Goal: Task Accomplishment & Management: Complete application form

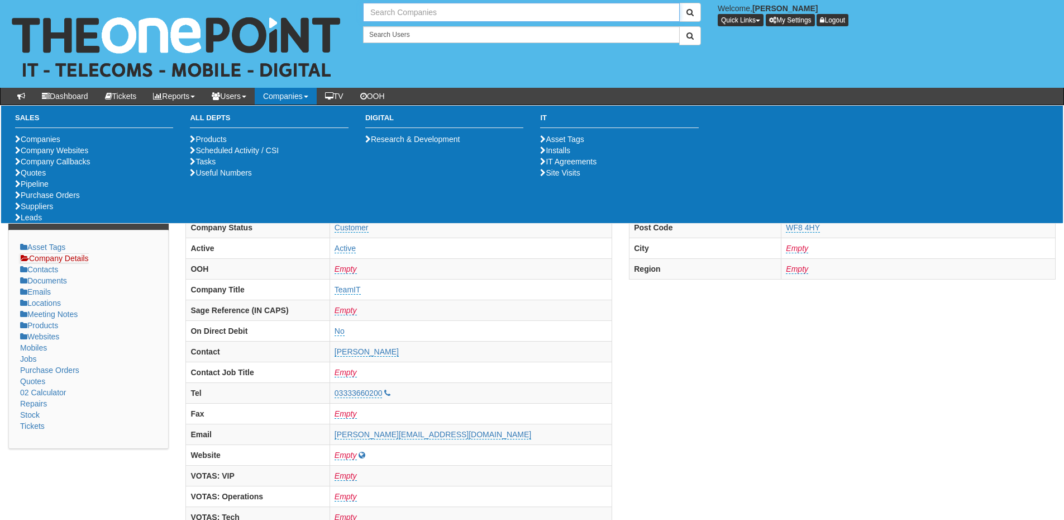
click at [424, 8] on input "text" at bounding box center [521, 12] width 317 height 19
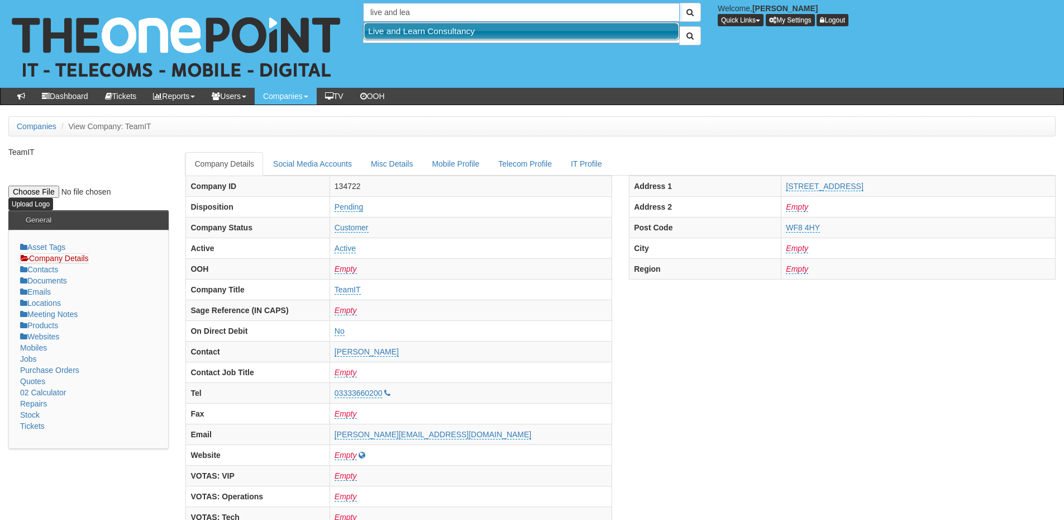
click at [423, 26] on link "Live and Learn Consultancy" at bounding box center [521, 31] width 315 height 16
type input "Live and Learn Consultancy"
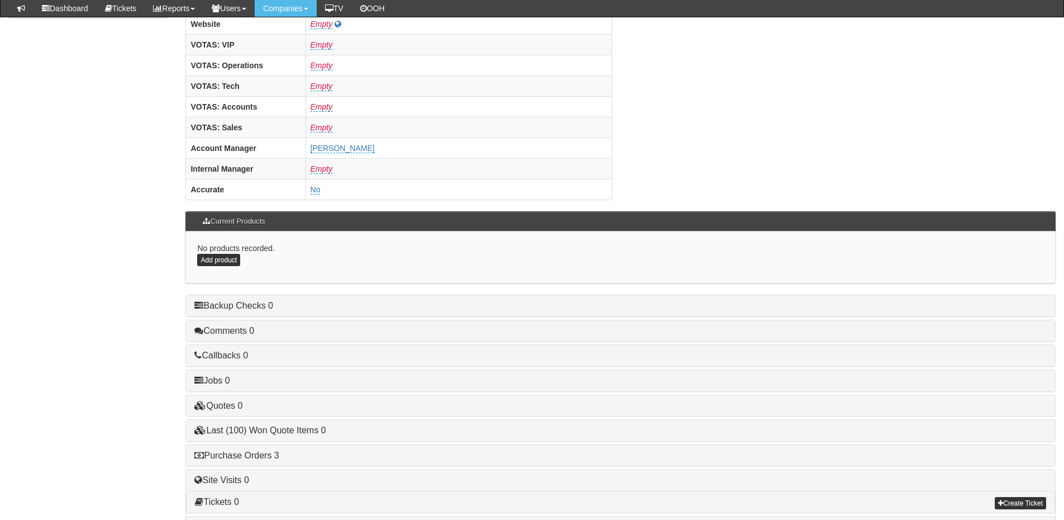
scroll to position [465, 0]
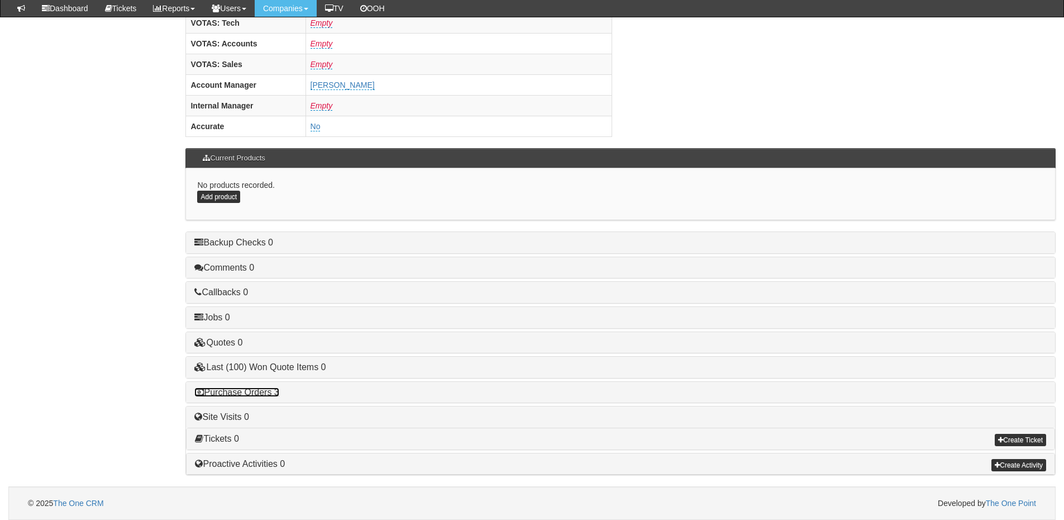
click at [251, 395] on link "Purchase Orders 3" at bounding box center [236, 391] width 84 height 9
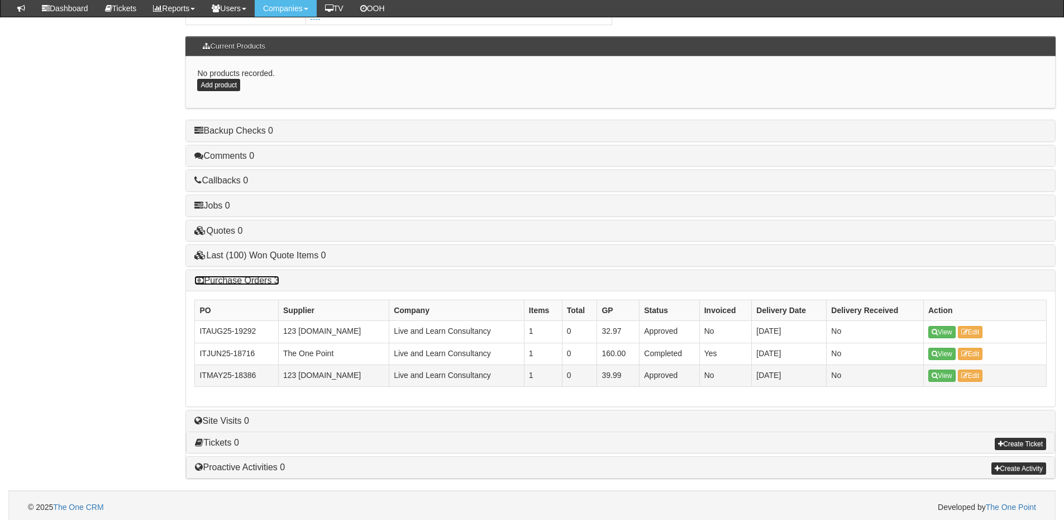
scroll to position [577, 0]
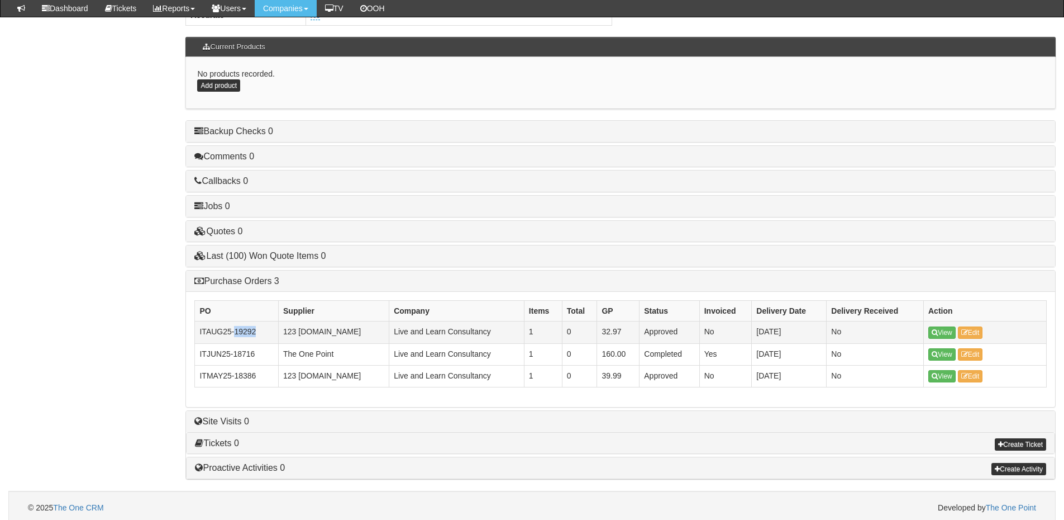
drag, startPoint x: 254, startPoint y: 329, endPoint x: 236, endPoint y: 331, distance: 18.5
click at [236, 331] on td "ITAUG25-19292" at bounding box center [237, 332] width 84 height 22
copy td "19292"
click at [230, 281] on link "Purchase Orders 3" at bounding box center [236, 280] width 84 height 9
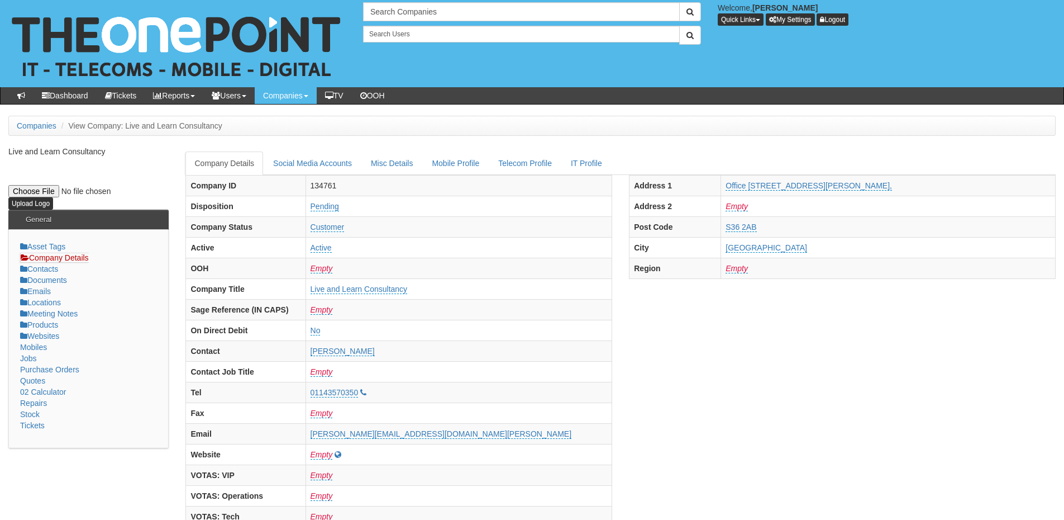
scroll to position [0, 0]
click at [389, 18] on input "text" at bounding box center [521, 12] width 317 height 19
drag, startPoint x: 408, startPoint y: 13, endPoint x: 358, endPoint y: 14, distance: 50.3
click at [358, 14] on div "wilkin ch" at bounding box center [532, 12] width 355 height 19
type input "wilkin"
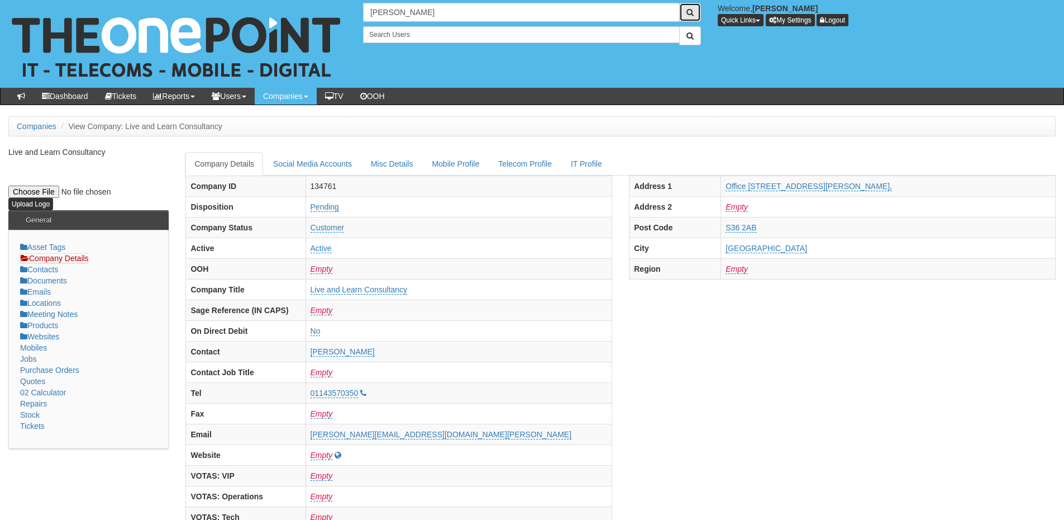
click at [691, 11] on span "submit" at bounding box center [690, 12] width 7 height 8
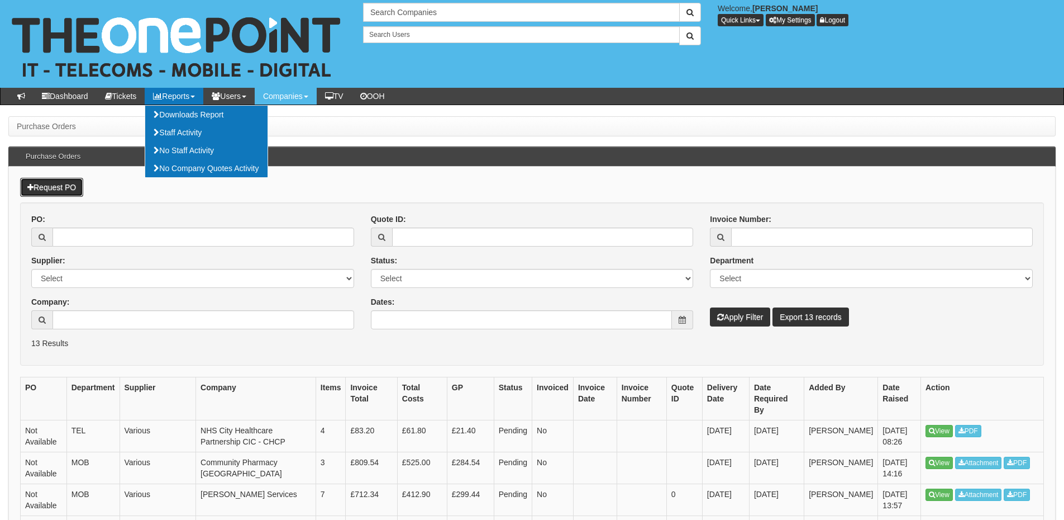
click at [47, 192] on link "Request PO" at bounding box center [51, 187] width 63 height 19
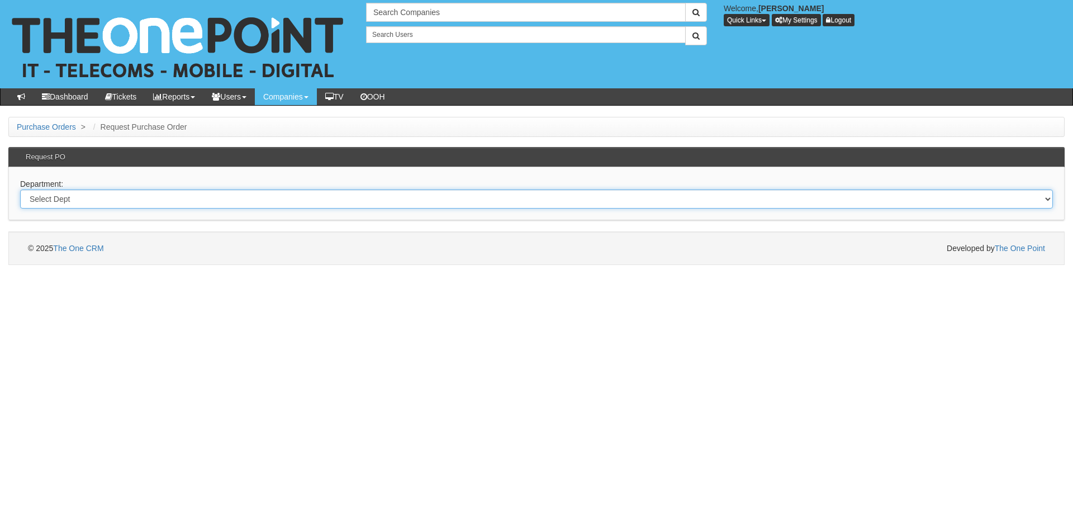
click at [224, 201] on select "Select Dept Digital Internal IT Mobiles Marketing Telecoms" at bounding box center [536, 198] width 1033 height 19
select select "?pipeID=&dept=IT"
click at [20, 189] on select "Select Dept Digital Internal IT Mobiles Marketing Telecoms" at bounding box center [536, 198] width 1033 height 19
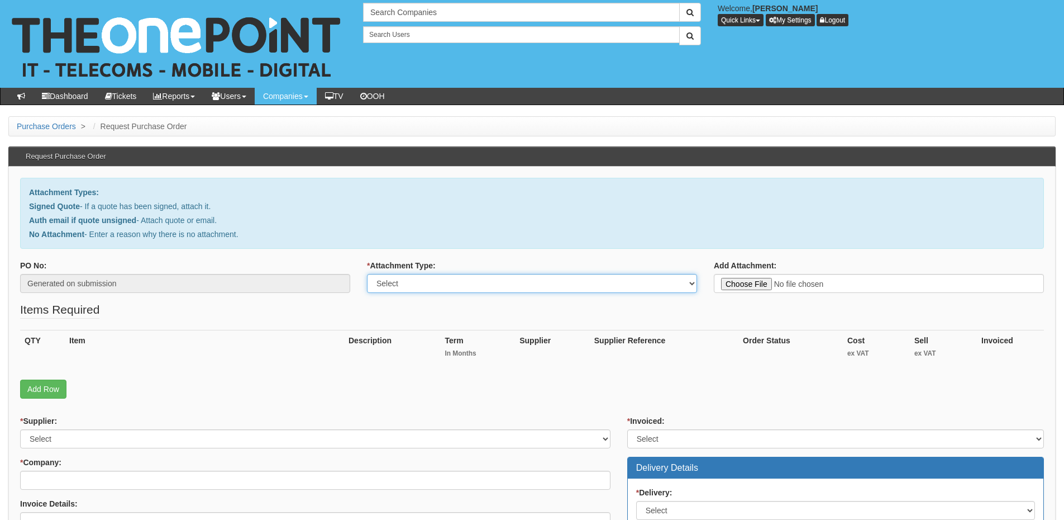
click at [397, 289] on select "Select Signed Quote Auth email with quote if unsigned No Attachment" at bounding box center [532, 283] width 330 height 19
click at [367, 274] on select "Select Signed Quote Auth email with quote if unsigned No Attachment" at bounding box center [532, 283] width 330 height 19
click at [400, 280] on select "Select Signed Quote Auth email with quote if unsigned No Attachment" at bounding box center [532, 283] width 330 height 19
select select "No Attachment"
click at [367, 274] on select "Select Signed Quote Auth email with quote if unsigned No Attachment" at bounding box center [532, 283] width 330 height 19
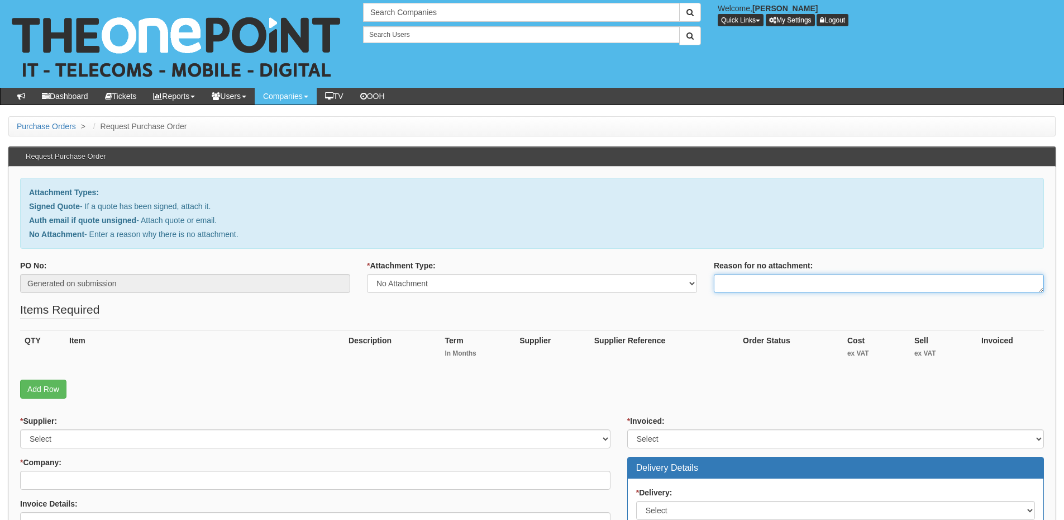
click at [744, 286] on textarea "Reason for no attachment:" at bounding box center [879, 283] width 330 height 19
click at [810, 283] on textarea "Linked to ticket 420746" at bounding box center [879, 283] width 330 height 19
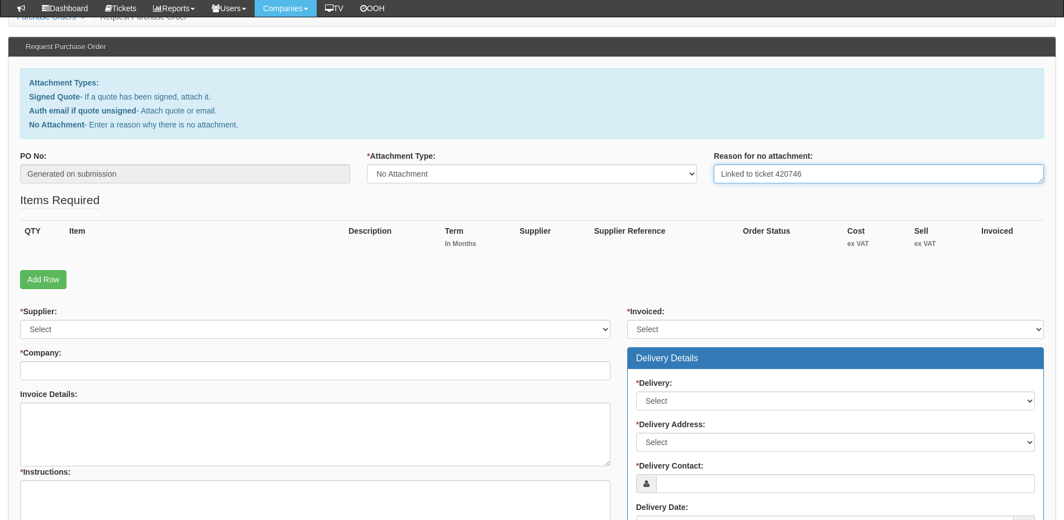
scroll to position [168, 0]
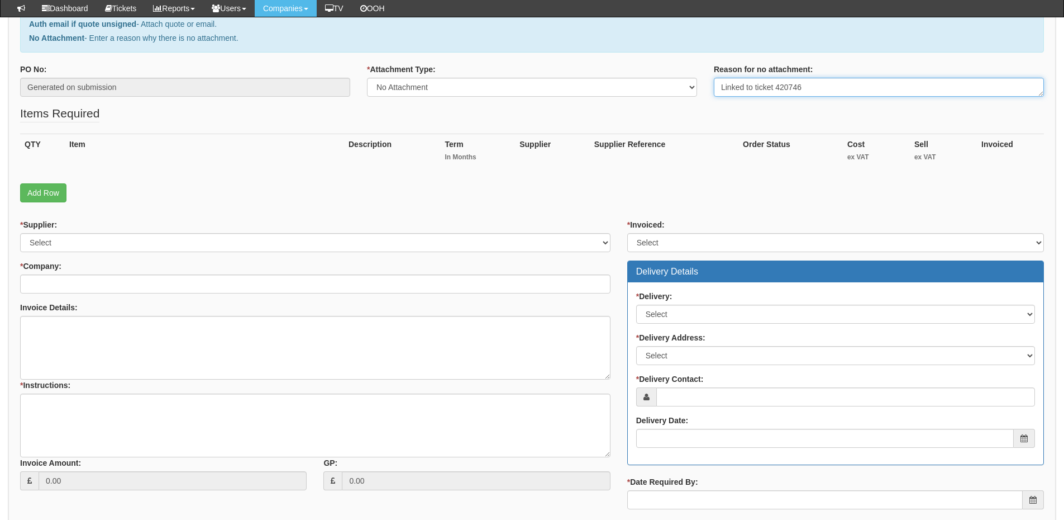
type textarea "Linked to ticket 420746"
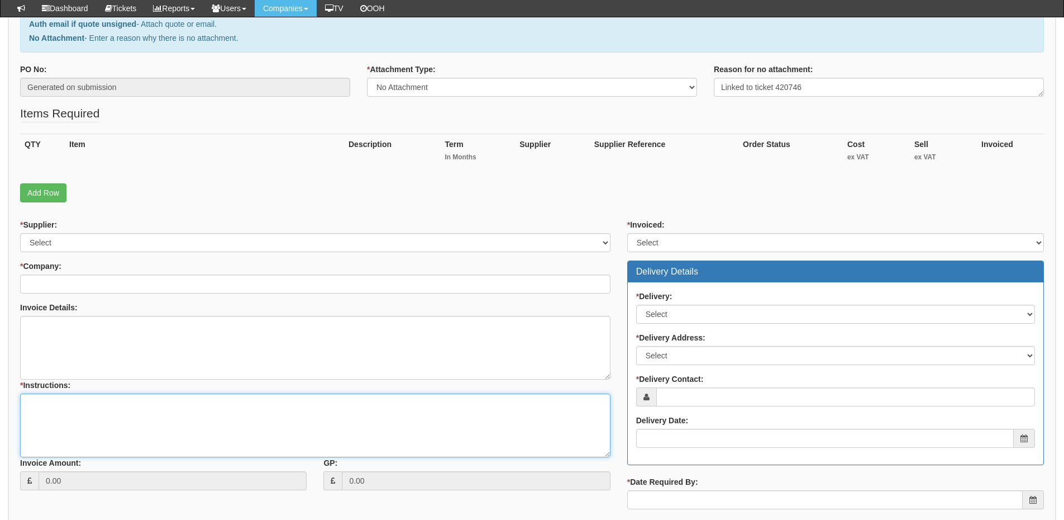
click at [124, 431] on textarea "* Instructions:" at bounding box center [315, 425] width 591 height 64
paste textarea "Linked to ticket 420746"
type textarea "Linked to ticket 420746"
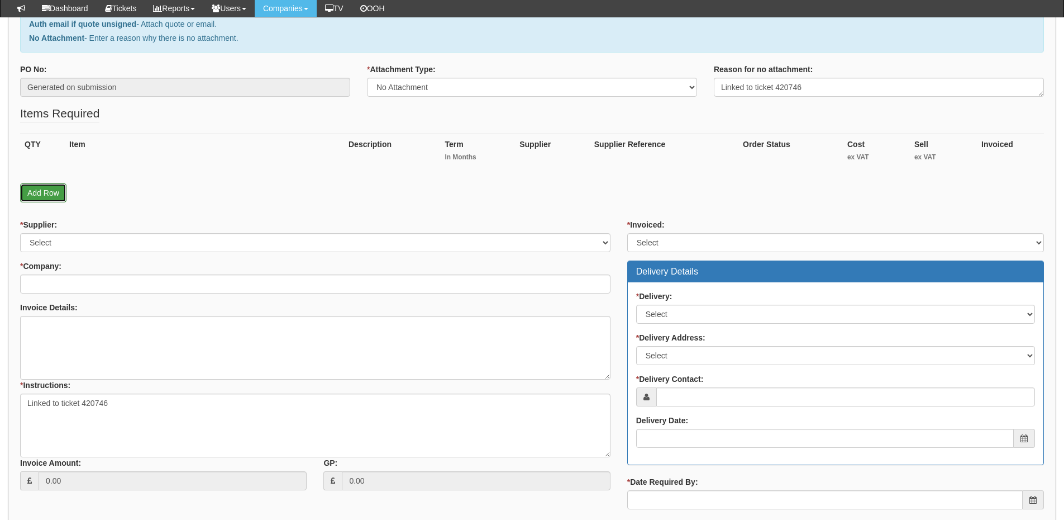
click at [44, 194] on link "Add Row" at bounding box center [43, 192] width 46 height 19
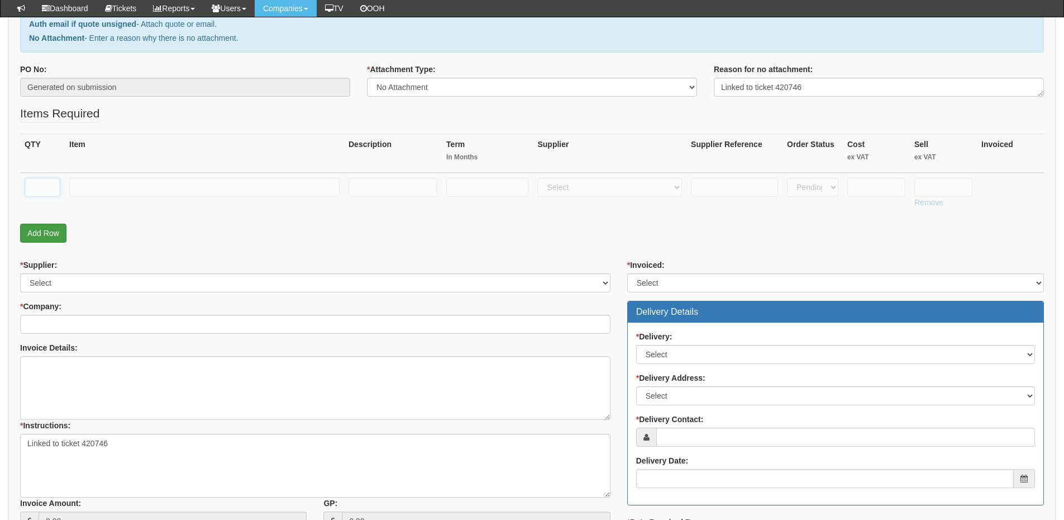
click at [44, 194] on input "text" at bounding box center [43, 187] width 36 height 19
type input "1"
click at [106, 191] on input "text" at bounding box center [204, 187] width 270 height 19
type input "20GB Additional Storage"
click at [554, 187] on select "Select 123 REG.co.uk 1Password 3 4Gon AA Jones Electric Ltd Abzorb Access Group…" at bounding box center [610, 187] width 145 height 19
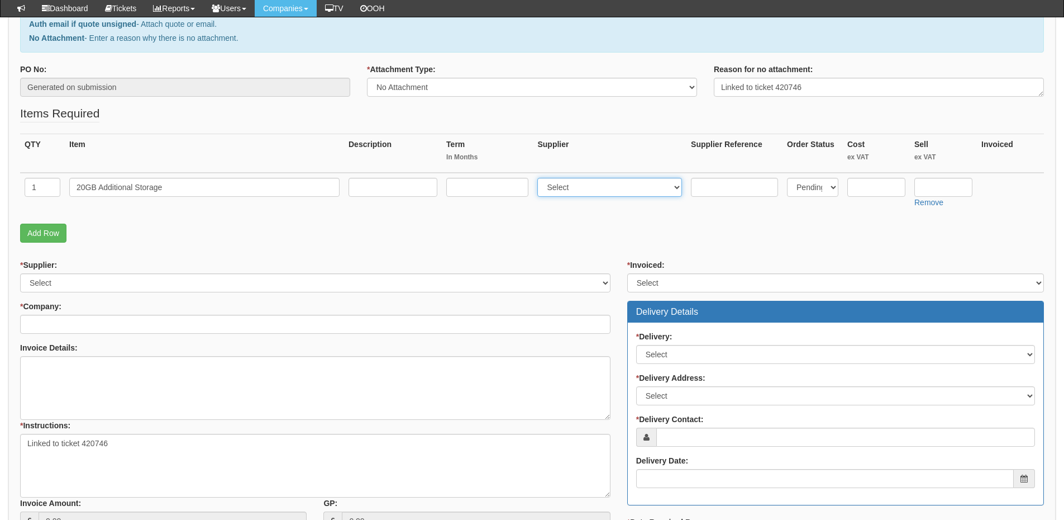
select select "279"
click at [540, 178] on select "Select 123 REG.co.uk 1Password 3 4Gon AA Jones Electric Ltd Abzorb Access Group…" at bounding box center [610, 187] width 145 height 19
click at [954, 189] on input "text" at bounding box center [944, 187] width 58 height 19
type input "1.70"
click at [479, 183] on input "text" at bounding box center [487, 187] width 82 height 19
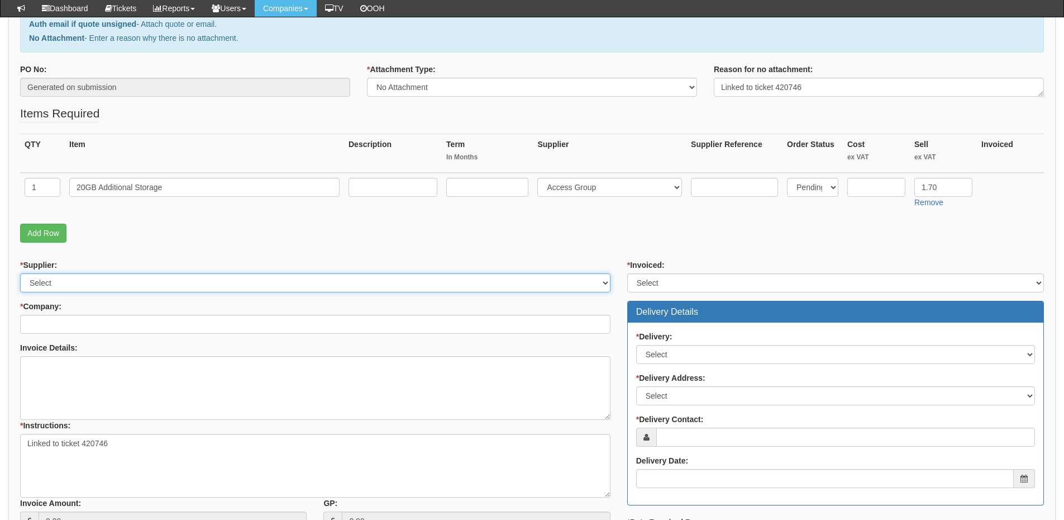
click at [145, 286] on select "Select 123 REG.co.uk 1Password 3 4Gon AA Jones Electric Ltd Abzorb Access Group…" at bounding box center [315, 282] width 591 height 19
click at [20, 273] on select "Select 123 REG.co.uk 1Password 3 4Gon AA Jones Electric Ltd Abzorb Access Group…" at bounding box center [315, 282] width 591 height 19
click at [145, 286] on select "Select 123 REG.co.uk 1Password 3 4Gon AA Jones Electric Ltd Abzorb Access Group…" at bounding box center [315, 282] width 591 height 19
select select "279"
click at [145, 286] on select "Select 123 [DOMAIN_NAME] 1Password 3 4Gon [PERSON_NAME] Electric Ltd Abzorb Acc…" at bounding box center [315, 282] width 591 height 19
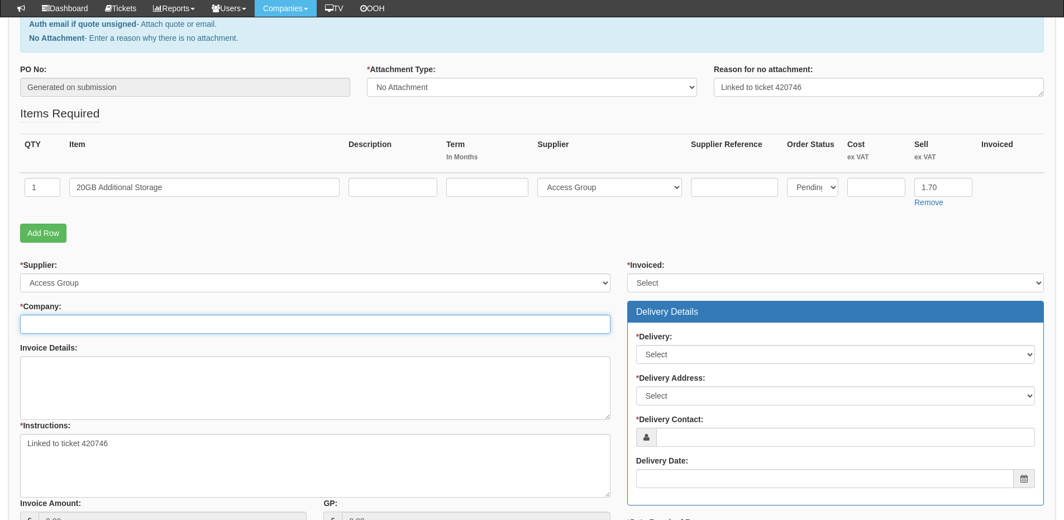
click at [108, 324] on input "* Company:" at bounding box center [315, 324] width 591 height 19
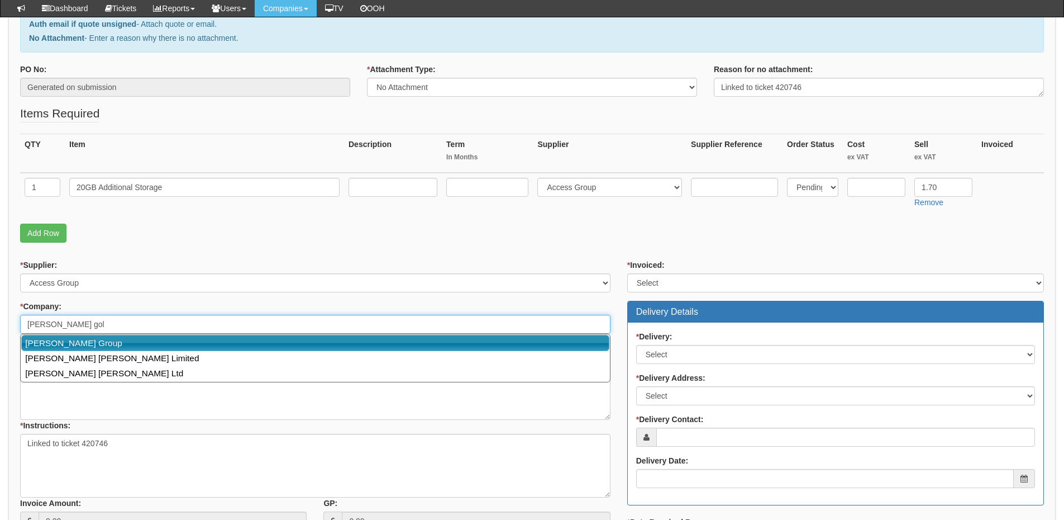
click at [104, 339] on link "Smailes Goldie Group" at bounding box center [315, 343] width 588 height 16
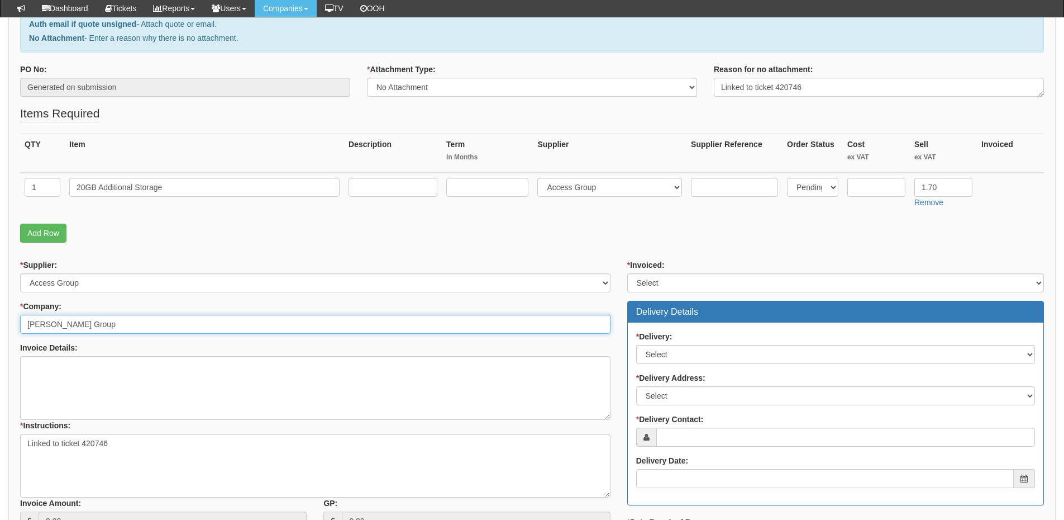
type input "Smailes Goldie Group"
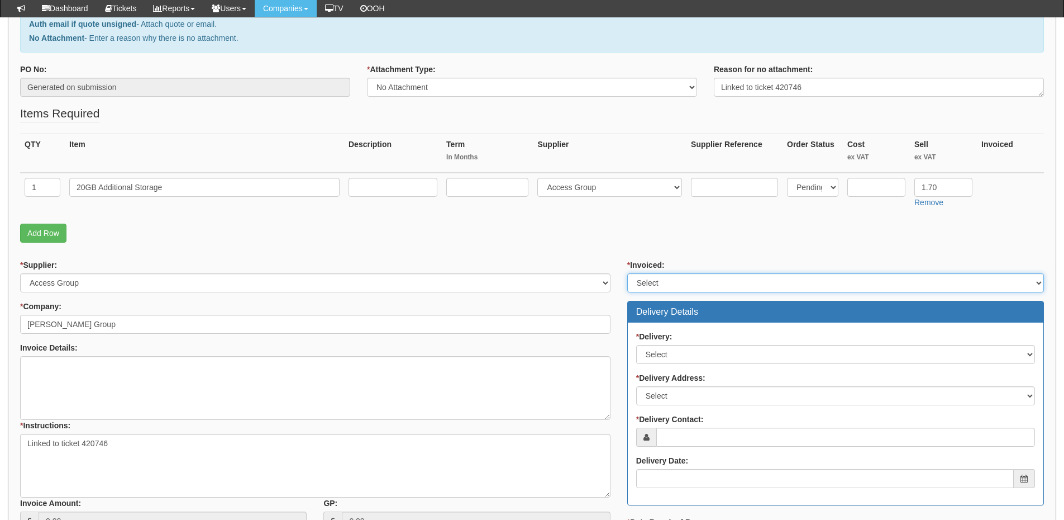
click at [698, 281] on select "Select Yes No N/A STB (part of order)" at bounding box center [836, 282] width 417 height 19
select select "2"
click at [628, 273] on select "Select Yes No N/A STB (part of order)" at bounding box center [836, 282] width 417 height 19
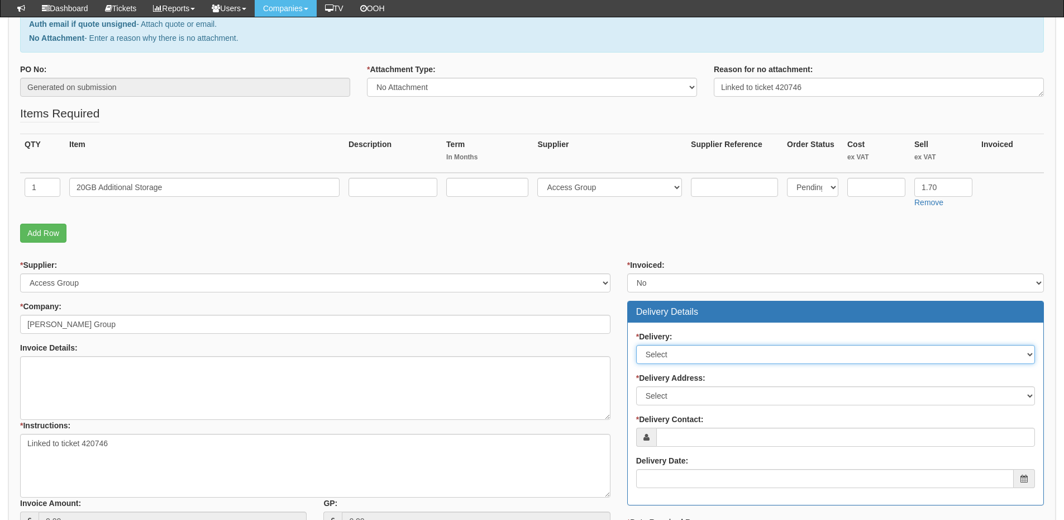
click at [668, 350] on select "Select No Not Applicable Yes" at bounding box center [835, 354] width 399 height 19
select select "3"
click at [636, 345] on select "Select No Not Applicable Yes" at bounding box center [835, 354] width 399 height 19
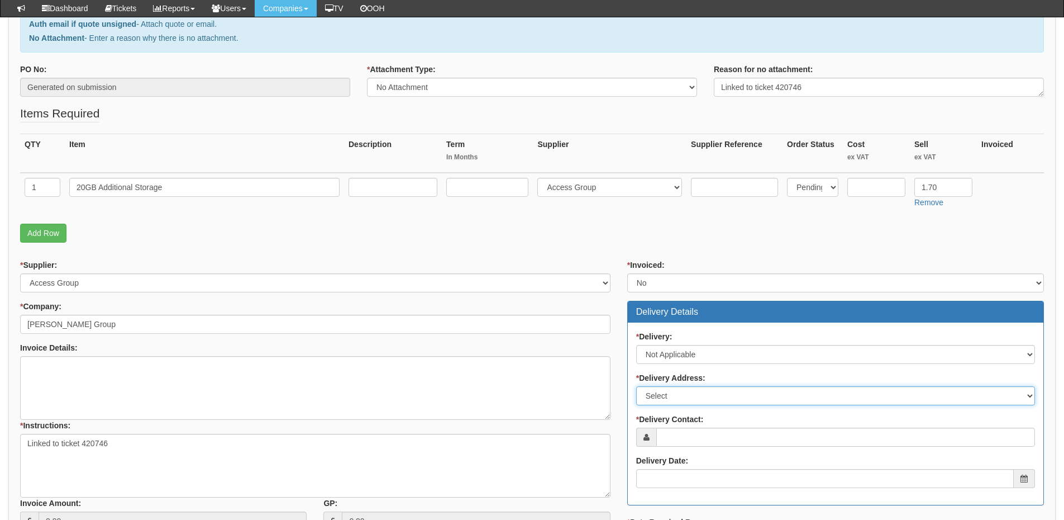
click at [666, 391] on select "Select Not Applicable Main Address - HU2 8XA Other" at bounding box center [835, 395] width 399 height 19
select select "N/A"
click at [636, 386] on select "Select Not Applicable Main Address - HU2 8XA Other" at bounding box center [835, 395] width 399 height 19
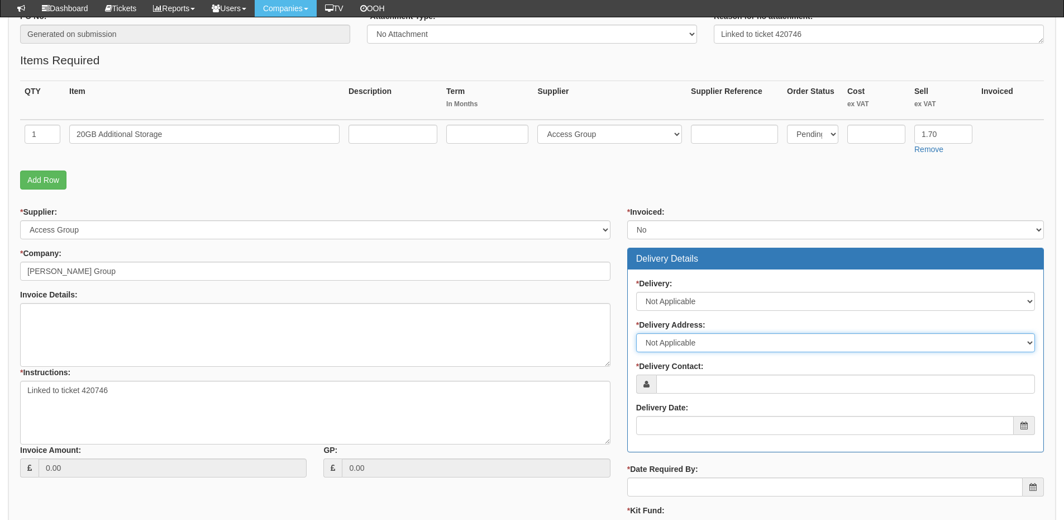
scroll to position [279, 0]
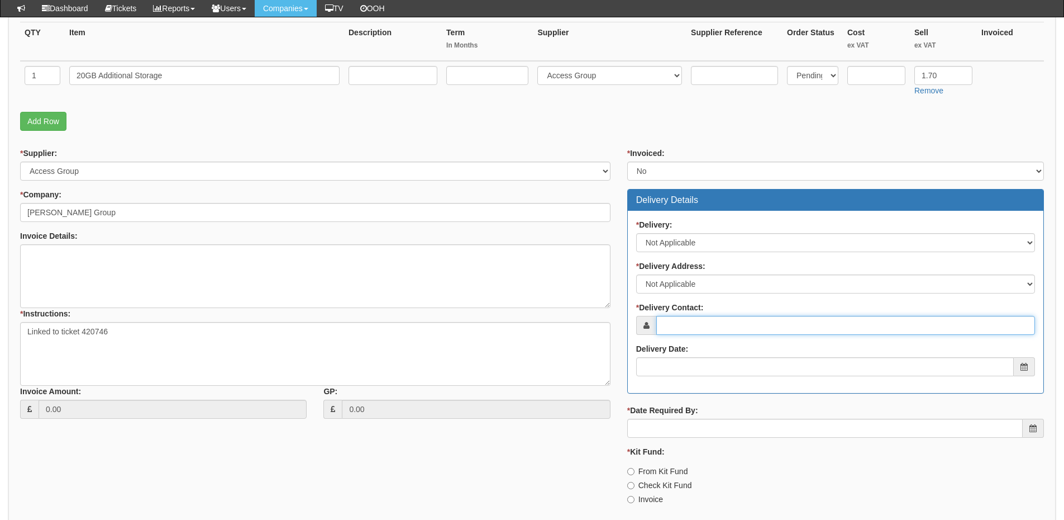
click at [678, 323] on input "* Delivery Contact:" at bounding box center [846, 325] width 379 height 19
click at [714, 325] on input "* Delivery Contact:" at bounding box center [846, 325] width 379 height 19
paste input "John Logan"
type input "John Logan"
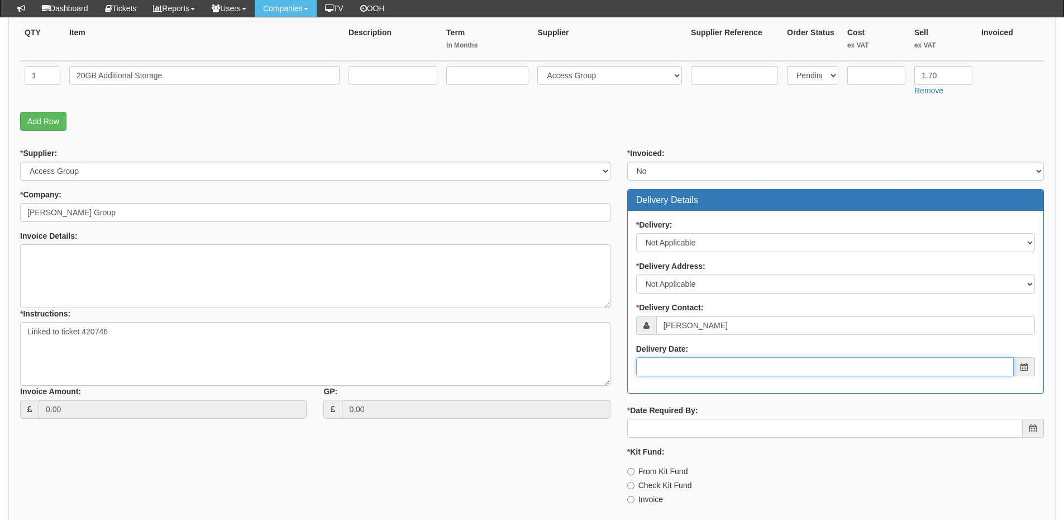
click at [706, 370] on input "Delivery Date:" at bounding box center [825, 366] width 378 height 19
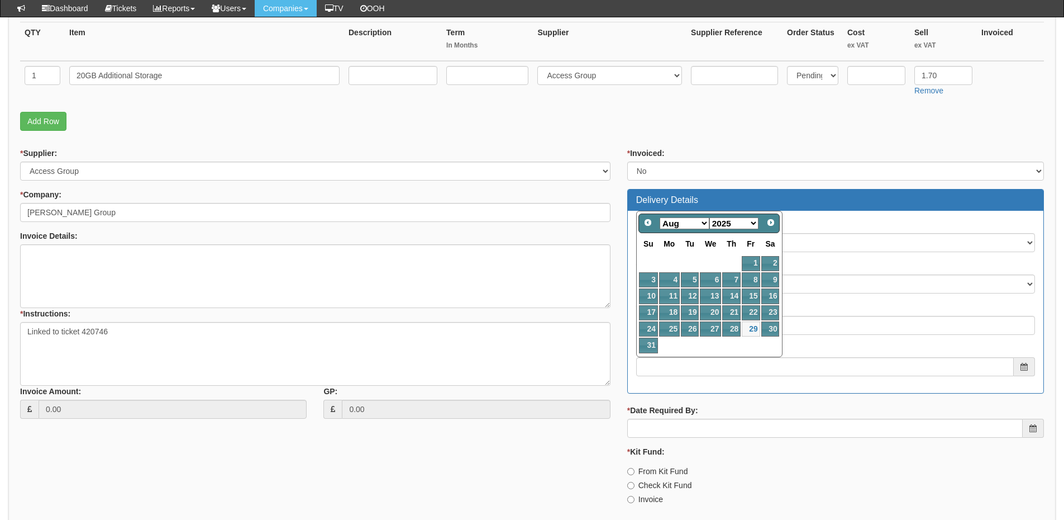
click at [690, 220] on select "Jan Feb Mar Apr May Jun Jul Aug Sep Oct Nov Dec" at bounding box center [685, 223] width 50 height 12
click at [674, 263] on link "1" at bounding box center [669, 263] width 21 height 15
type input "2025-09-01"
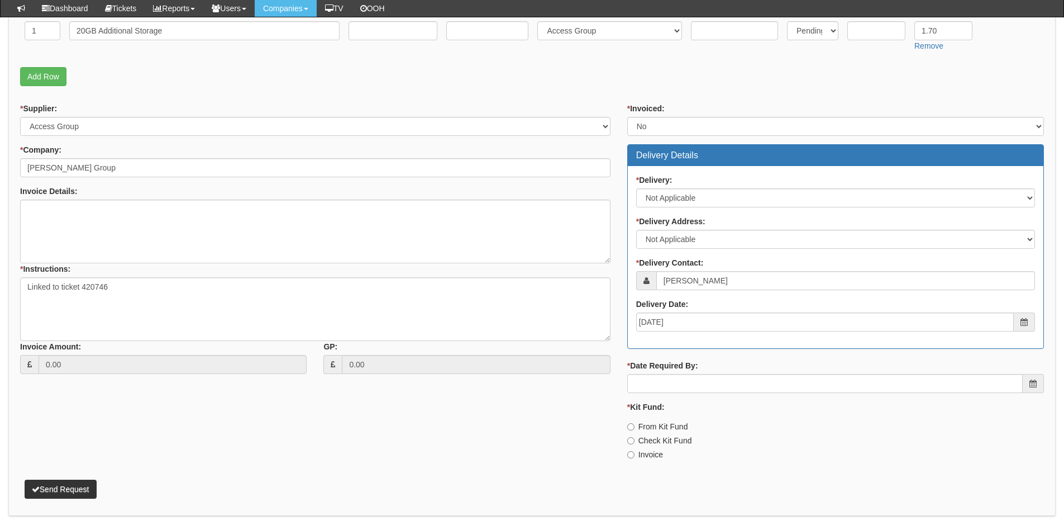
scroll to position [365, 0]
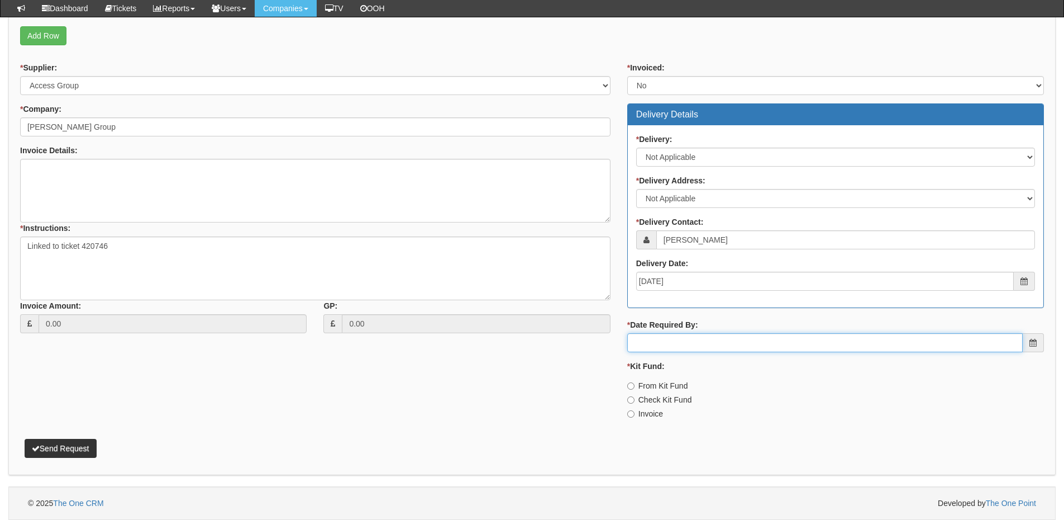
click at [684, 334] on input "* Date Required By:" at bounding box center [826, 342] width 396 height 19
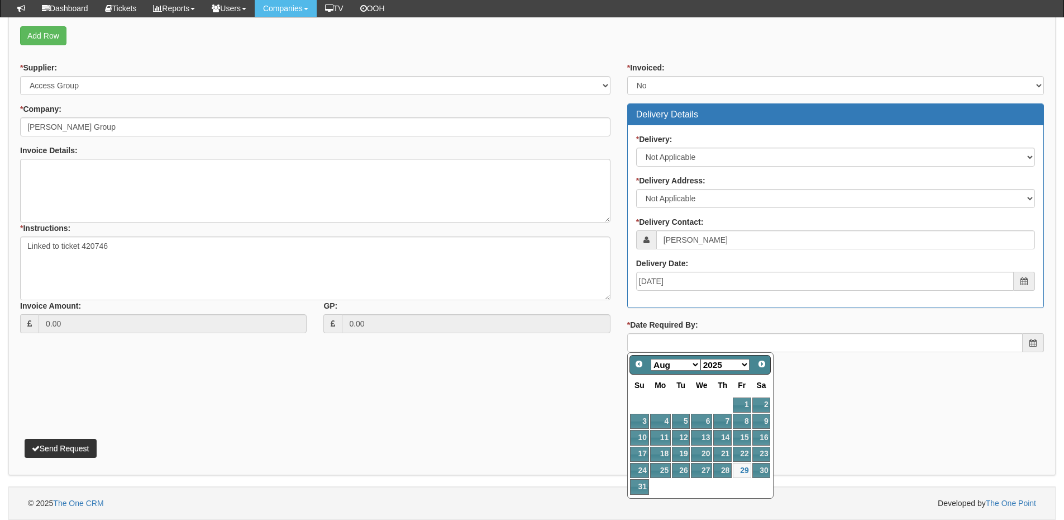
click at [667, 368] on select "Jan Feb Mar Apr May Jun Jul Aug Sep Oct Nov Dec" at bounding box center [676, 365] width 50 height 12
click at [667, 406] on link "1" at bounding box center [660, 404] width 21 height 15
type input "2025-09-01"
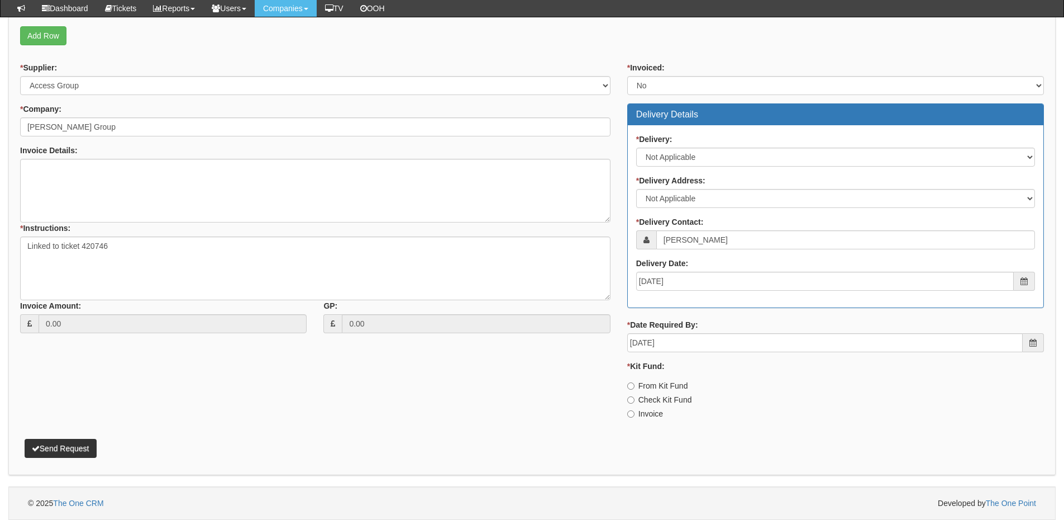
click at [648, 411] on label "Invoice" at bounding box center [646, 413] width 36 height 11
click at [635, 389] on input "Invoice" at bounding box center [631, 385] width 7 height 7
radio input "true"
click at [54, 445] on button "Send Request" at bounding box center [61, 448] width 72 height 19
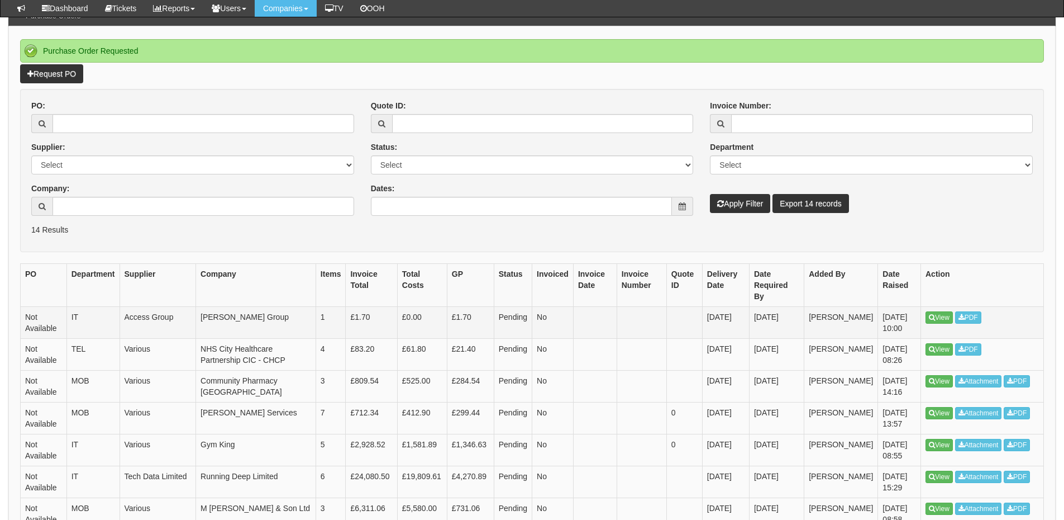
scroll to position [111, 0]
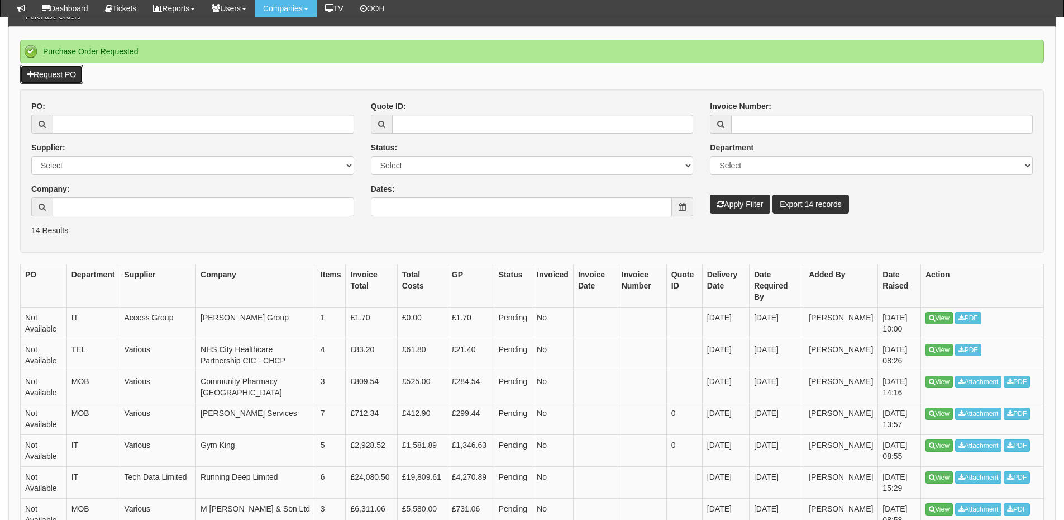
click at [73, 66] on link "Request PO" at bounding box center [51, 74] width 63 height 19
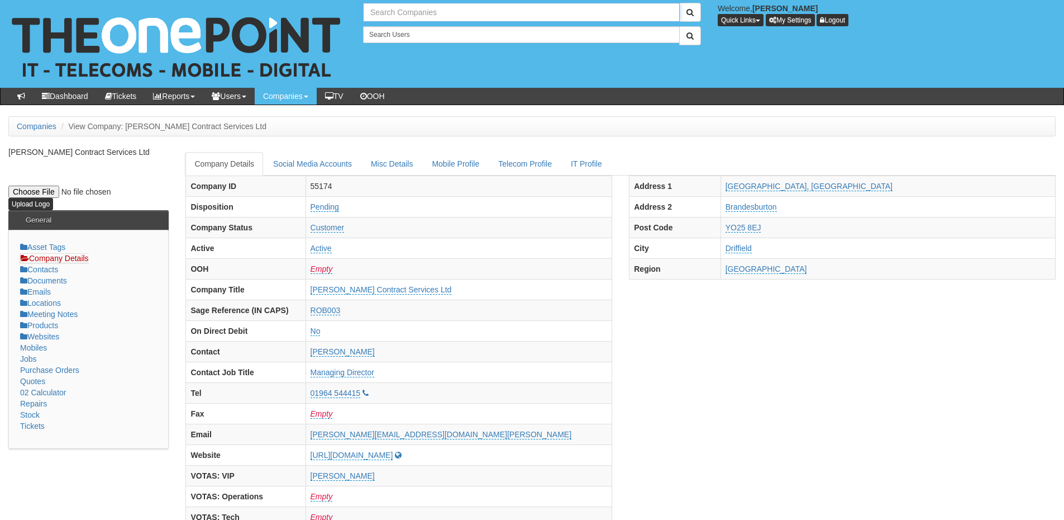
click at [387, 10] on input "text" at bounding box center [521, 12] width 317 height 19
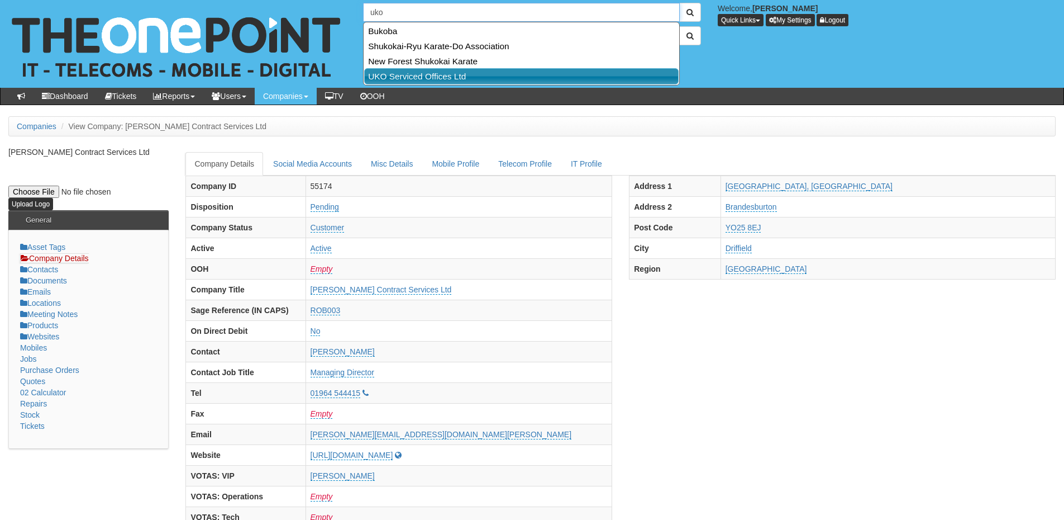
click at [406, 75] on link "UKO Serviced Offices Ltd" at bounding box center [521, 76] width 315 height 16
type input "UKO Serviced Offices Ltd"
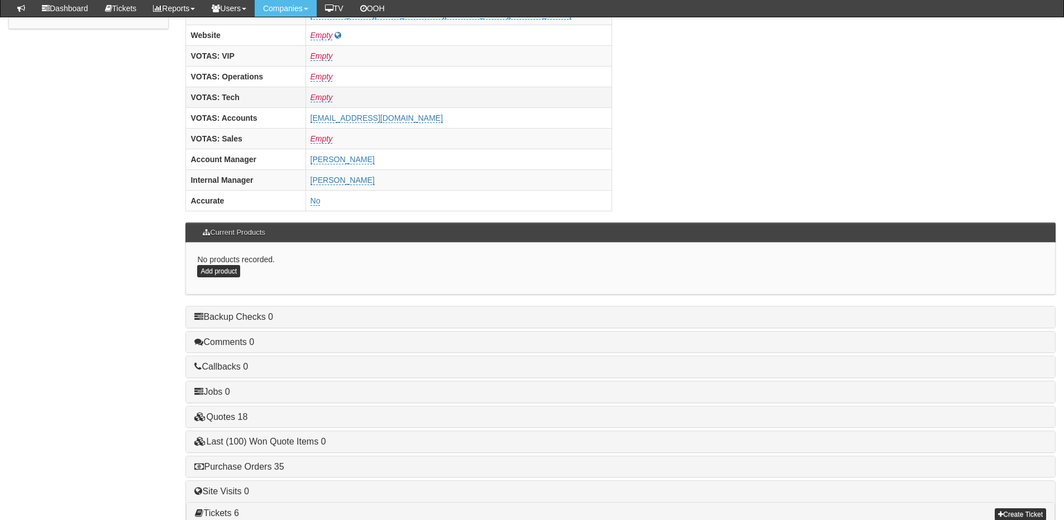
scroll to position [465, 0]
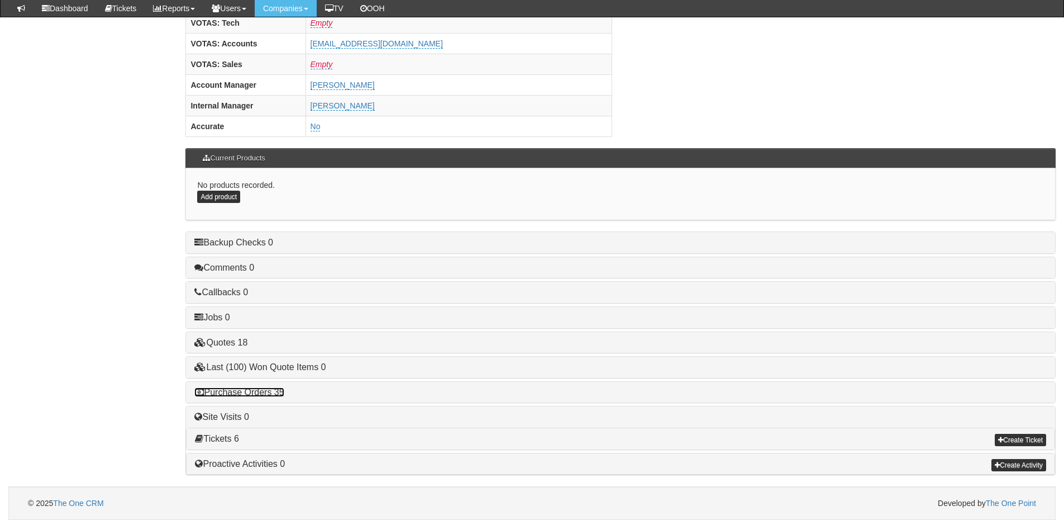
click at [255, 393] on link "Purchase Orders 35" at bounding box center [238, 391] width 89 height 9
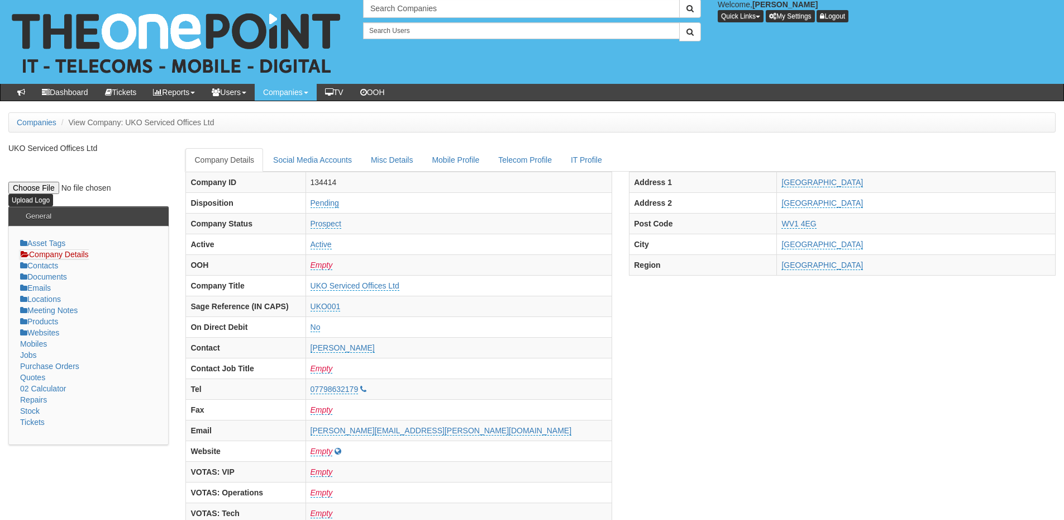
scroll to position [0, 0]
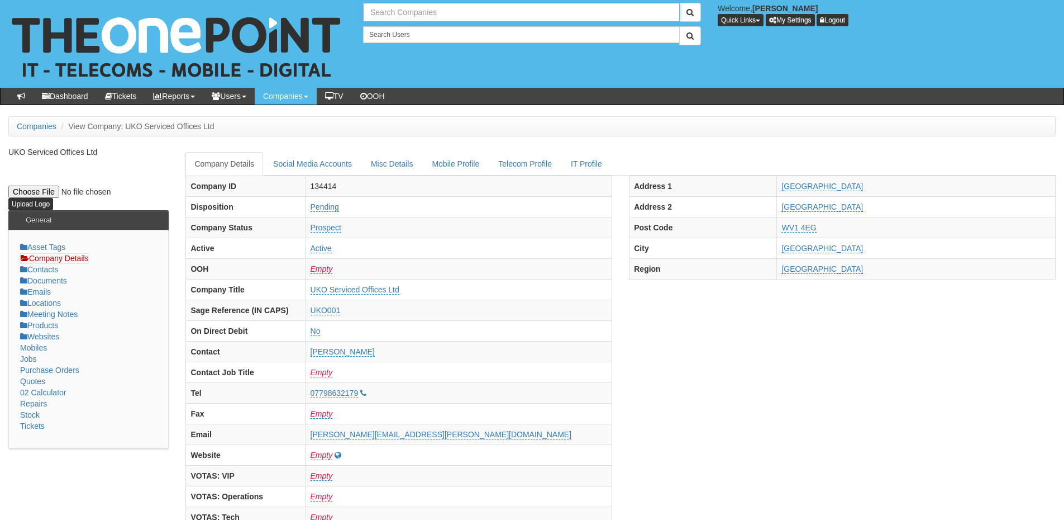
click at [397, 21] on input "text" at bounding box center [521, 12] width 317 height 19
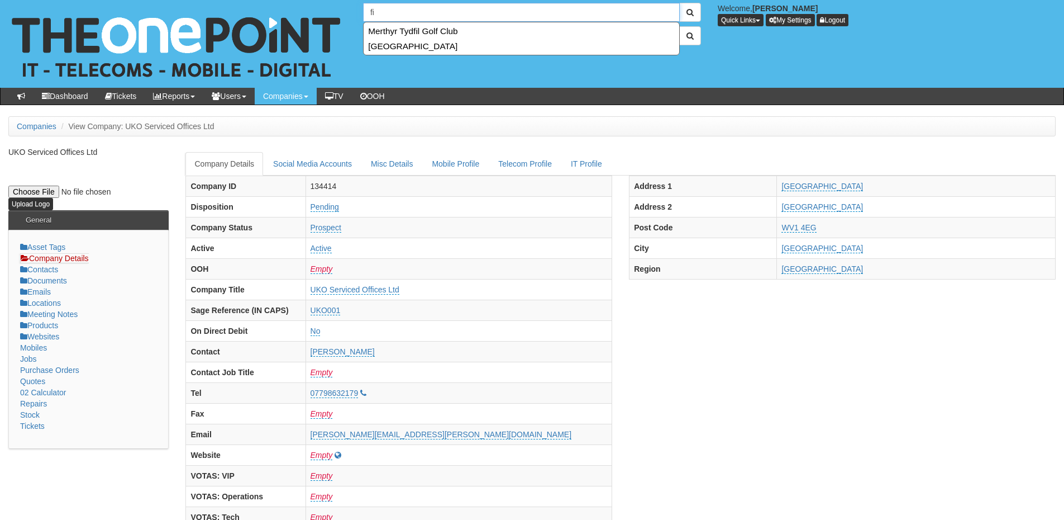
type input "f"
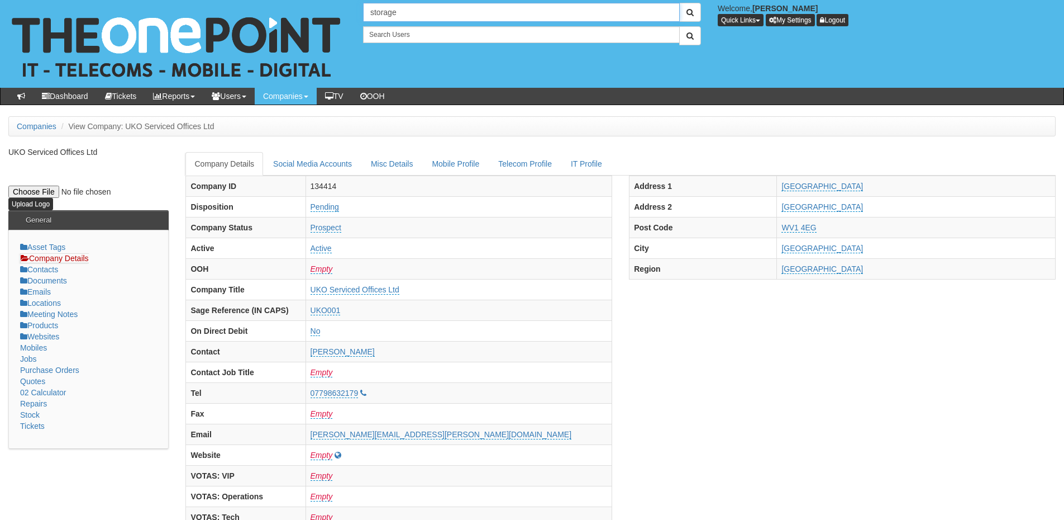
drag, startPoint x: 412, startPoint y: 16, endPoint x: 338, endPoint y: 13, distance: 74.4
click at [338, 13] on div "30 results are available, use up and down arrow keys to navigate. storage Welco…" at bounding box center [532, 44] width 1081 height 88
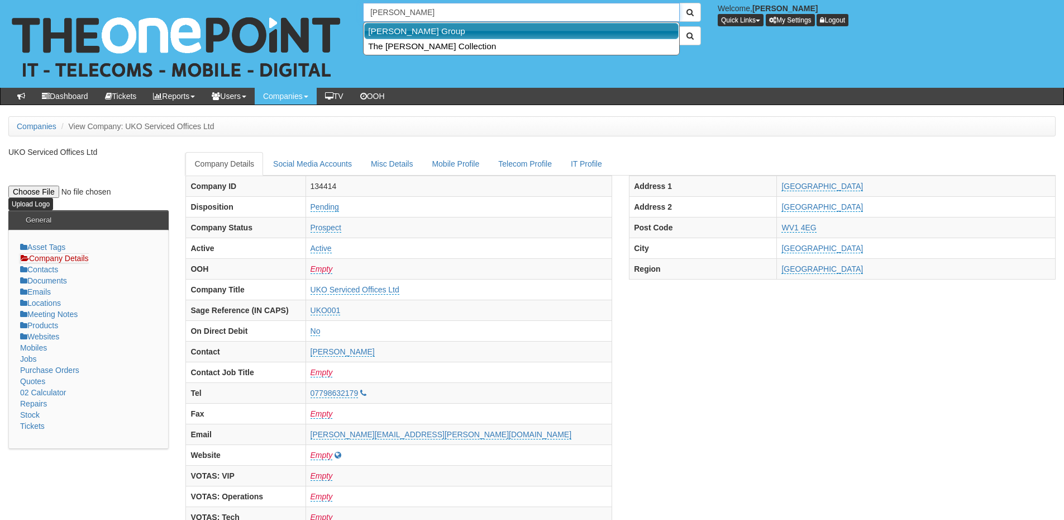
click at [387, 30] on link "John Good Group" at bounding box center [521, 31] width 315 height 16
type input "John Good Group"
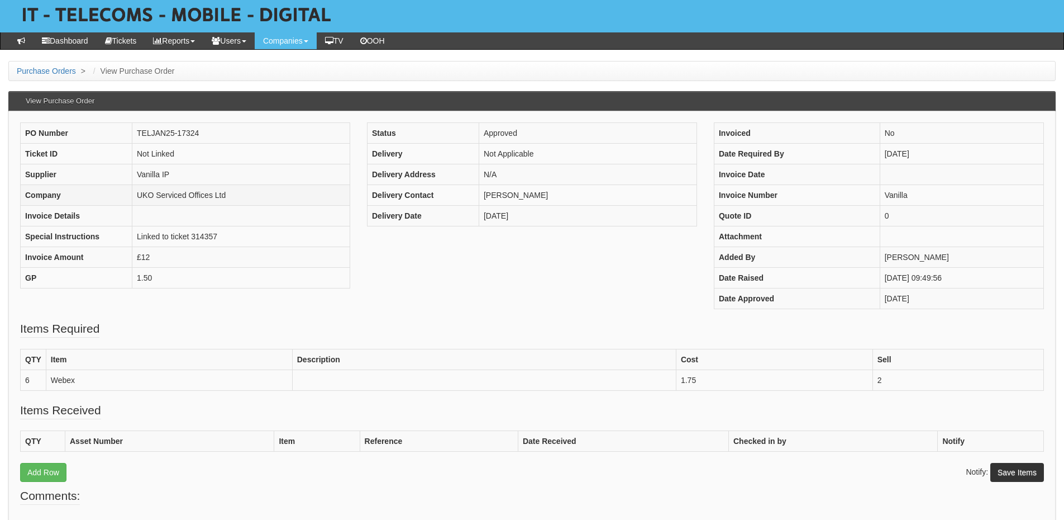
scroll to position [56, 0]
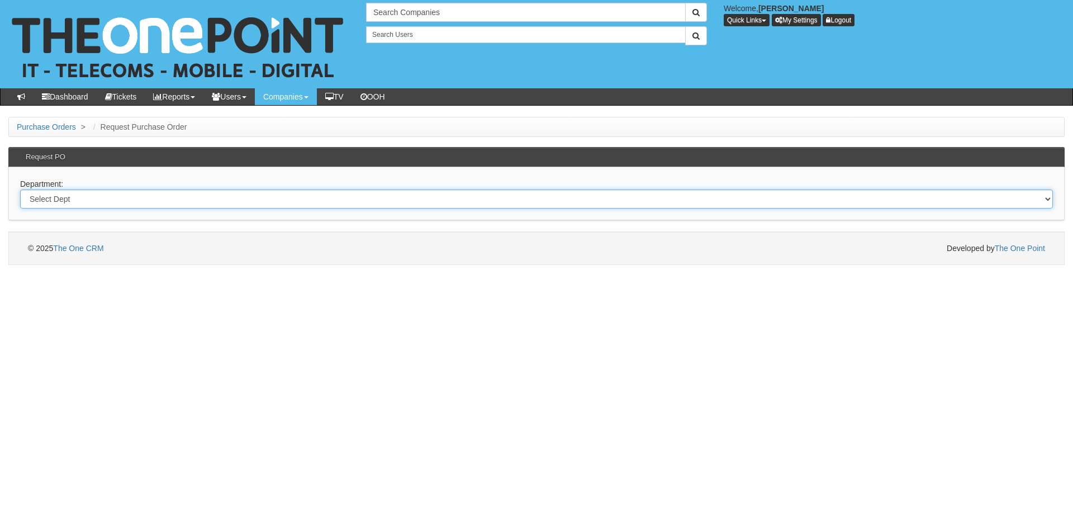
click at [266, 203] on select "Select Dept Digital Internal IT Mobiles Marketing Telecoms" at bounding box center [536, 198] width 1033 height 19
select select "?pipeID=&dept=MOB"
click at [20, 189] on select "Select Dept Digital Internal IT Mobiles Marketing Telecoms" at bounding box center [536, 198] width 1033 height 19
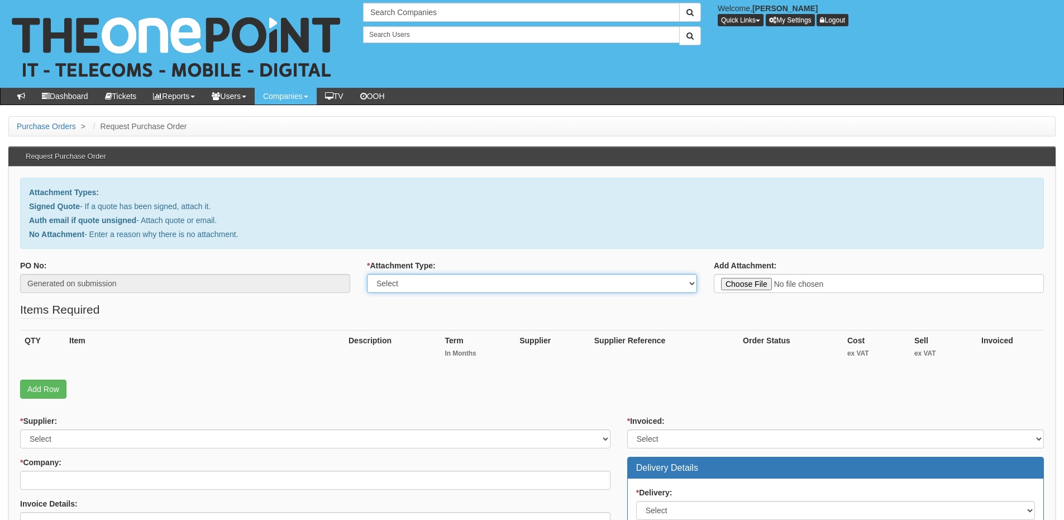
click at [456, 288] on select "Select Signed Quote Auth email with quote if unsigned No Attachment" at bounding box center [532, 283] width 330 height 19
select select "Auth email if quote unsigned"
click at [367, 274] on select "Select Signed Quote Auth email with quote if unsigned No Attachment" at bounding box center [532, 283] width 330 height 19
type input "C:\fakepath\RE_ Screen & Case (1).msg"
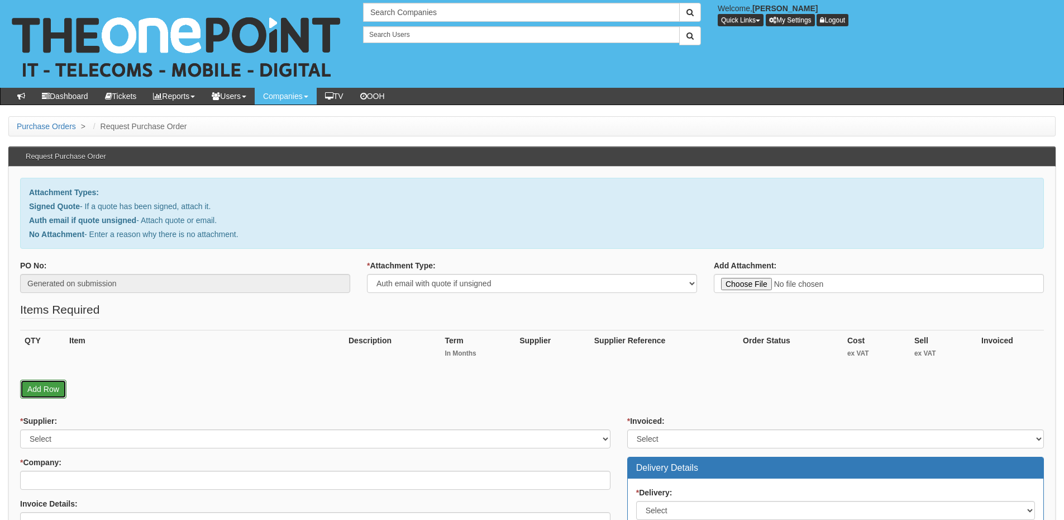
click at [52, 395] on link "Add Row" at bounding box center [43, 388] width 46 height 19
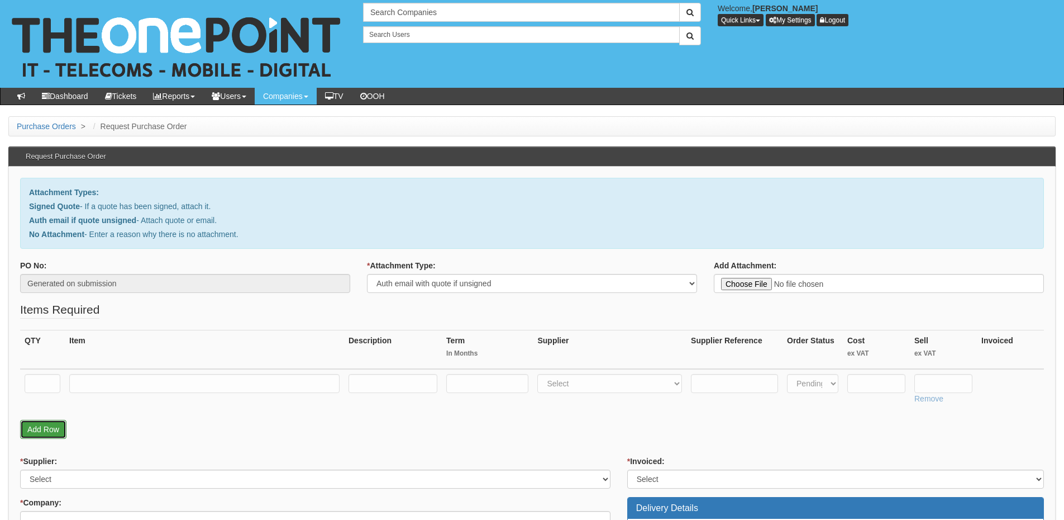
click at [44, 430] on link "Add Row" at bounding box center [43, 429] width 46 height 19
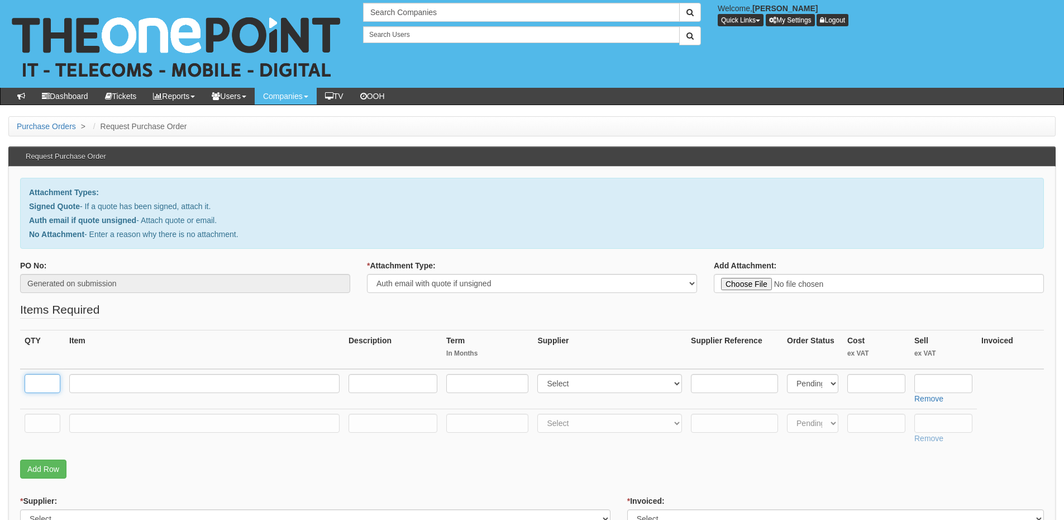
click at [48, 392] on input "text" at bounding box center [43, 383] width 36 height 19
type input "1"
click at [45, 422] on input "text" at bounding box center [43, 423] width 36 height 19
type input "1"
click at [115, 426] on input "text" at bounding box center [204, 423] width 270 height 19
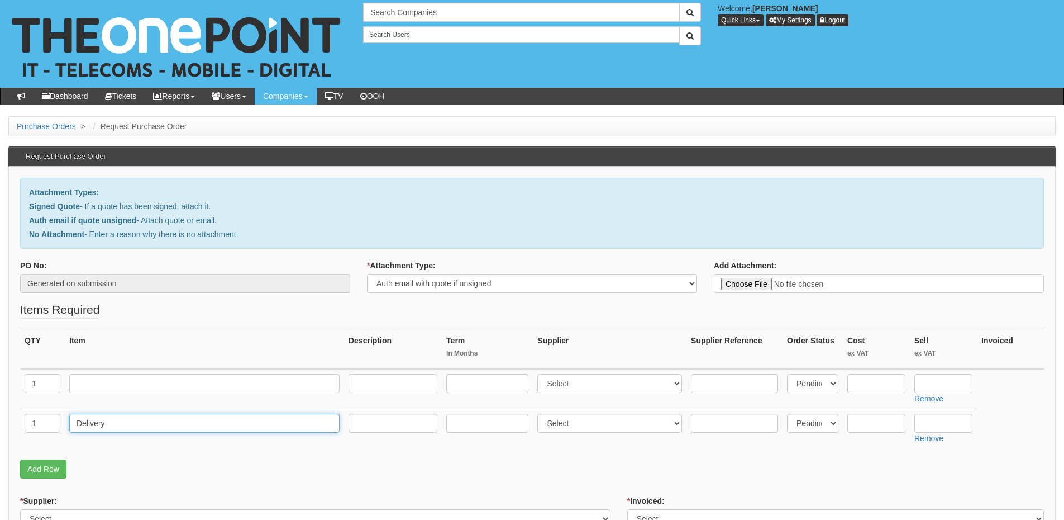
type input "Delivery"
click at [957, 427] on input "text" at bounding box center [944, 423] width 58 height 19
type input "5"
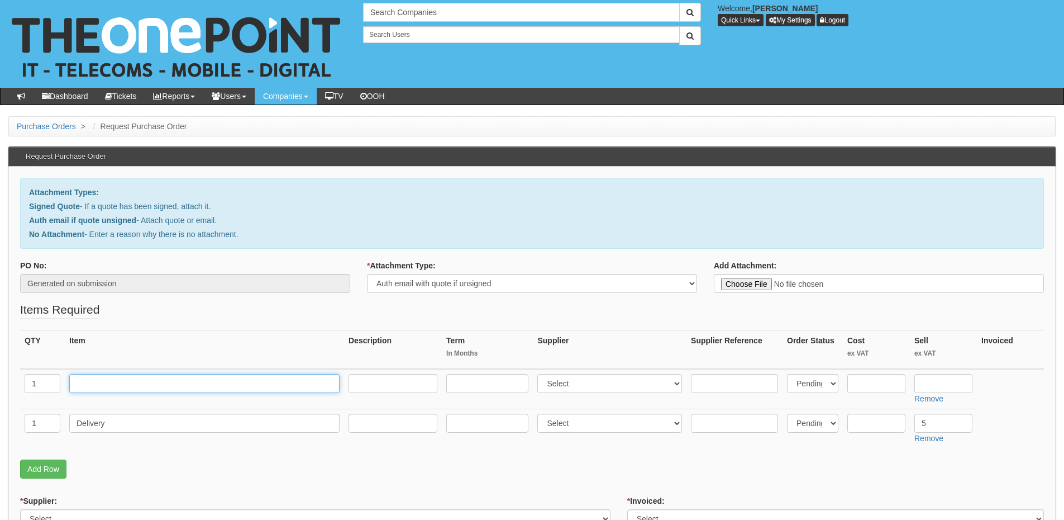
click at [248, 381] on input "text" at bounding box center [204, 383] width 270 height 19
type input "iPhone 16 Case & Screen Protector"
click at [554, 387] on select "Select 123 REG.co.uk 1Password 3 4Gon AA Jones Electric Ltd Abzorb Access Group…" at bounding box center [610, 383] width 145 height 19
select select "13"
click at [540, 374] on select "Select 123 REG.co.uk 1Password 3 4Gon AA Jones Electric Ltd Abzorb Access Group…" at bounding box center [610, 383] width 145 height 19
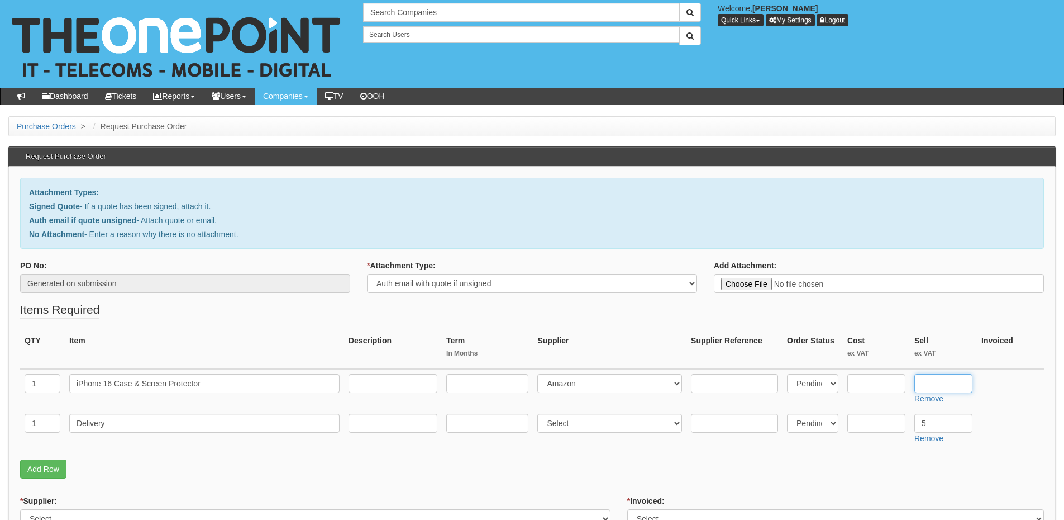
click at [956, 381] on input "text" at bounding box center [944, 383] width 58 height 19
type input "9.99"
click at [893, 387] on input "text" at bounding box center [877, 383] width 58 height 19
type input "6"
click at [396, 380] on input "text" at bounding box center [393, 383] width 89 height 19
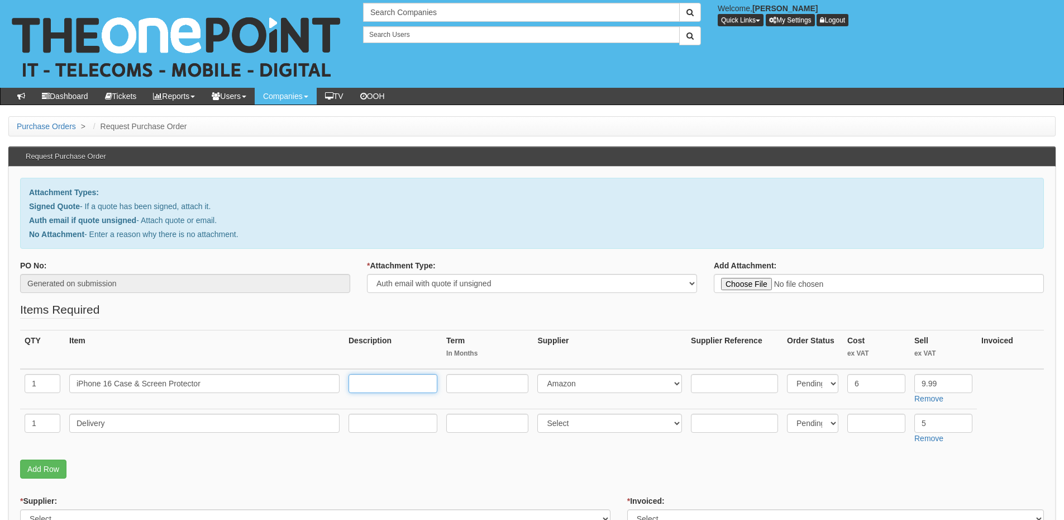
paste input "https://www.amazon.co.uk/Mootobo-Protectors-Protector-Protection-Anti-Fingerpri…"
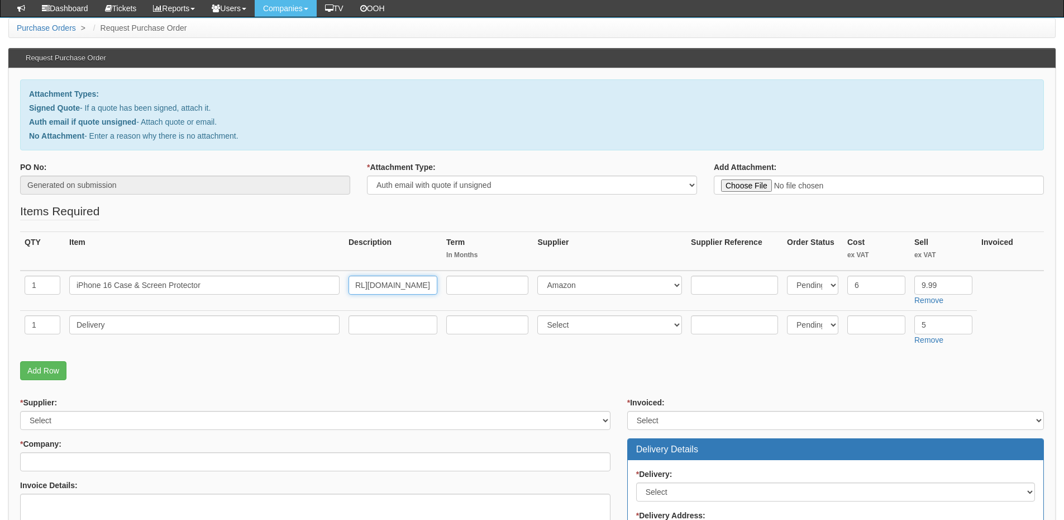
scroll to position [168, 0]
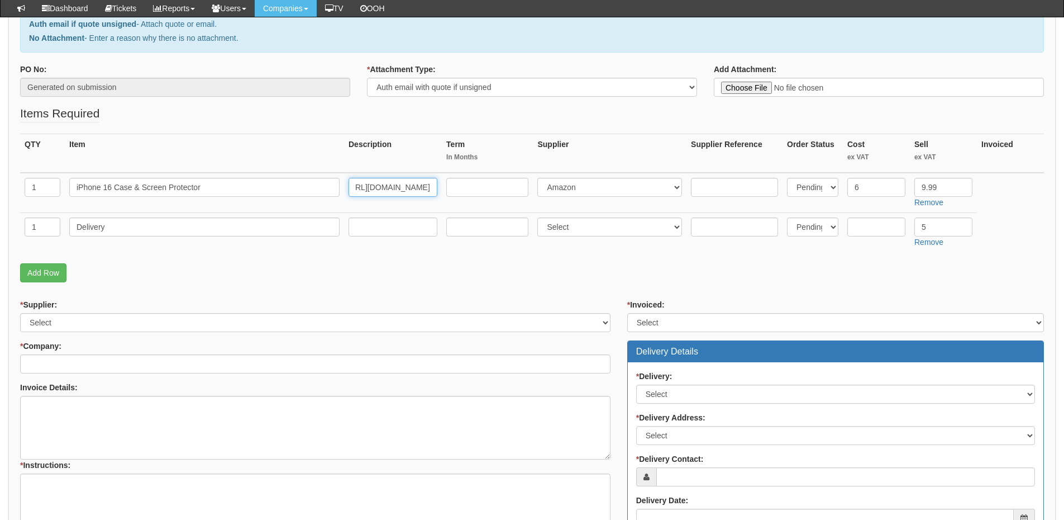
type input "https://www.amazon.co.uk/Mootobo-Protectors-Protector-Protection-Anti-Fingerpri…"
click at [131, 322] on select "Select 123 REG.co.uk 1Password 3 4Gon AA Jones Electric Ltd Abzorb Access Group…" at bounding box center [315, 322] width 591 height 19
select select "13"
click at [20, 313] on select "Select 123 REG.co.uk 1Password 3 4Gon AA Jones Electric Ltd Abzorb Access Group…" at bounding box center [315, 322] width 591 height 19
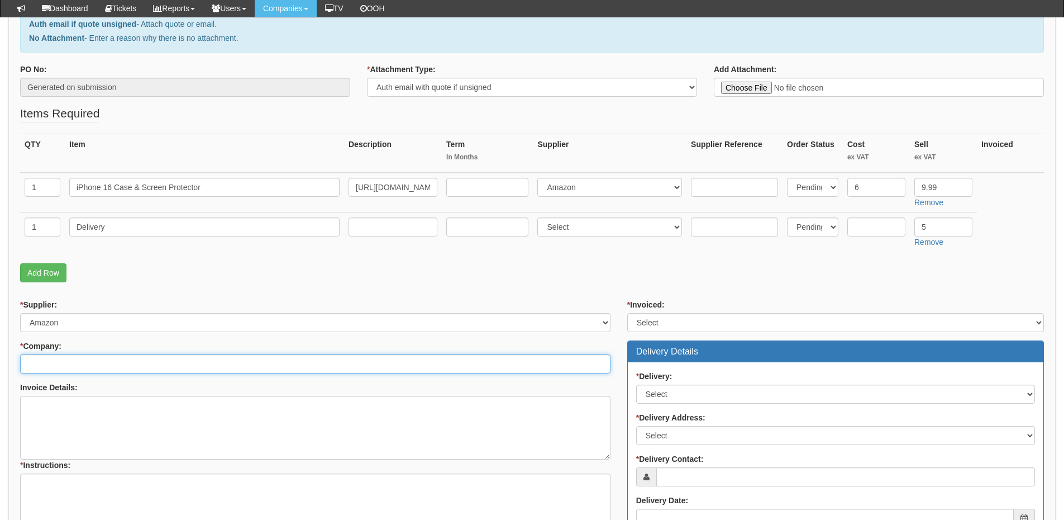
click at [116, 367] on input "* Company:" at bounding box center [315, 363] width 591 height 19
type input "filstor"
drag, startPoint x: 55, startPoint y: 367, endPoint x: 15, endPoint y: 366, distance: 40.8
click at [15, 366] on div "* Supplier: Select 123 REG.co.uk 1Password 3 4Gon AA Jones Electric Ltd Abzorb …" at bounding box center [315, 438] width 607 height 279
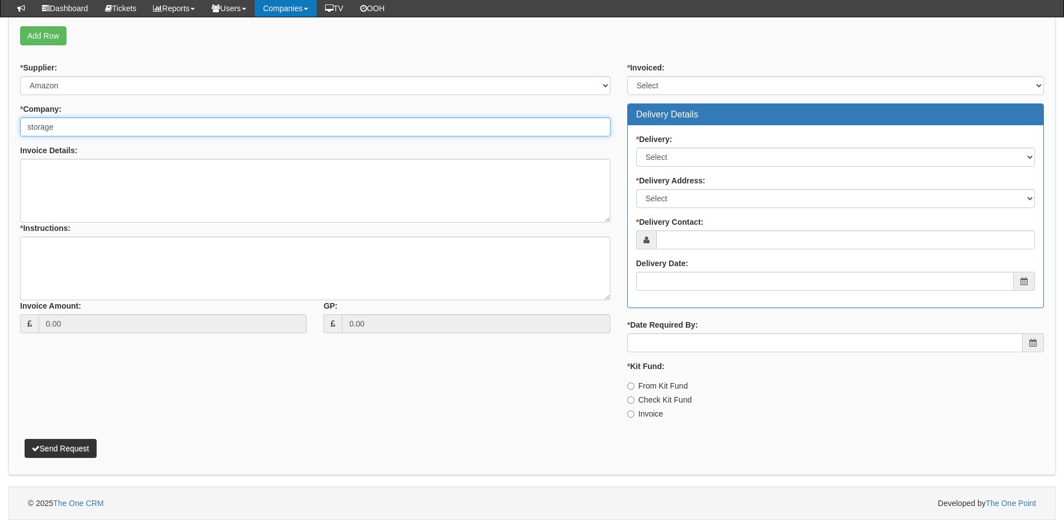
scroll to position [405, 0]
drag, startPoint x: 93, startPoint y: 130, endPoint x: -2, endPoint y: 128, distance: 95.6
click at [0, 128] on html "× Send Email × Add Appointment × Create Ticket × Create Proactive Activity × Ad…" at bounding box center [532, 57] width 1064 height 924
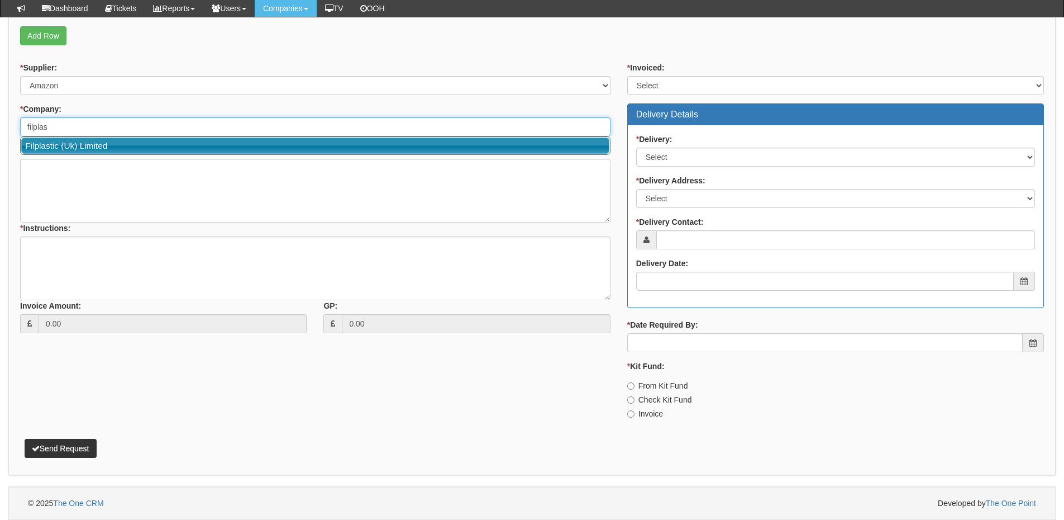
click at [54, 144] on link "Filplastic (Uk) Limited" at bounding box center [315, 145] width 588 height 16
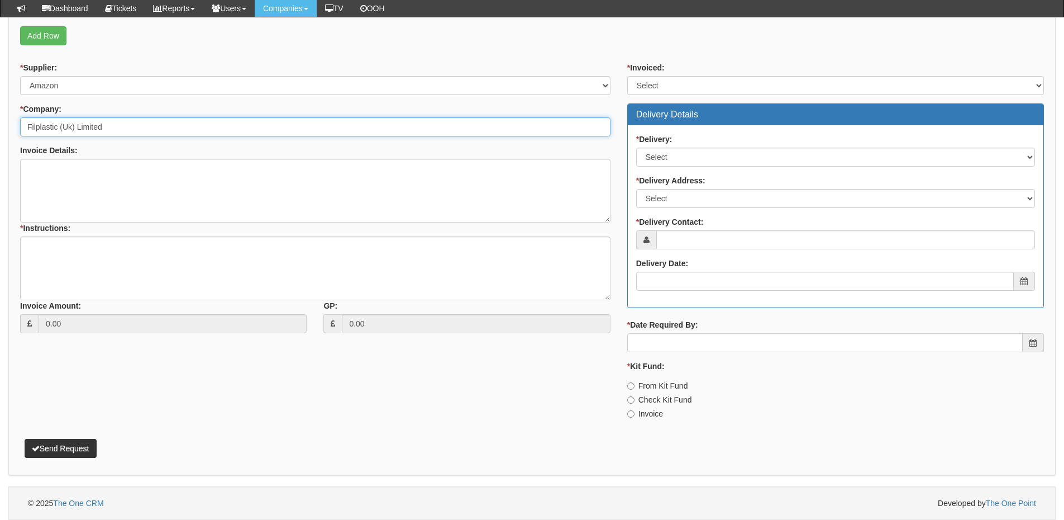
type input "Filplastic (Uk) Limited"
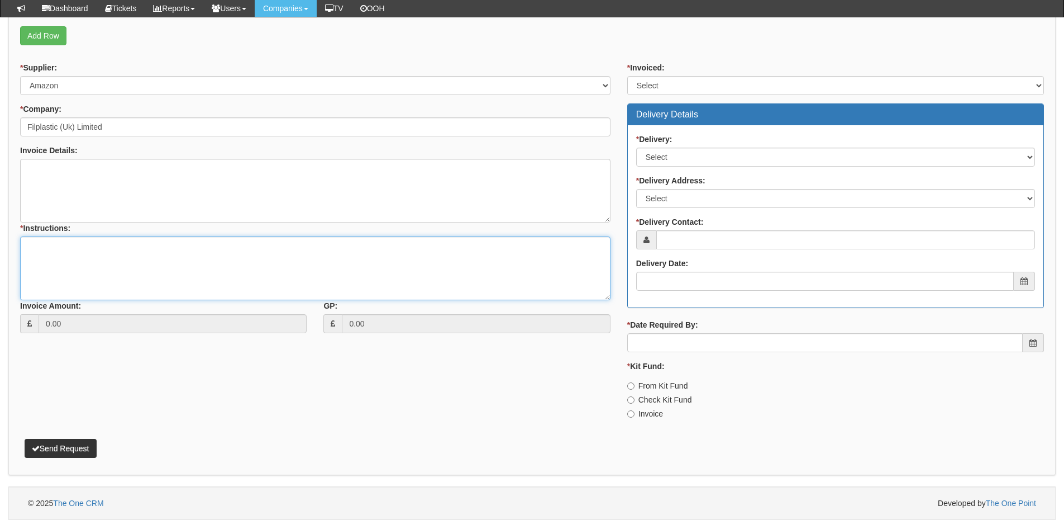
click at [70, 257] on textarea "* Instructions:" at bounding box center [315, 268] width 591 height 64
type textarea "hardware only"
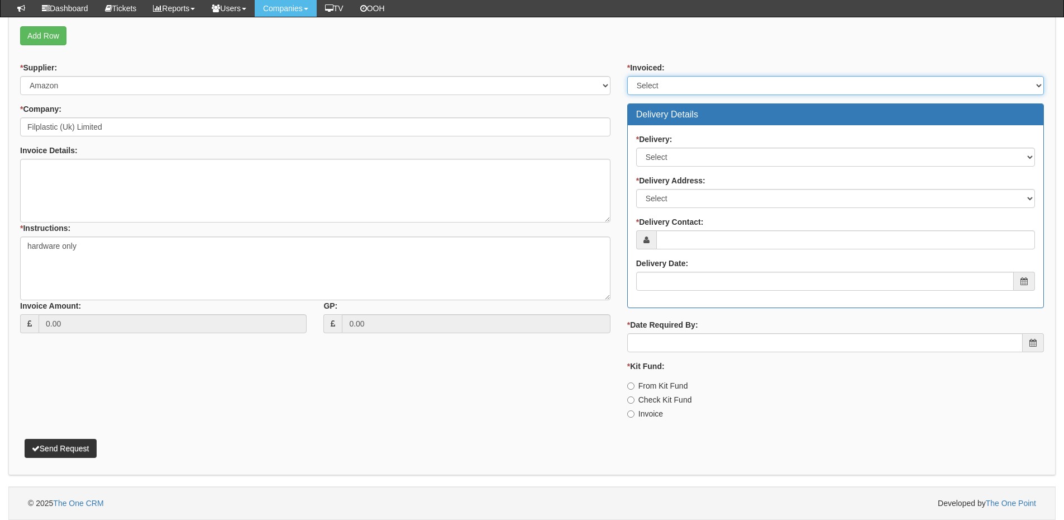
click at [631, 89] on select "Select Yes No N/A STB (part of order)" at bounding box center [836, 85] width 417 height 19
click at [628, 76] on select "Select Yes No N/A STB (part of order)" at bounding box center [836, 85] width 417 height 19
click at [646, 92] on select "Select Yes No N/A STB (part of order)" at bounding box center [836, 85] width 417 height 19
select select "2"
click at [628, 76] on select "Select Yes No N/A STB (part of order)" at bounding box center [836, 85] width 417 height 19
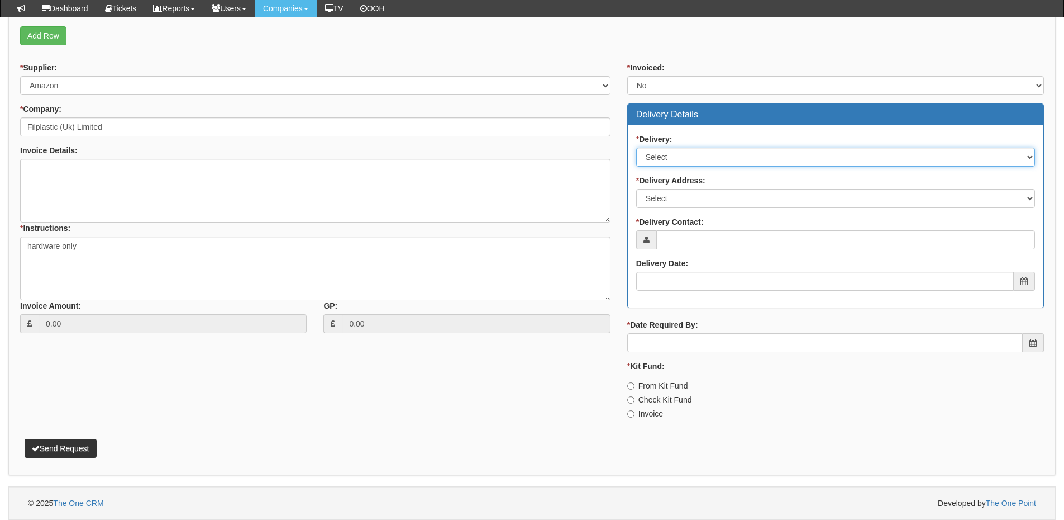
drag, startPoint x: 658, startPoint y: 155, endPoint x: 658, endPoint y: 162, distance: 6.7
click at [658, 155] on select "Select No Not Applicable Yes" at bounding box center [835, 157] width 399 height 19
select select "1"
click at [636, 148] on select "Select No Not Applicable Yes" at bounding box center [835, 157] width 399 height 19
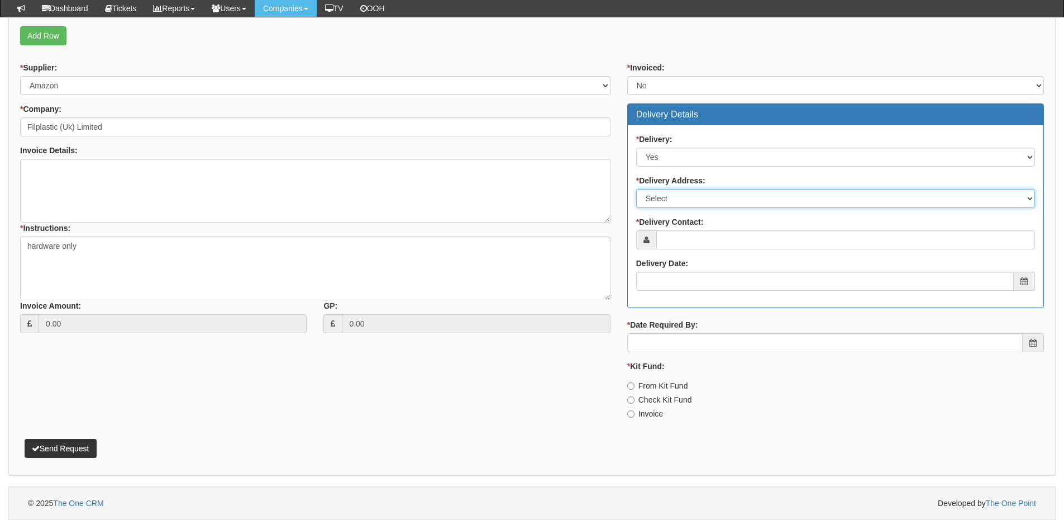
drag, startPoint x: 664, startPoint y: 201, endPoint x: 667, endPoint y: 207, distance: 6.8
click at [664, 201] on select "Select Not Applicable Main Address - DN14 7PW Other" at bounding box center [835, 198] width 399 height 19
select select "other"
click at [636, 189] on select "Select Not Applicable Main Address - DN14 7PW Other" at bounding box center [835, 198] width 399 height 19
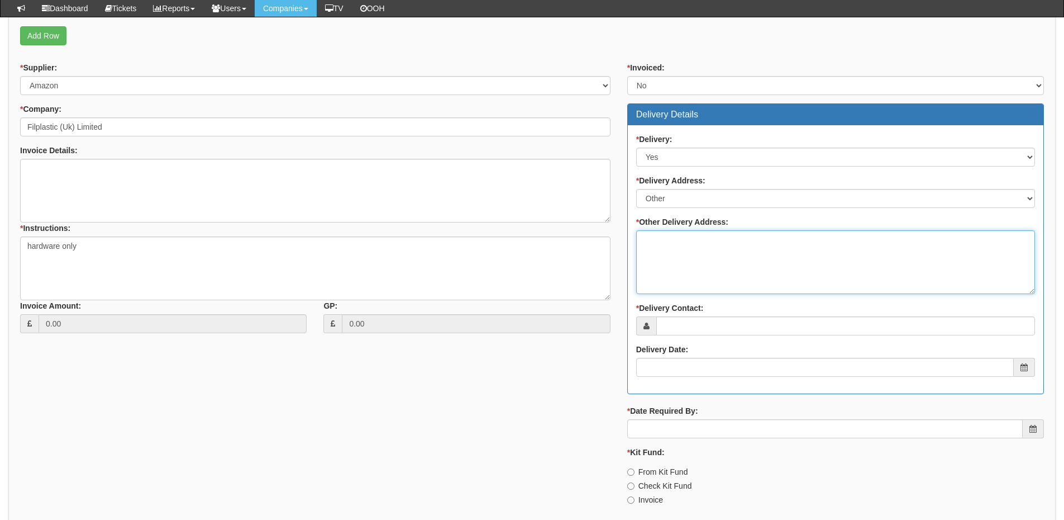
click at [669, 261] on textarea "* Other Delivery Address:" at bounding box center [835, 262] width 399 height 64
click at [671, 260] on textarea "To TOP" at bounding box center [835, 262] width 399 height 64
paste textarea "The Old Stables, High Street, Eastrington, DN14 7PH"
type textarea "To TOP Once in stock please deliver to The Old Stables, High Street, Eastringto…"
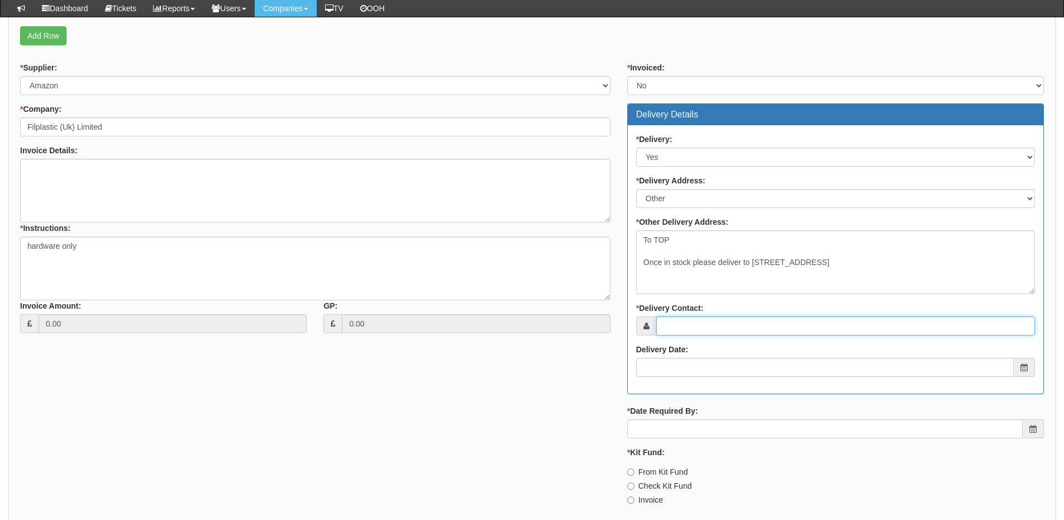
click at [693, 330] on input "* Delivery Contact:" at bounding box center [846, 325] width 379 height 19
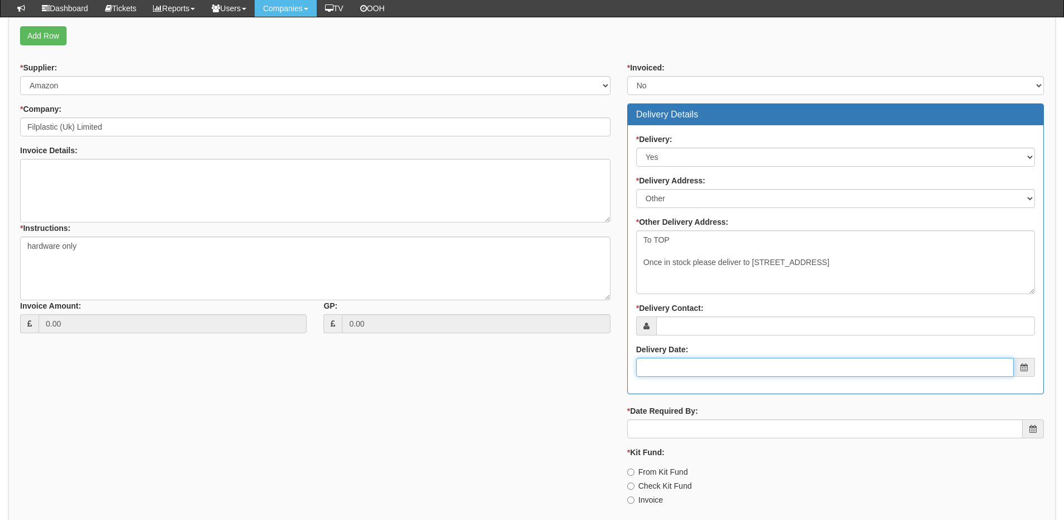
click at [696, 369] on input "Delivery Date:" at bounding box center [825, 367] width 378 height 19
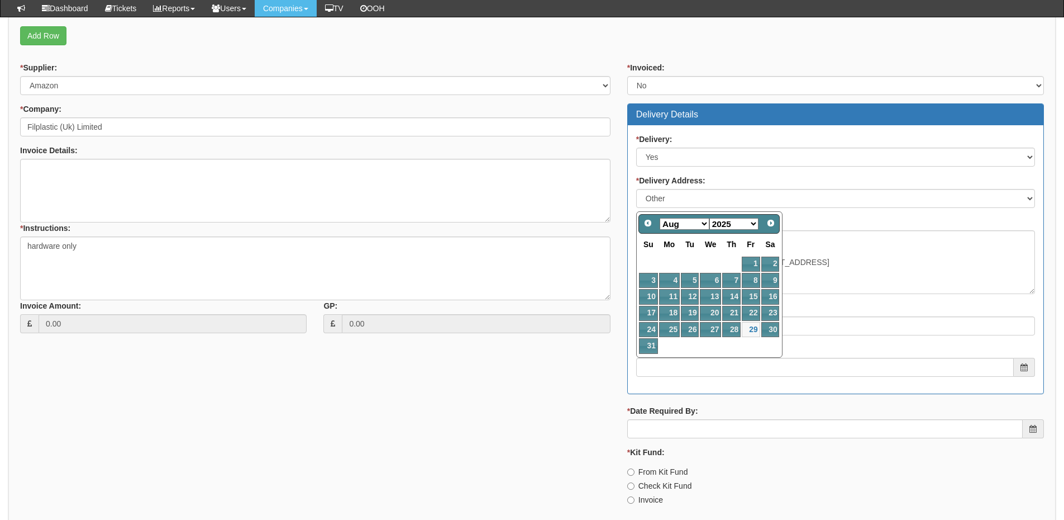
click at [675, 224] on select "Jan Feb Mar Apr May Jun Jul Aug Sep Oct Nov Dec" at bounding box center [685, 224] width 50 height 12
click at [660, 218] on select "Jan Feb Mar Apr May Jun Jul Aug Sep Oct Nov Dec" at bounding box center [685, 224] width 50 height 12
drag, startPoint x: 679, startPoint y: 224, endPoint x: 679, endPoint y: 230, distance: 6.7
click at [679, 224] on select "Jan Feb Mar Apr May Jun Jul Aug Sep Oct Nov Dec" at bounding box center [685, 224] width 50 height 12
click at [671, 262] on link "1" at bounding box center [669, 263] width 21 height 15
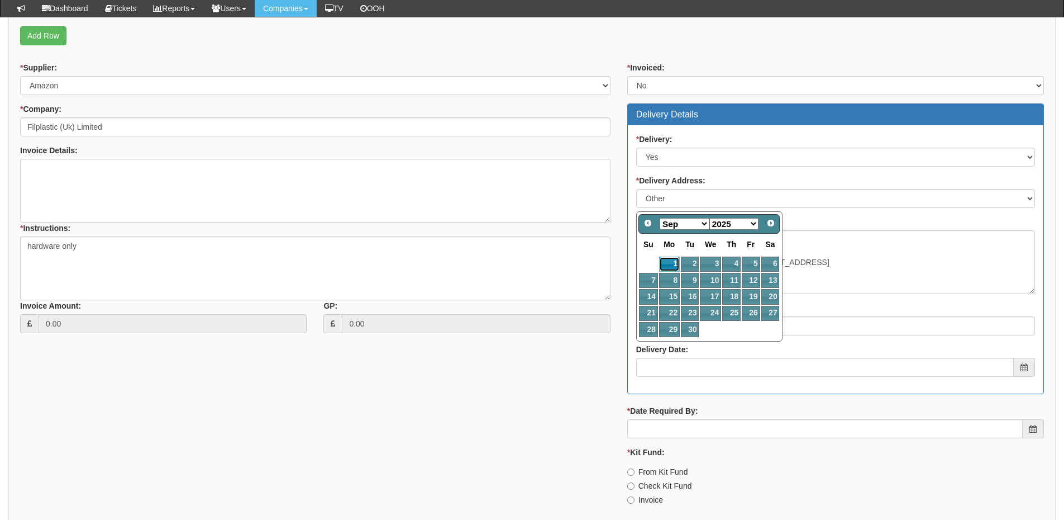
type input "2025-09-01"
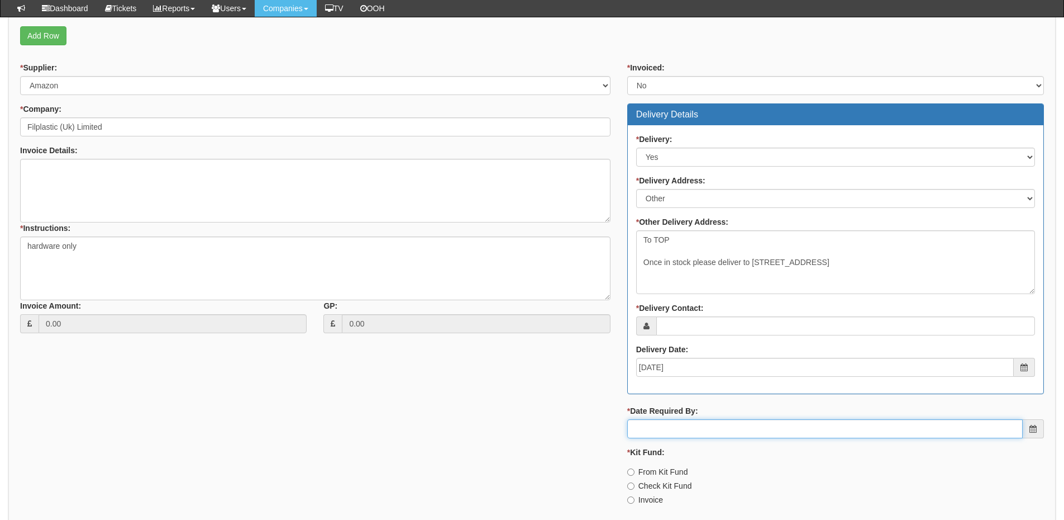
click at [668, 434] on input "* Date Required By:" at bounding box center [826, 428] width 396 height 19
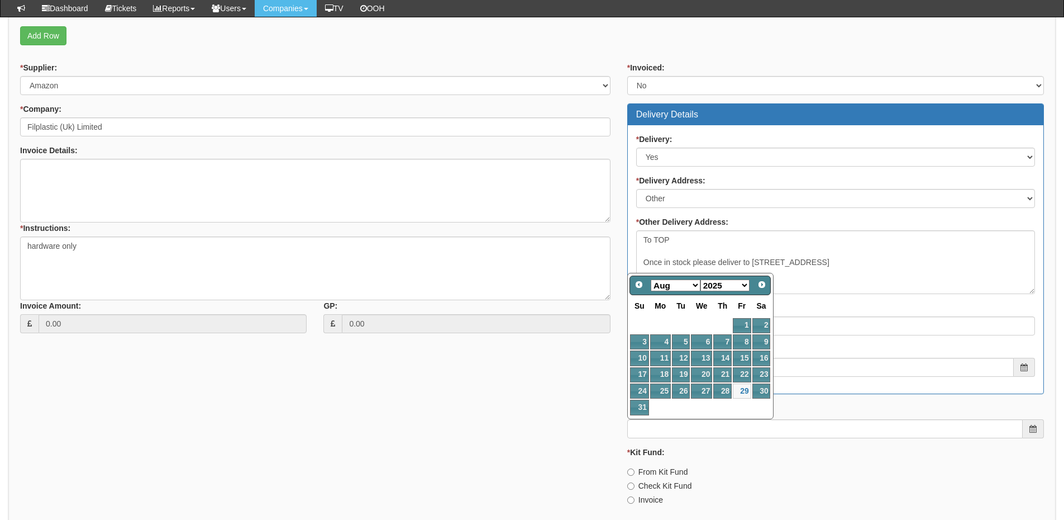
click at [673, 287] on select "Jan Feb Mar Apr May Jun Jul Aug Sep Oct Nov Dec" at bounding box center [676, 285] width 50 height 12
click at [663, 323] on link "1" at bounding box center [660, 325] width 21 height 15
type input "2025-09-01"
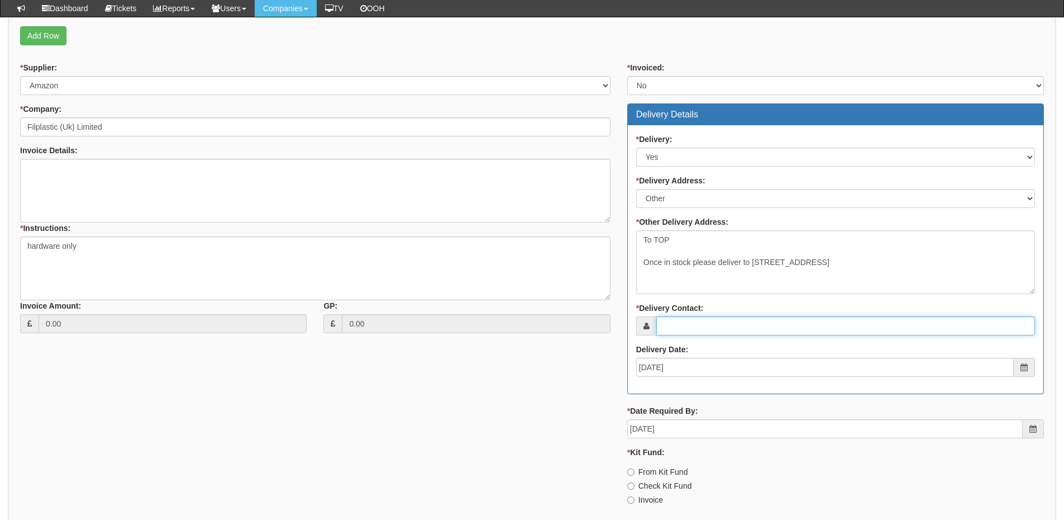
click at [677, 321] on input "* Delivery Contact:" at bounding box center [846, 325] width 379 height 19
click at [700, 326] on input "* Delivery Contact:" at bounding box center [846, 325] width 379 height 19
paste input "Richard Johnson"
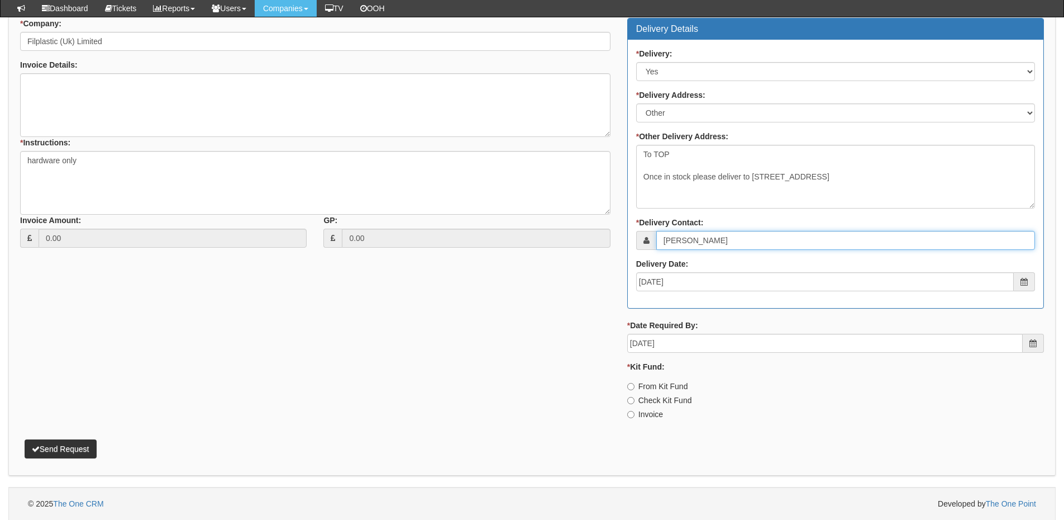
scroll to position [491, 0]
type input "Richard Johnson"
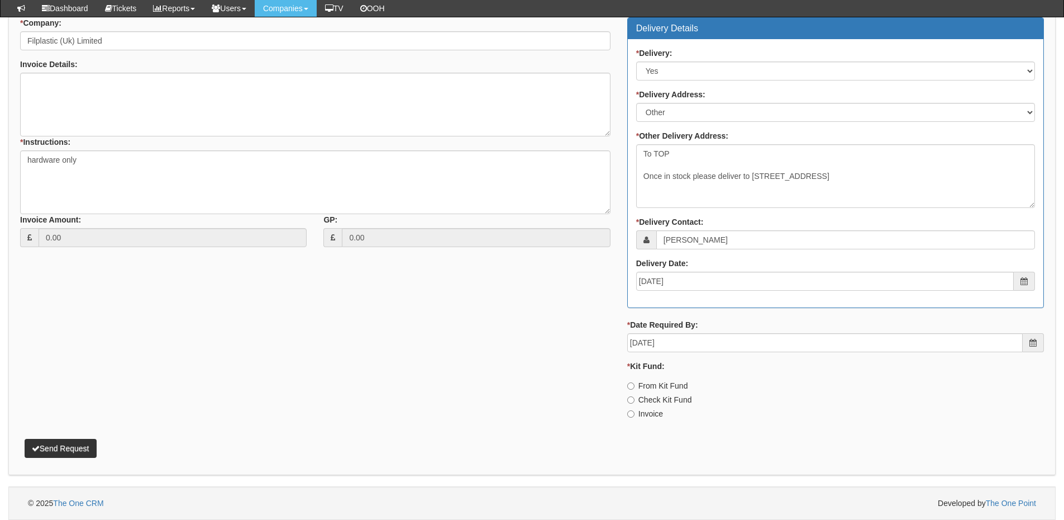
click at [646, 415] on label "Invoice" at bounding box center [646, 413] width 36 height 11
click at [635, 389] on input "Invoice" at bounding box center [631, 385] width 7 height 7
radio input "true"
click at [79, 446] on button "Send Request" at bounding box center [61, 448] width 72 height 19
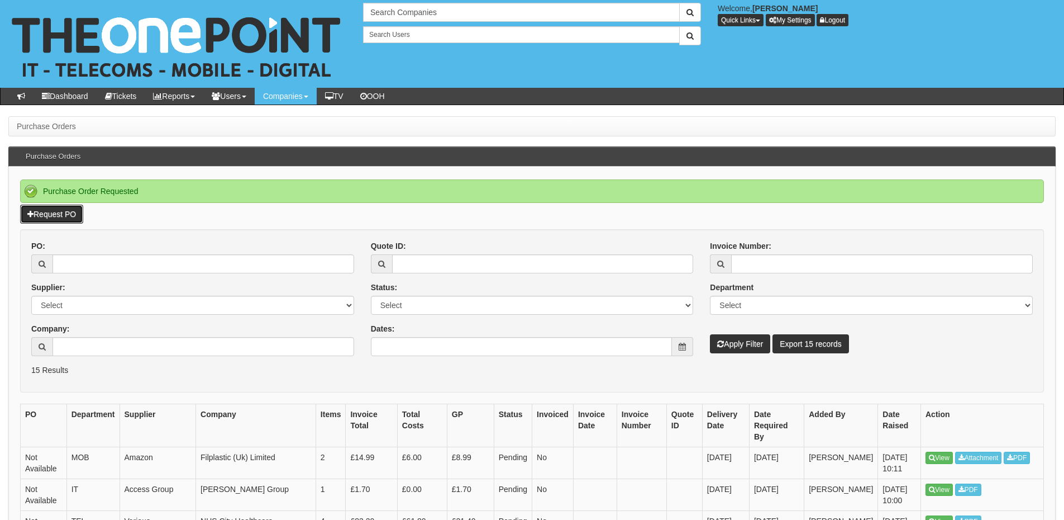
click at [71, 217] on link "Request PO" at bounding box center [51, 214] width 63 height 19
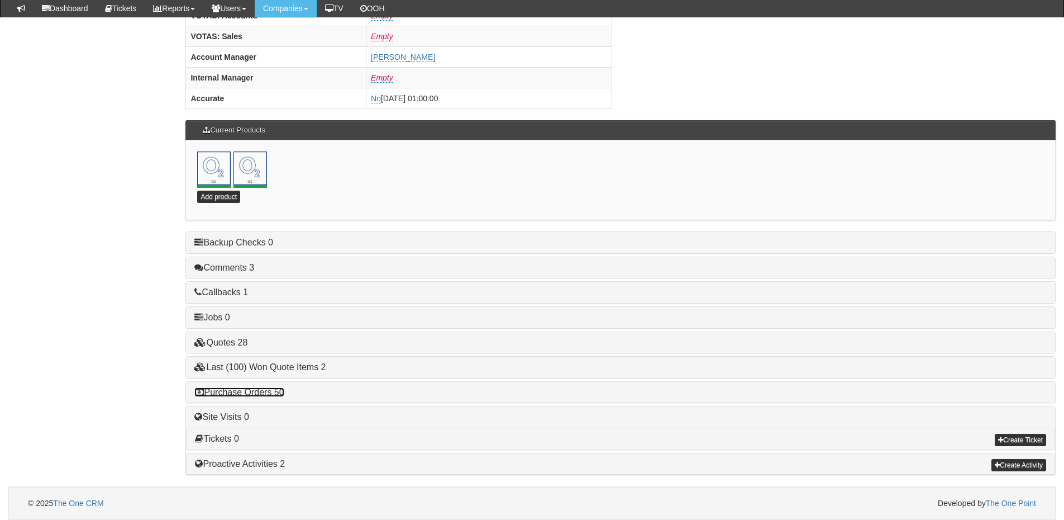
click at [268, 392] on link "Purchase Orders 50" at bounding box center [238, 391] width 89 height 9
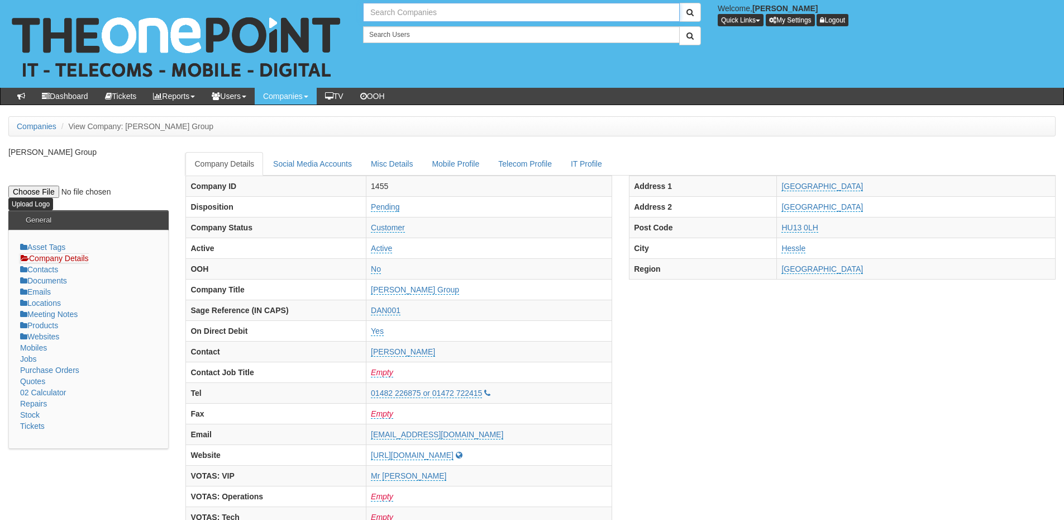
click at [390, 17] on input "text" at bounding box center [521, 12] width 317 height 19
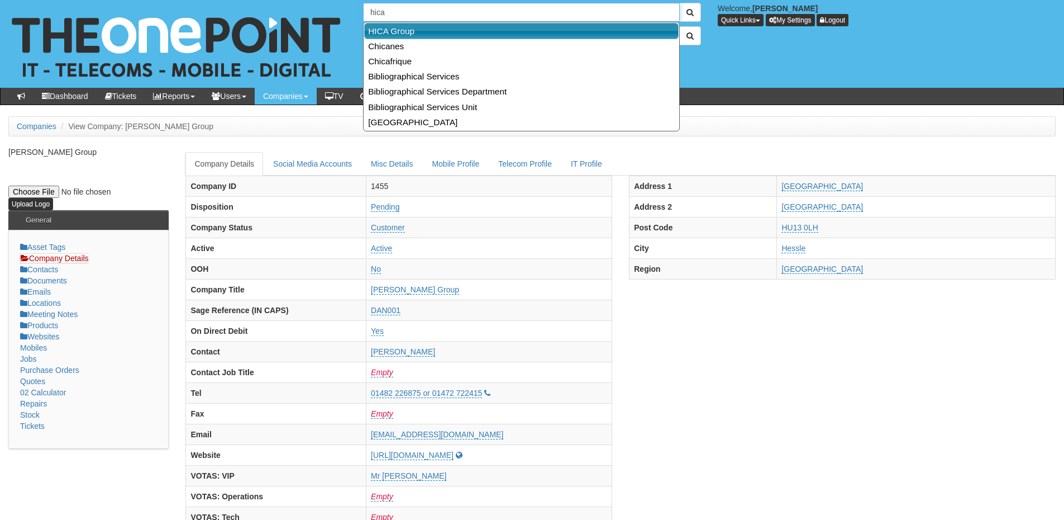
click at [415, 34] on link "HICA Group" at bounding box center [521, 31] width 315 height 16
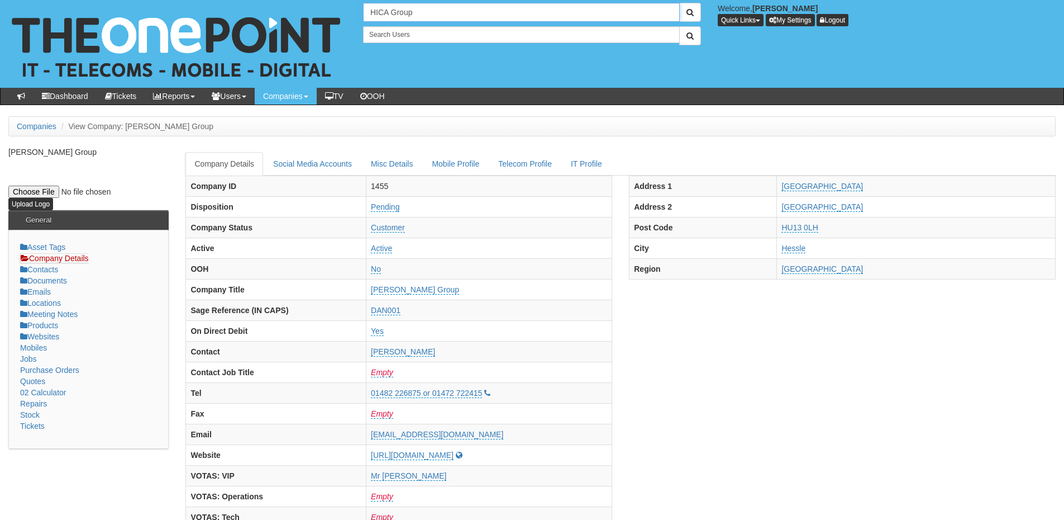
type input "HICA Group"
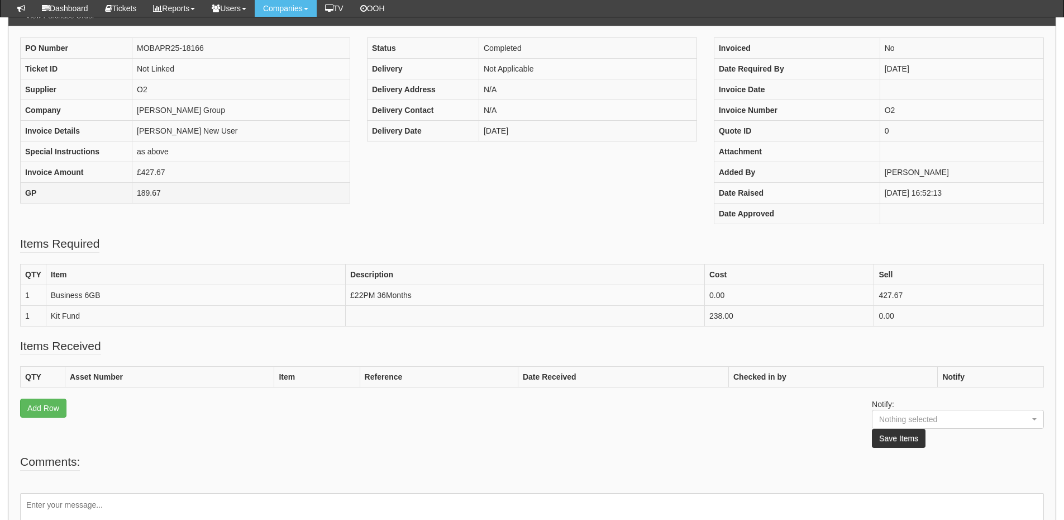
scroll to position [111, 0]
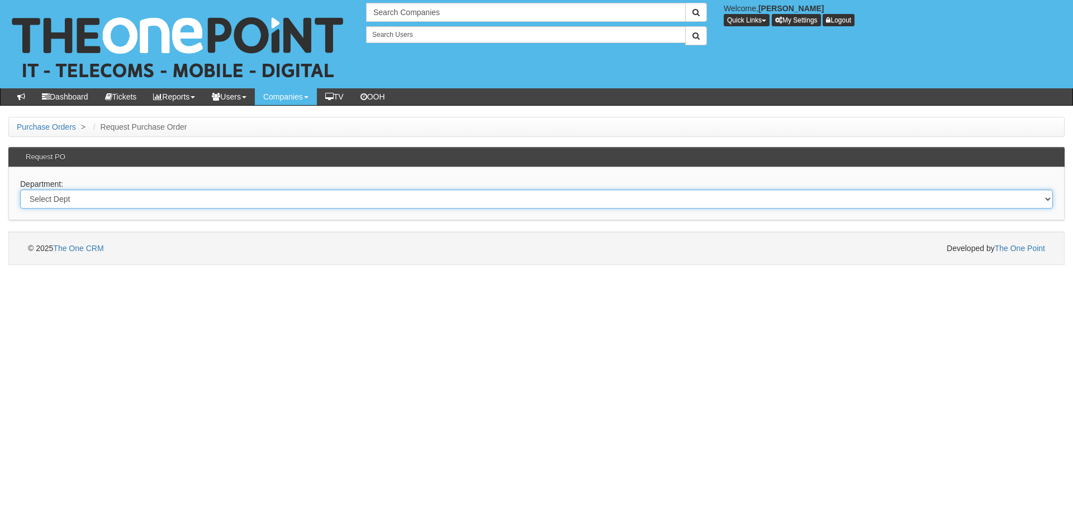
click at [178, 203] on select "Select Dept Digital Internal IT Mobiles Marketing Telecoms" at bounding box center [536, 198] width 1033 height 19
select select "?pipeID=&dept=IT"
click at [20, 189] on select "Select Dept Digital Internal IT Mobiles Marketing Telecoms" at bounding box center [536, 198] width 1033 height 19
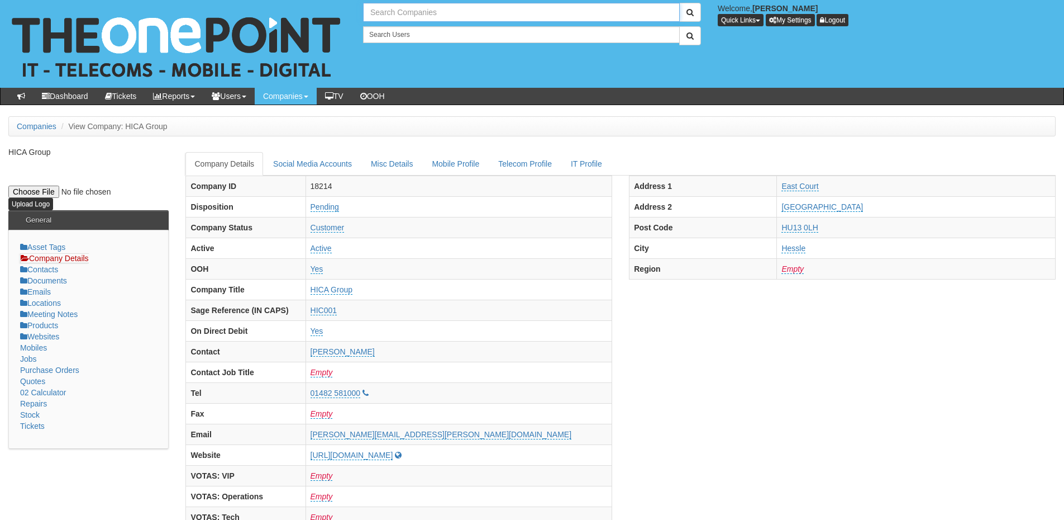
click at [410, 13] on input "text" at bounding box center [521, 12] width 317 height 19
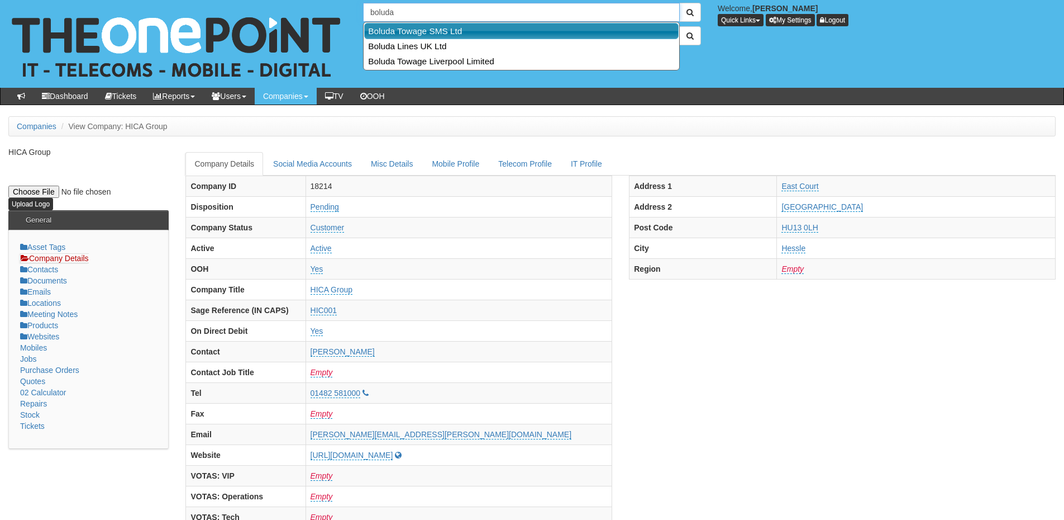
click at [434, 26] on link "Boluda Towage SMS Ltd" at bounding box center [521, 31] width 315 height 16
type input "Boluda Towage SMS Ltd"
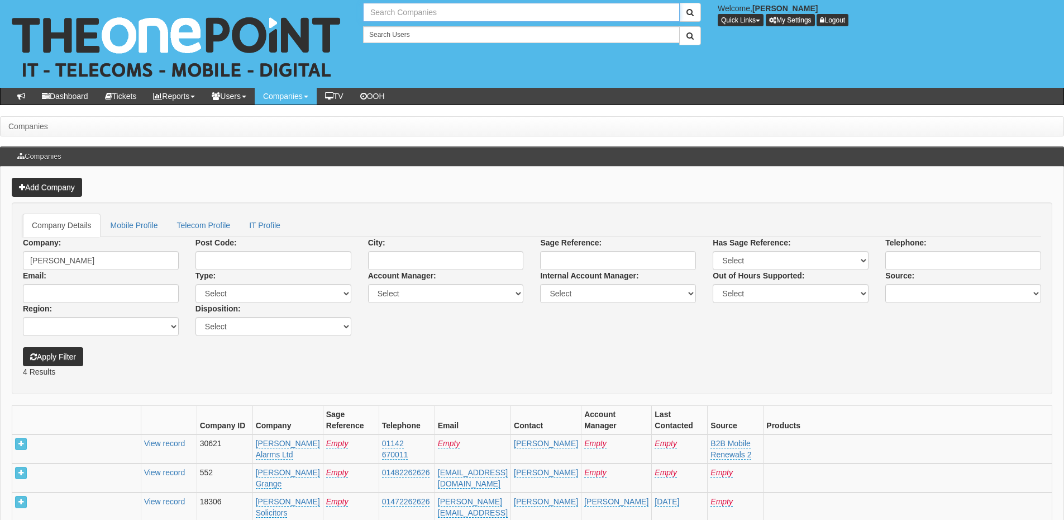
click at [431, 10] on input "text" at bounding box center [521, 12] width 317 height 19
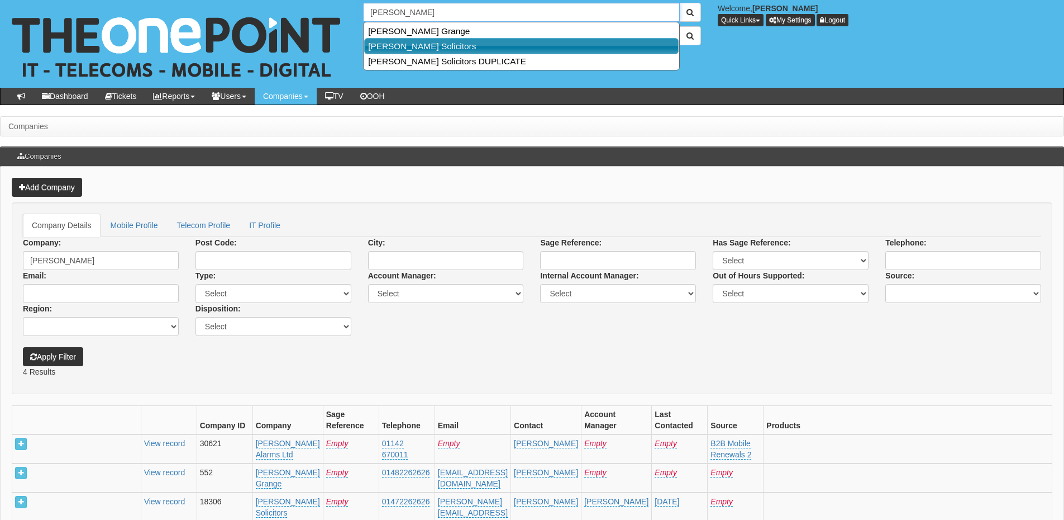
click at [429, 43] on link "[PERSON_NAME] Solicitors" at bounding box center [521, 46] width 315 height 16
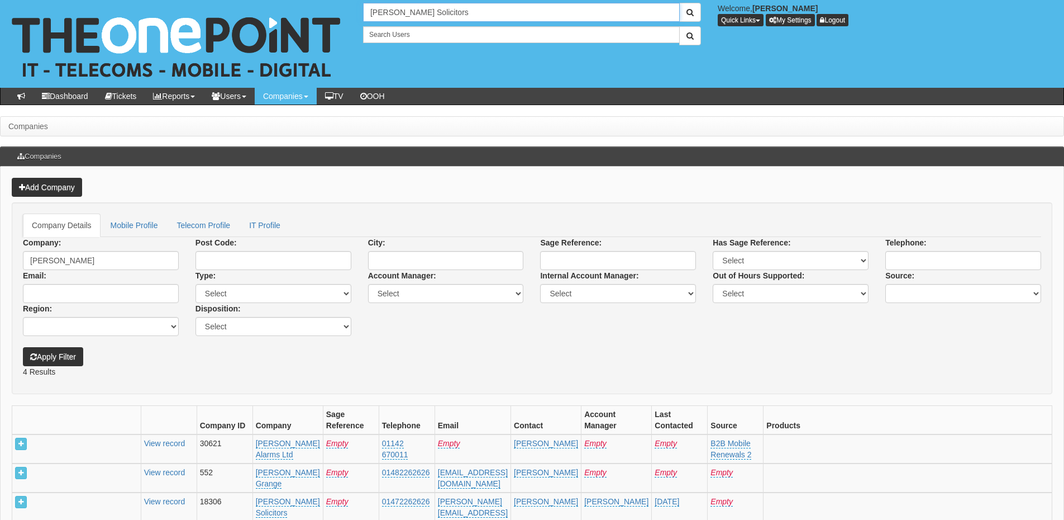
type input "Wilkin Chapman Solicitors"
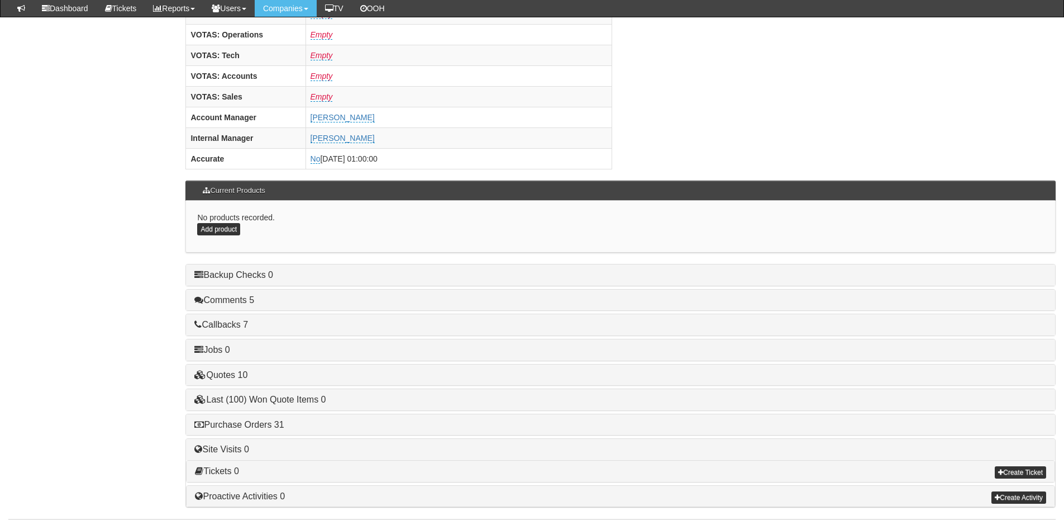
scroll to position [465, 0]
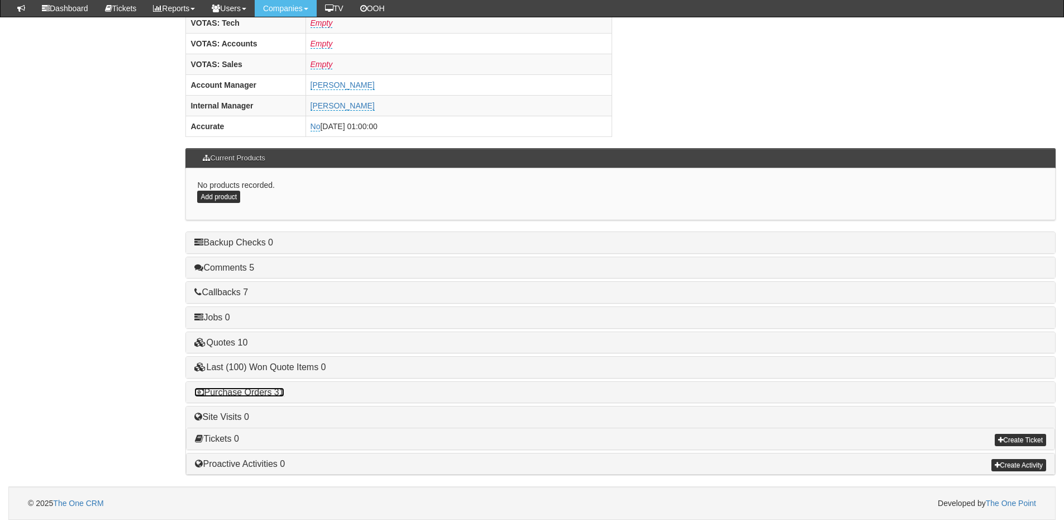
click at [262, 395] on link "Purchase Orders 31" at bounding box center [238, 391] width 89 height 9
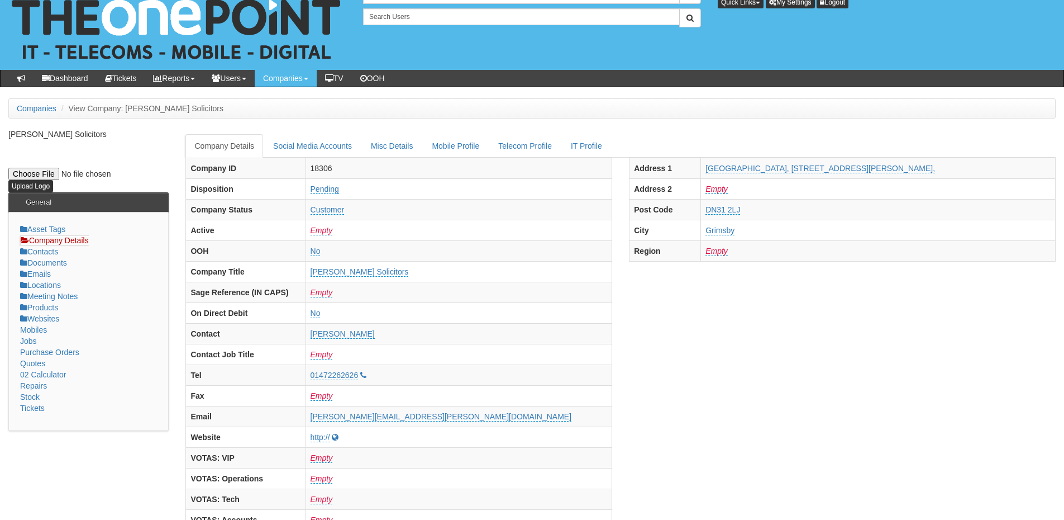
scroll to position [0, 0]
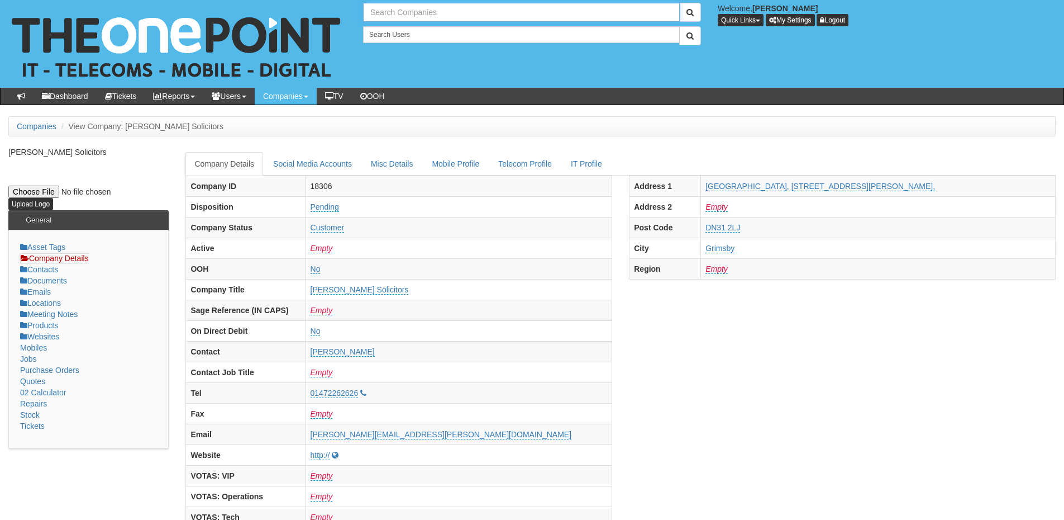
click at [436, 13] on input "text" at bounding box center [521, 12] width 317 height 19
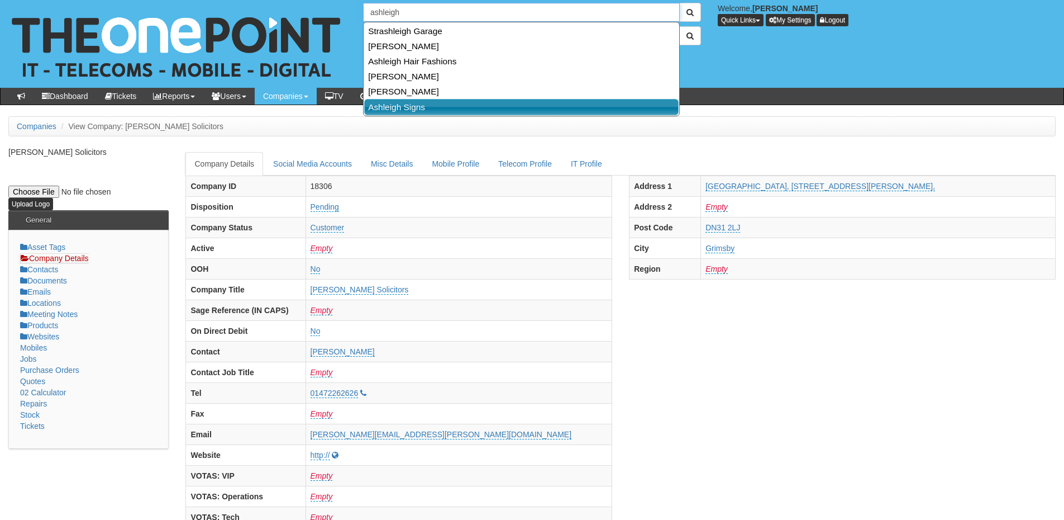
click at [421, 109] on link "Ashleigh Signs" at bounding box center [521, 107] width 315 height 16
type input "Ashleigh Signs"
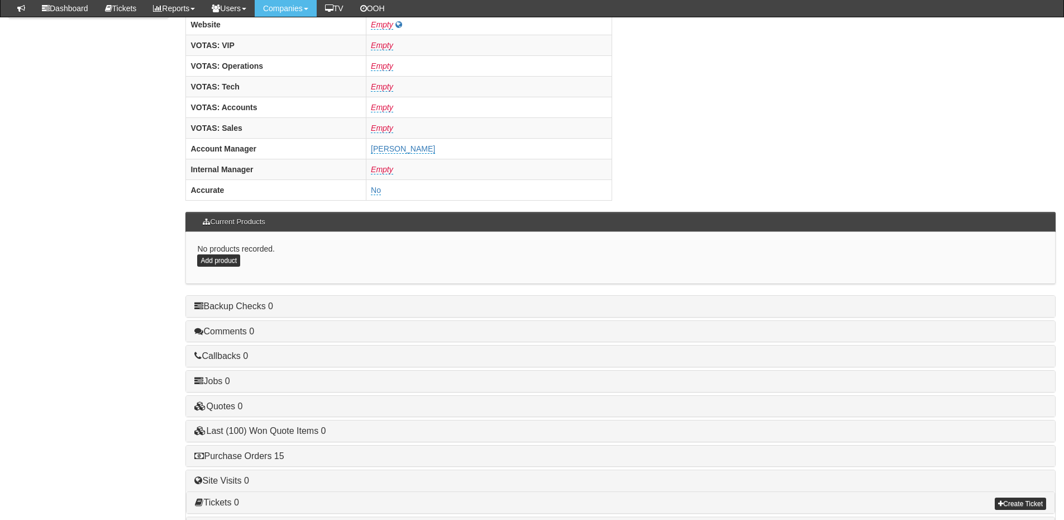
scroll to position [465, 0]
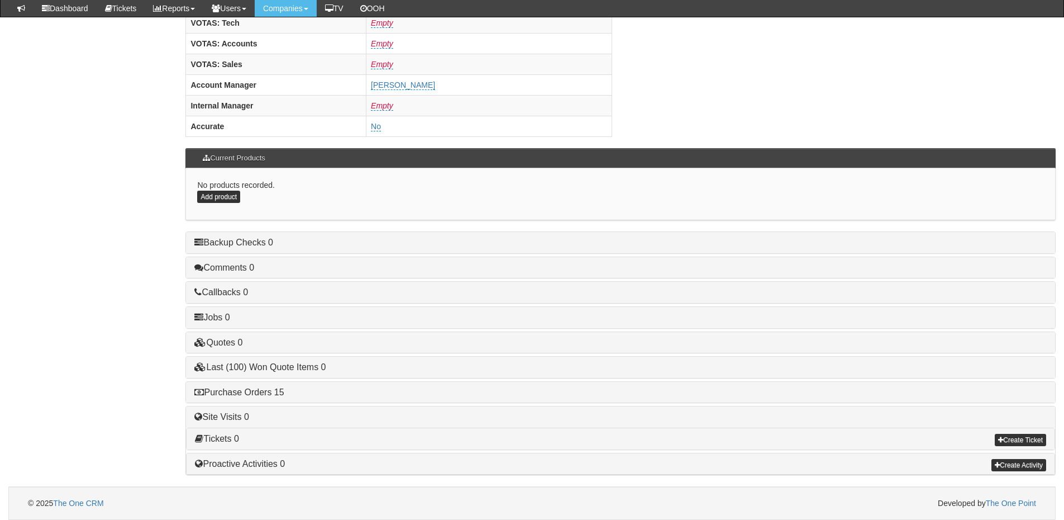
click at [267, 397] on h4 "Purchase Orders 15" at bounding box center [620, 392] width 853 height 10
click at [274, 395] on link "Purchase Orders 15" at bounding box center [238, 391] width 89 height 9
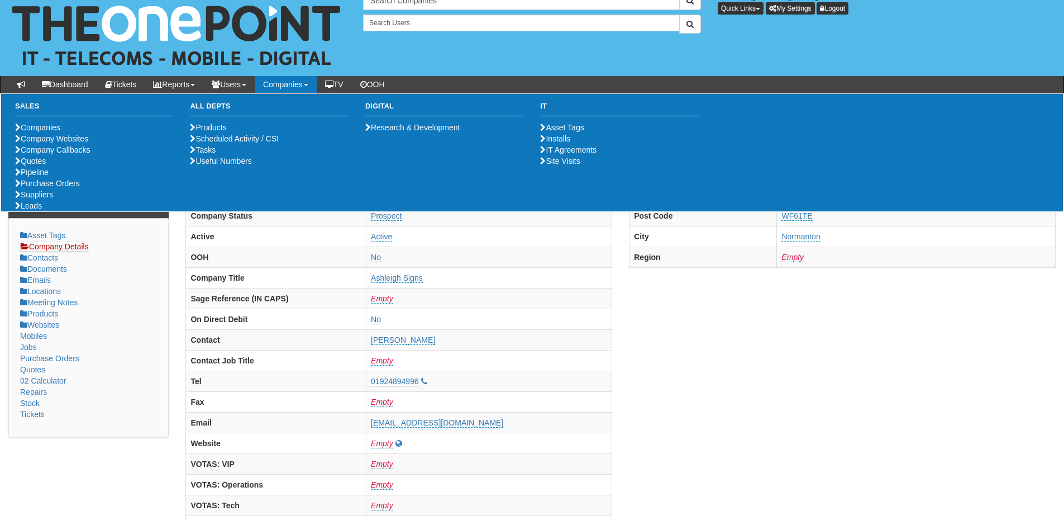
scroll to position [0, 0]
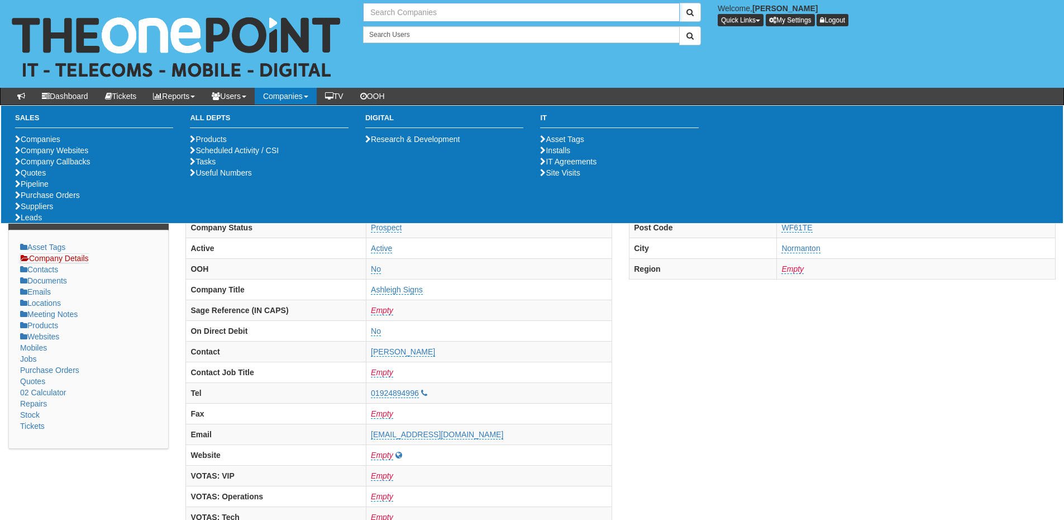
click at [411, 16] on input "text" at bounding box center [521, 12] width 317 height 19
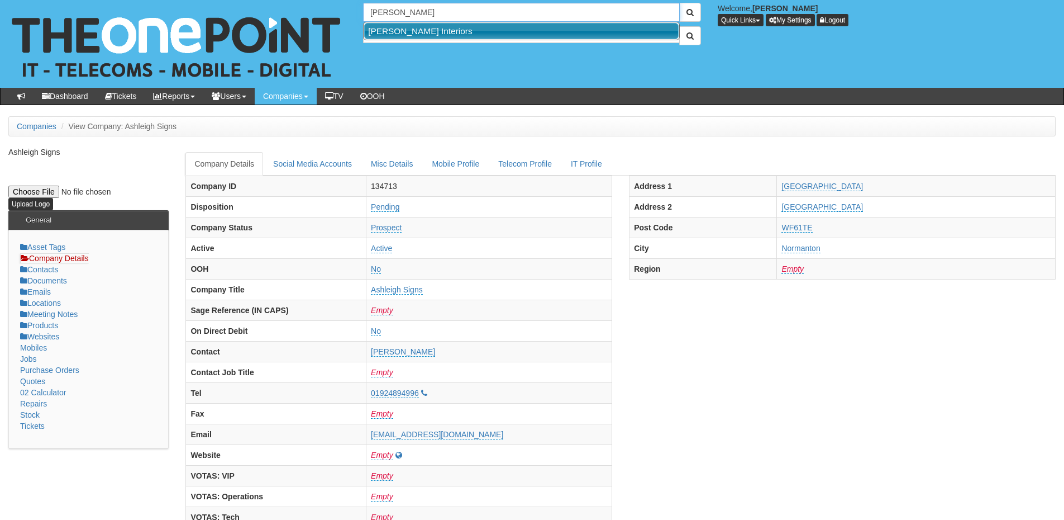
click at [417, 27] on link "[PERSON_NAME] Interiors" at bounding box center [521, 31] width 315 height 16
type input "[PERSON_NAME] Interiors"
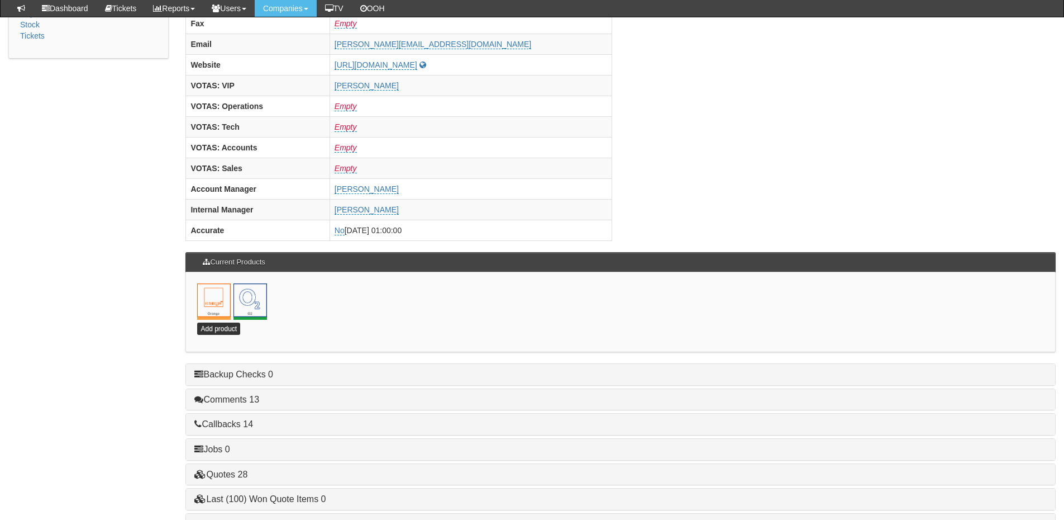
scroll to position [493, 0]
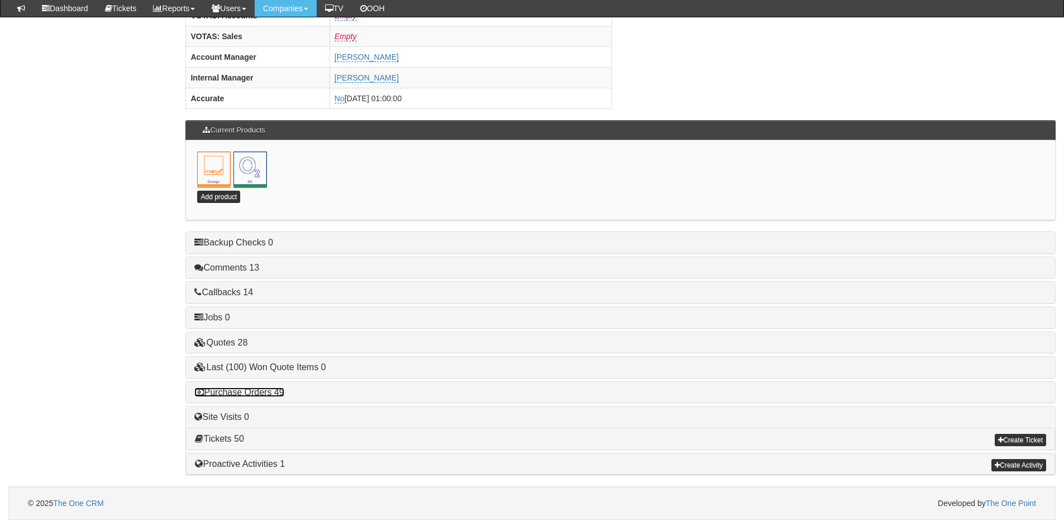
click at [271, 392] on link "Purchase Orders 49" at bounding box center [238, 391] width 89 height 9
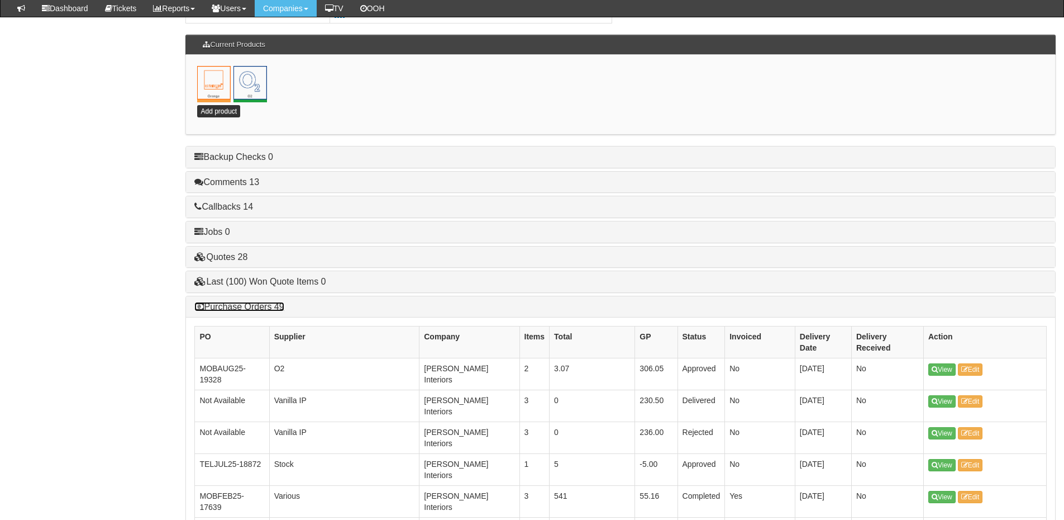
scroll to position [661, 0]
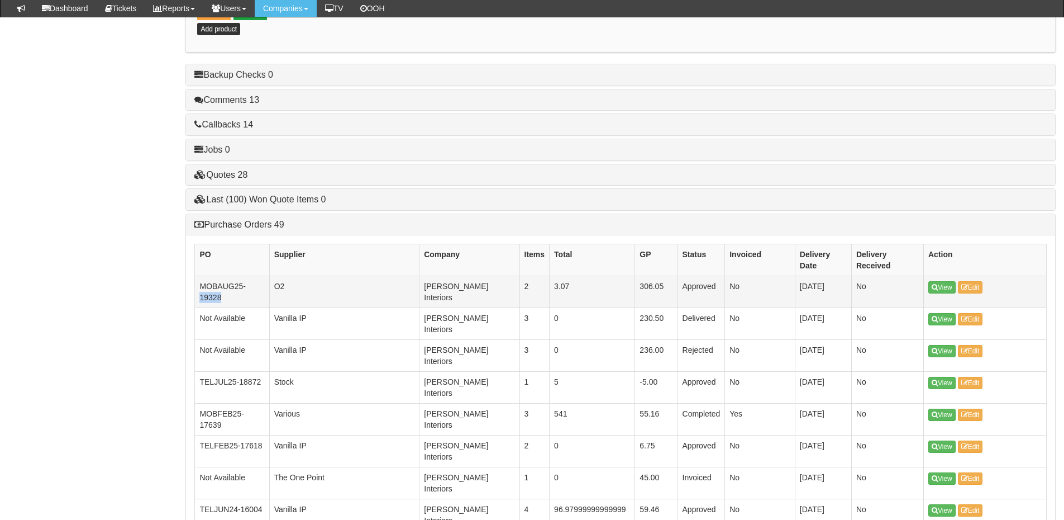
drag, startPoint x: 220, startPoint y: 297, endPoint x: 199, endPoint y: 298, distance: 21.2
click at [199, 298] on td "MOBAUG25-19328" at bounding box center [232, 292] width 74 height 32
copy td "19328"
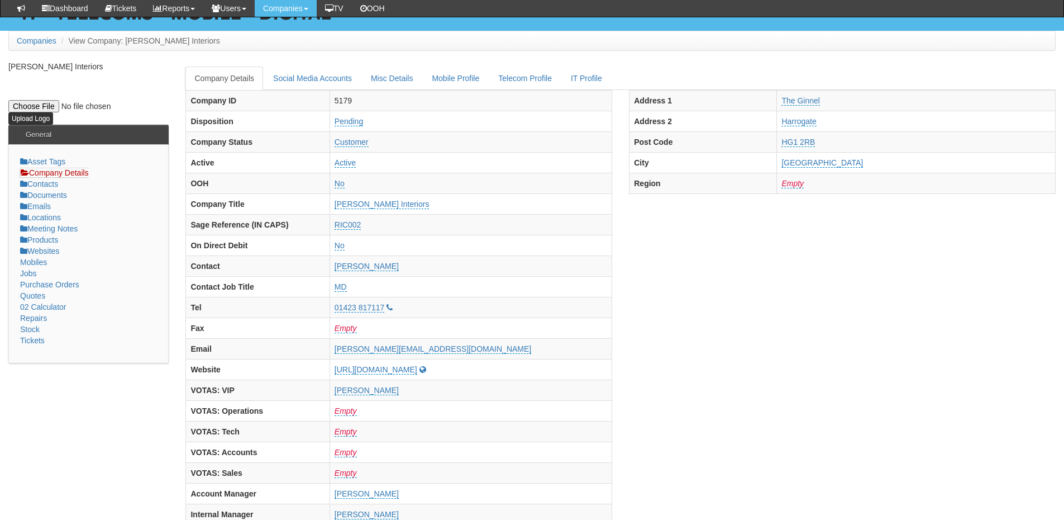
scroll to position [0, 0]
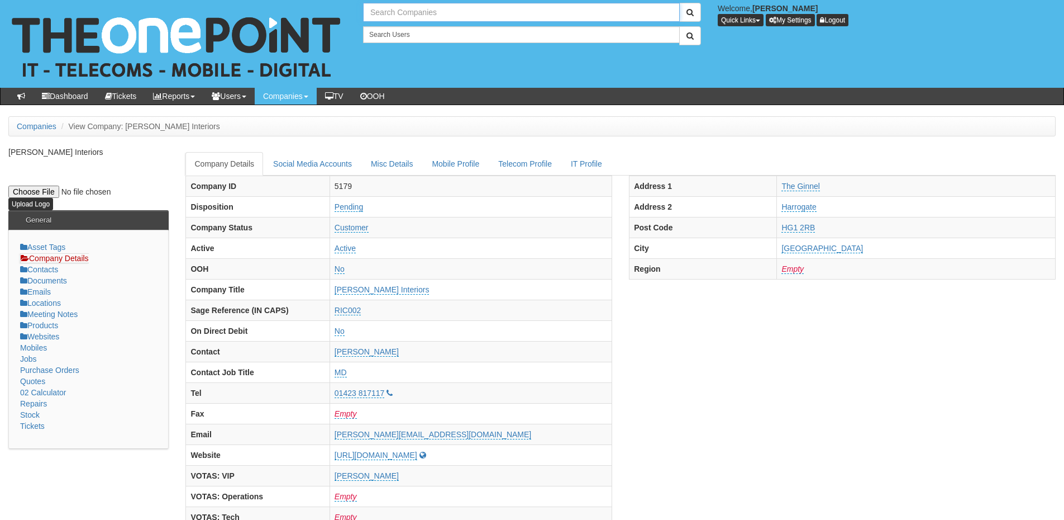
click at [433, 8] on input "text" at bounding box center [521, 12] width 317 height 19
click at [421, 31] on link "Life Skills Hub" at bounding box center [521, 31] width 315 height 16
type input "Life Skills Hub"
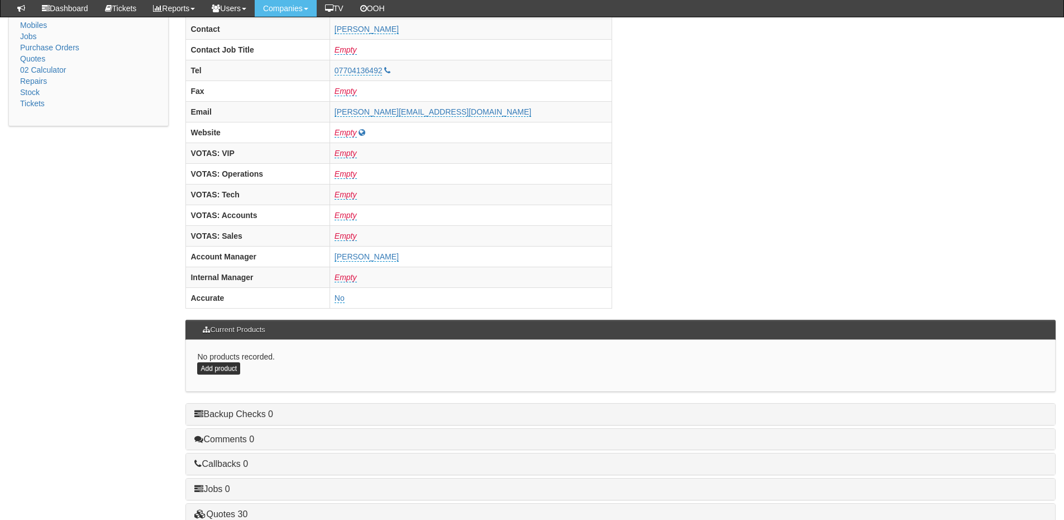
scroll to position [465, 0]
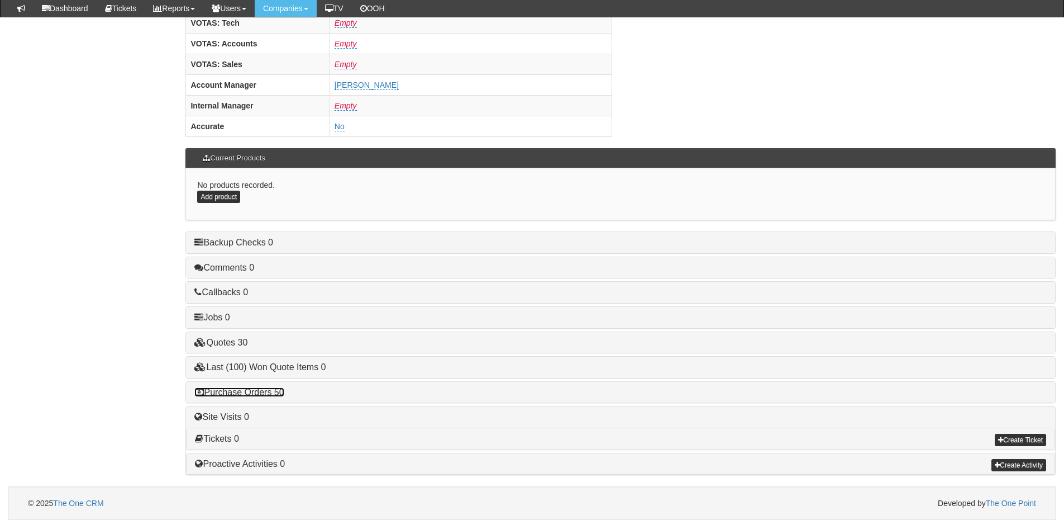
click at [255, 393] on link "Purchase Orders 50" at bounding box center [238, 391] width 89 height 9
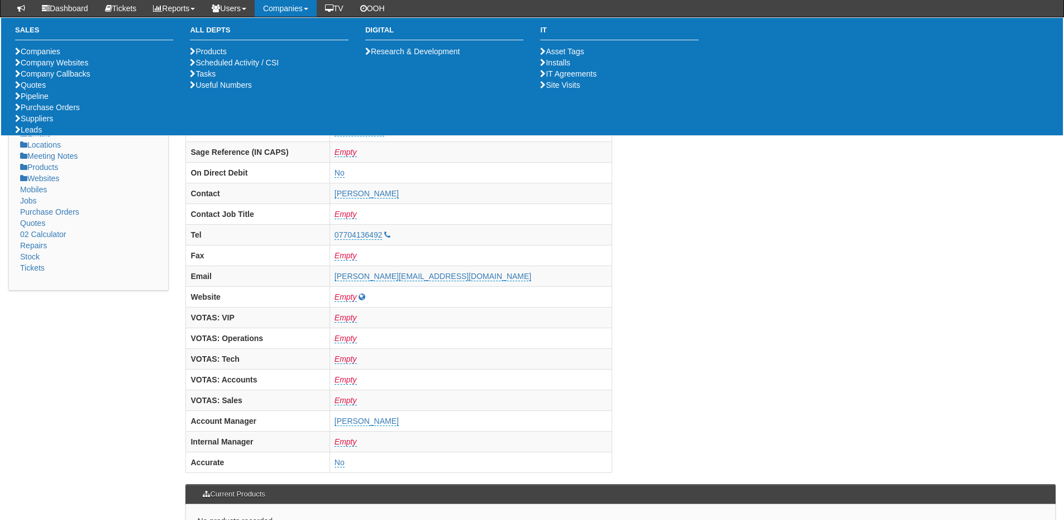
scroll to position [0, 0]
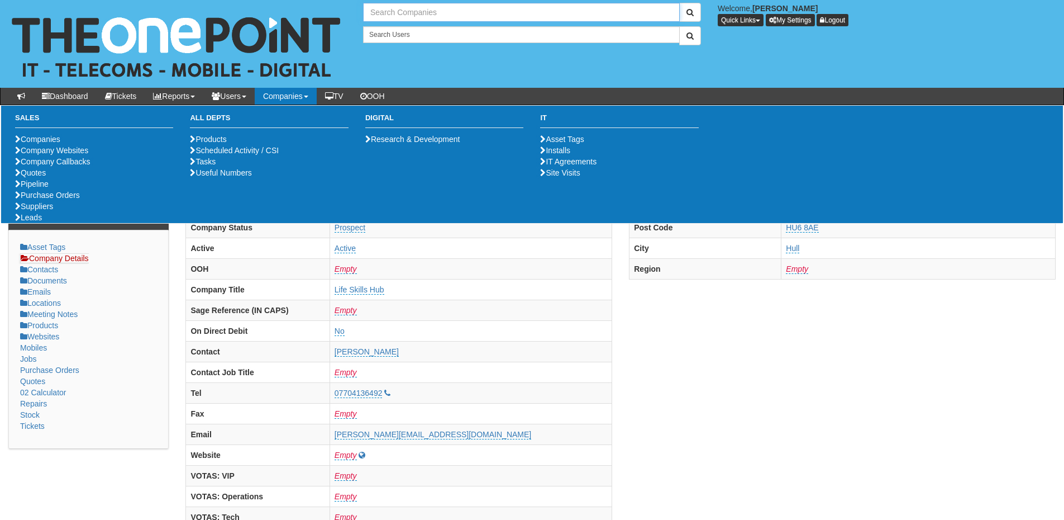
click at [405, 10] on input "text" at bounding box center [521, 12] width 317 height 19
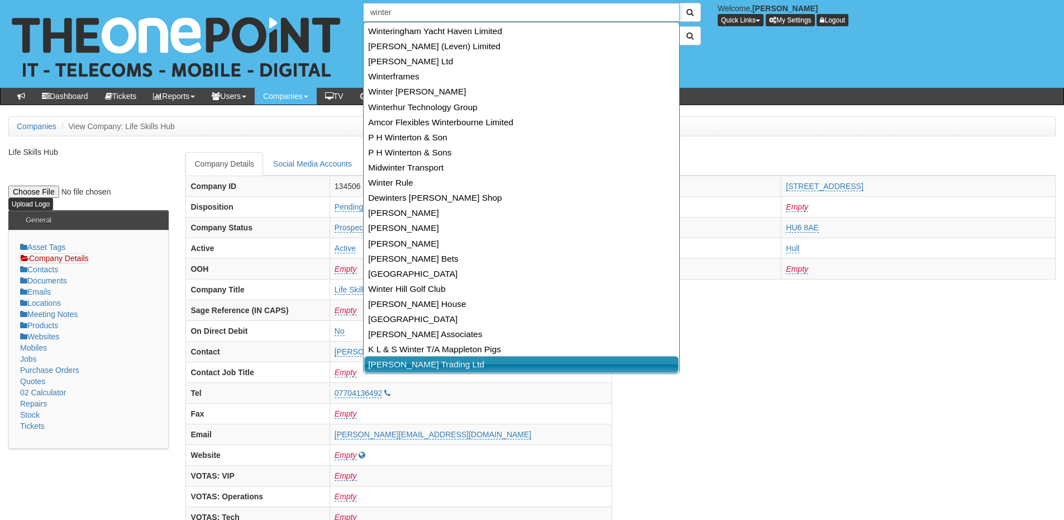
click at [416, 362] on link "Wintermute Trading Ltd" at bounding box center [521, 364] width 315 height 16
type input "Wintermute Trading Ltd"
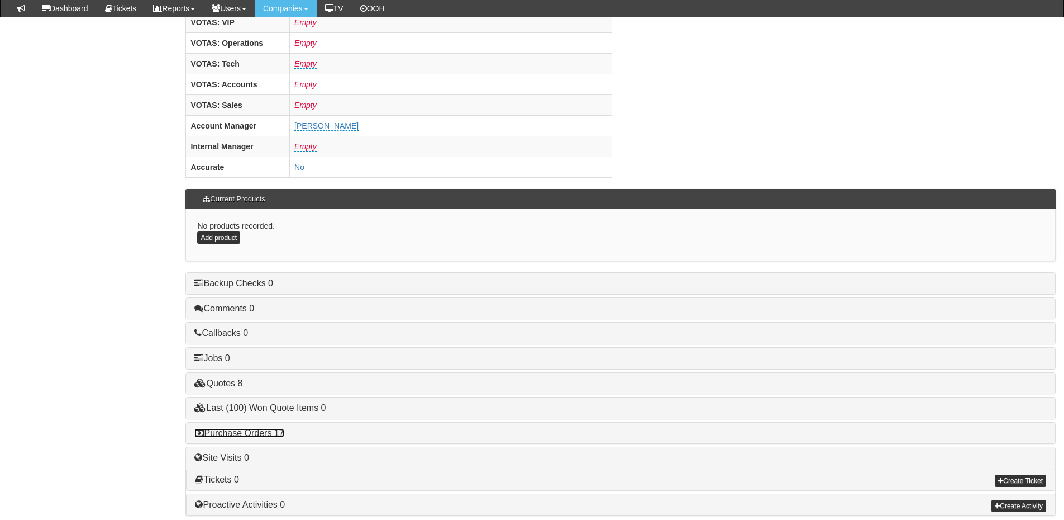
click at [266, 428] on link "Purchase Orders 17" at bounding box center [238, 432] width 89 height 9
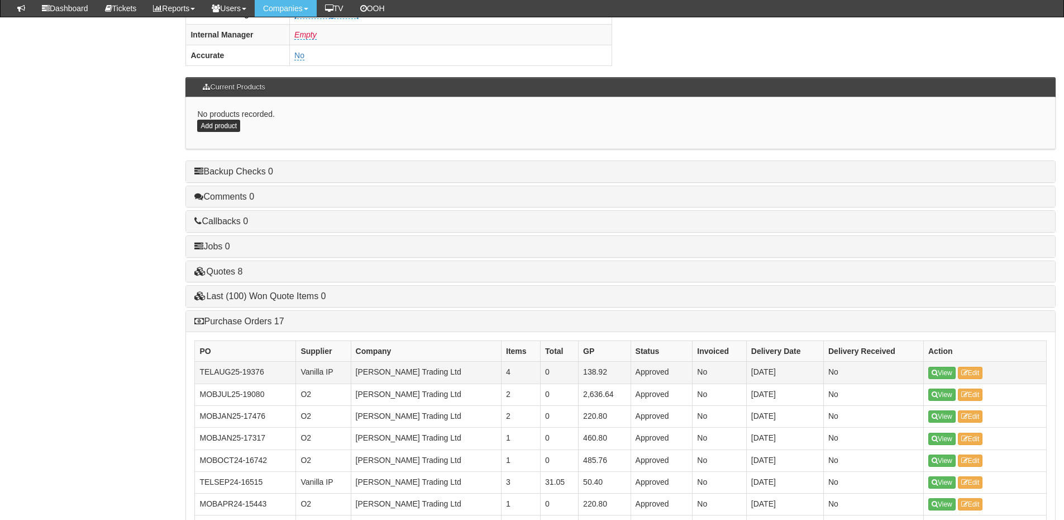
scroll to position [558, 0]
drag, startPoint x: 268, startPoint y: 349, endPoint x: 244, endPoint y: 350, distance: 23.5
click at [244, 362] on td "TELAUG25-19376" at bounding box center [245, 373] width 101 height 22
copy td "19376"
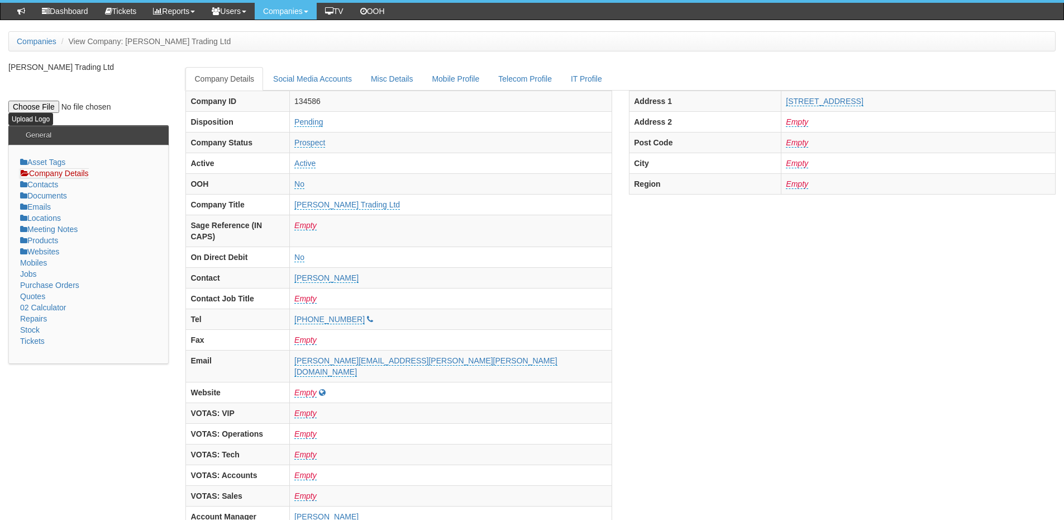
scroll to position [0, 0]
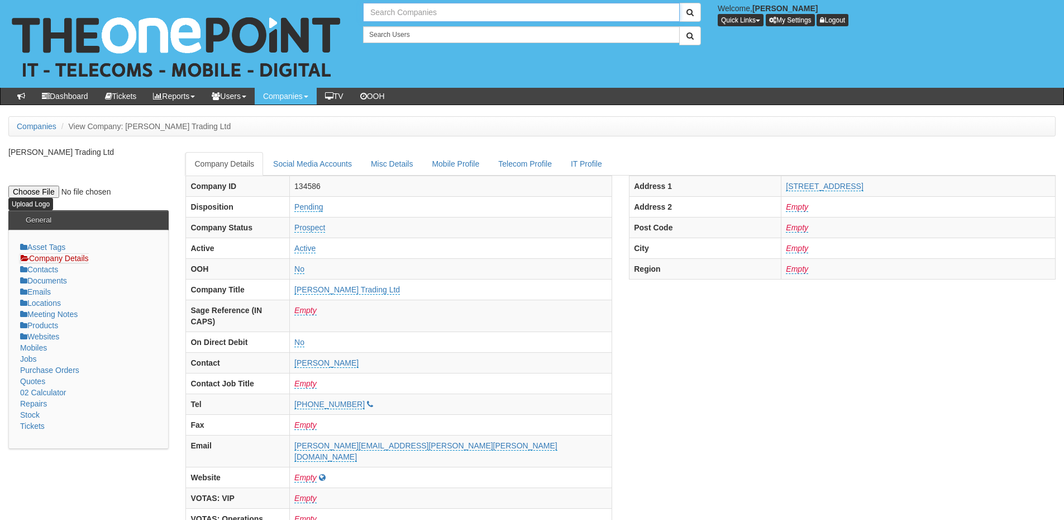
click at [414, 13] on input "text" at bounding box center [521, 12] width 317 height 19
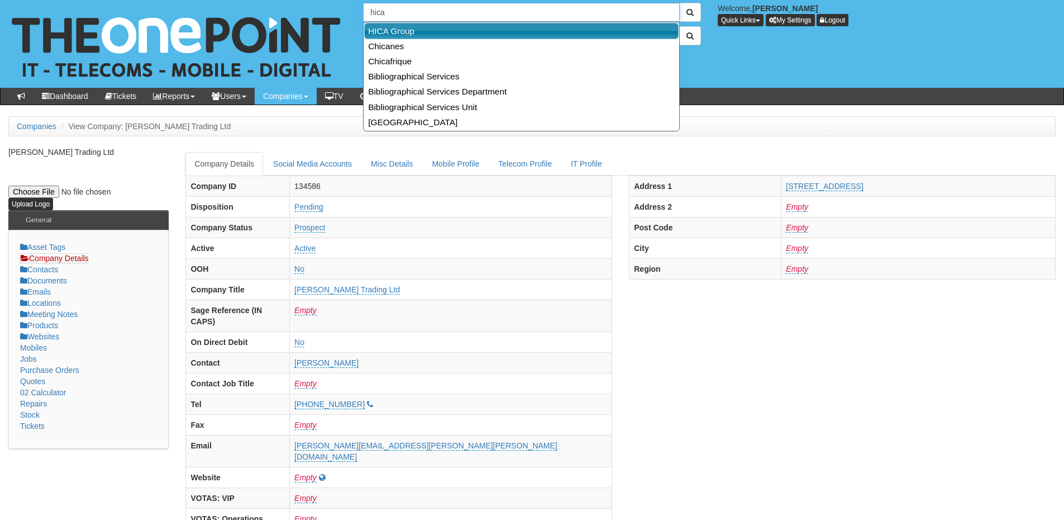
click at [408, 33] on link "HICA Group" at bounding box center [521, 31] width 315 height 16
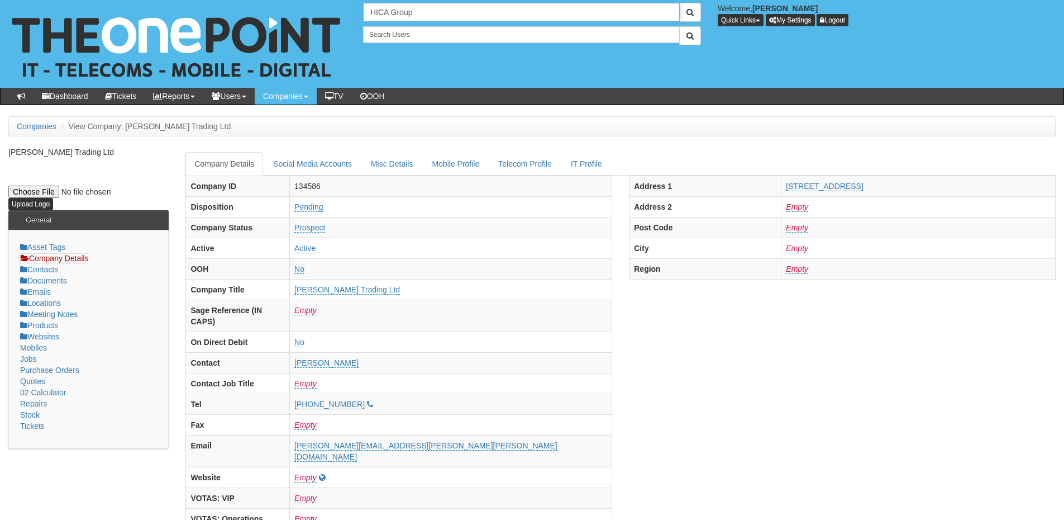
type input "HICA Group"
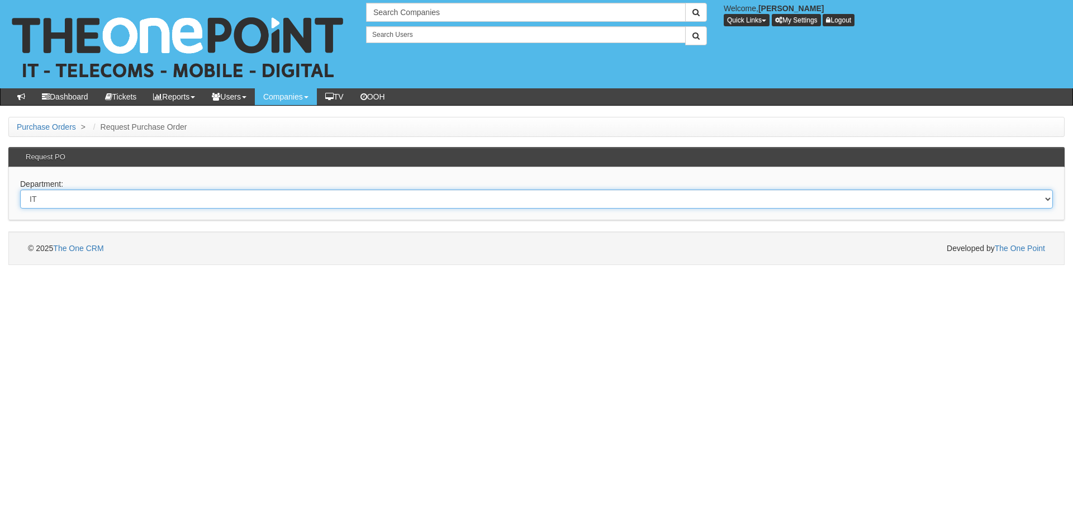
click at [218, 201] on select "Select Dept Digital Internal IT Mobiles Marketing Telecoms" at bounding box center [536, 198] width 1033 height 19
select select "?pipeID=&dept=MOB"
click at [20, 189] on select "Select Dept Digital Internal IT Mobiles Marketing Telecoms" at bounding box center [536, 198] width 1033 height 19
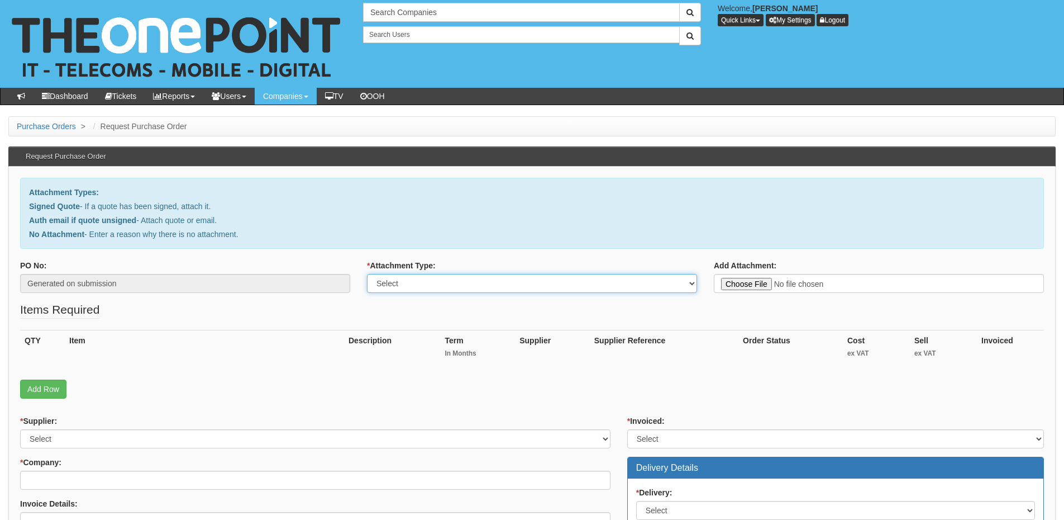
click at [448, 285] on select "Select Signed Quote Auth email with quote if unsigned No Attachment" at bounding box center [532, 283] width 330 height 19
select select "No Attachment"
click at [367, 274] on select "Select Signed Quote Auth email with quote if unsigned No Attachment" at bounding box center [532, 283] width 330 height 19
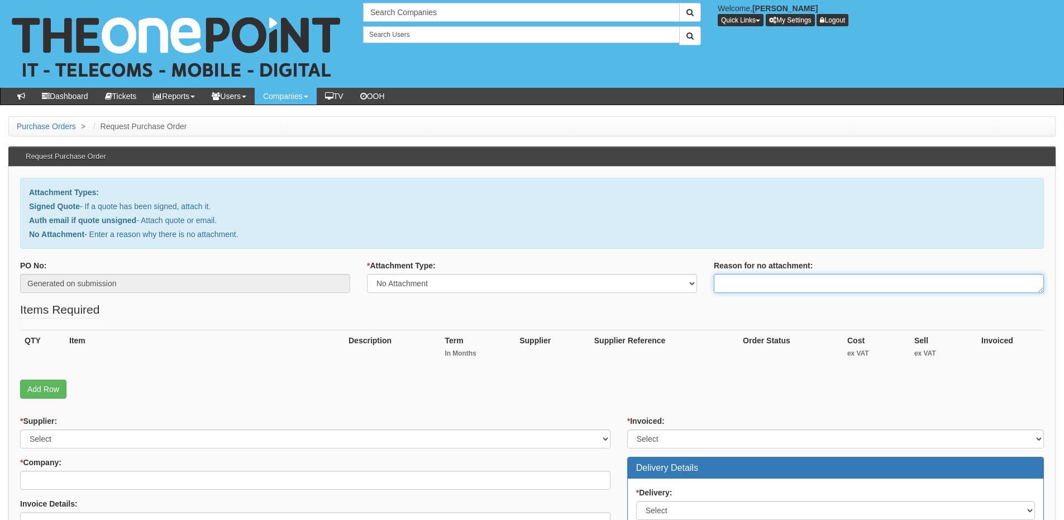
click at [732, 280] on textarea "Reason for no attachment:" at bounding box center [879, 283] width 330 height 19
click at [816, 284] on textarea "Linked to ticket 423186" at bounding box center [879, 283] width 330 height 19
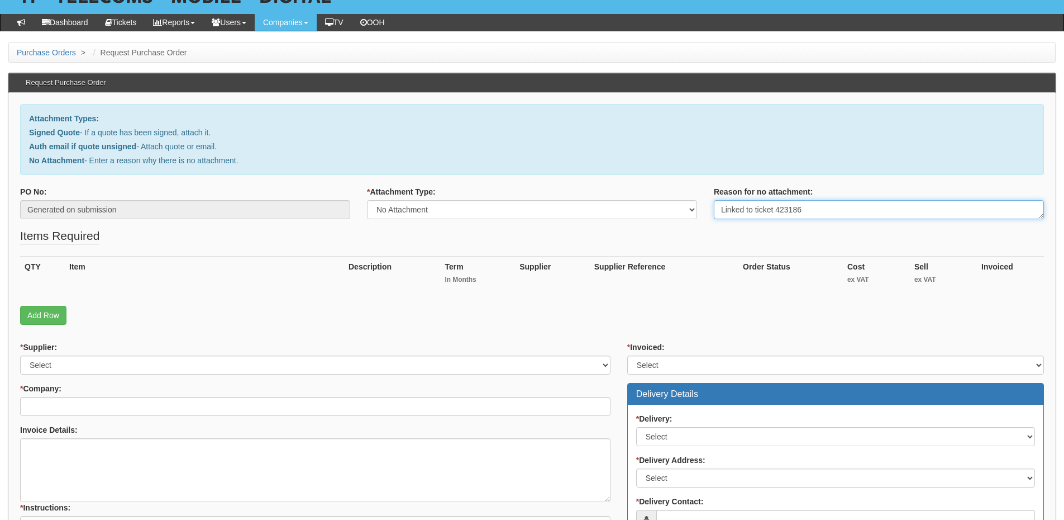
scroll to position [224, 0]
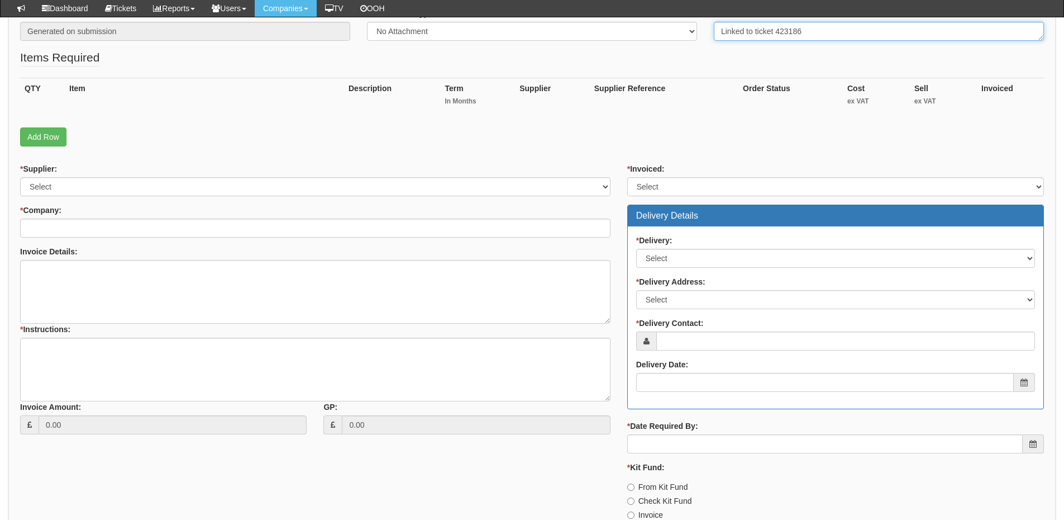
type textarea "Linked to ticket 423186"
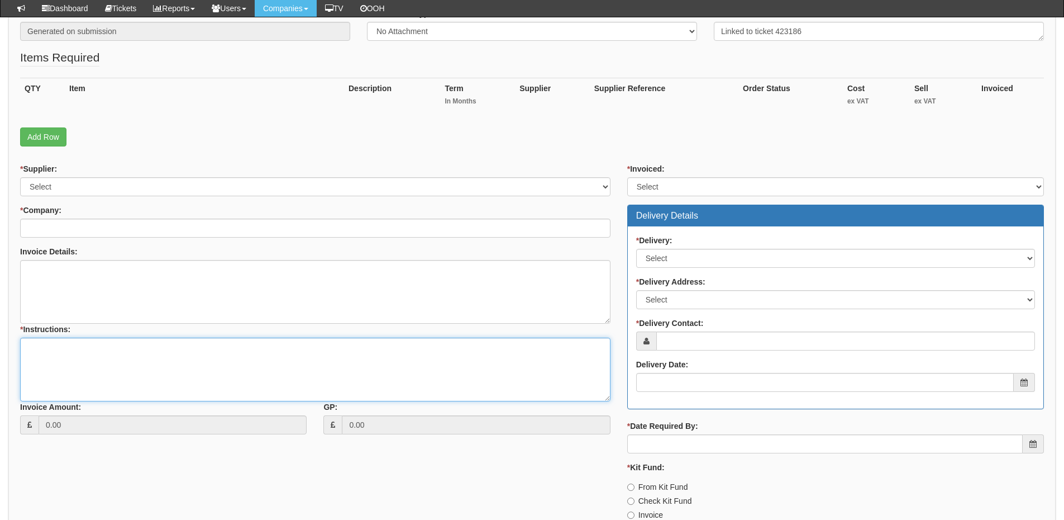
click at [156, 398] on textarea "* Instructions:" at bounding box center [315, 370] width 591 height 64
paste textarea "Linked to ticket 423186"
type textarea "Linked to ticket 423186"
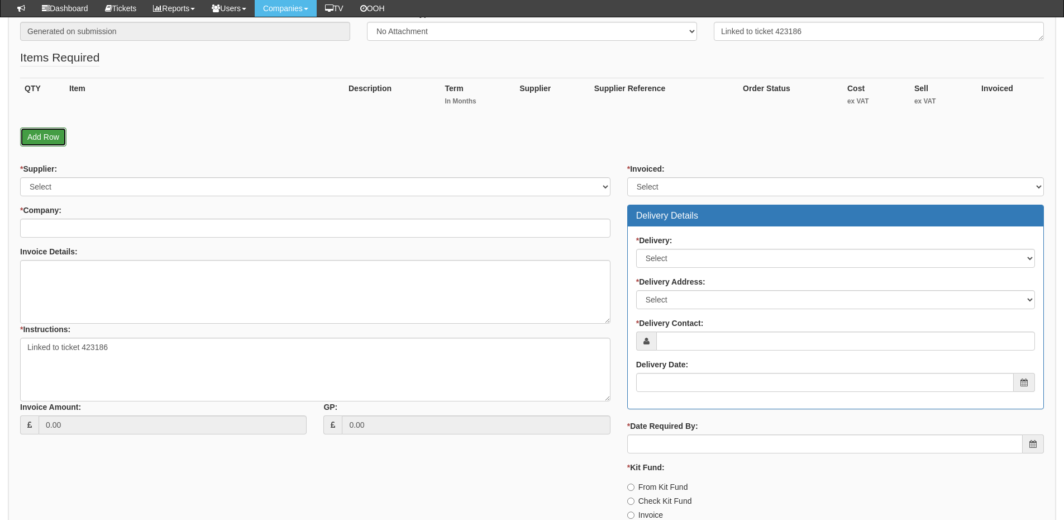
click at [49, 137] on link "Add Row" at bounding box center [43, 136] width 46 height 19
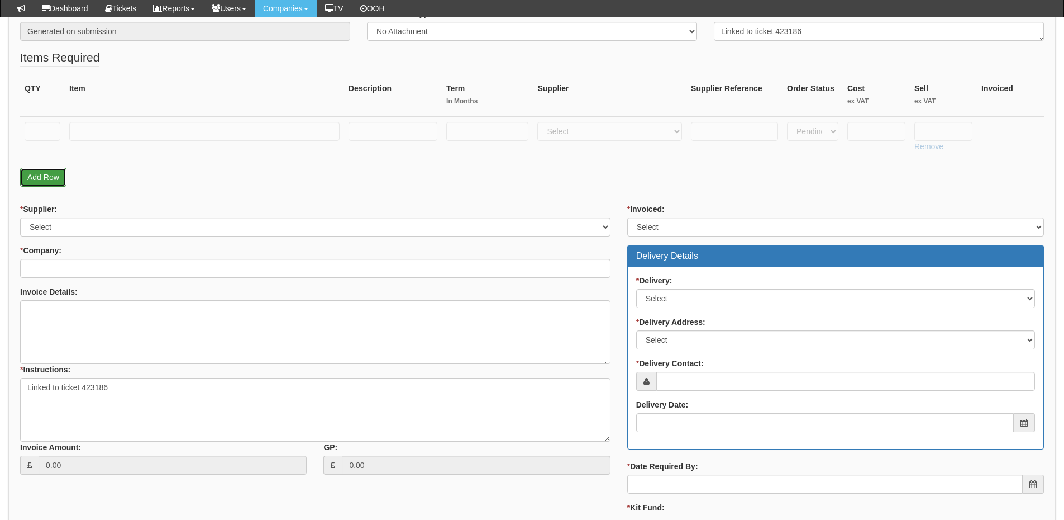
click at [49, 173] on link "Add Row" at bounding box center [43, 177] width 46 height 19
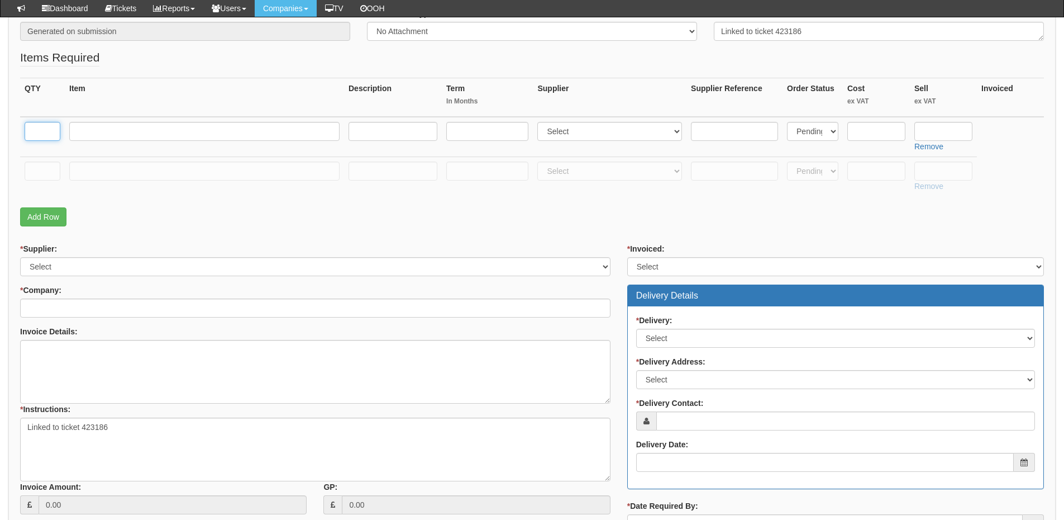
click at [43, 123] on input "text" at bounding box center [43, 131] width 36 height 19
type input "1"
click at [41, 165] on input "text" at bounding box center [43, 170] width 36 height 19
type input "1"
click at [117, 176] on input "text" at bounding box center [204, 170] width 270 height 19
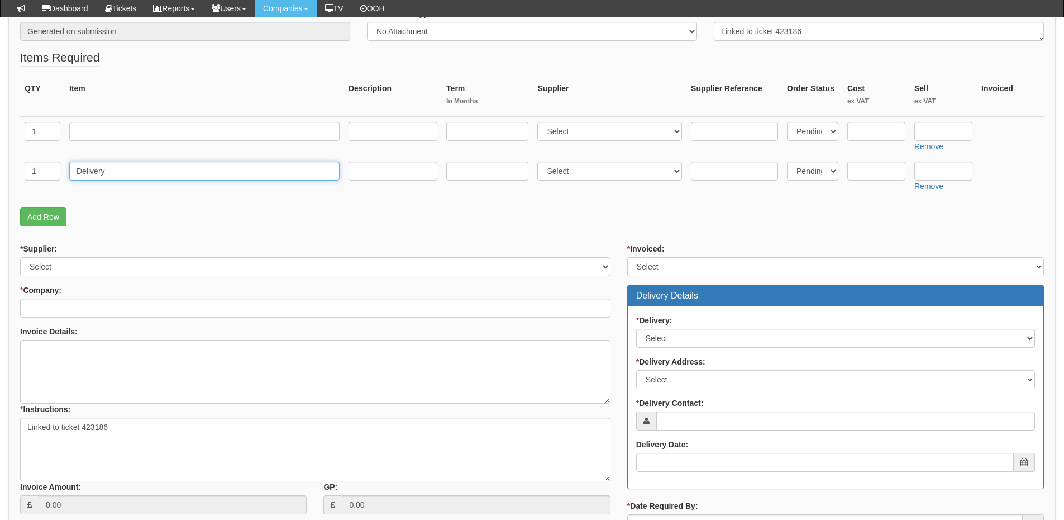
type input "Delivery"
click at [930, 172] on input "text" at bounding box center [944, 170] width 58 height 19
type input "12.50"
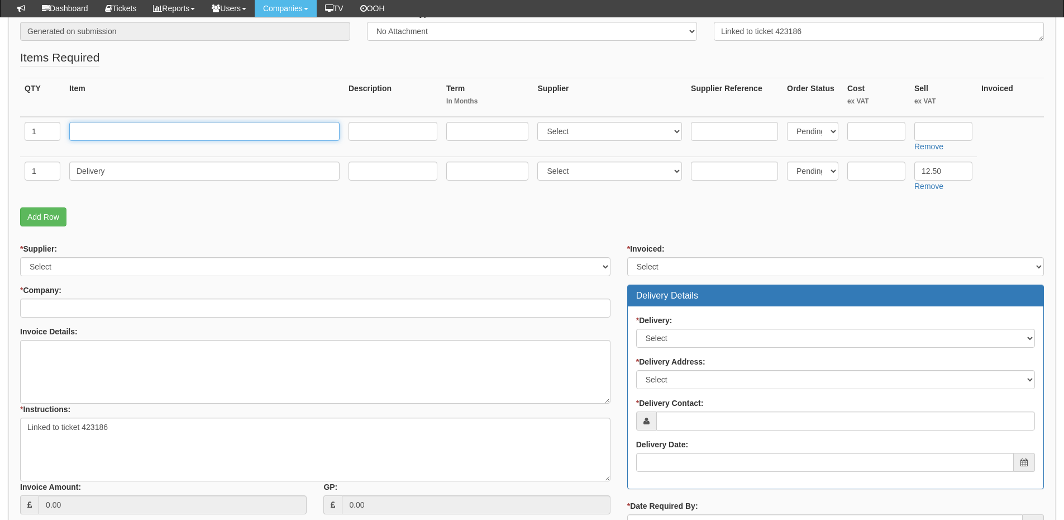
click at [101, 136] on input "text" at bounding box center [204, 131] width 270 height 19
type input "iPhone 13 128GB"
click at [856, 129] on input "text" at bounding box center [877, 131] width 58 height 19
paste input "340.40"
type input "340.40"
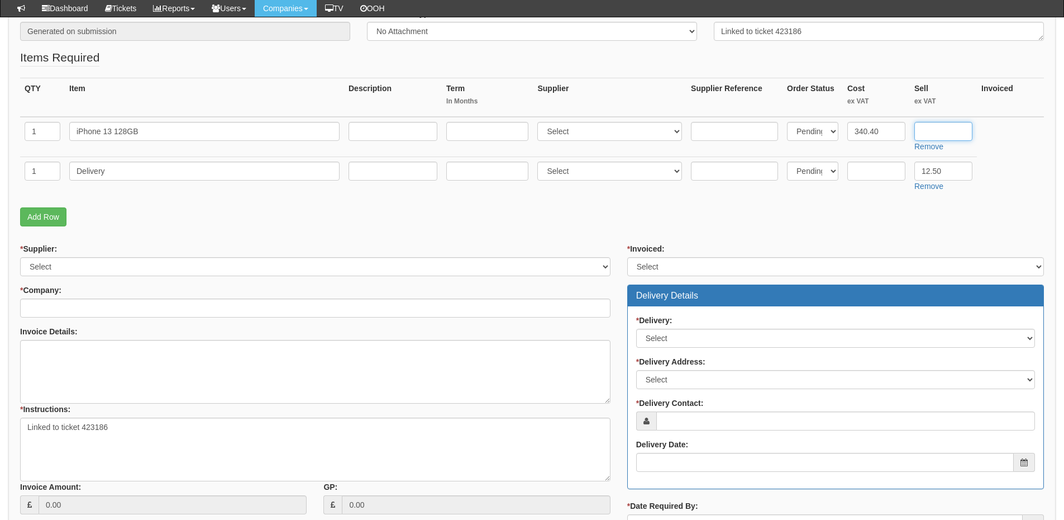
click at [949, 132] on input "text" at bounding box center [944, 131] width 58 height 19
type input "360"
click at [598, 129] on select "Select 123 REG.co.uk 1Password 3 4Gon AA Jones Electric Ltd Abzorb Access Group…" at bounding box center [610, 131] width 145 height 19
select select "54"
click at [540, 122] on select "Select 123 REG.co.uk 1Password 3 4Gon AA Jones Electric Ltd Abzorb Access Group…" at bounding box center [610, 131] width 145 height 19
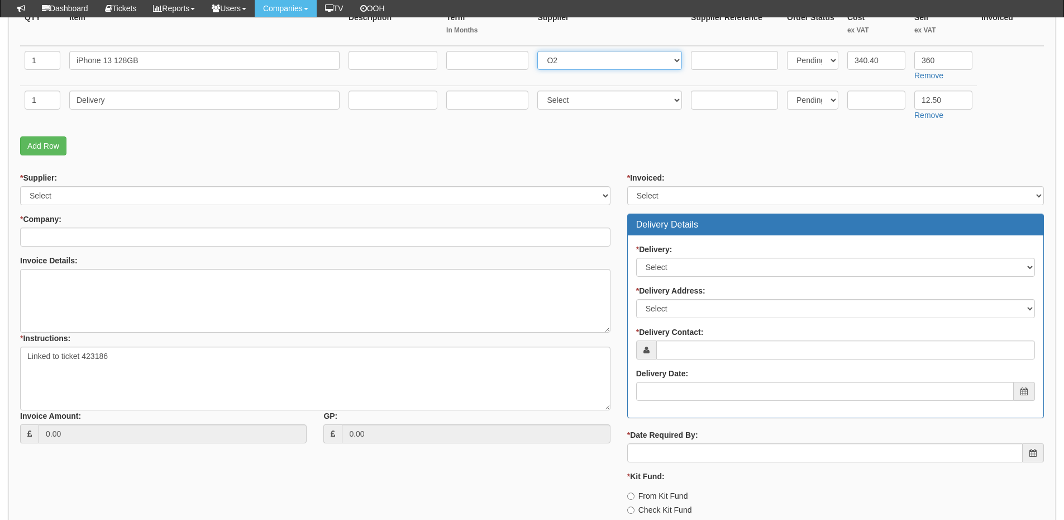
scroll to position [335, 0]
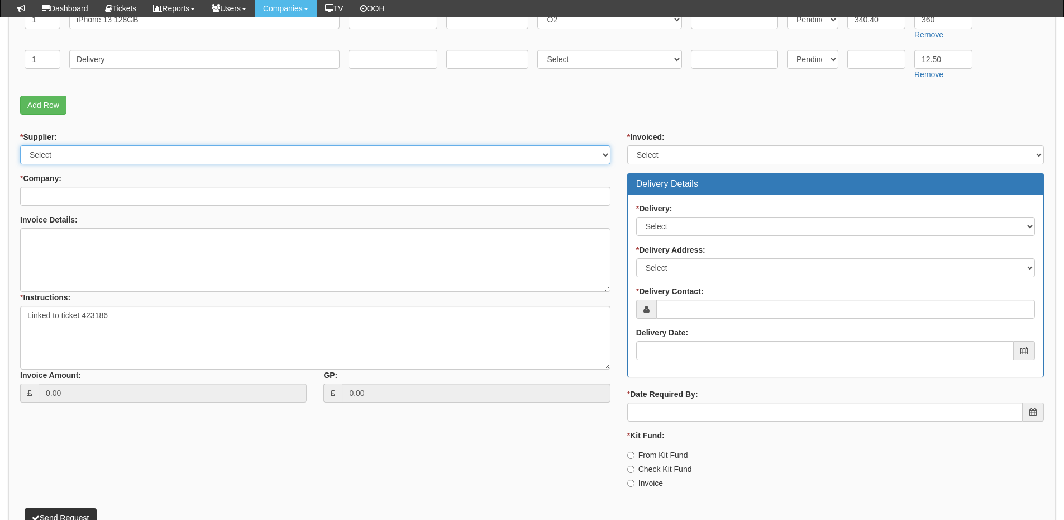
click at [58, 158] on select "Select 123 REG.co.uk 1Password 3 4Gon AA Jones Electric Ltd Abzorb Access Group…" at bounding box center [315, 154] width 591 height 19
select select "54"
click at [20, 145] on select "Select 123 REG.co.uk 1Password 3 4Gon AA Jones Electric Ltd Abzorb Access Group…" at bounding box center [315, 154] width 591 height 19
click at [58, 203] on input "* Company:" at bounding box center [315, 196] width 591 height 19
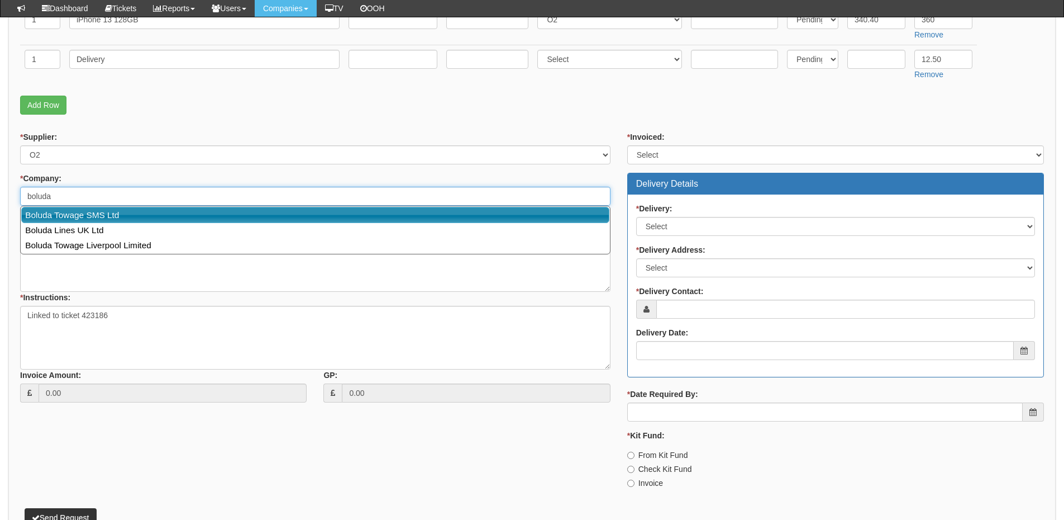
click at [63, 213] on link "Boluda Towage SMS Ltd" at bounding box center [315, 215] width 588 height 16
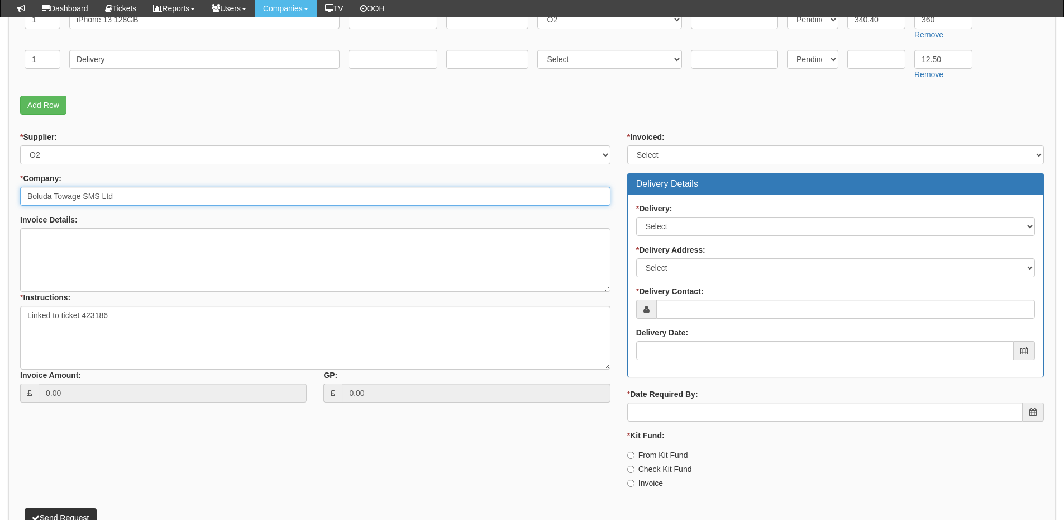
type input "Boluda Towage SMS Ltd"
drag, startPoint x: 657, startPoint y: 155, endPoint x: 658, endPoint y: 161, distance: 6.4
click at [657, 155] on select "Select Yes No N/A STB (part of order)" at bounding box center [836, 154] width 417 height 19
select select "2"
click at [628, 145] on select "Select Yes No N/A STB (part of order)" at bounding box center [836, 154] width 417 height 19
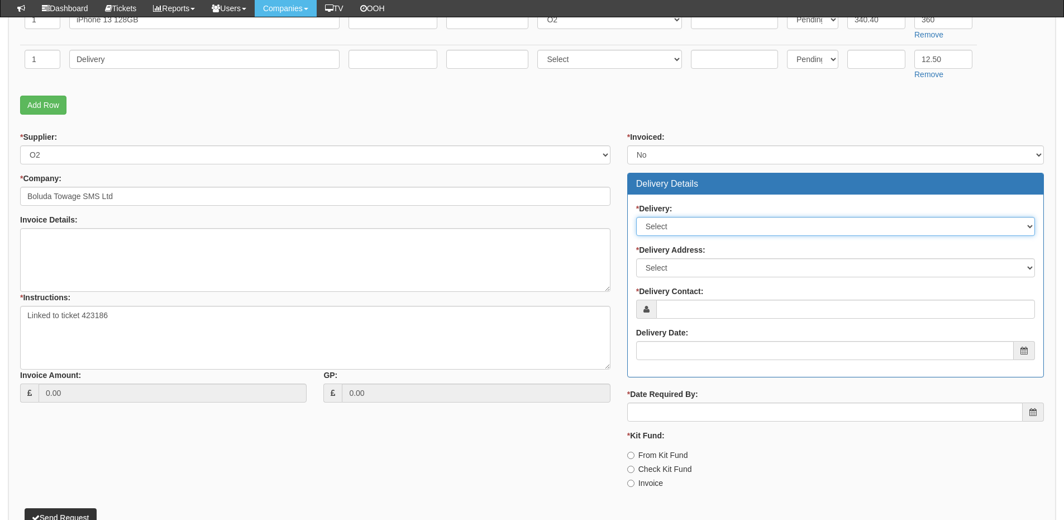
click at [664, 232] on select "Select No Not Applicable Yes" at bounding box center [835, 226] width 399 height 19
select select "1"
click at [636, 217] on select "Select No Not Applicable Yes" at bounding box center [835, 226] width 399 height 19
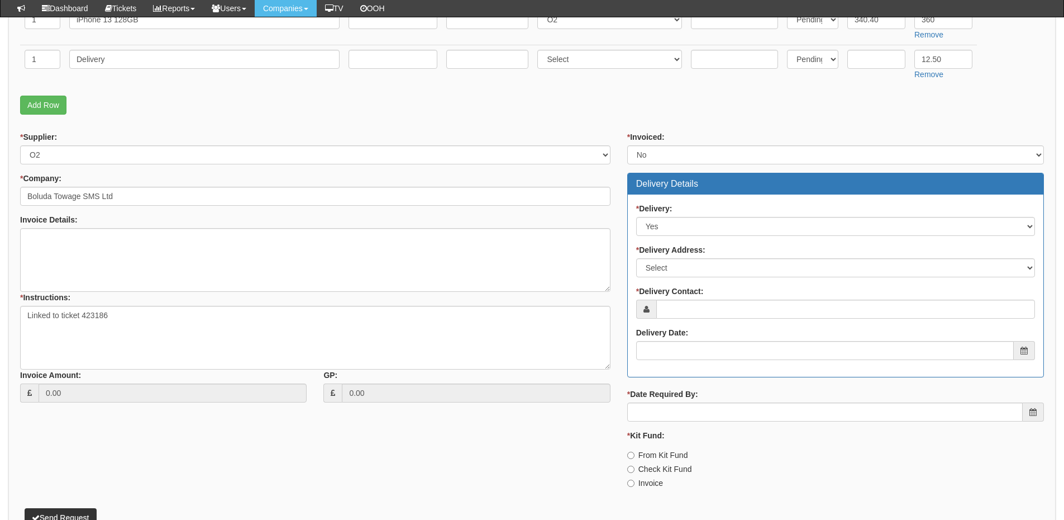
click at [666, 281] on div "* Delivery: Select No Not Applicable Yes * Delivery Address: Select Not Applica…" at bounding box center [836, 285] width 416 height 182
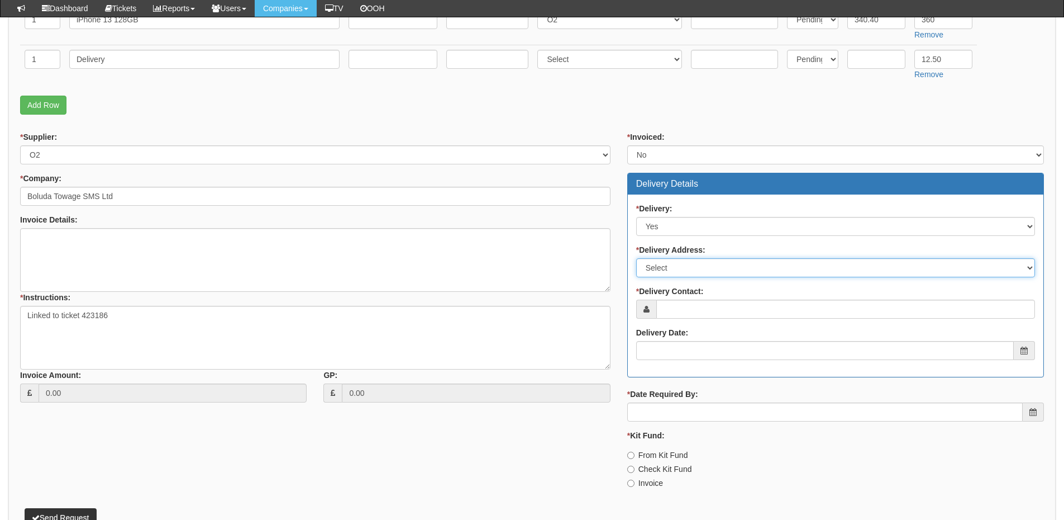
click at [667, 273] on select "Select Not Applicable Main Address - HU130EG Other" at bounding box center [835, 267] width 399 height 19
select select "company_main_address"
click at [636, 258] on select "Select Not Applicable Main Address - HU130EG Other" at bounding box center [835, 267] width 399 height 19
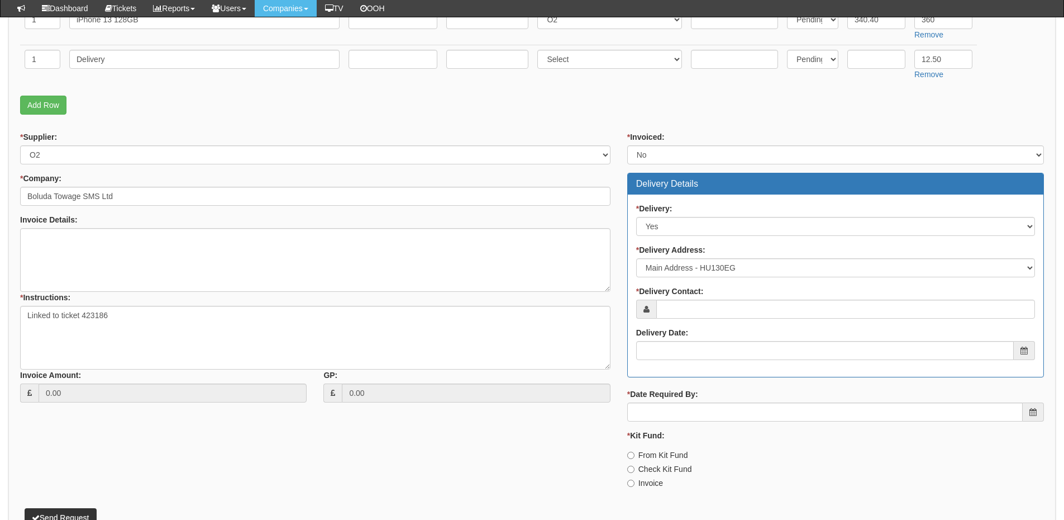
click at [670, 321] on div "* Delivery: Select No Not Applicable Yes * Delivery Address: Select Not Applica…" at bounding box center [836, 285] width 416 height 182
click at [669, 315] on input "* Delivery Contact:" at bounding box center [846, 309] width 379 height 19
type input "Sam Stockdale"
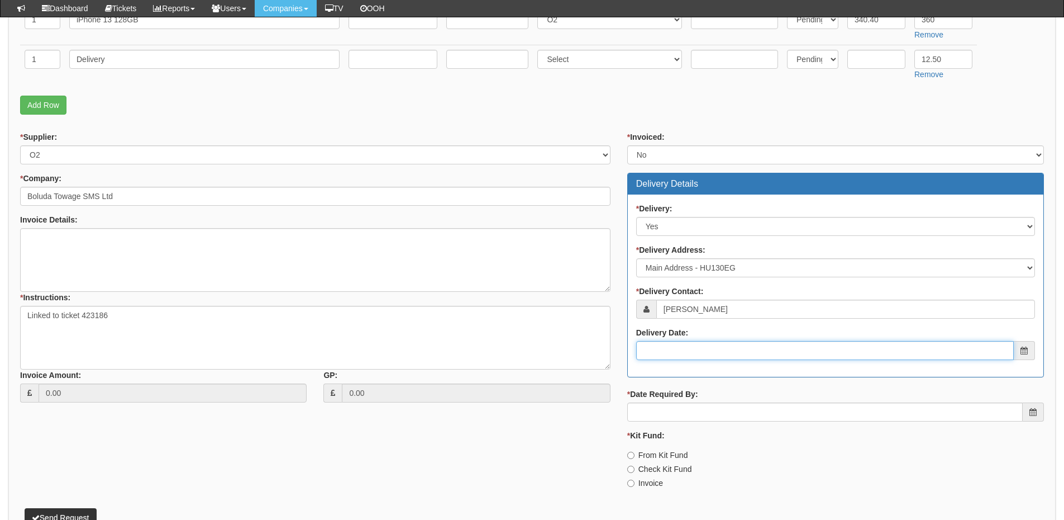
click at [706, 352] on input "Delivery Date:" at bounding box center [825, 350] width 378 height 19
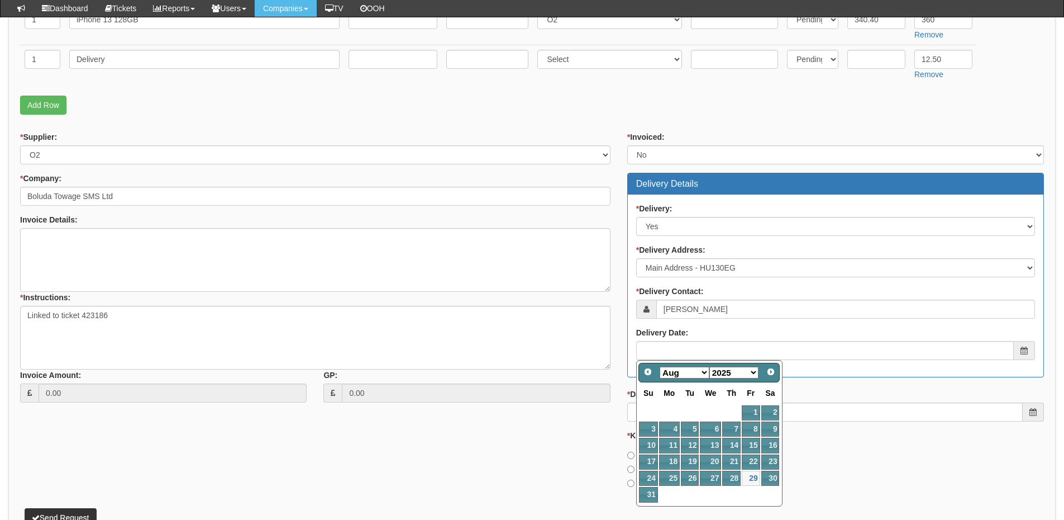
drag, startPoint x: 686, startPoint y: 374, endPoint x: 686, endPoint y: 401, distance: 26.3
click at [686, 374] on select "Jan Feb Mar Apr May Jun Jul Aug Sep Oct Nov Dec" at bounding box center [685, 373] width 50 height 12
click at [672, 414] on link "1" at bounding box center [669, 412] width 21 height 15
type input "2025-09-01"
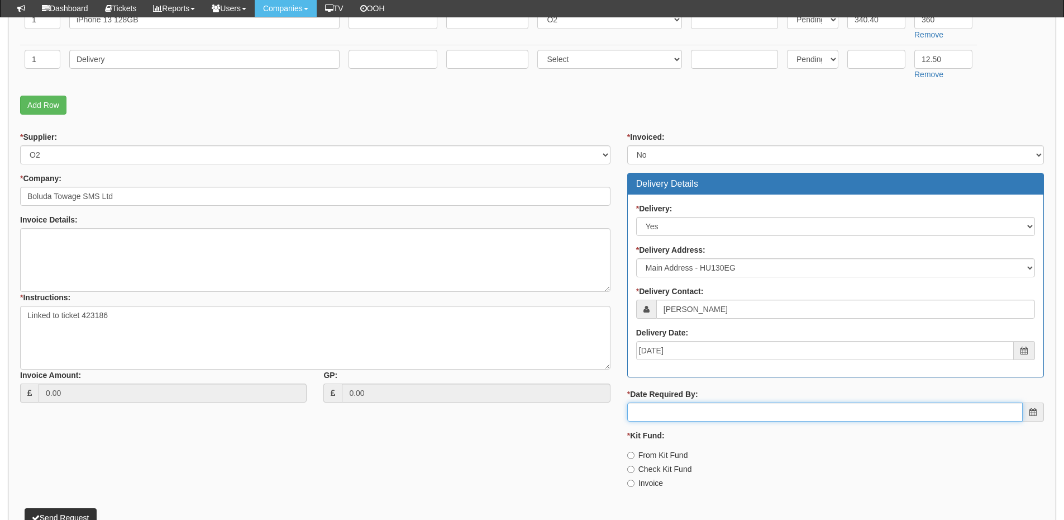
click at [677, 414] on input "* Date Required By:" at bounding box center [826, 411] width 396 height 19
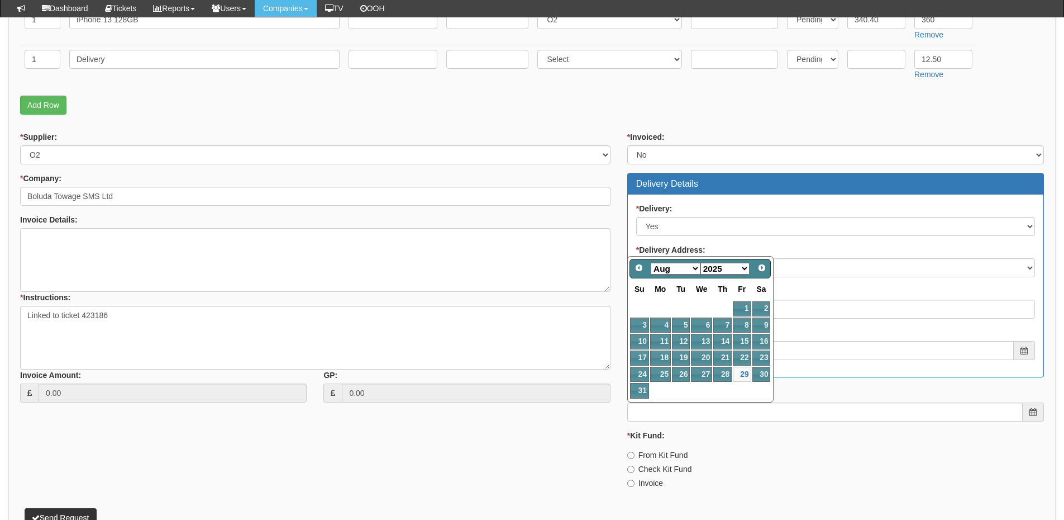
click at [681, 274] on select "Jan Feb Mar Apr May Jun Jul Aug Sep Oct Nov Dec" at bounding box center [676, 269] width 50 height 12
click at [666, 305] on link "1" at bounding box center [660, 308] width 21 height 15
type input "2025-09-01"
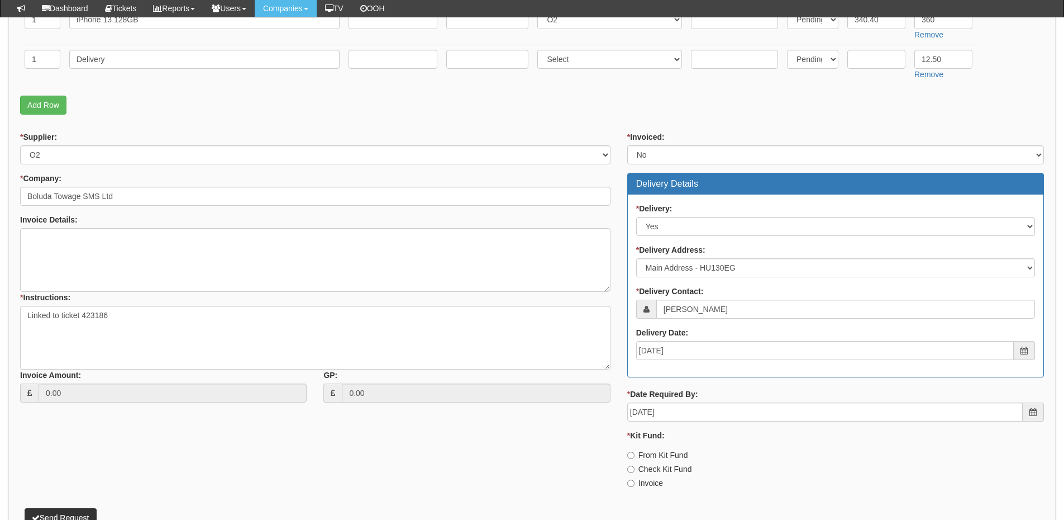
click at [647, 455] on label "From Kit Fund" at bounding box center [658, 454] width 61 height 11
click at [635, 455] on input "From Kit Fund" at bounding box center [631, 454] width 7 height 7
radio input "true"
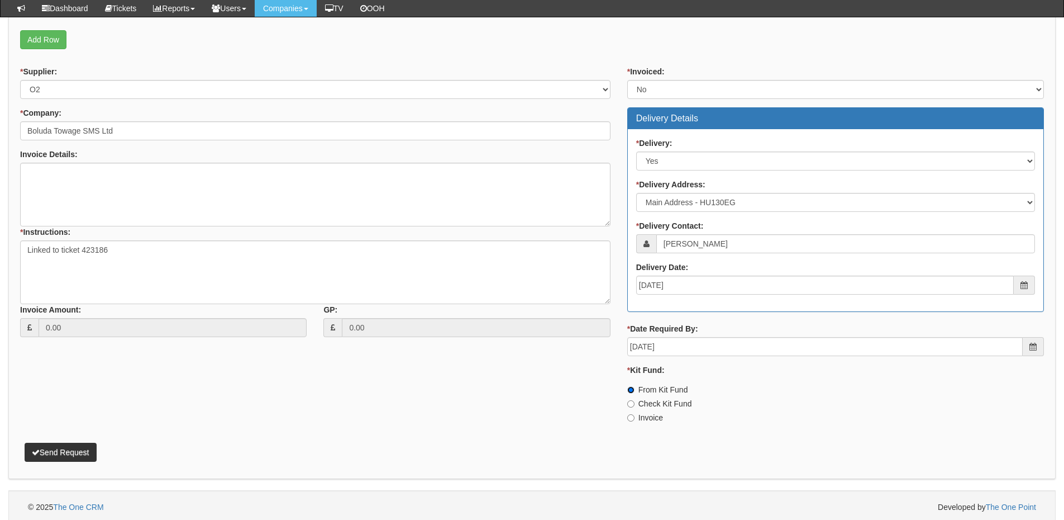
scroll to position [405, 0]
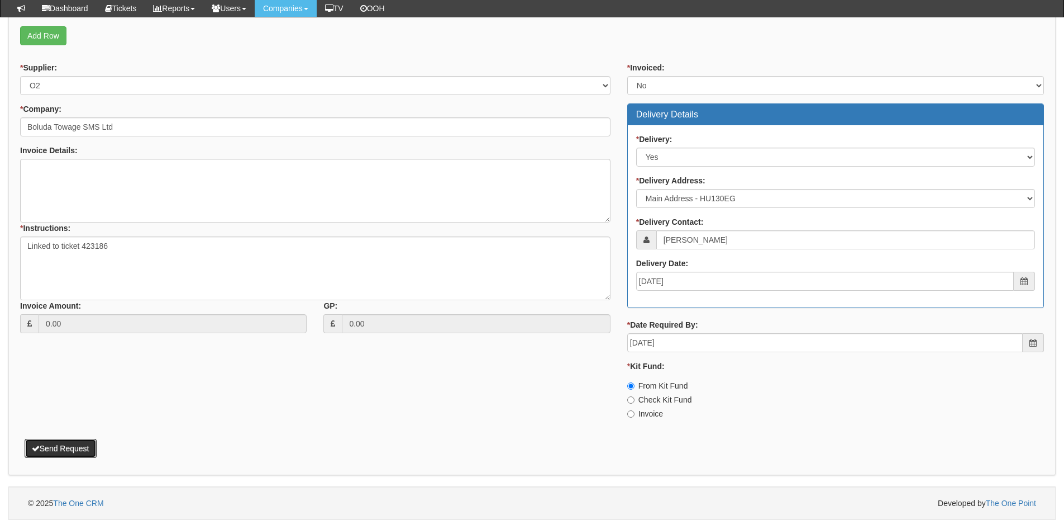
click at [66, 449] on button "Send Request" at bounding box center [61, 448] width 72 height 19
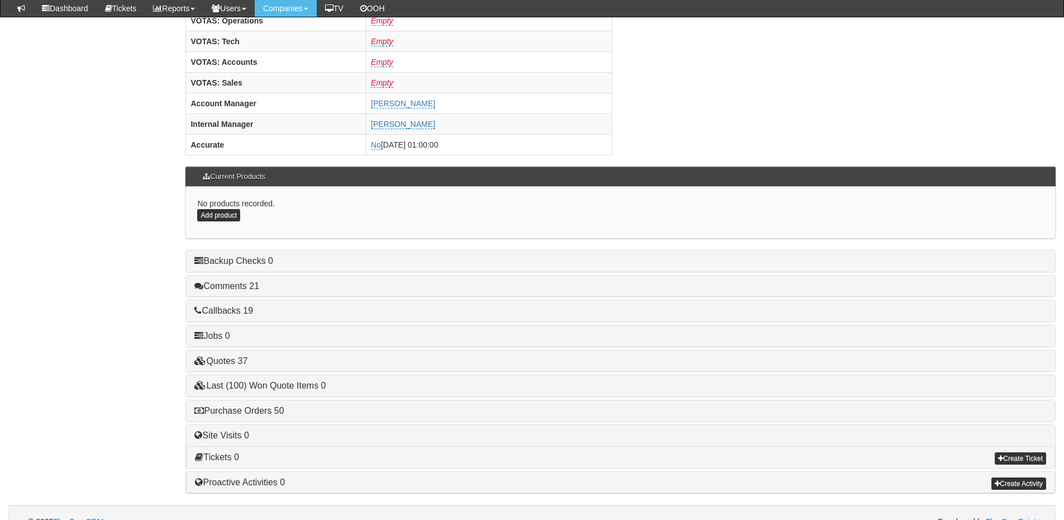
scroll to position [465, 0]
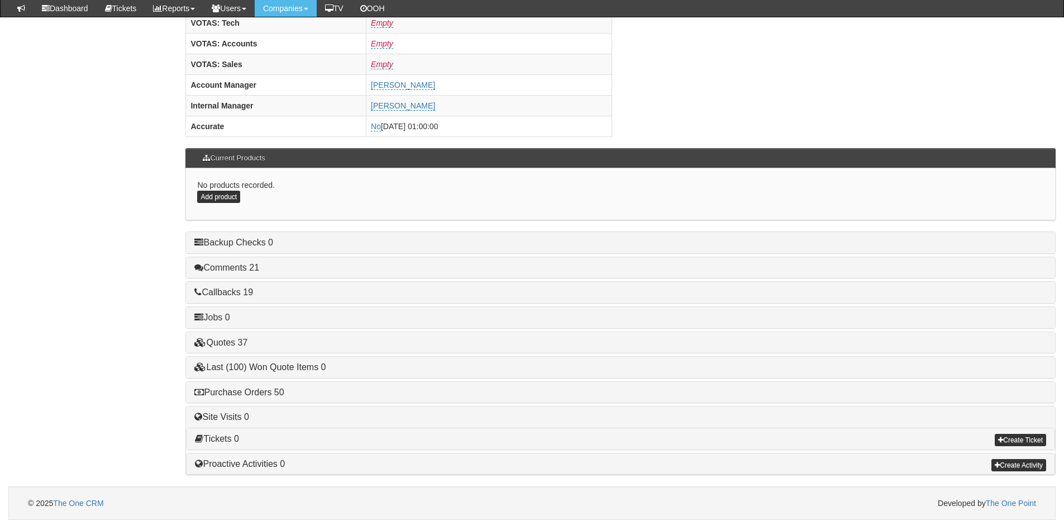
click at [245, 398] on div "Purchase Orders 50" at bounding box center [620, 392] width 869 height 21
click at [270, 394] on link "Purchase Orders 50" at bounding box center [238, 391] width 89 height 9
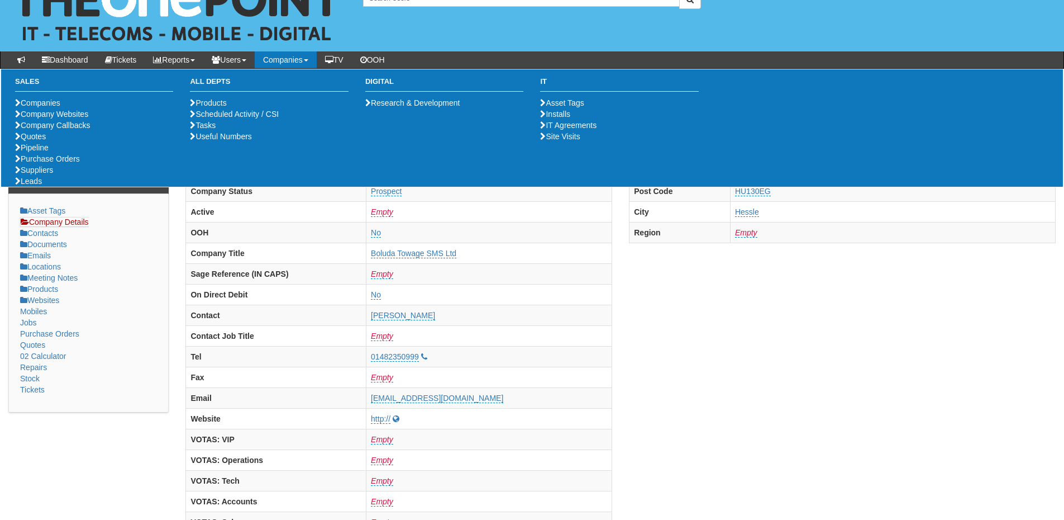
scroll to position [0, 0]
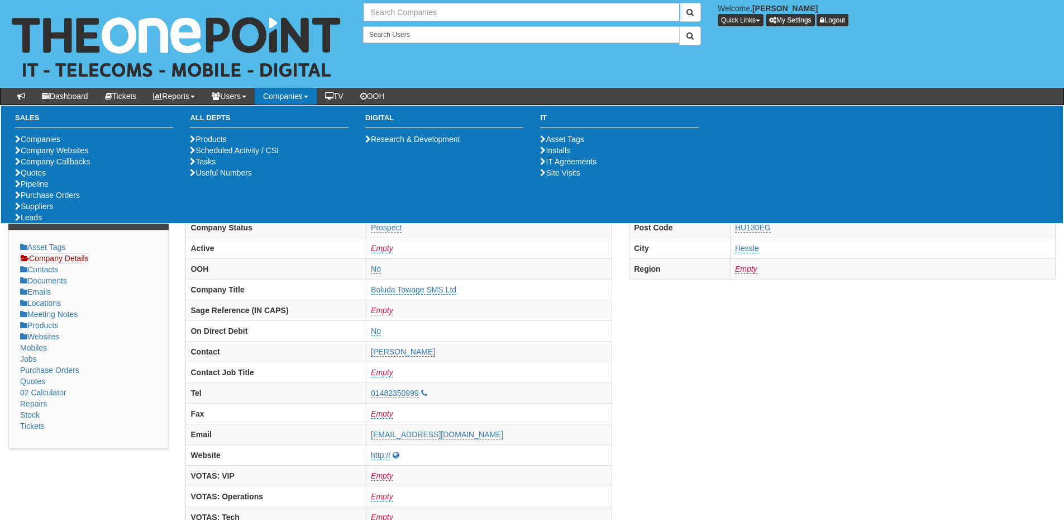
click at [438, 12] on input "text" at bounding box center [521, 12] width 317 height 19
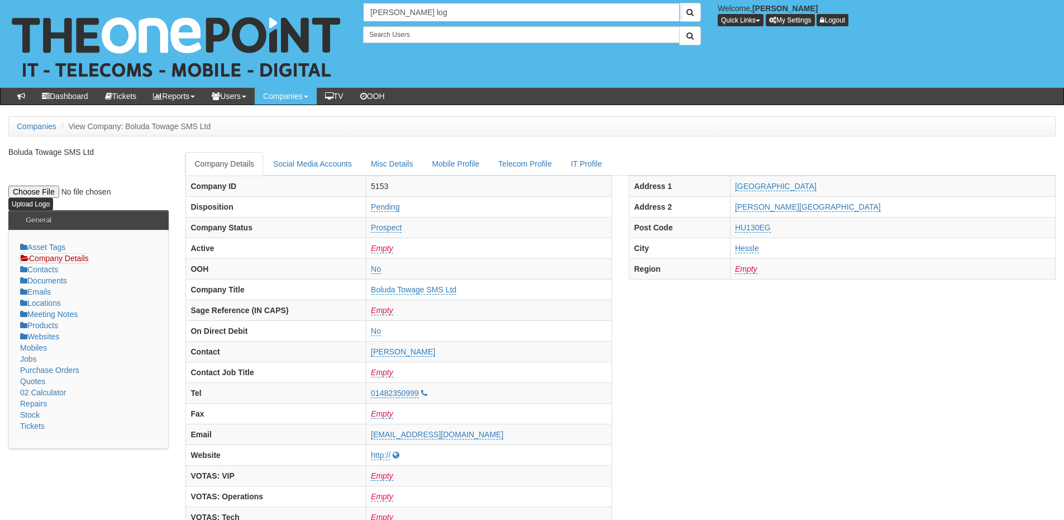
drag, startPoint x: 426, startPoint y: 9, endPoint x: 307, endPoint y: 7, distance: 119.1
click at [307, 7] on div "No search results. john good log Welcome, James Kaye Quick Links Add Appointmen…" at bounding box center [532, 44] width 1081 height 88
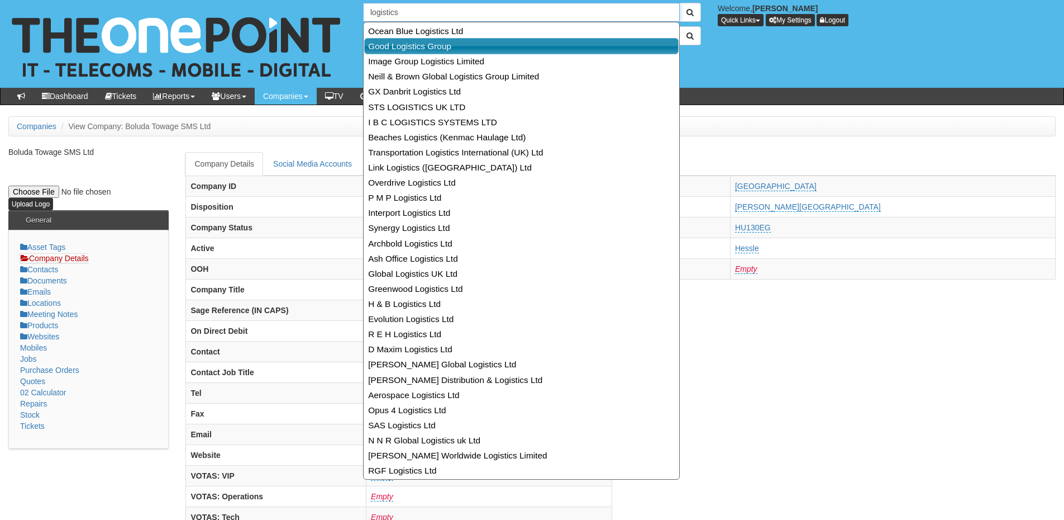
click at [391, 49] on link "Good Logistics Group" at bounding box center [521, 46] width 315 height 16
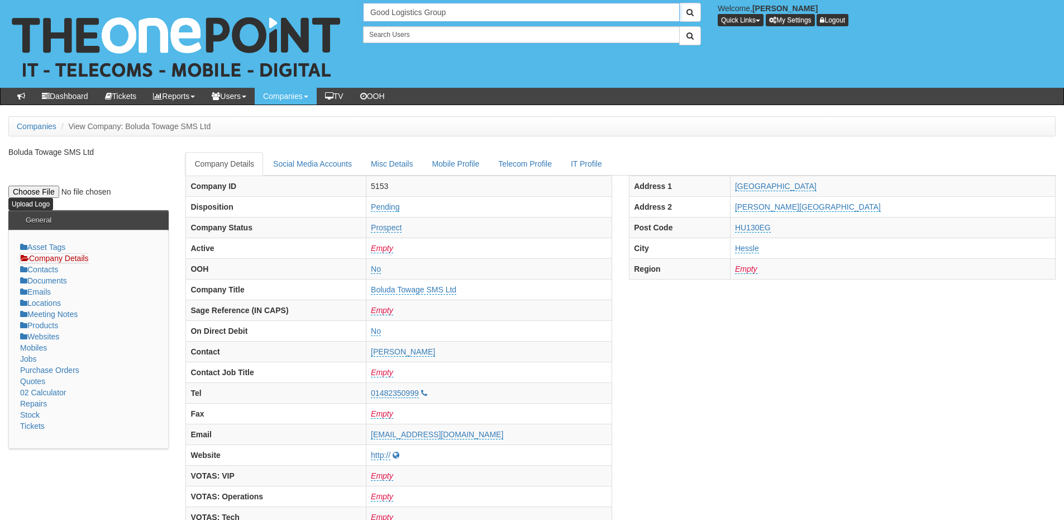
type input "Good Logistics Group"
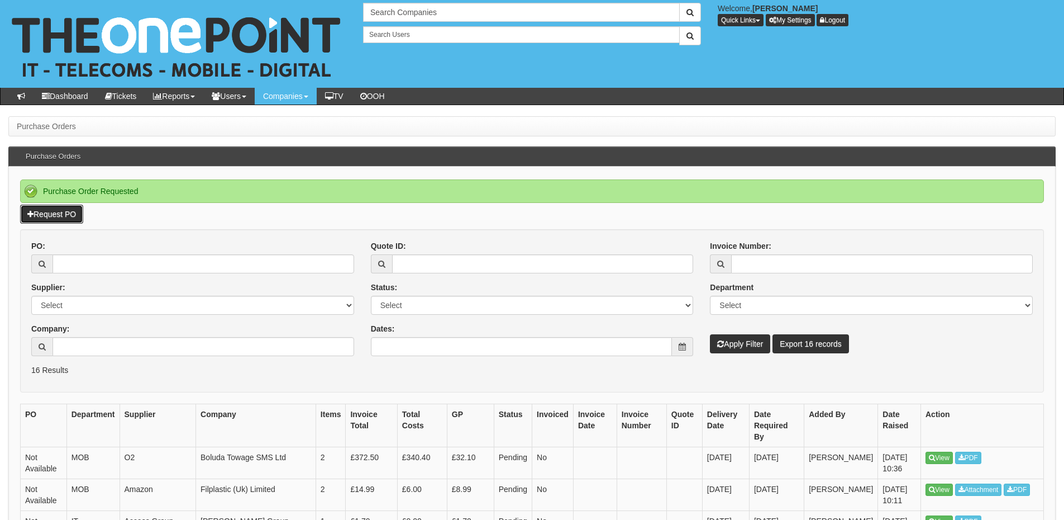
drag, startPoint x: 32, startPoint y: 208, endPoint x: 85, endPoint y: 384, distance: 184.2
click at [32, 208] on link "Request PO" at bounding box center [51, 214] width 63 height 19
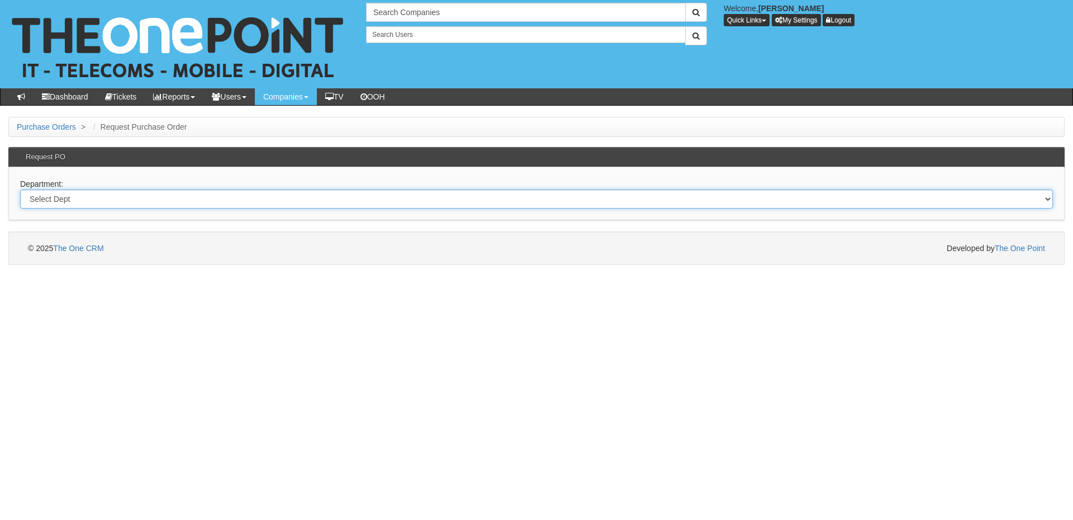
drag, startPoint x: 215, startPoint y: 200, endPoint x: 215, endPoint y: 206, distance: 6.1
click at [215, 200] on select "Select Dept Digital Internal IT Mobiles Marketing Telecoms" at bounding box center [536, 198] width 1033 height 19
select select "?pipeID=&dept=MOB"
click at [20, 189] on select "Select Dept Digital Internal IT Mobiles Marketing Telecoms" at bounding box center [536, 198] width 1033 height 19
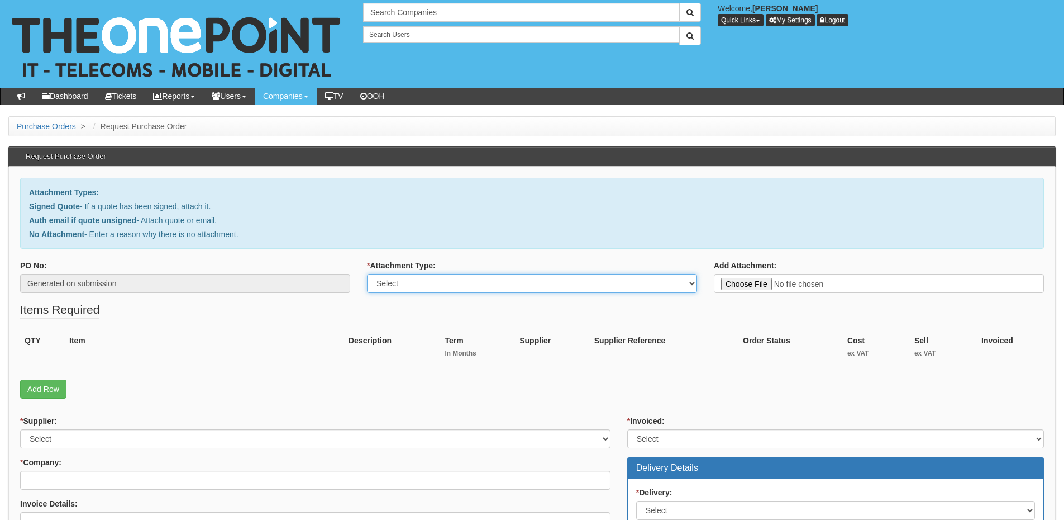
drag, startPoint x: 456, startPoint y: 284, endPoint x: 456, endPoint y: 292, distance: 8.4
click at [456, 284] on select "Select Signed Quote Auth email with quote if unsigned No Attachment" at bounding box center [532, 283] width 330 height 19
select select "No Attachment"
click at [367, 274] on select "Select Signed Quote Auth email with quote if unsigned No Attachment" at bounding box center [532, 283] width 330 height 19
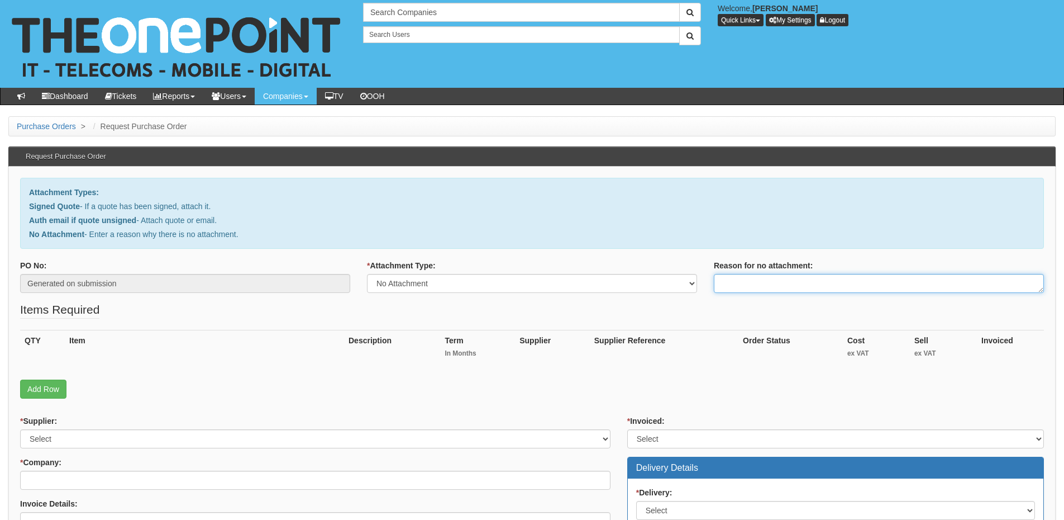
click at [763, 284] on textarea "Reason for no attachment:" at bounding box center [879, 283] width 330 height 19
paste textarea "DGL/25/065 26/08/2025"
type textarea "DGL/25/065 26/08/2025"
click at [56, 392] on link "Add Row" at bounding box center [43, 388] width 46 height 19
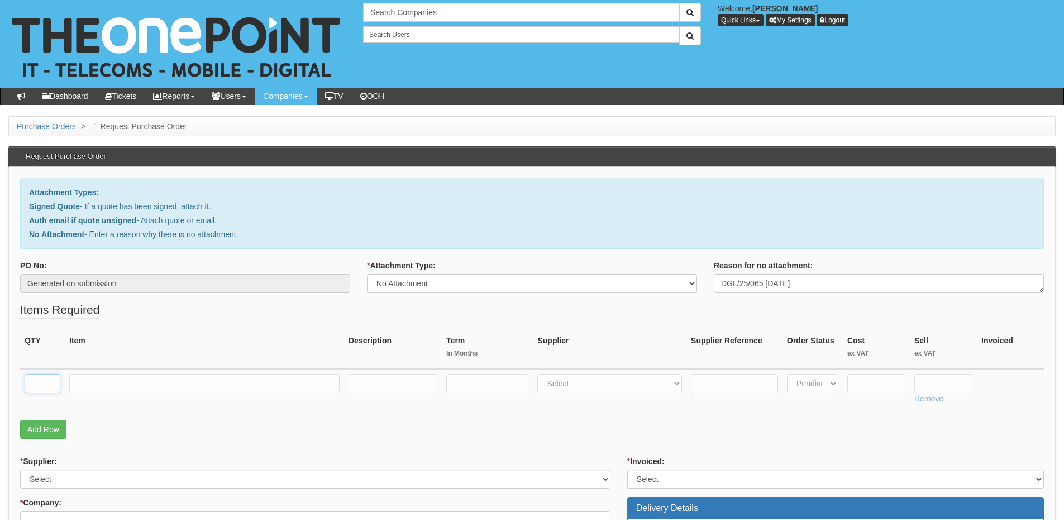
click at [50, 384] on input "text" at bounding box center [43, 383] width 36 height 19
type input "1"
click at [50, 436] on link "Add Row" at bounding box center [43, 429] width 46 height 19
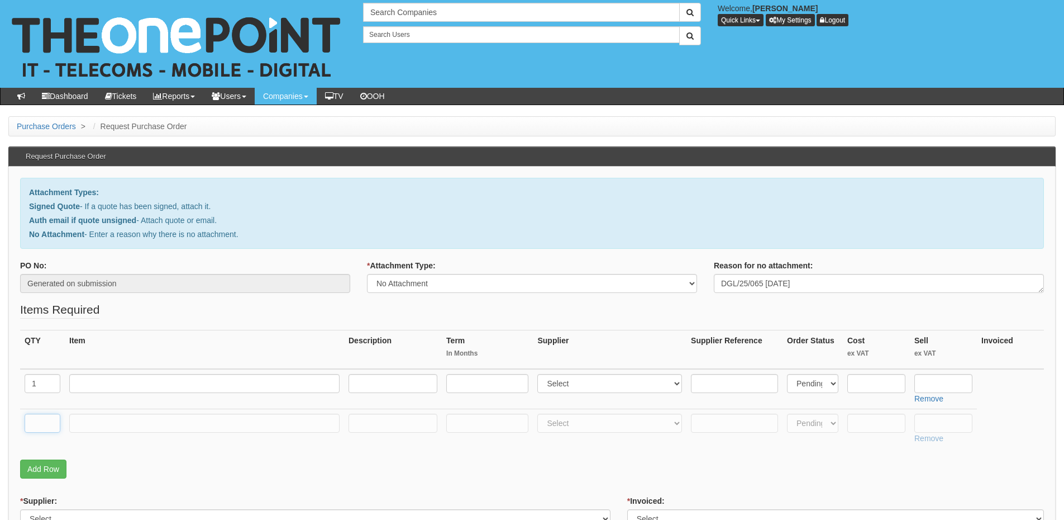
click at [48, 422] on input "text" at bounding box center [43, 423] width 36 height 19
type input "1"
click at [83, 422] on input "text" at bounding box center [204, 423] width 270 height 19
type input "Delivery"
click at [952, 421] on input "text" at bounding box center [944, 423] width 58 height 19
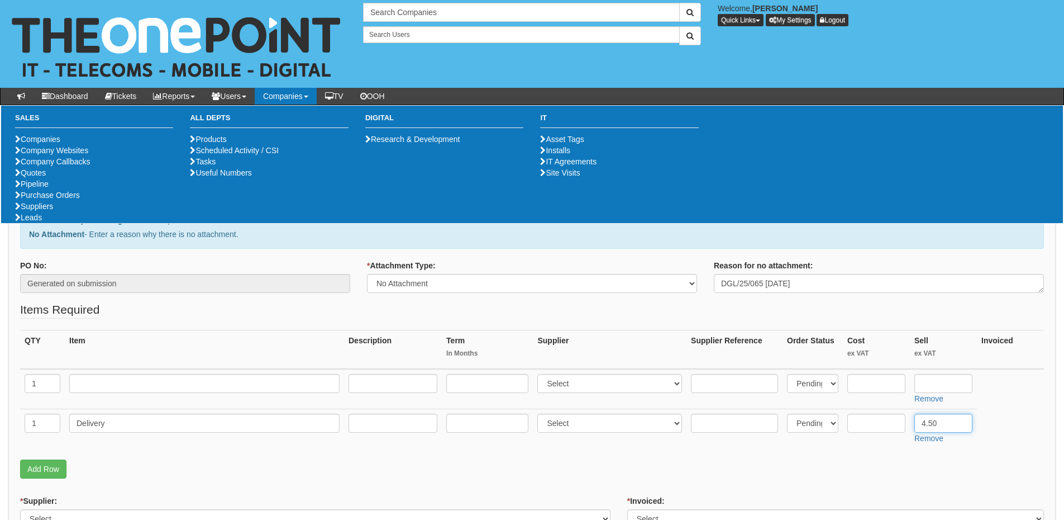
type input "4.50"
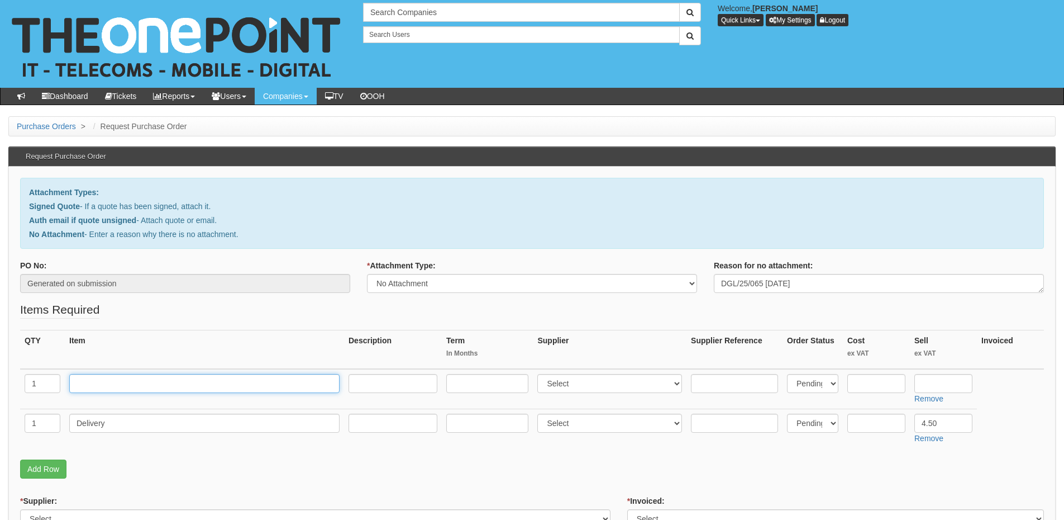
click at [145, 378] on input "text" at bounding box center [204, 383] width 270 height 19
type input "iPhone 14"
click at [874, 387] on input "text" at bounding box center [877, 383] width 58 height 19
click at [950, 381] on input "text" at bounding box center [944, 383] width 58 height 19
type input "416"
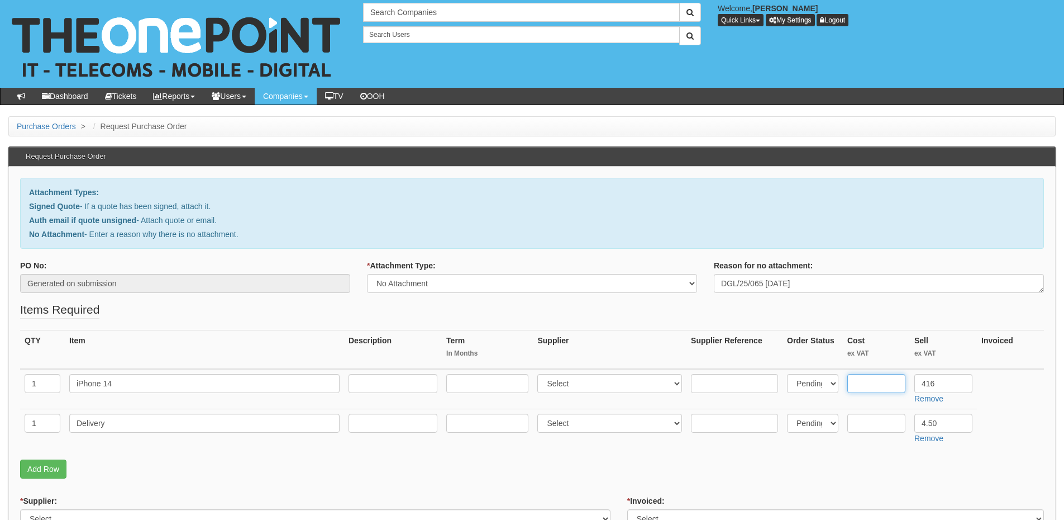
click at [862, 382] on input "text" at bounding box center [877, 383] width 58 height 19
type input "396"
click at [555, 383] on select "Select 123 REG.co.uk 1Password 3 4Gon AA Jones Electric Ltd Abzorb Access Group…" at bounding box center [610, 383] width 145 height 19
select select "54"
click at [540, 374] on select "Select 123 REG.co.uk 1Password 3 4Gon AA Jones Electric Ltd Abzorb Access Group…" at bounding box center [610, 383] width 145 height 19
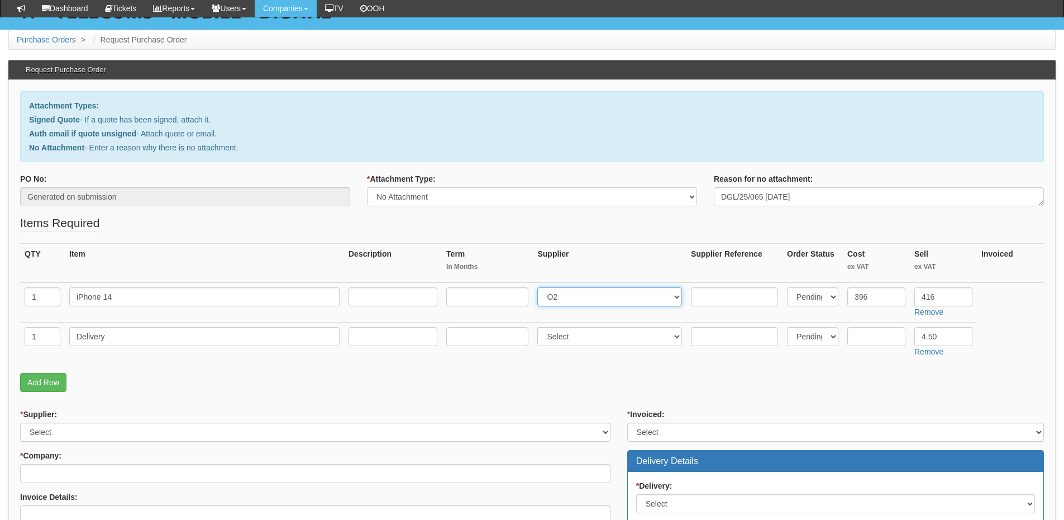
scroll to position [112, 0]
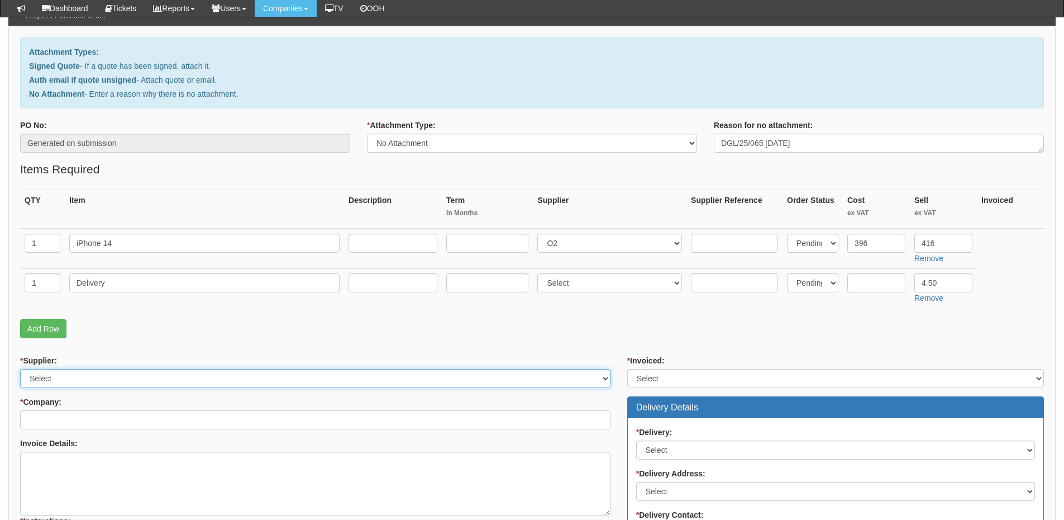
click at [160, 382] on select "Select 123 REG.co.uk 1Password 3 4Gon AA Jones Electric Ltd Abzorb Access Group…" at bounding box center [315, 378] width 591 height 19
select select "54"
click at [20, 369] on select "Select 123 REG.co.uk 1Password 3 4Gon AA Jones Electric Ltd Abzorb Access Group…" at bounding box center [315, 378] width 591 height 19
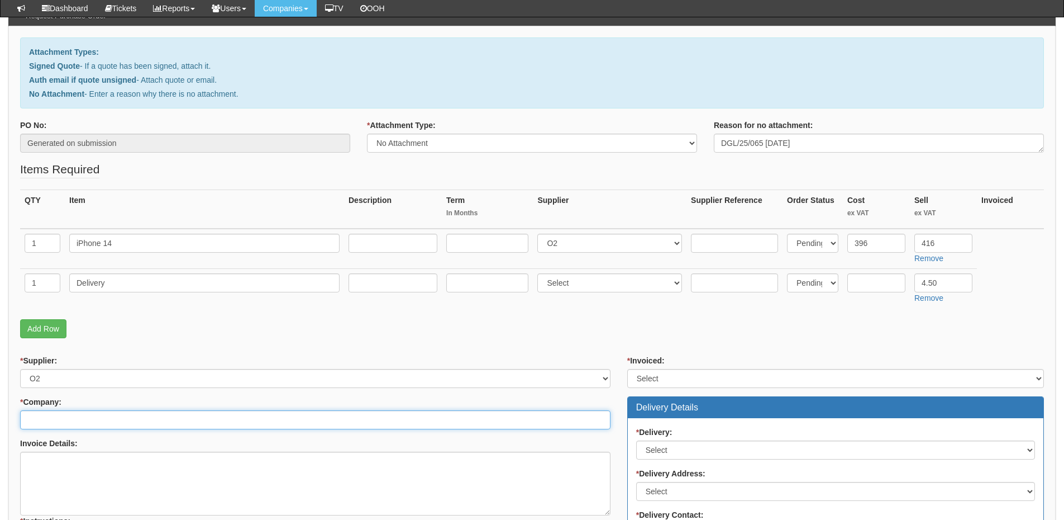
click at [151, 418] on input "* Company:" at bounding box center [315, 419] width 591 height 19
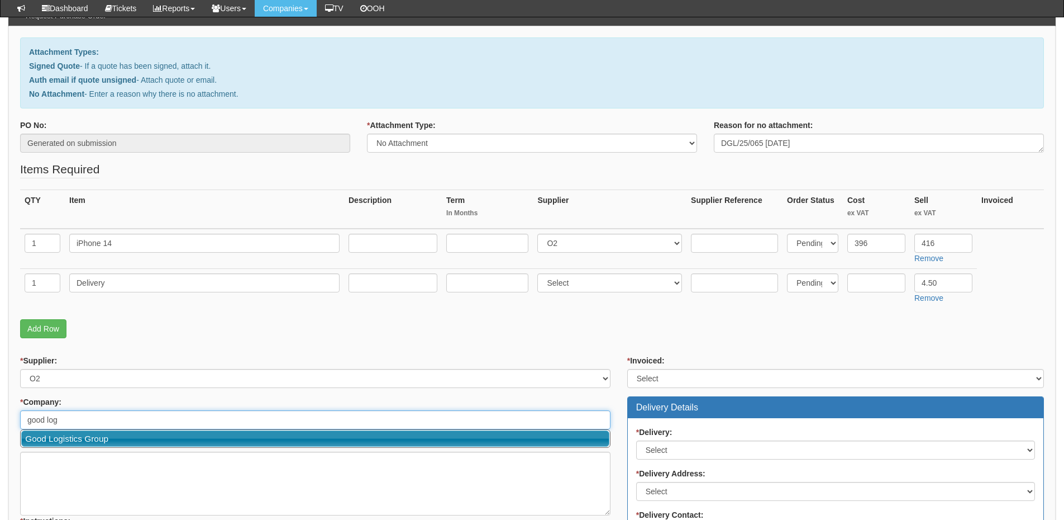
click at [136, 436] on link "Good Logistics Group" at bounding box center [315, 438] width 588 height 16
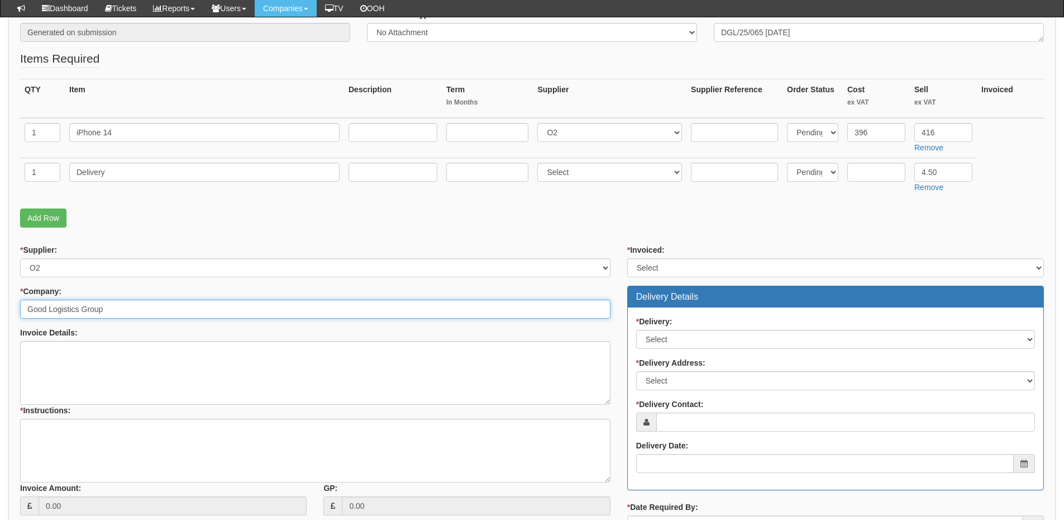
scroll to position [224, 0]
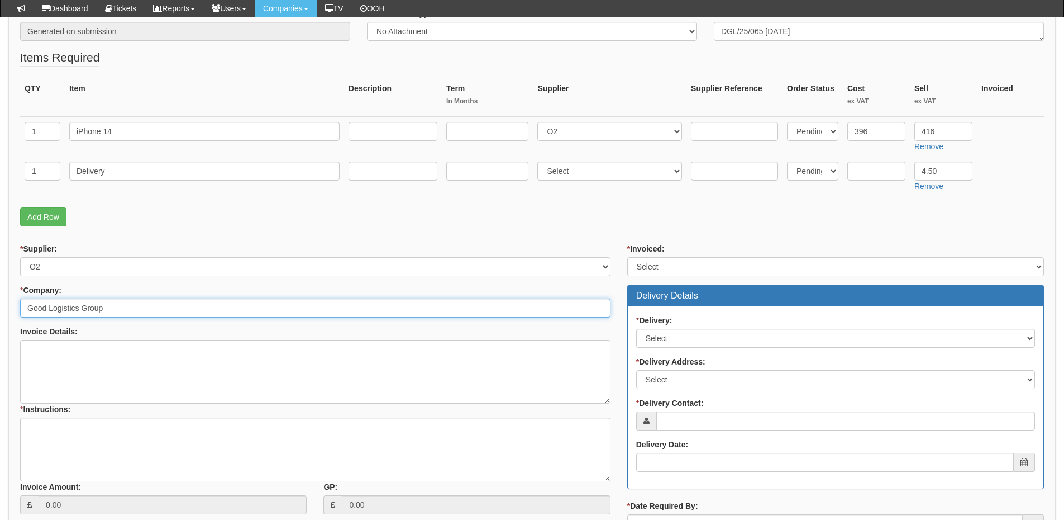
type input "Good Logistics Group"
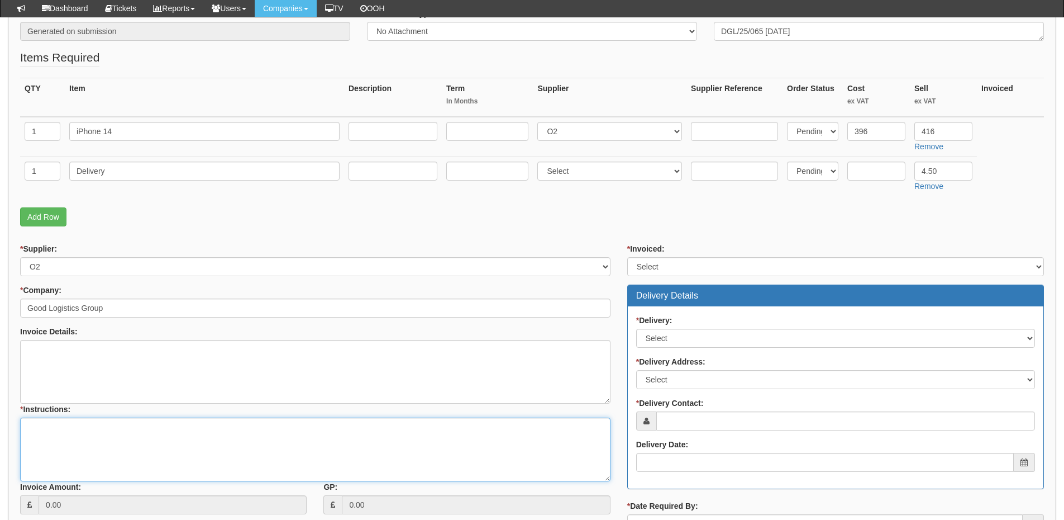
click at [120, 438] on textarea "* Instructions:" at bounding box center [315, 449] width 591 height 64
type textarea "Hardware only"
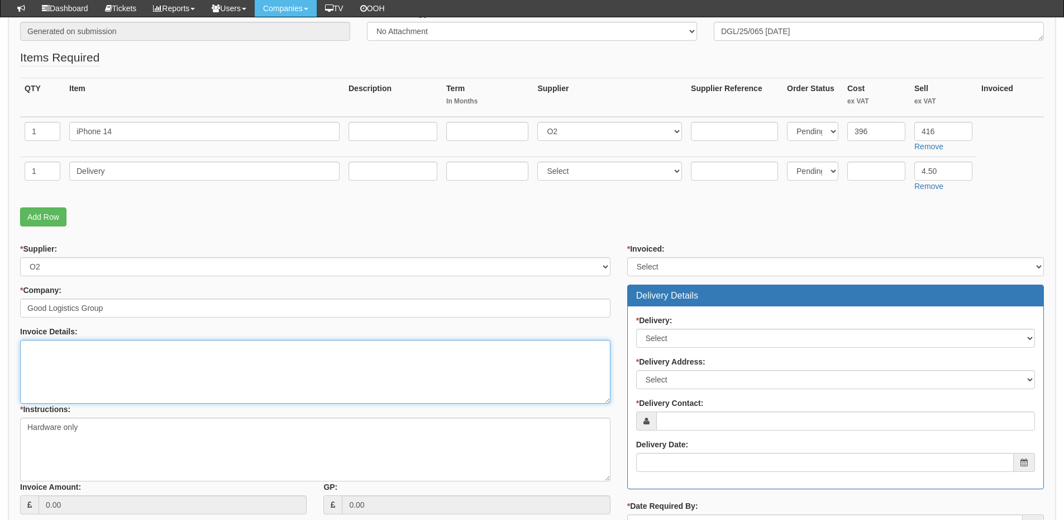
click at [85, 371] on textarea "Invoice Details:" at bounding box center [315, 372] width 591 height 64
paste textarea "DGL/25/065 26/08/2025"
type textarea "Please use DGL/25/065 26/08/2025"
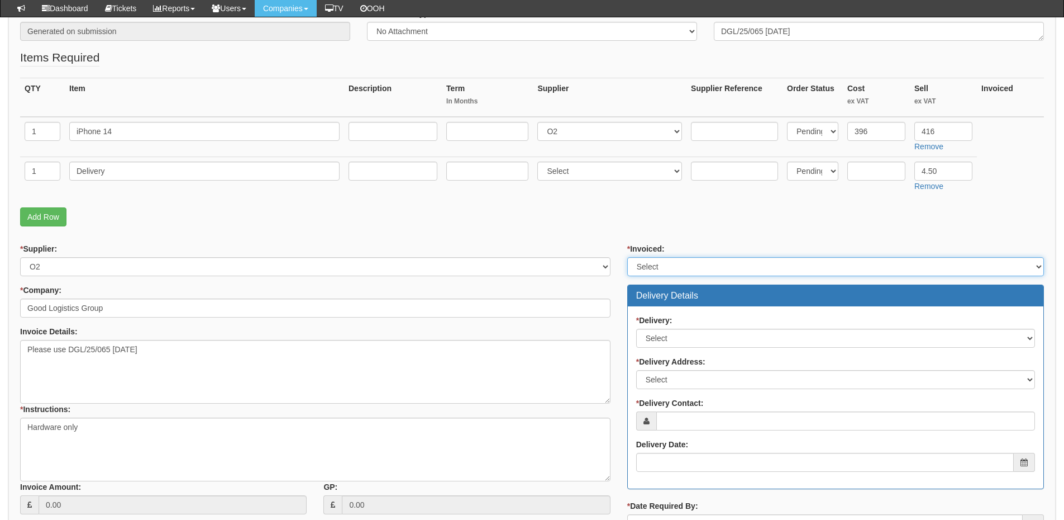
drag, startPoint x: 645, startPoint y: 269, endPoint x: 650, endPoint y: 275, distance: 8.7
click at [645, 269] on select "Select Yes No N/A STB (part of order)" at bounding box center [836, 266] width 417 height 19
select select "2"
click at [628, 257] on select "Select Yes No N/A STB (part of order)" at bounding box center [836, 266] width 417 height 19
click at [659, 327] on div "* Delivery: Select No Not Applicable Yes" at bounding box center [835, 331] width 399 height 33
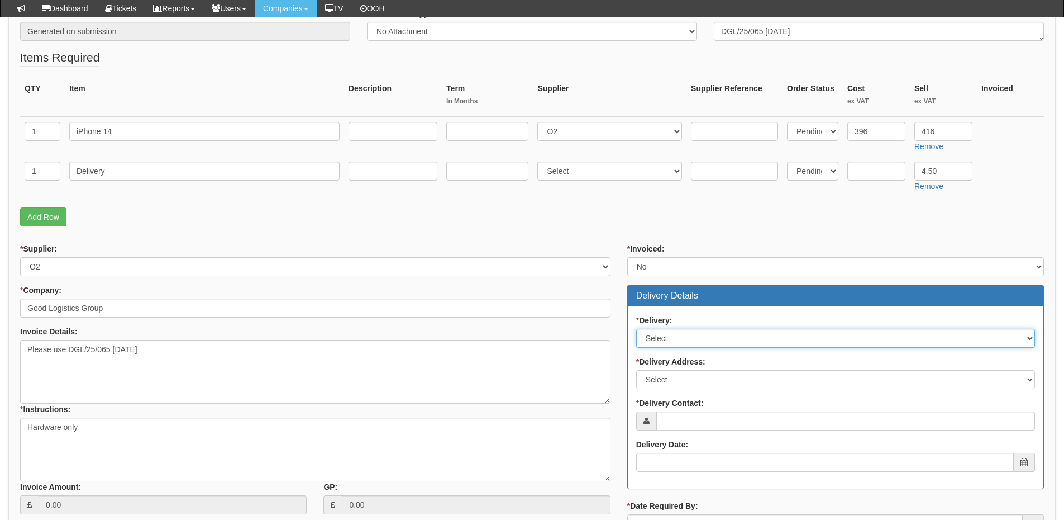
click at [657, 346] on select "Select No Not Applicable Yes" at bounding box center [835, 338] width 399 height 19
select select "1"
click at [636, 329] on select "Select No Not Applicable Yes" at bounding box center [835, 338] width 399 height 19
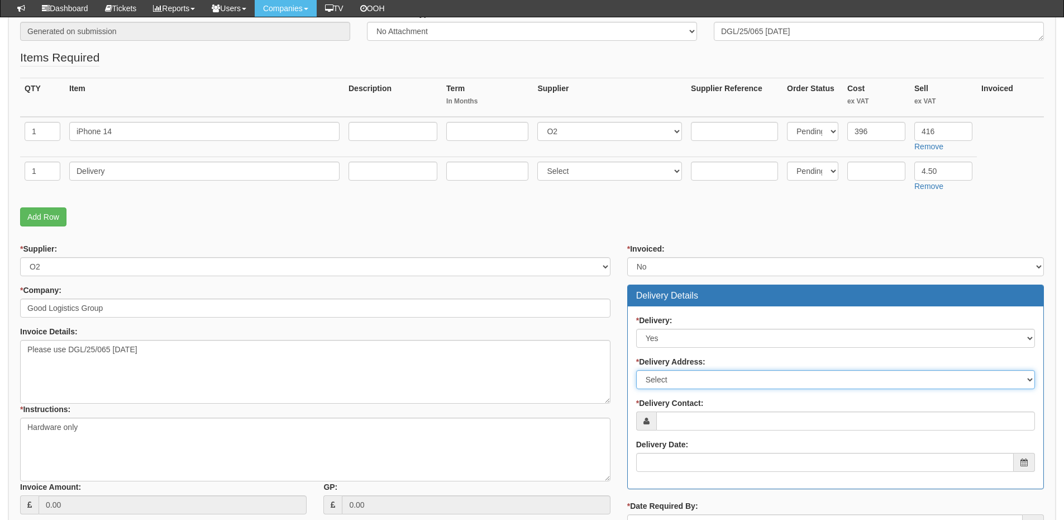
click at [671, 379] on select "Select Not Applicable Main Address - HU13 0DH Other" at bounding box center [835, 379] width 399 height 19
select select "company_main_address"
click at [636, 370] on select "Select Not Applicable Main Address - HU13 0DH Other" at bounding box center [835, 379] width 399 height 19
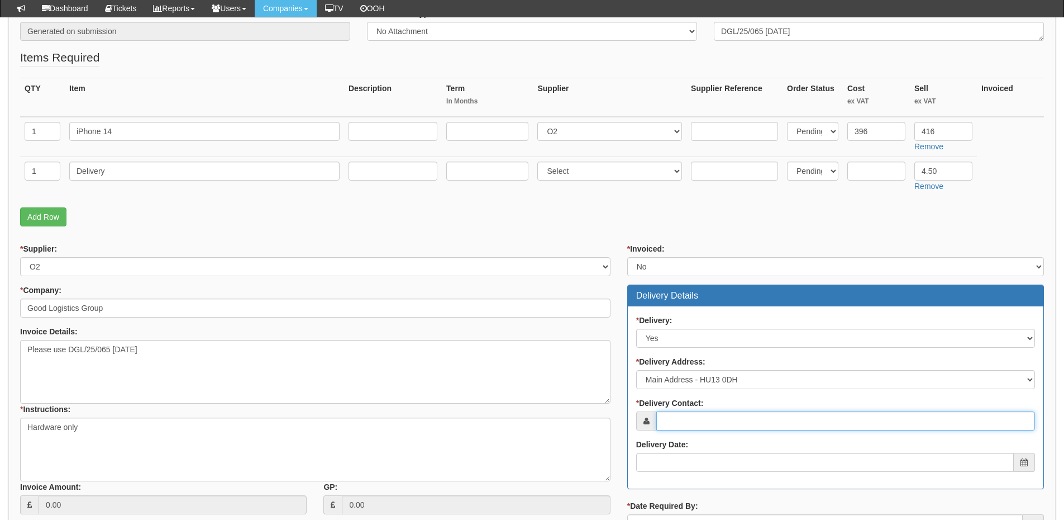
click at [716, 418] on input "* Delivery Contact:" at bounding box center [846, 420] width 379 height 19
type input "Danny Shipley"
click at [710, 459] on input "Delivery Date:" at bounding box center [825, 462] width 378 height 19
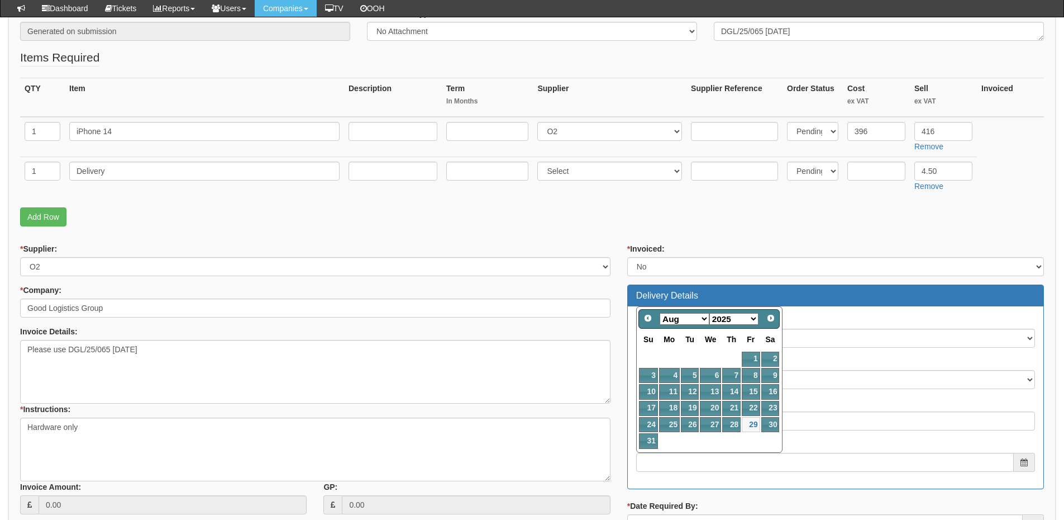
click at [681, 318] on select "Jan Feb Mar Apr May Jun Jul Aug Sep Oct Nov Dec" at bounding box center [685, 319] width 50 height 12
click at [673, 358] on link "1" at bounding box center [669, 358] width 21 height 15
type input "[DATE]"
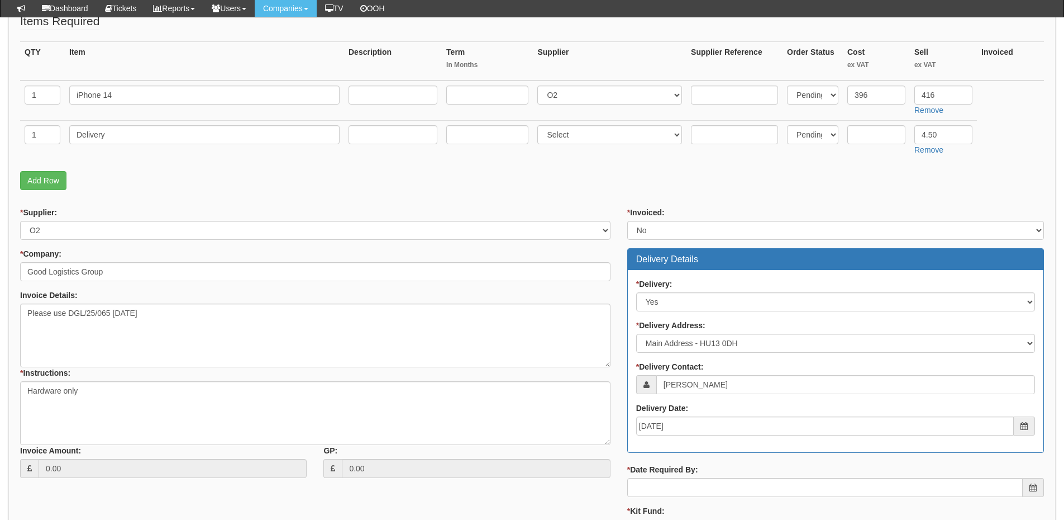
scroll to position [279, 0]
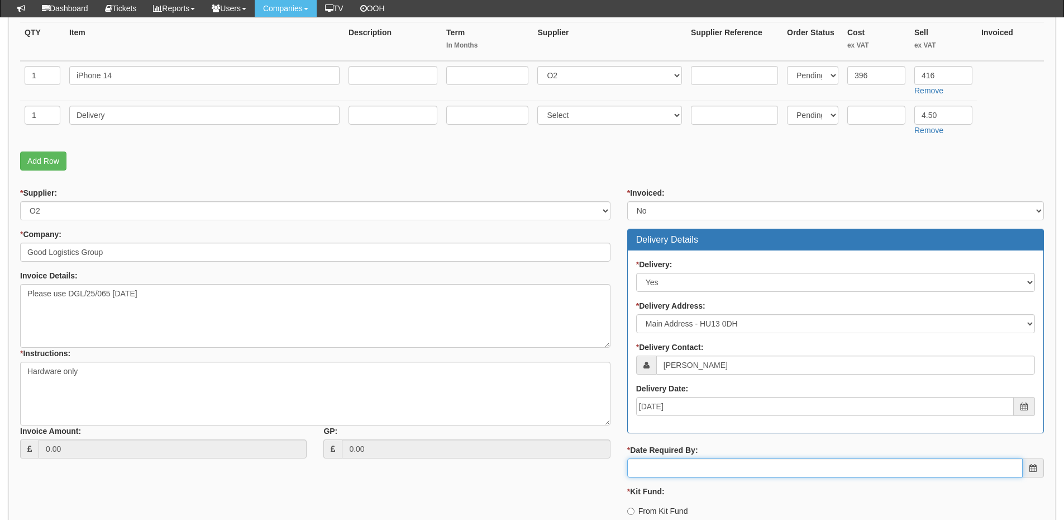
click at [673, 468] on input "* Date Required By:" at bounding box center [826, 467] width 396 height 19
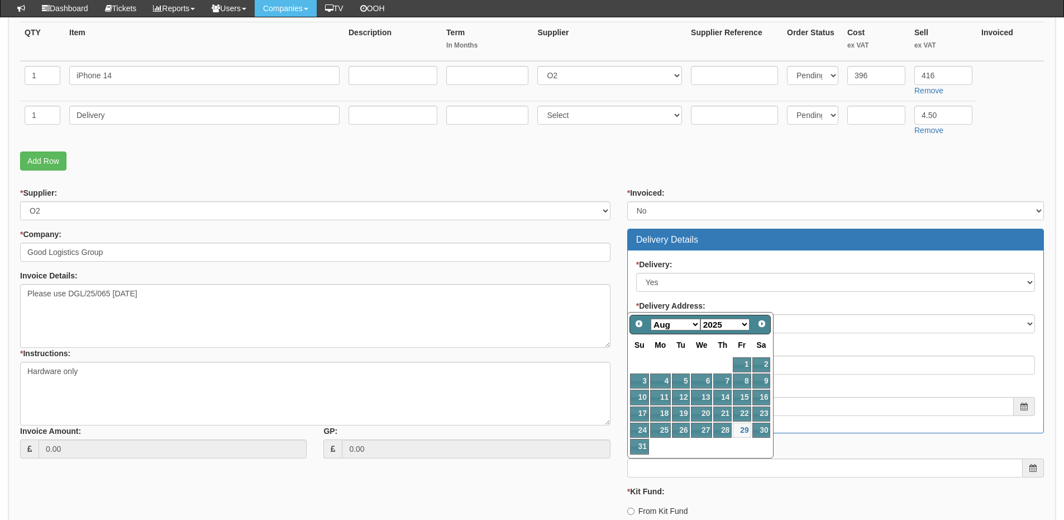
click at [672, 329] on select "Jan Feb Mar Apr May Jun Jul Aug Sep Oct Nov Dec" at bounding box center [676, 325] width 50 height 12
click at [664, 362] on link "1" at bounding box center [660, 364] width 21 height 15
type input "2025-09-01"
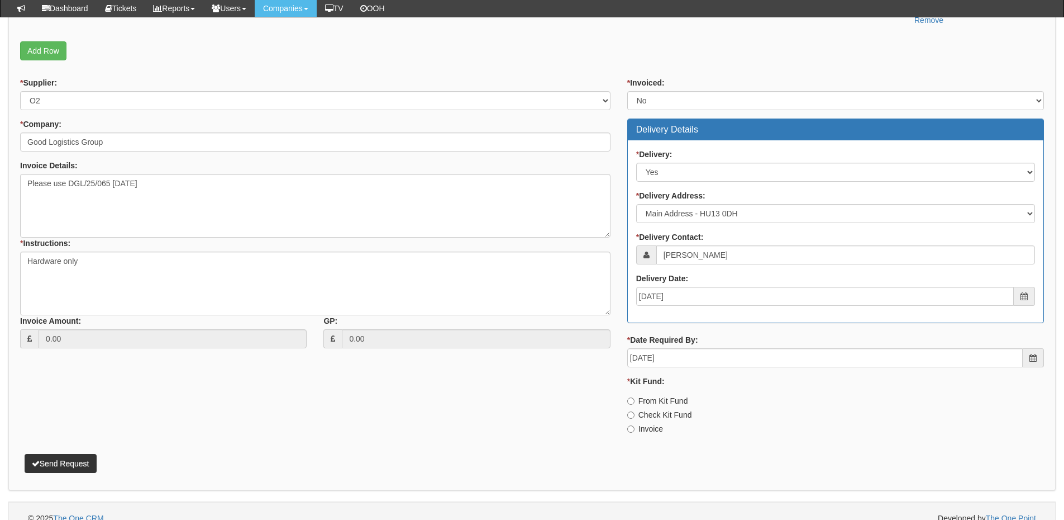
scroll to position [391, 0]
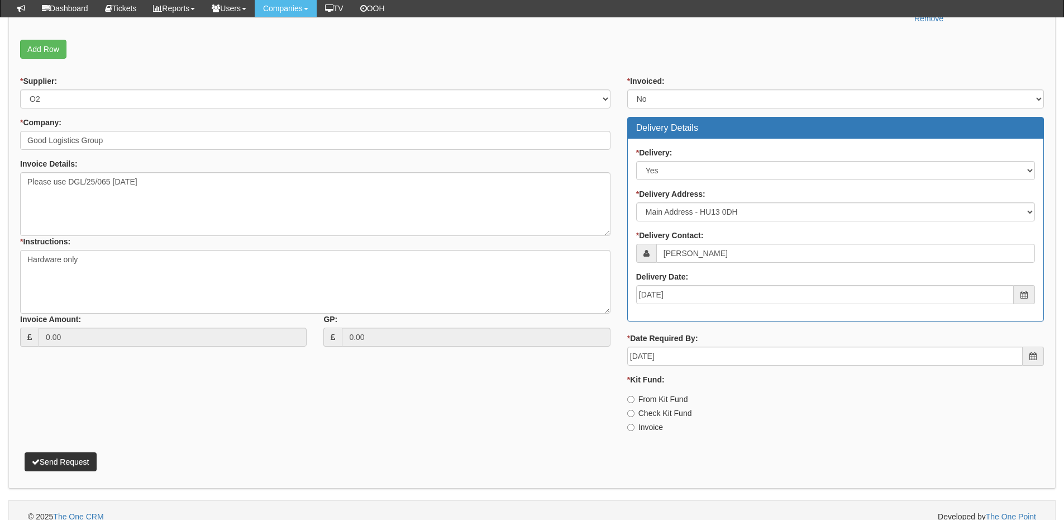
click at [645, 397] on label "From Kit Fund" at bounding box center [658, 398] width 61 height 11
click at [635, 397] on input "From Kit Fund" at bounding box center [631, 399] width 7 height 7
radio input "true"
click at [70, 464] on button "Send Request" at bounding box center [61, 461] width 72 height 19
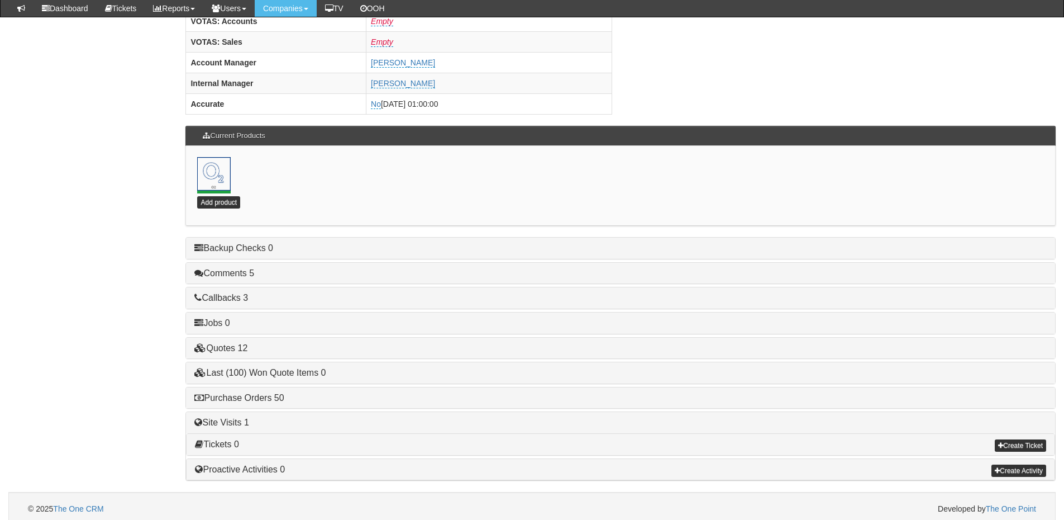
scroll to position [493, 0]
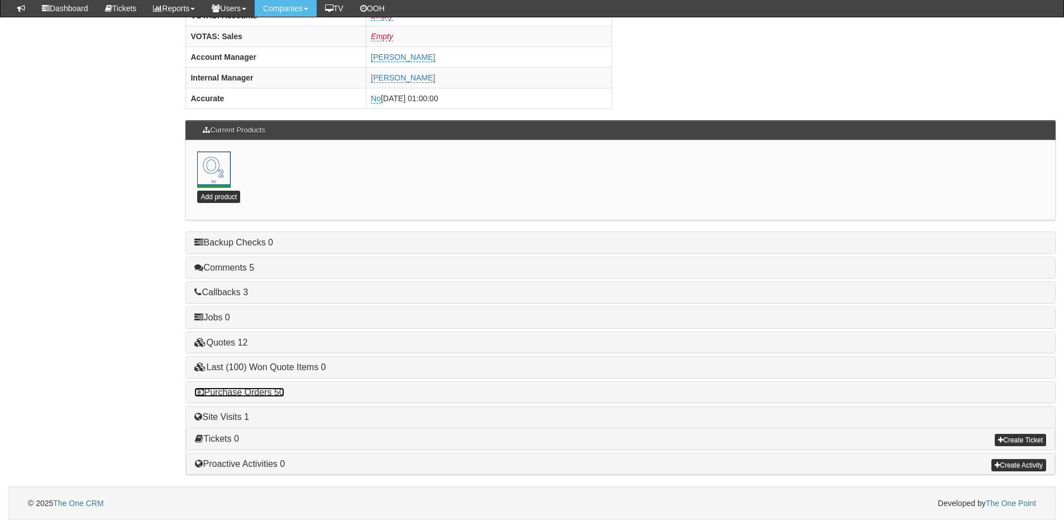
click at [272, 391] on link "Purchase Orders 50" at bounding box center [238, 391] width 89 height 9
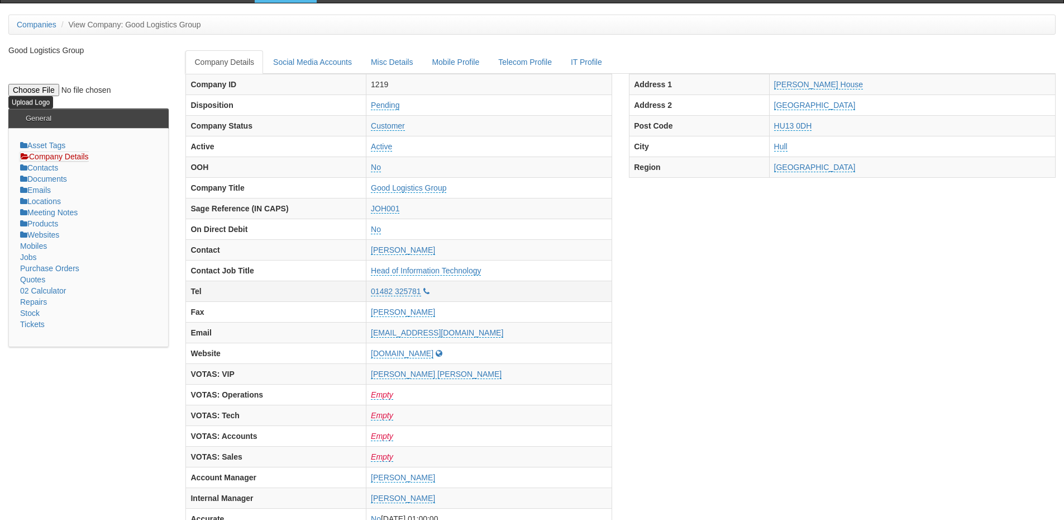
scroll to position [0, 0]
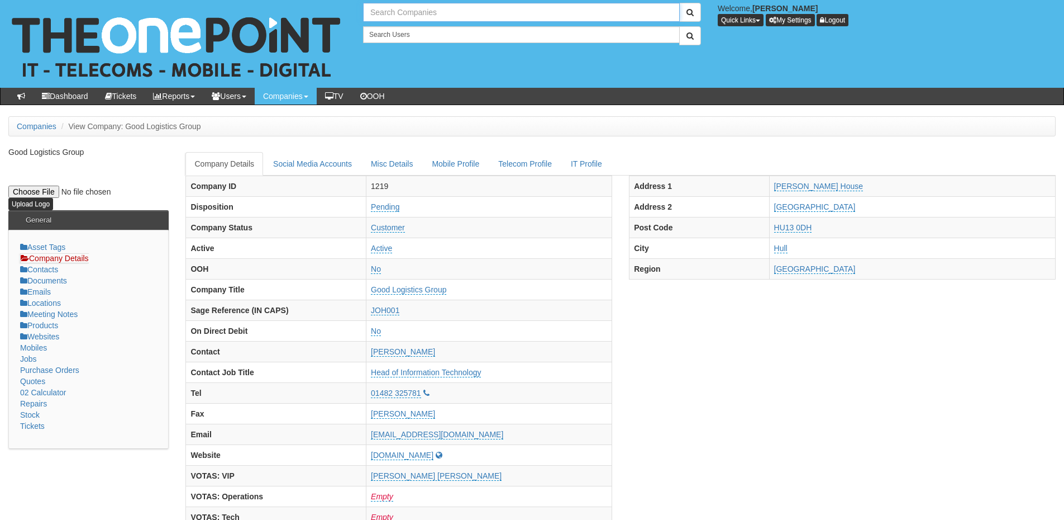
click at [395, 12] on input "text" at bounding box center [521, 12] width 317 height 19
drag, startPoint x: 401, startPoint y: 12, endPoint x: 365, endPoint y: 14, distance: 35.2
click at [365, 14] on input "priime p" at bounding box center [521, 12] width 317 height 19
click at [389, 30] on link "PRIMEPAK FOODS LIMITED" at bounding box center [521, 31] width 315 height 16
type input "PRIMEPAK FOODS LIMITED"
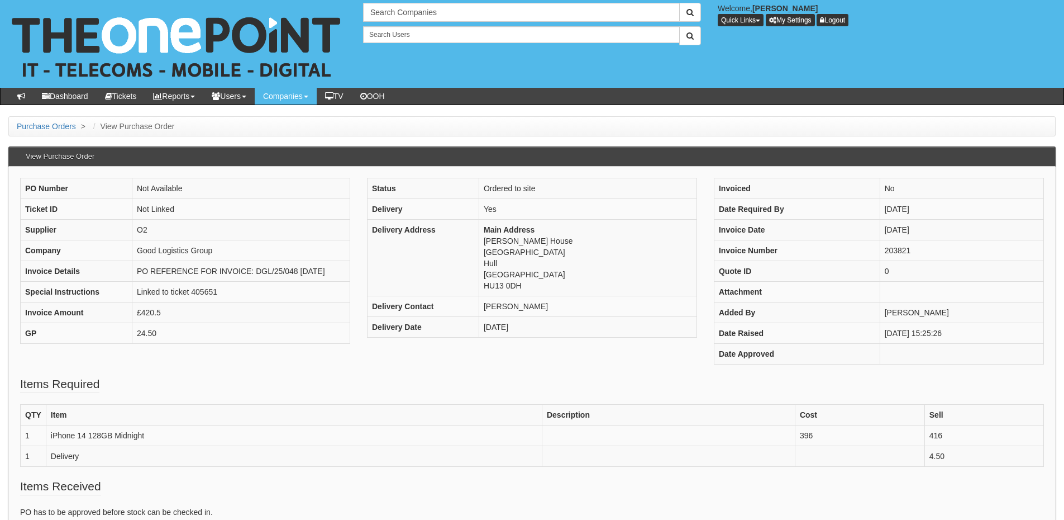
scroll to position [56, 0]
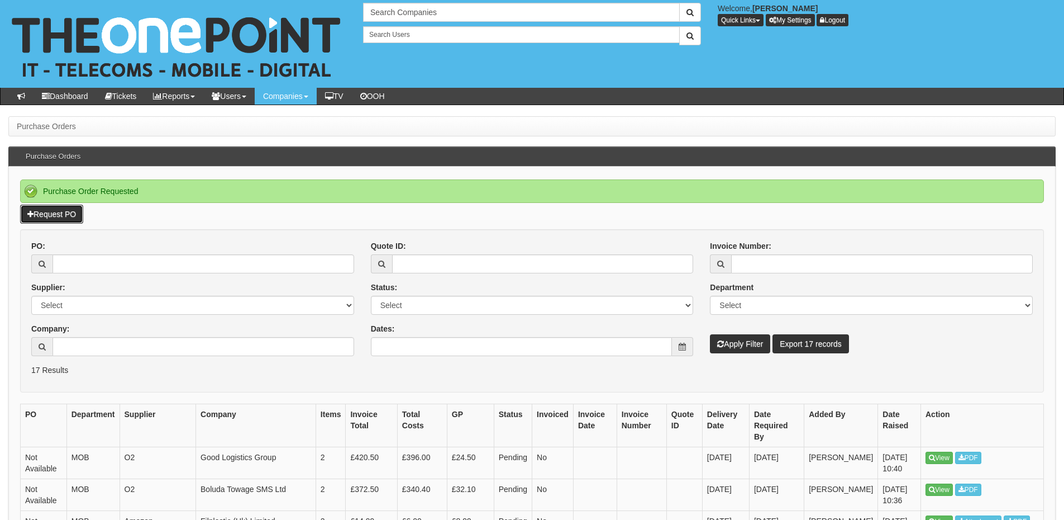
click at [79, 215] on link "Request PO" at bounding box center [51, 214] width 63 height 19
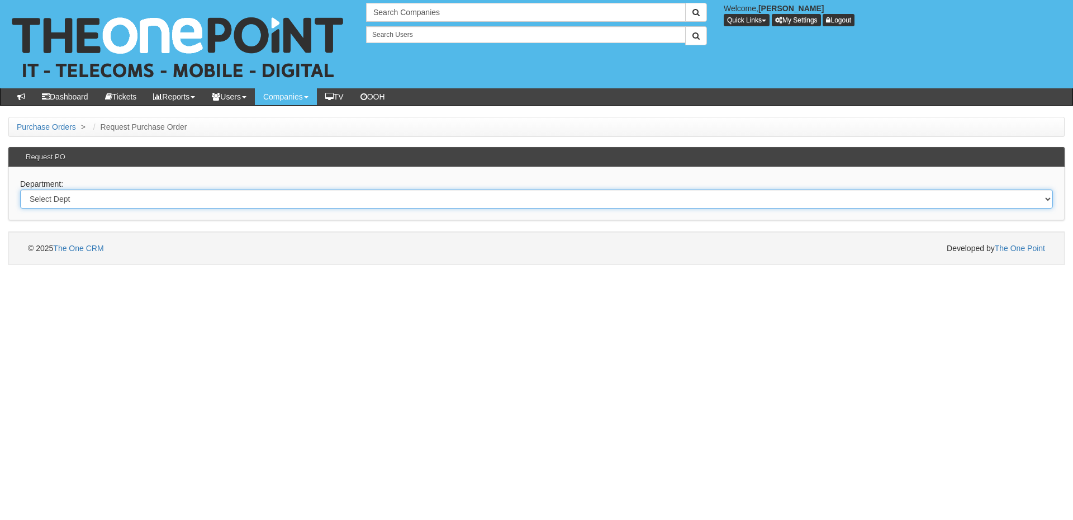
click at [346, 203] on select "Select Dept Digital Internal IT Mobiles Marketing Telecoms" at bounding box center [536, 198] width 1033 height 19
select select "?pipeID=&dept=MOB"
click at [20, 189] on select "Select Dept Digital Internal IT Mobiles Marketing Telecoms" at bounding box center [536, 198] width 1033 height 19
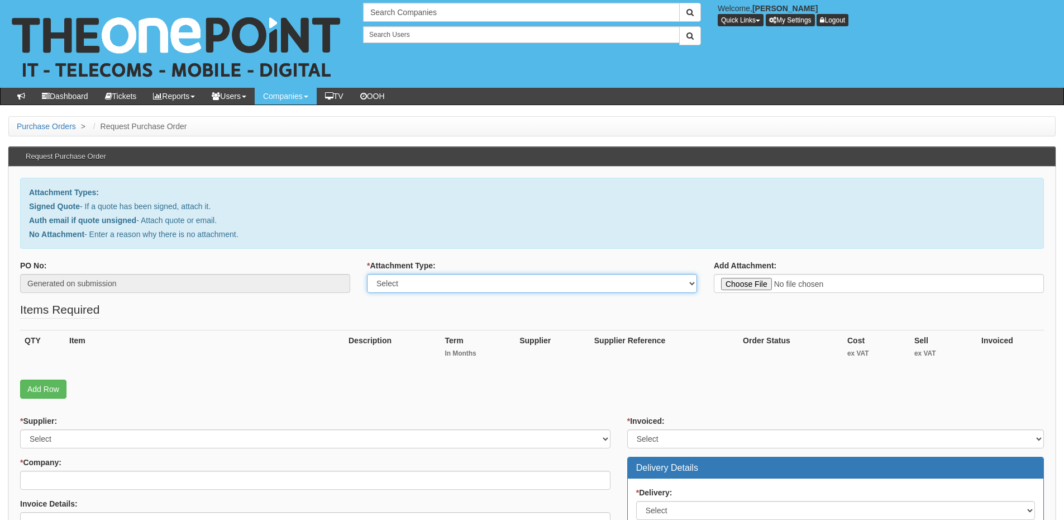
click at [530, 290] on select "Select Signed Quote Auth email with quote if unsigned No Attachment" at bounding box center [532, 283] width 330 height 19
select select "No Attachment"
click at [367, 274] on select "Select Signed Quote Auth email with quote if unsigned No Attachment" at bounding box center [532, 283] width 330 height 19
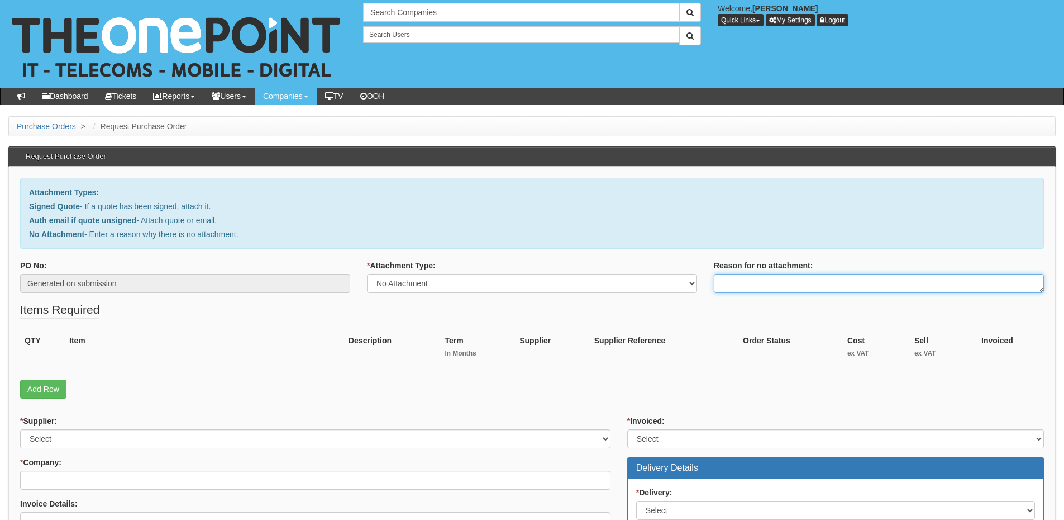
click at [724, 280] on textarea "Reason for no attachment:" at bounding box center [879, 283] width 330 height 19
drag, startPoint x: 758, startPoint y: 295, endPoint x: 758, endPoint y: 282, distance: 13.4
click at [758, 295] on div "PO No: Generated on submission * Attachment Type: Select Signed Quote Auth emai…" at bounding box center [532, 280] width 1041 height 41
click at [758, 282] on textarea "Reason for no attachment:" at bounding box center [879, 283] width 330 height 19
paste textarea "DGL/25/060 26/08/2025"
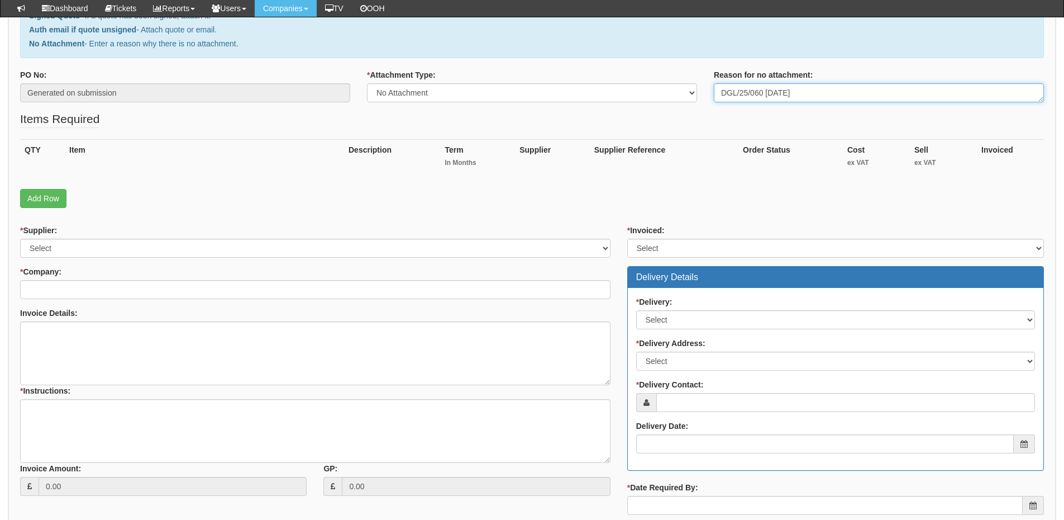
scroll to position [224, 0]
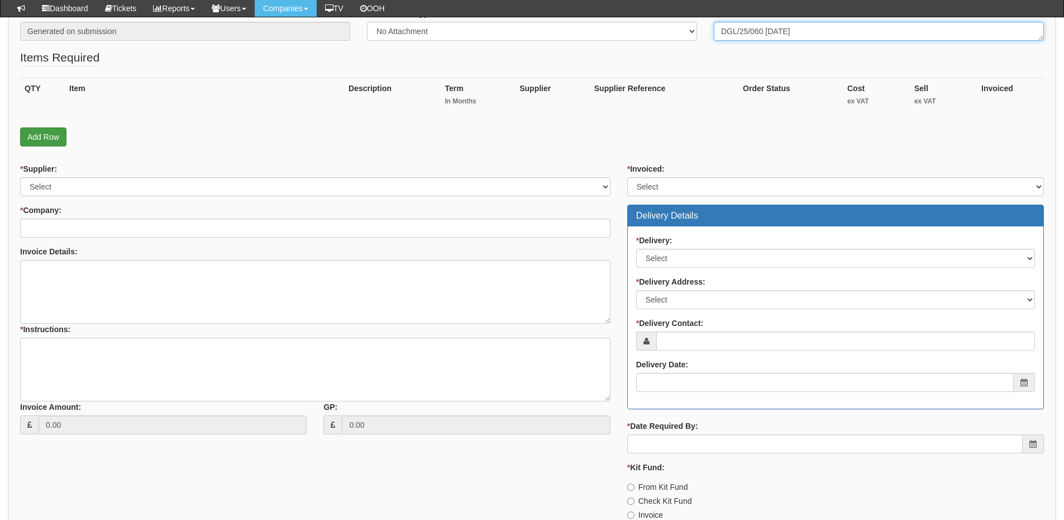
type textarea "DGL/25/060 26/08/2025"
click at [60, 139] on link "Add Row" at bounding box center [43, 136] width 46 height 19
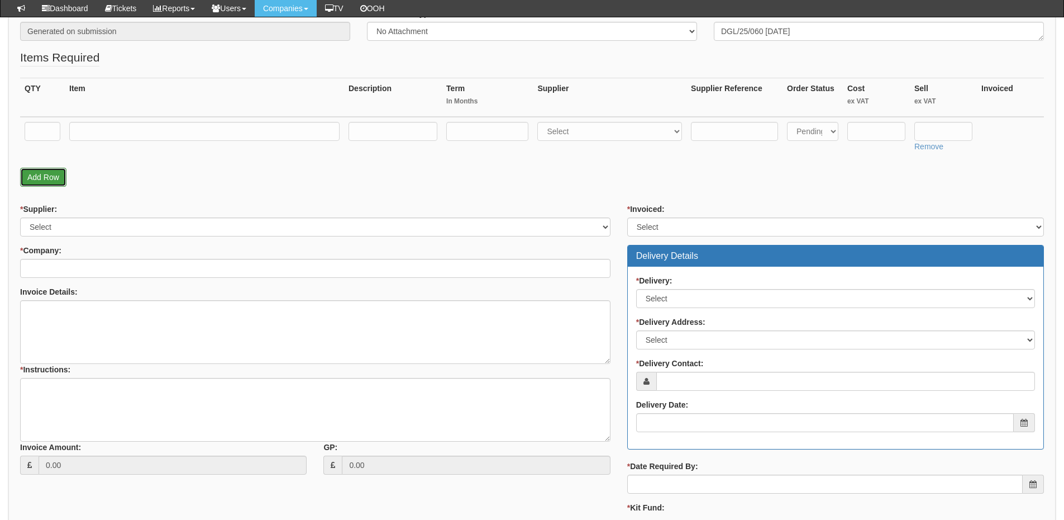
click at [50, 176] on link "Add Row" at bounding box center [43, 177] width 46 height 19
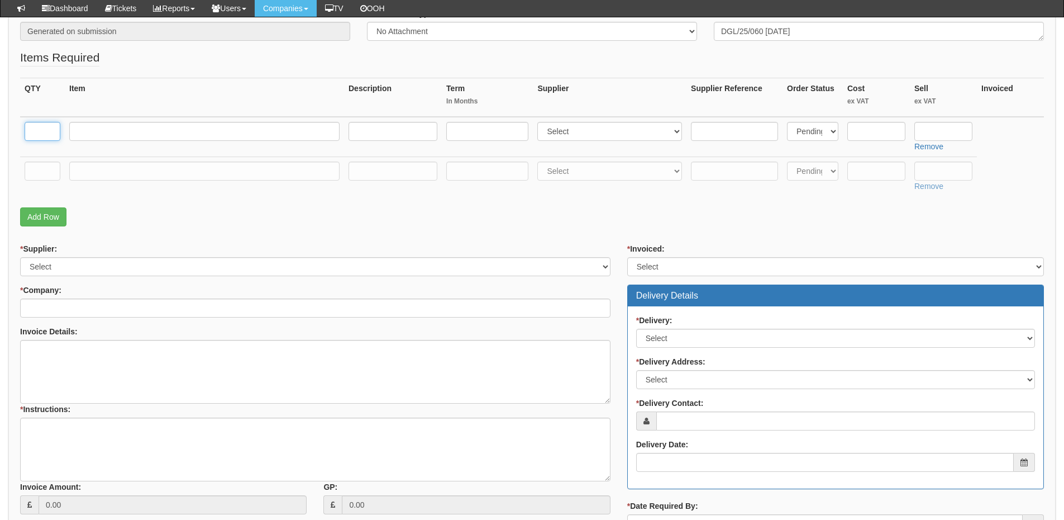
click at [40, 122] on input "text" at bounding box center [43, 131] width 36 height 19
type input "1"
click at [49, 173] on input "text" at bounding box center [43, 170] width 36 height 19
type input "1"
click at [94, 167] on input "text" at bounding box center [204, 170] width 270 height 19
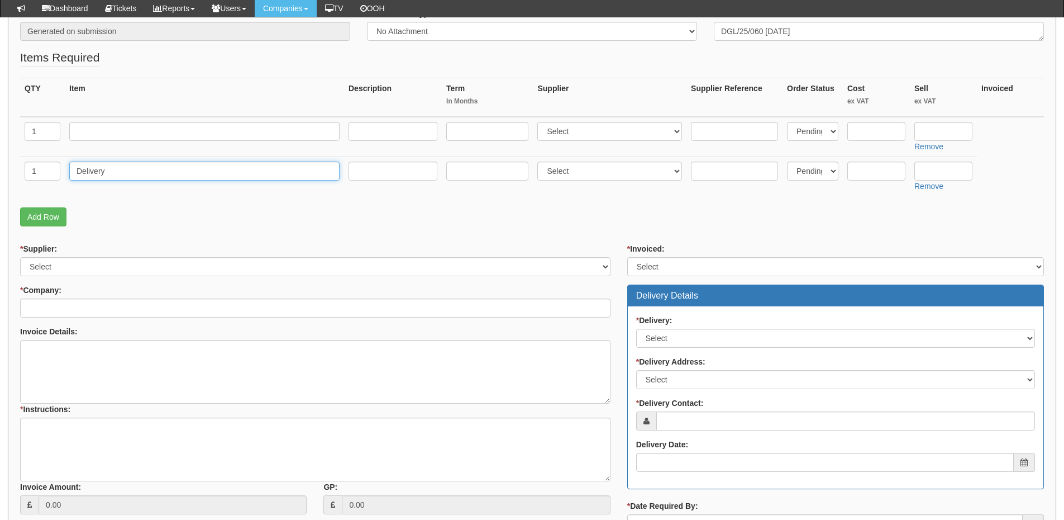
type input "Delivery"
click at [936, 170] on input "text" at bounding box center [944, 170] width 58 height 19
type input "4.50"
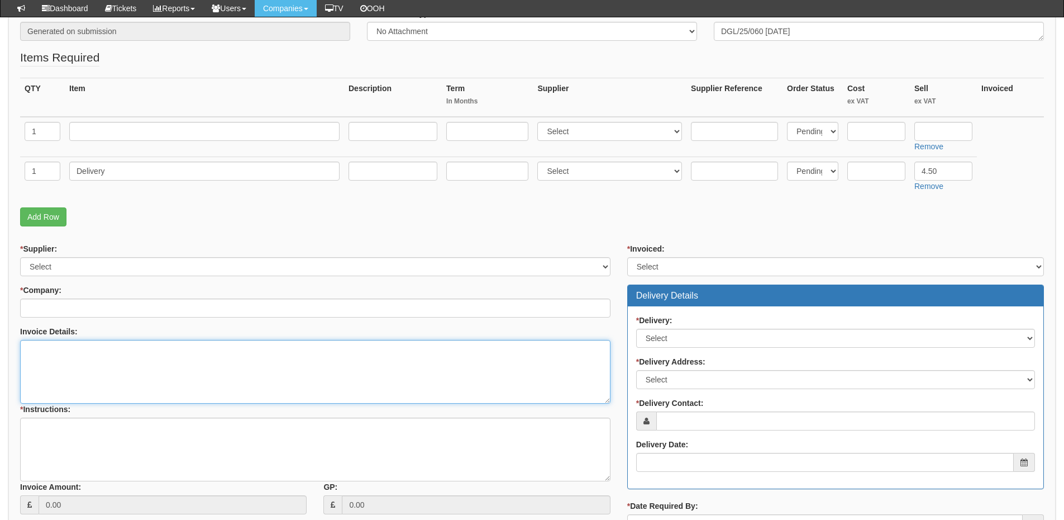
click at [107, 377] on textarea "Invoice Details:" at bounding box center [315, 372] width 591 height 64
paste textarea "DGL/25/060 26/08/2025"
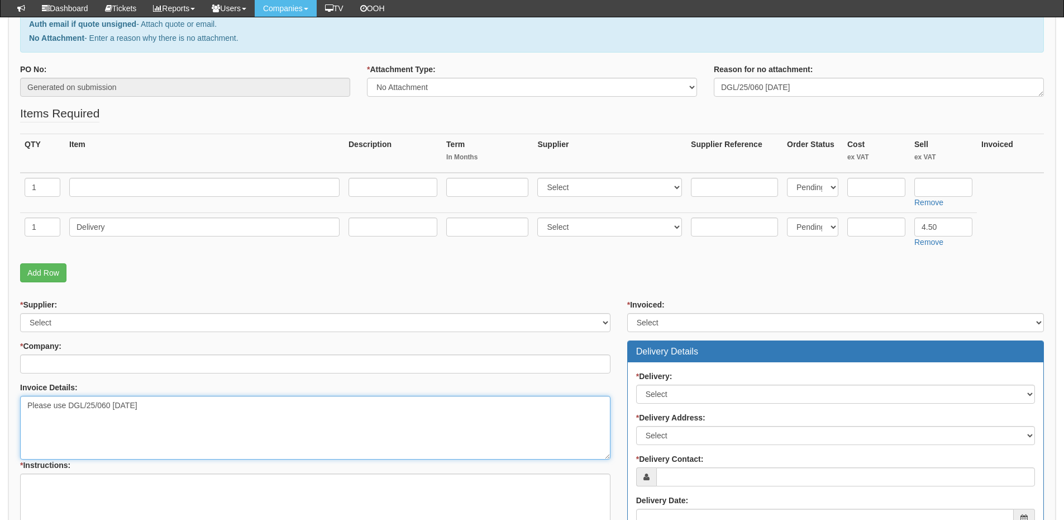
type textarea "Please use DGL/25/060 26/08/2025"
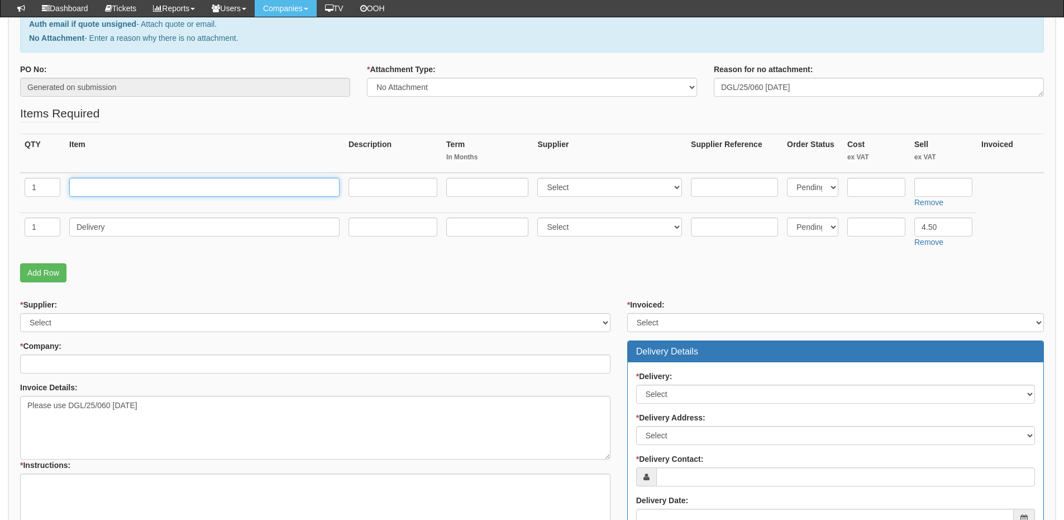
click at [90, 188] on input "text" at bounding box center [204, 187] width 270 height 19
type input "iPhone 14"
click at [563, 185] on select "Select 123 REG.co.uk 1Password 3 4Gon AA Jones Electric Ltd Abzorb Access Group…" at bounding box center [610, 187] width 145 height 19
select select "54"
click at [540, 178] on select "Select 123 REG.co.uk 1Password 3 4Gon AA Jones Electric Ltd Abzorb Access Group…" at bounding box center [610, 187] width 145 height 19
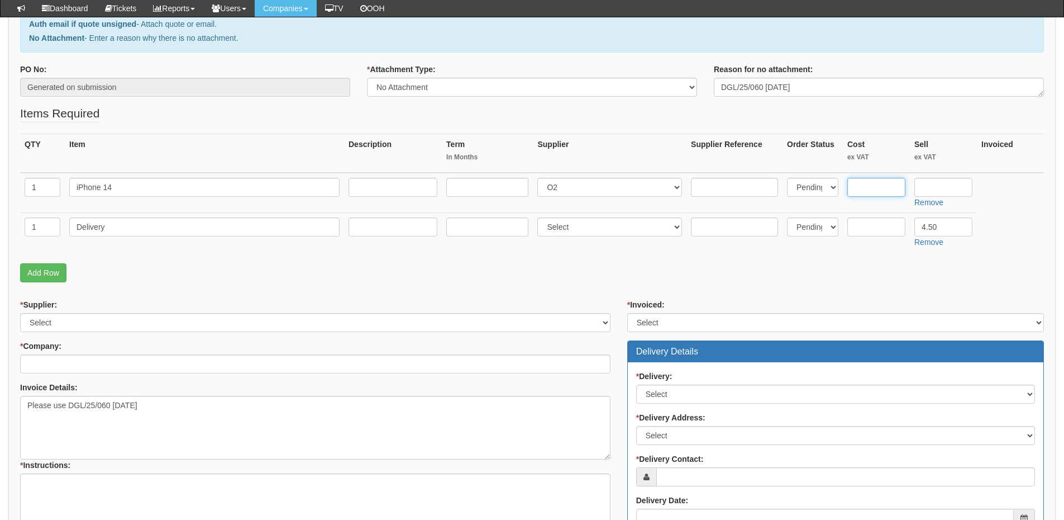
click at [864, 191] on input "text" at bounding box center [877, 187] width 58 height 19
type input "396"
click at [954, 187] on input "text" at bounding box center [944, 187] width 58 height 19
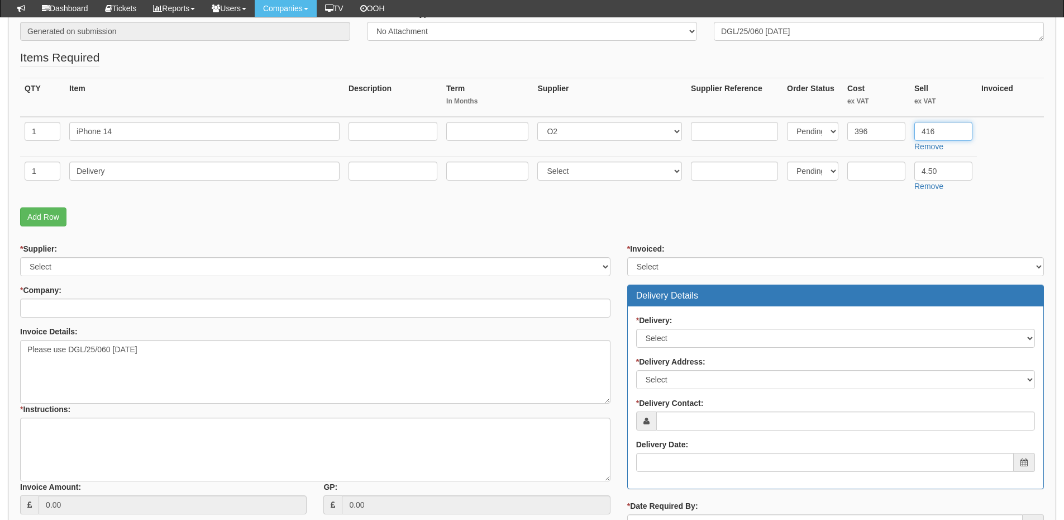
type input "416"
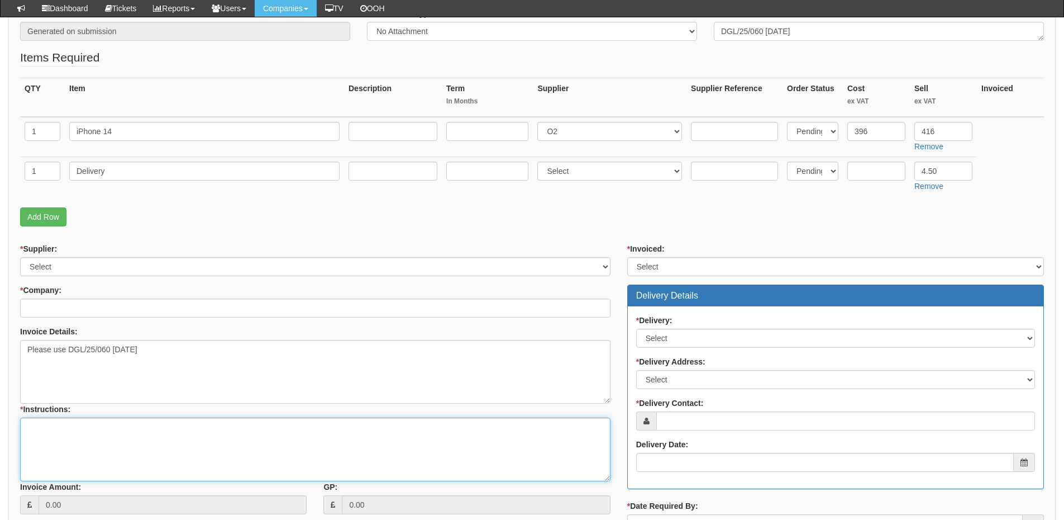
click at [78, 439] on textarea "* Instructions:" at bounding box center [315, 449] width 591 height 64
type textarea "Hardware only"
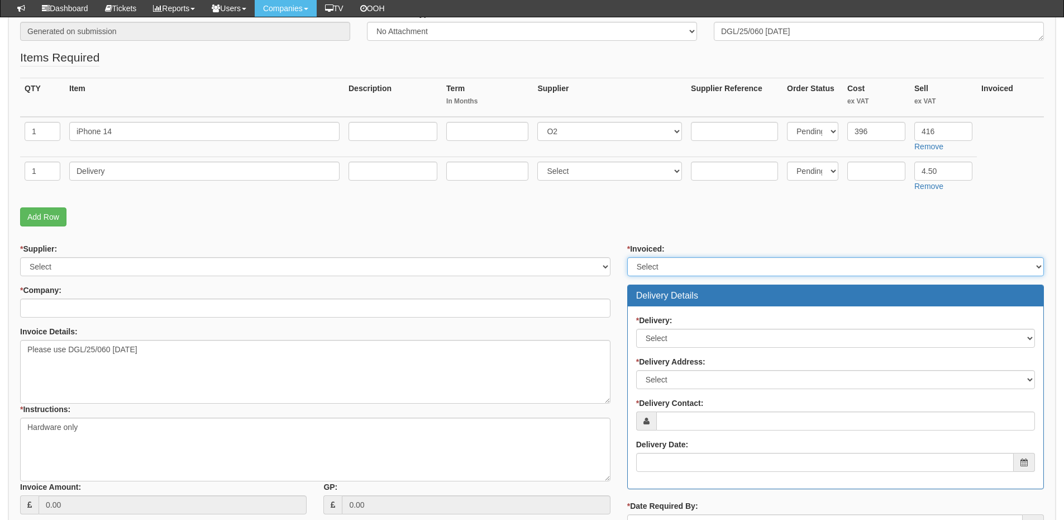
drag, startPoint x: 659, startPoint y: 264, endPoint x: 659, endPoint y: 271, distance: 6.7
click at [659, 264] on select "Select Yes No N/A STB (part of order)" at bounding box center [836, 266] width 417 height 19
select select "2"
click at [628, 257] on select "Select Yes No N/A STB (part of order)" at bounding box center [836, 266] width 417 height 19
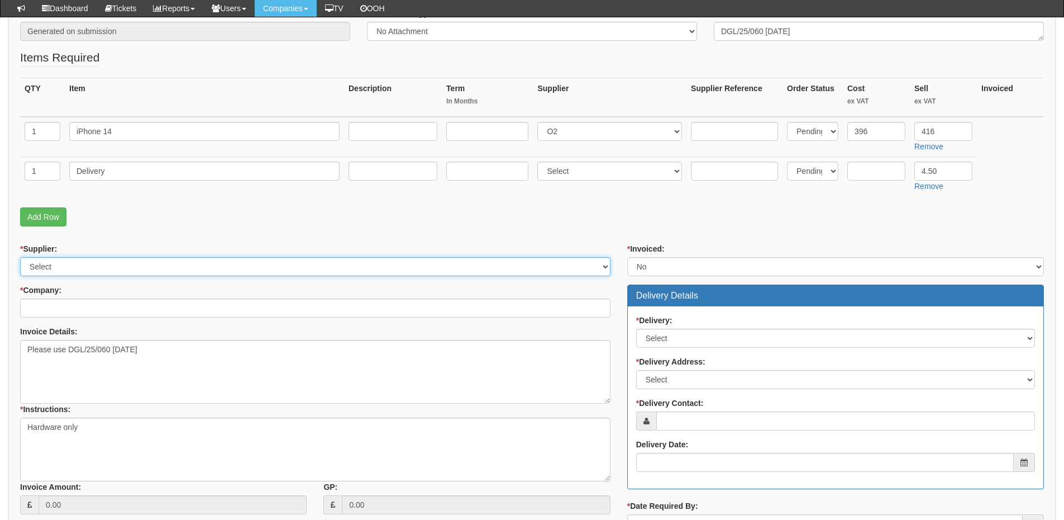
click at [62, 264] on select "Select 123 REG.co.uk 1Password 3 4Gon AA Jones Electric Ltd Abzorb Access Group…" at bounding box center [315, 266] width 591 height 19
select select "54"
click at [20, 257] on select "Select 123 REG.co.uk 1Password 3 4Gon AA Jones Electric Ltd Abzorb Access Group…" at bounding box center [315, 266] width 591 height 19
click at [57, 302] on input "* Company:" at bounding box center [315, 307] width 591 height 19
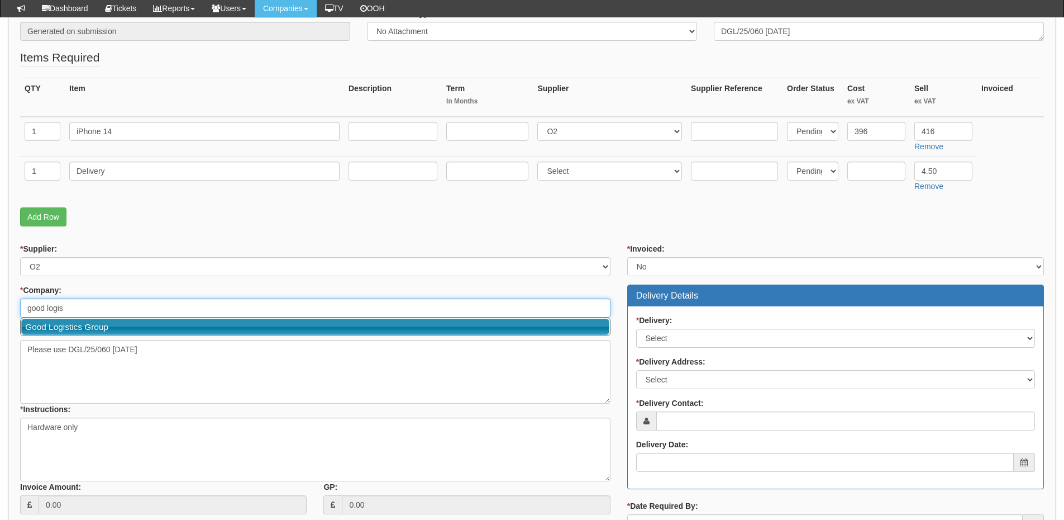
click at [74, 321] on link "Good Logistics Group" at bounding box center [315, 327] width 588 height 16
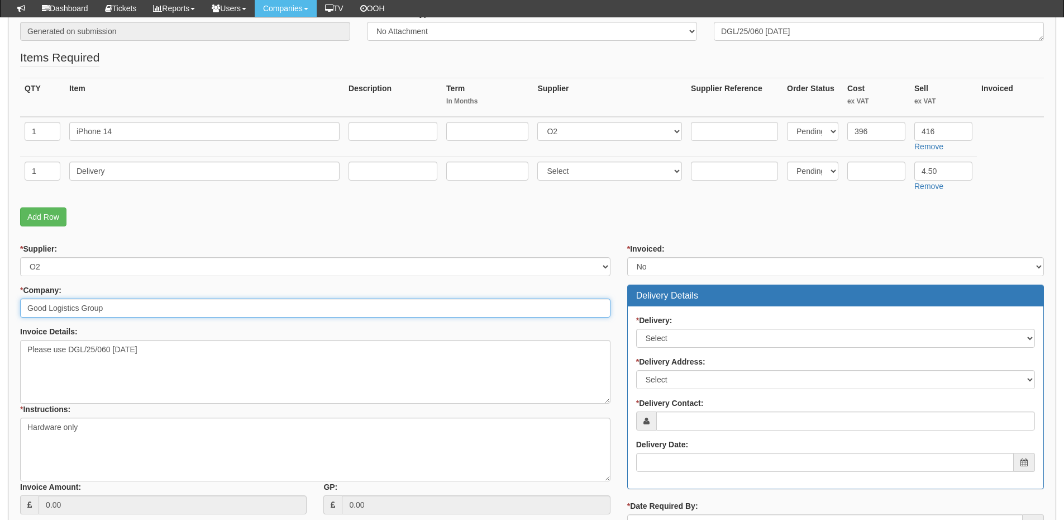
type input "Good Logistics Group"
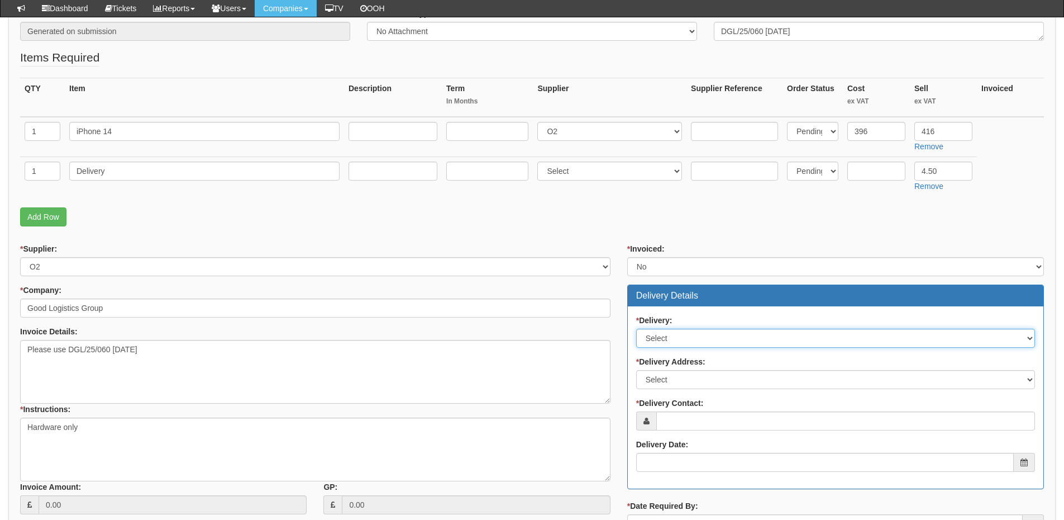
drag, startPoint x: 660, startPoint y: 338, endPoint x: 661, endPoint y: 345, distance: 6.7
click at [660, 338] on select "Select No Not Applicable Yes" at bounding box center [835, 338] width 399 height 19
select select "1"
click at [636, 329] on select "Select No Not Applicable Yes" at bounding box center [835, 338] width 399 height 19
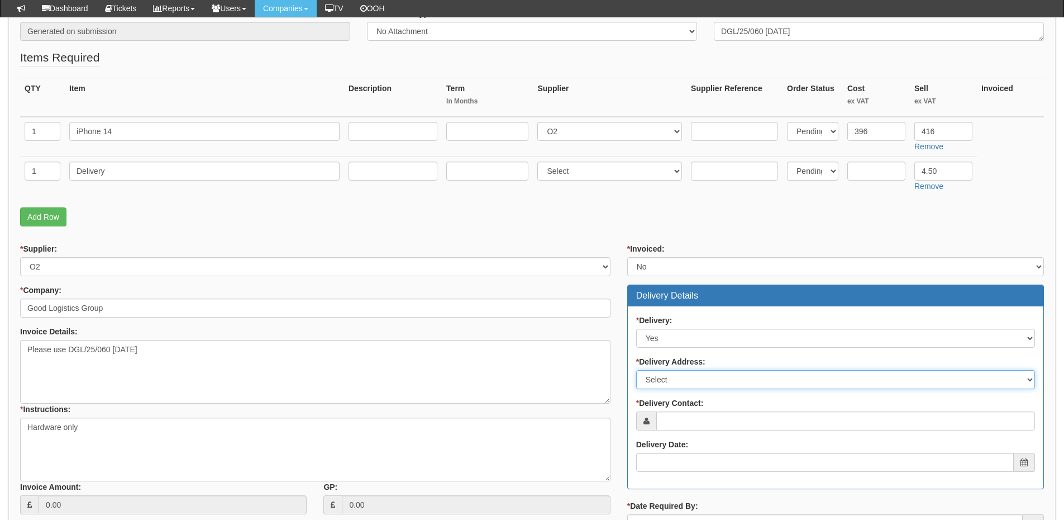
click at [662, 378] on select "Select Not Applicable Main Address - HU13 0DH Other" at bounding box center [835, 379] width 399 height 19
select select "company_main_address"
click at [636, 370] on select "Select Not Applicable Main Address - HU13 0DH Other" at bounding box center [835, 379] width 399 height 19
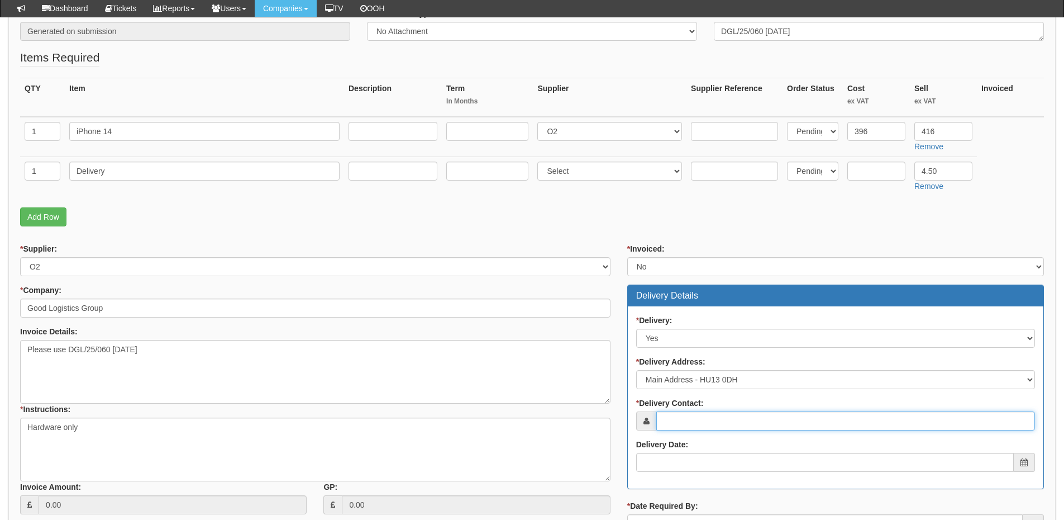
click at [670, 419] on input "* Delivery Contact:" at bounding box center [846, 420] width 379 height 19
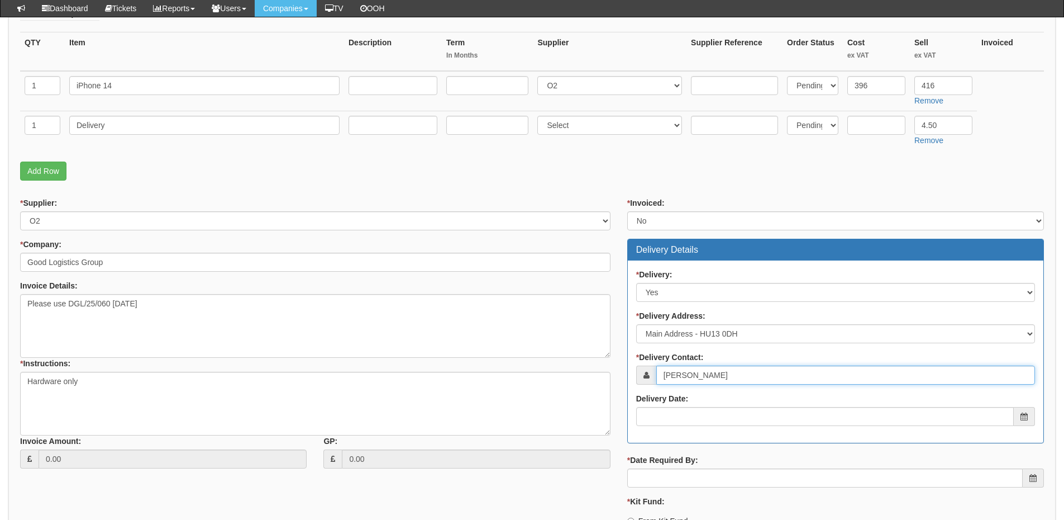
scroll to position [335, 0]
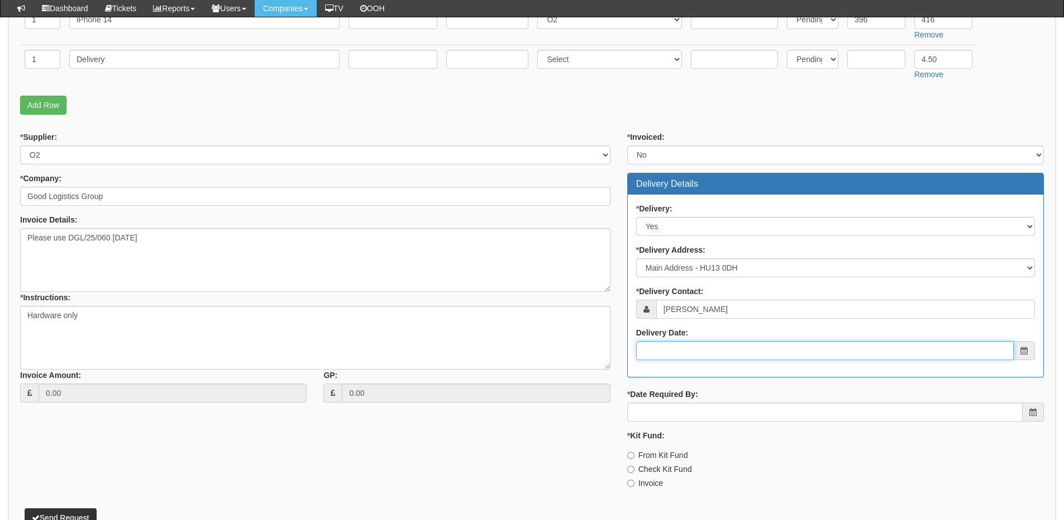
click at [686, 349] on input "Delivery Date:" at bounding box center [825, 350] width 378 height 19
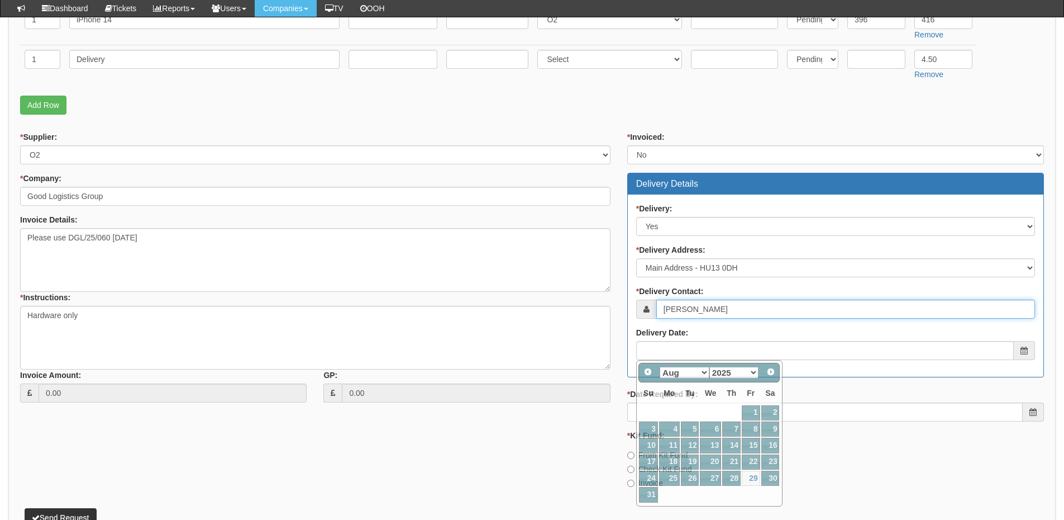
click at [689, 308] on input "Danny shipley" at bounding box center [846, 309] width 379 height 19
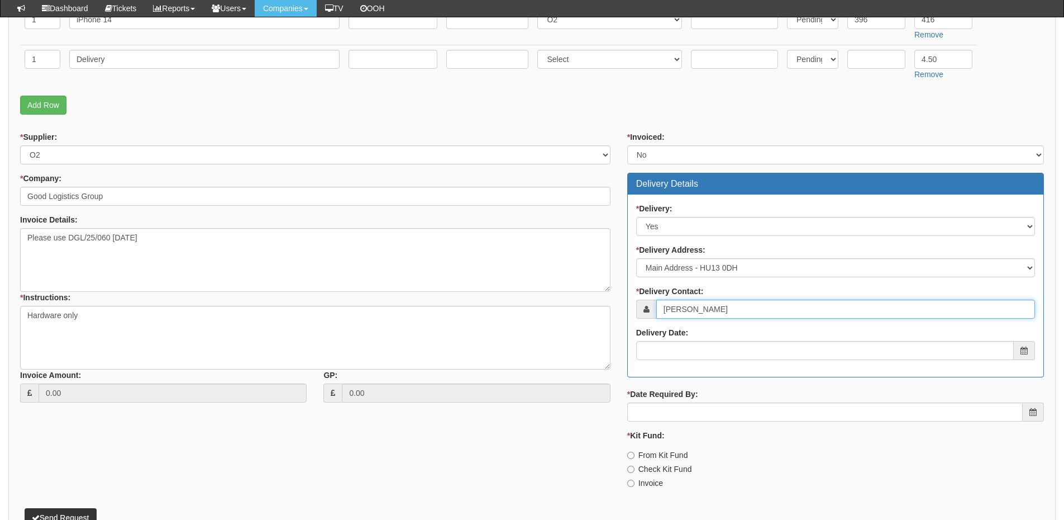
type input "Danny Shipley"
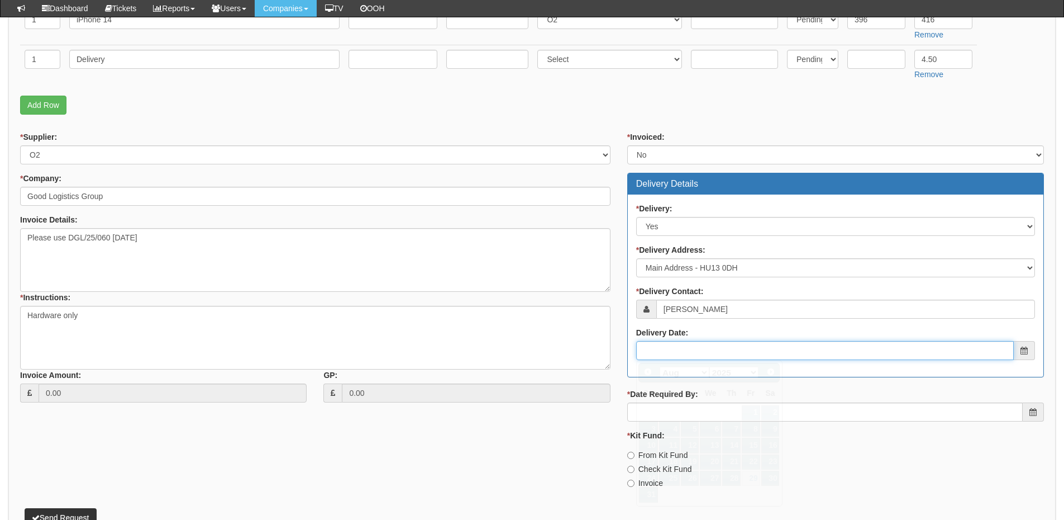
click at [706, 357] on input "Delivery Date:" at bounding box center [825, 350] width 378 height 19
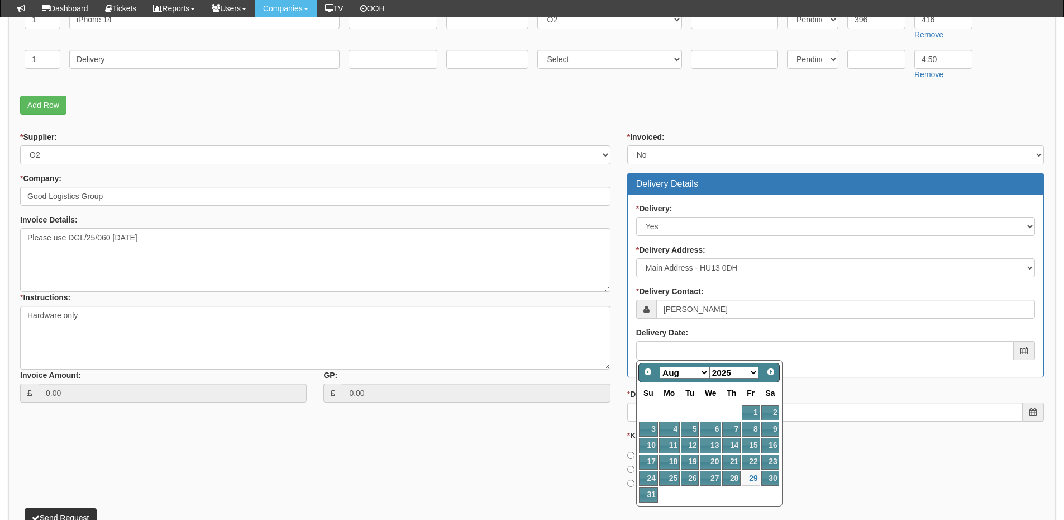
click at [672, 371] on select "Jan Feb Mar Apr May Jun Jul Aug Sep Oct Nov Dec" at bounding box center [685, 373] width 50 height 12
click at [672, 411] on link "1" at bounding box center [669, 412] width 21 height 15
type input "2025-09-01"
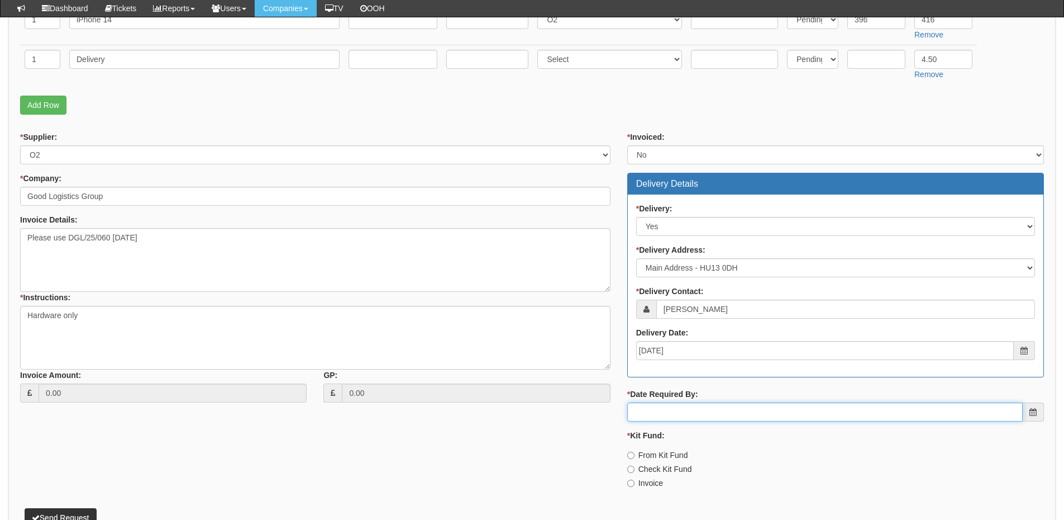
click at [677, 411] on input "* Date Required By:" at bounding box center [826, 411] width 396 height 19
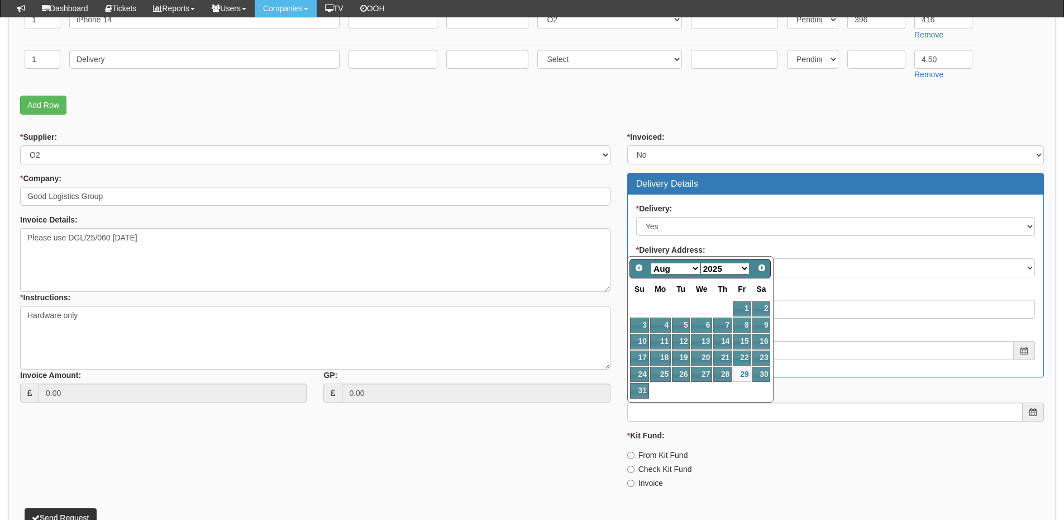
click at [669, 274] on select "Jan Feb Mar Apr May Jun Jul Aug Sep Oct Nov Dec" at bounding box center [676, 269] width 50 height 12
click at [665, 306] on link "1" at bounding box center [660, 308] width 21 height 15
type input "2025-09-01"
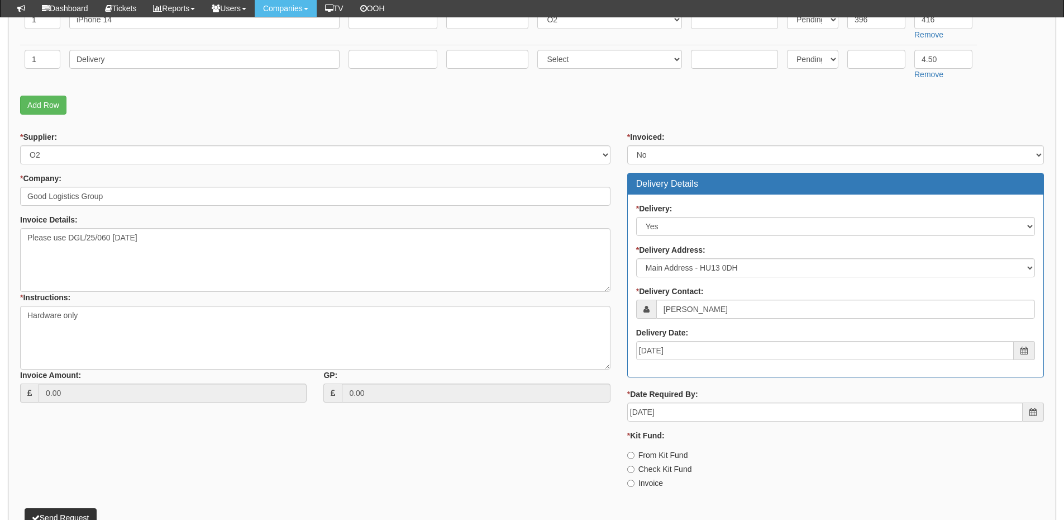
click at [656, 482] on label "Invoice" at bounding box center [646, 482] width 36 height 11
click at [635, 459] on input "Invoice" at bounding box center [631, 454] width 7 height 7
radio input "true"
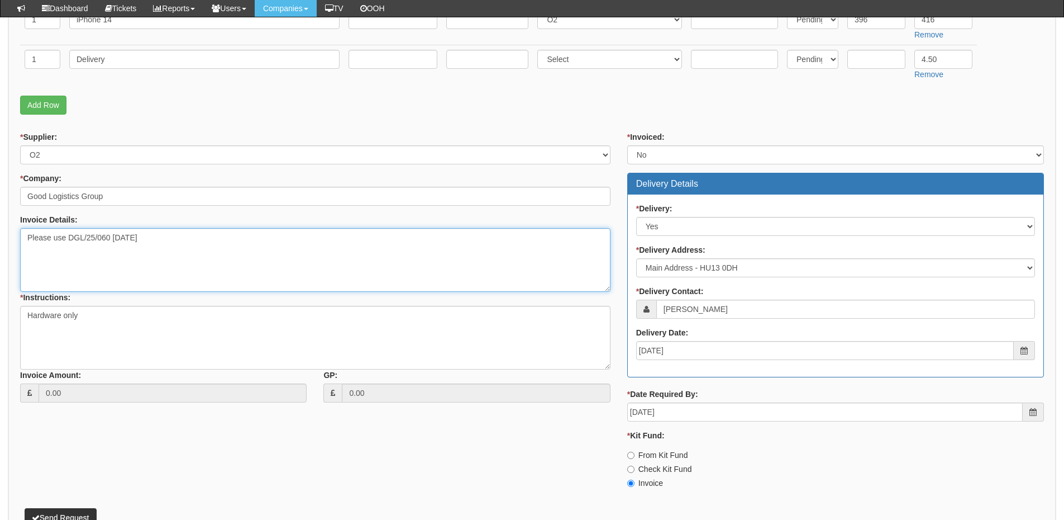
click at [189, 235] on textarea "Please use DGL/25/060 26/08/2025" at bounding box center [315, 260] width 591 height 64
type textarea "Please use DGL/25/060 26/08/2025 Please note this is not a duplicate, Danny nee…"
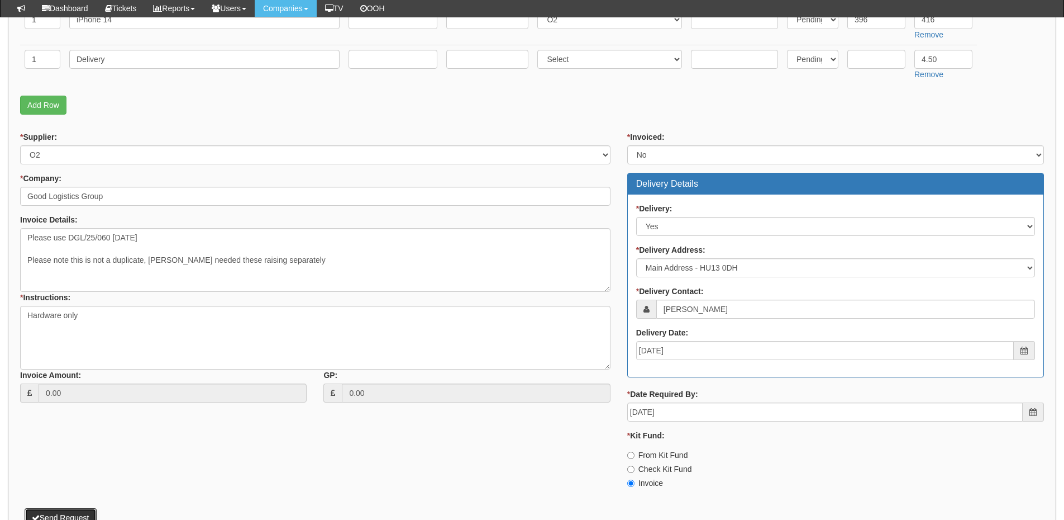
click at [75, 510] on button "Send Request" at bounding box center [61, 517] width 72 height 19
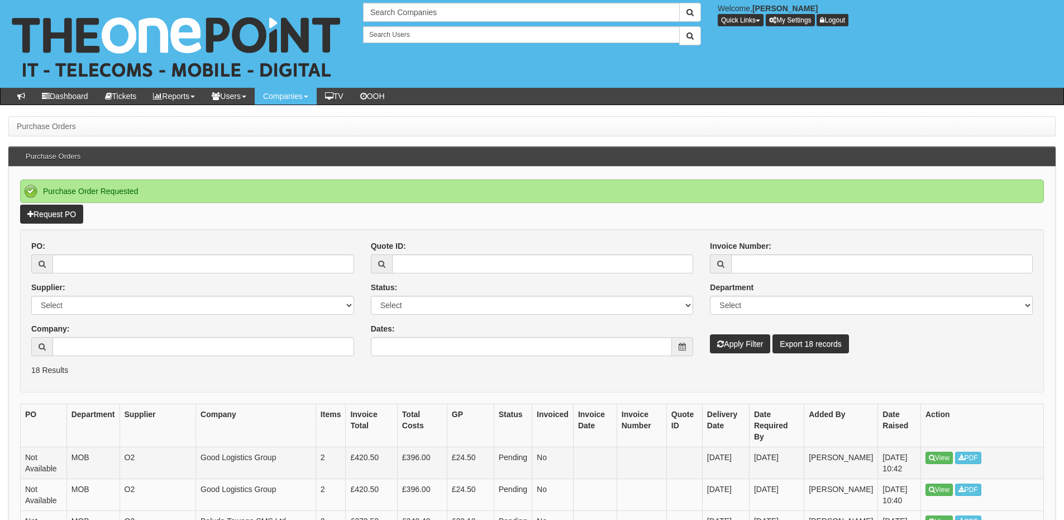
scroll to position [112, 0]
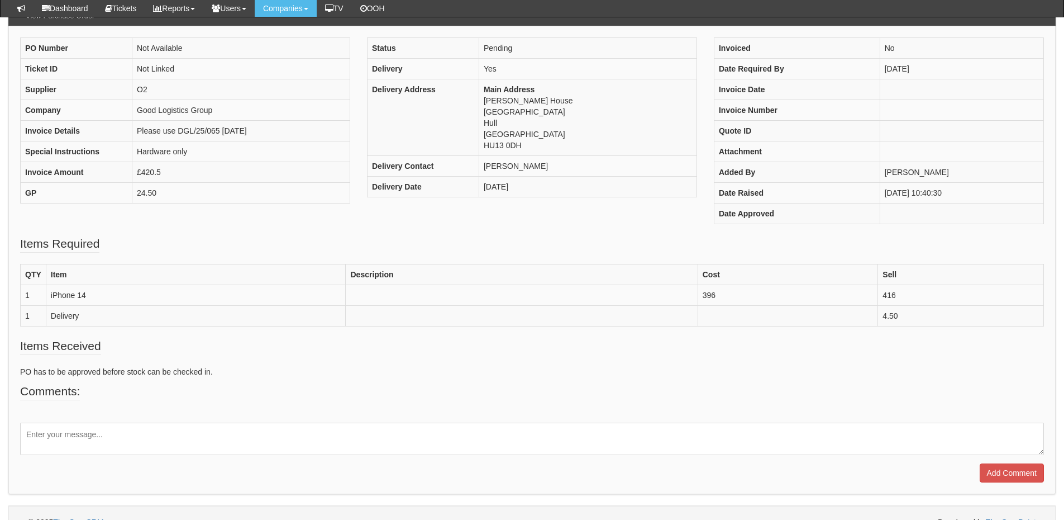
scroll to position [111, 0]
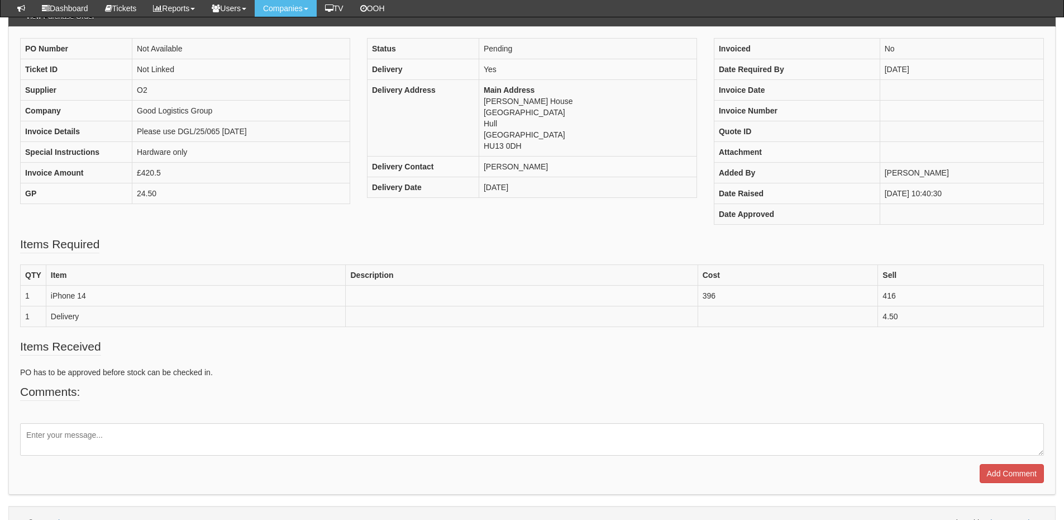
click at [122, 434] on textarea at bounding box center [532, 439] width 1024 height 32
click at [135, 435] on textarea "Please invoice this and do not sue the kit fund." at bounding box center [532, 439] width 1024 height 32
type textarea "Please invoice this and do not use the kit fund."
click at [995, 470] on input "Add Comment" at bounding box center [1012, 473] width 64 height 19
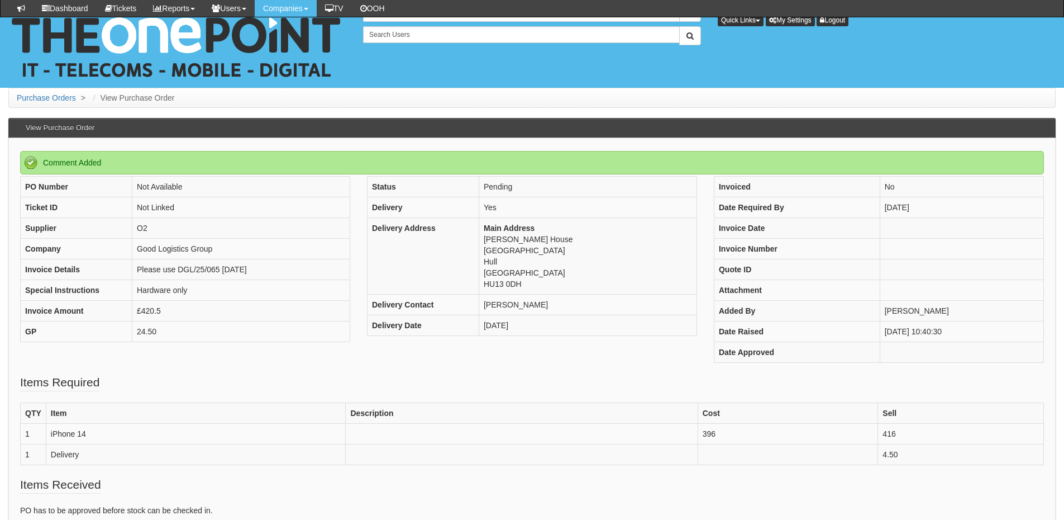
scroll to position [207, 0]
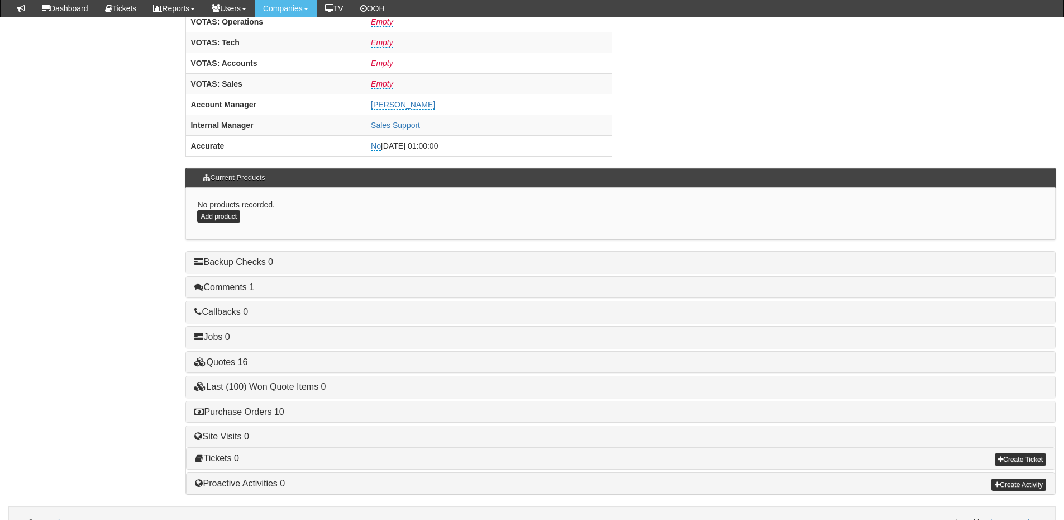
scroll to position [447, 0]
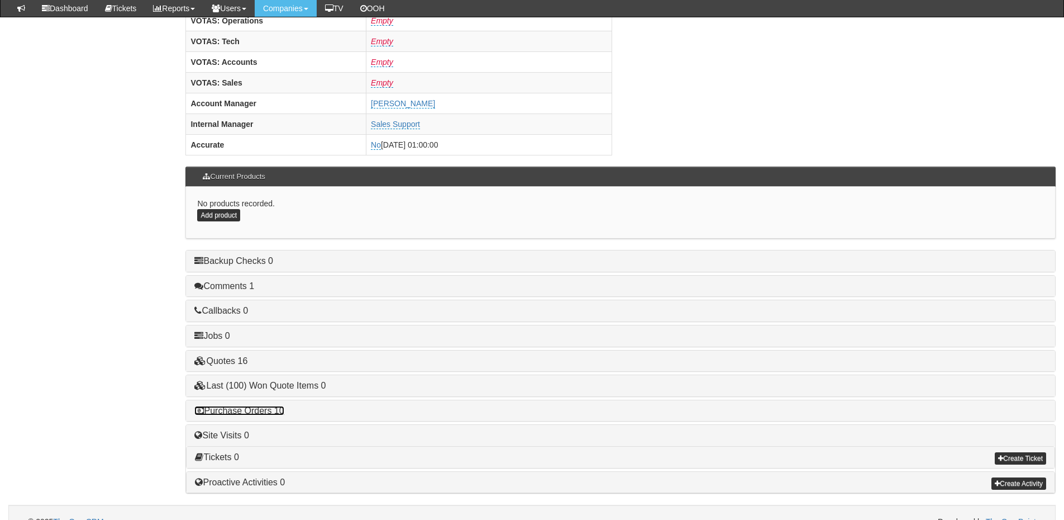
drag, startPoint x: 254, startPoint y: 411, endPoint x: 280, endPoint y: 404, distance: 27.1
click at [254, 411] on link "Purchase Orders 10" at bounding box center [238, 410] width 89 height 9
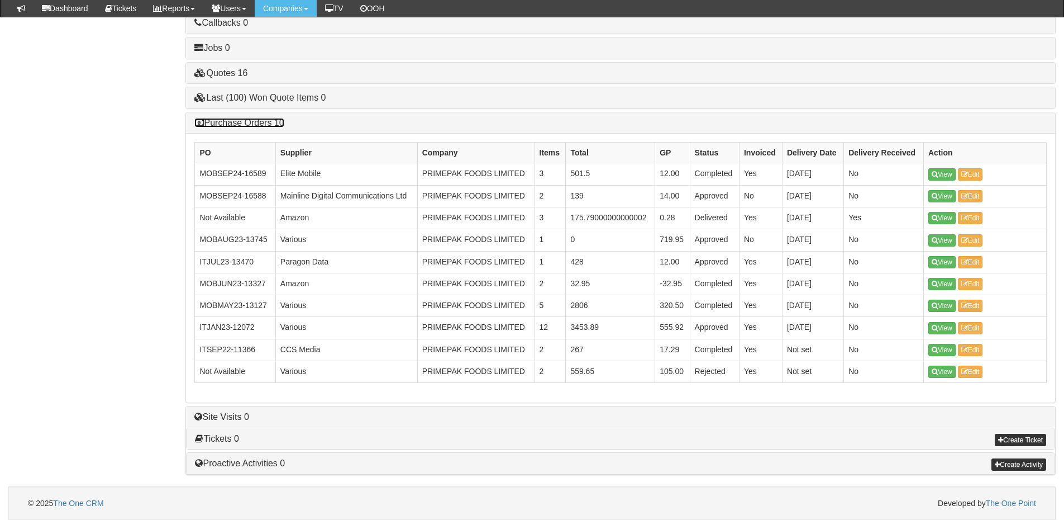
scroll to position [735, 0]
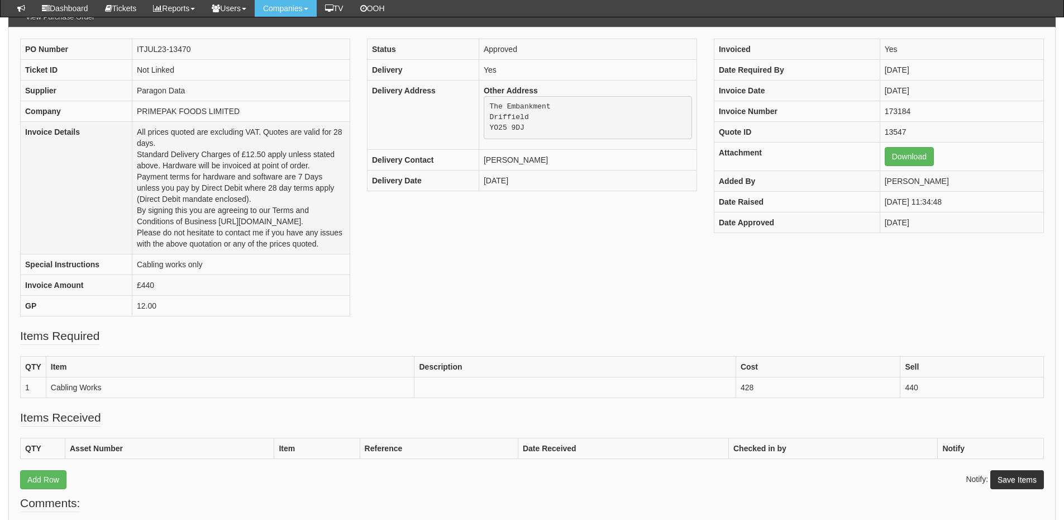
scroll to position [111, 0]
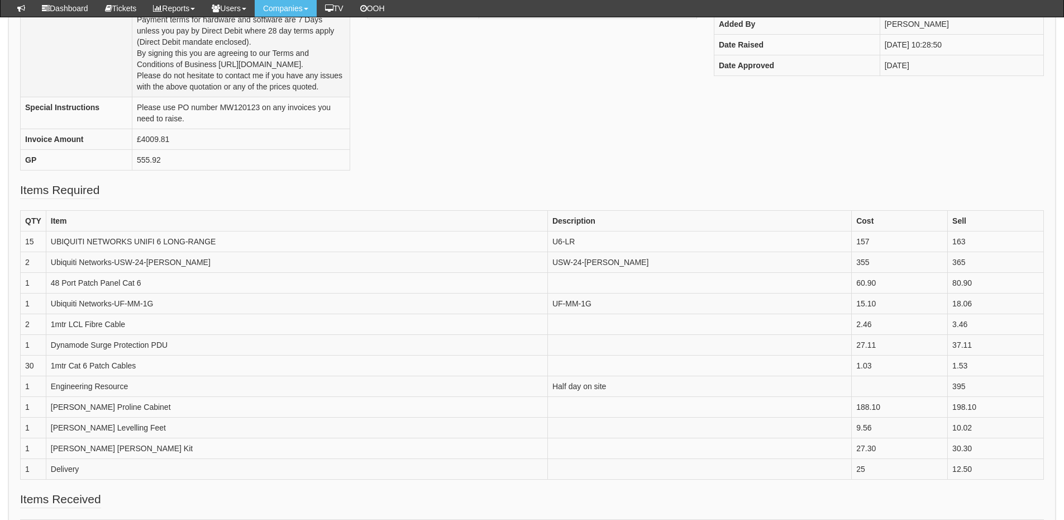
scroll to position [279, 0]
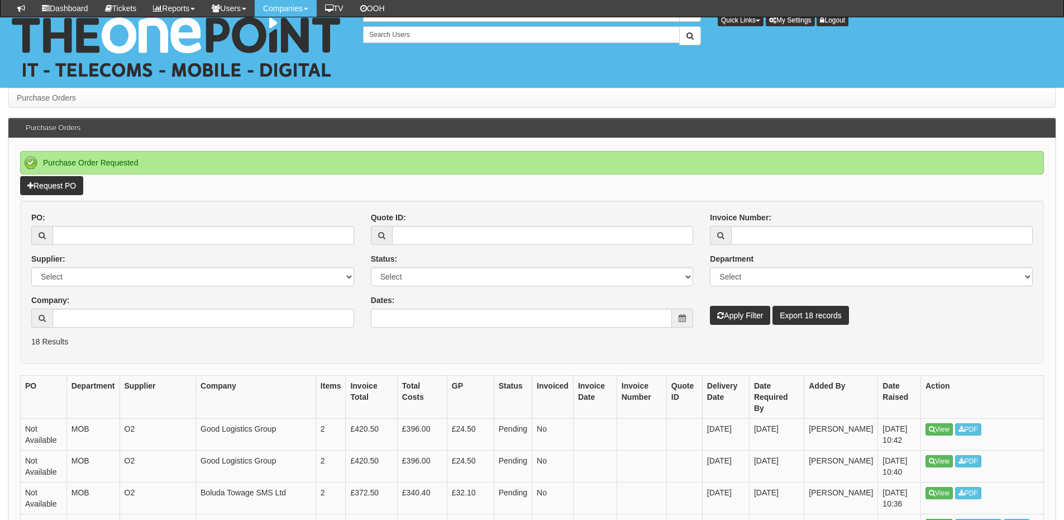
scroll to position [112, 0]
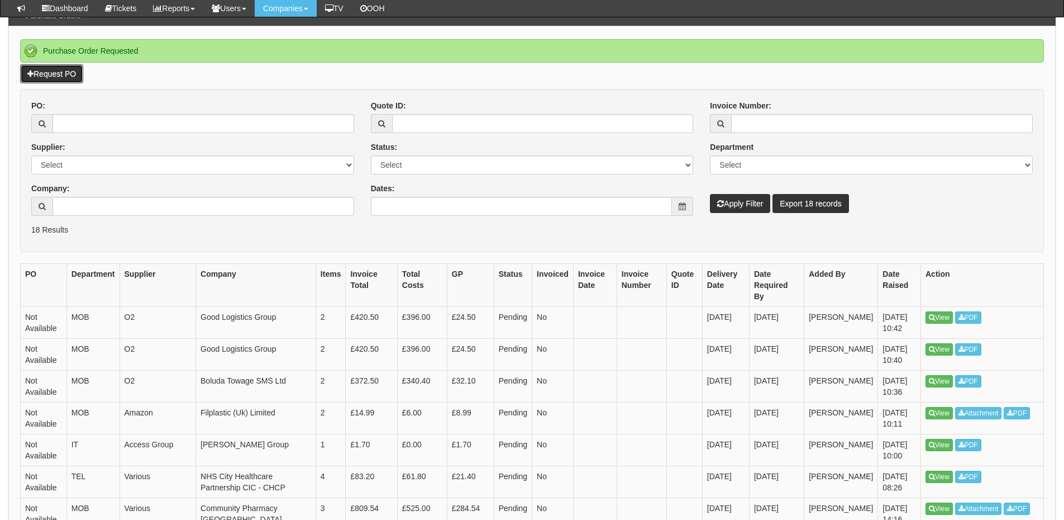
click at [56, 70] on link "Request PO" at bounding box center [51, 73] width 63 height 19
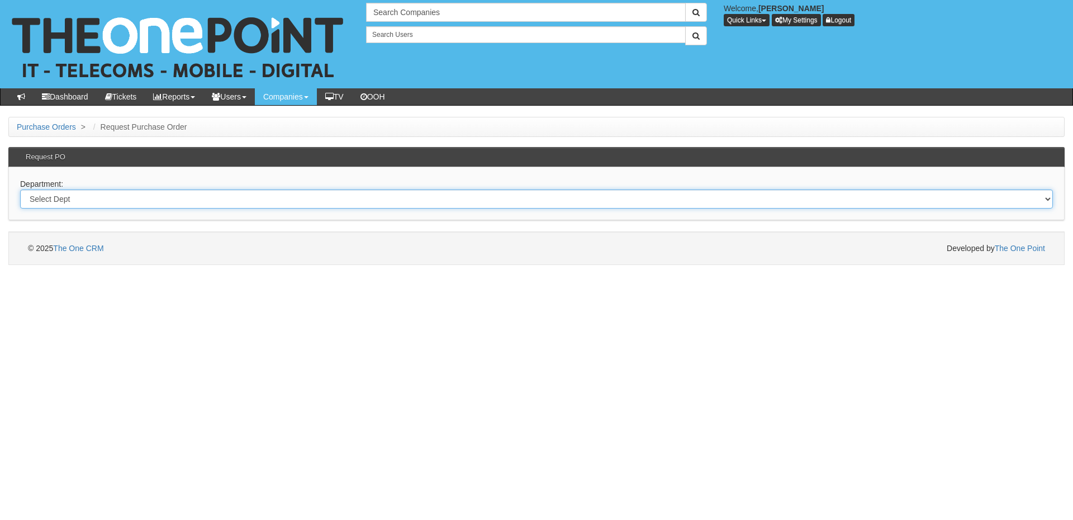
click at [285, 192] on select "Select Dept Digital Internal IT Mobiles Marketing Telecoms" at bounding box center [536, 198] width 1033 height 19
select select "?pipeID=&dept=MOB"
click at [20, 189] on select "Select Dept Digital Internal IT Mobiles Marketing Telecoms" at bounding box center [536, 198] width 1033 height 19
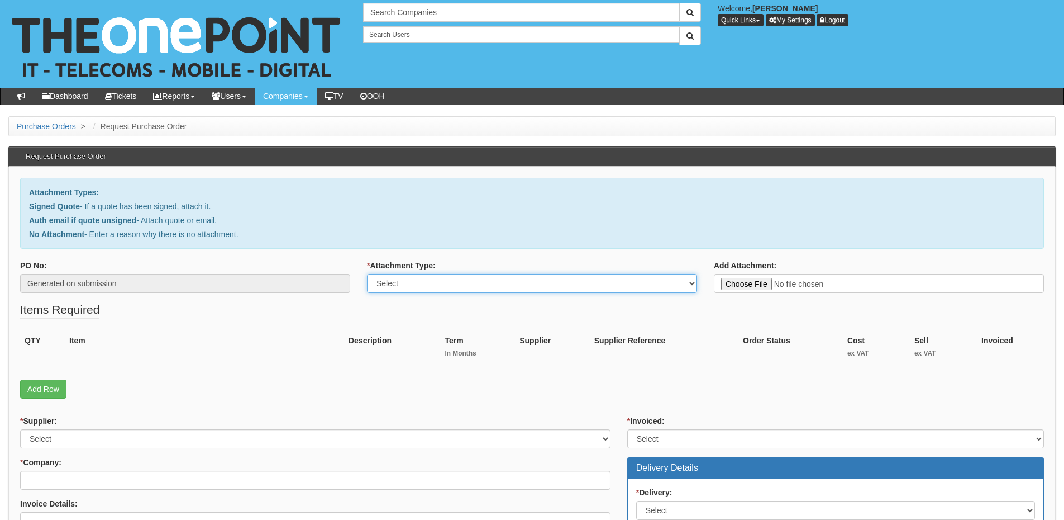
click at [494, 289] on select "Select Signed Quote Auth email with quote if unsigned No Attachment" at bounding box center [532, 283] width 330 height 19
select select "Auth email if quote unsigned"
click at [367, 274] on select "Select Signed Quote Auth email with quote if unsigned No Attachment" at bounding box center [532, 283] width 330 height 19
type input "C:\fakepath\Re_ Mobiles (1).msg"
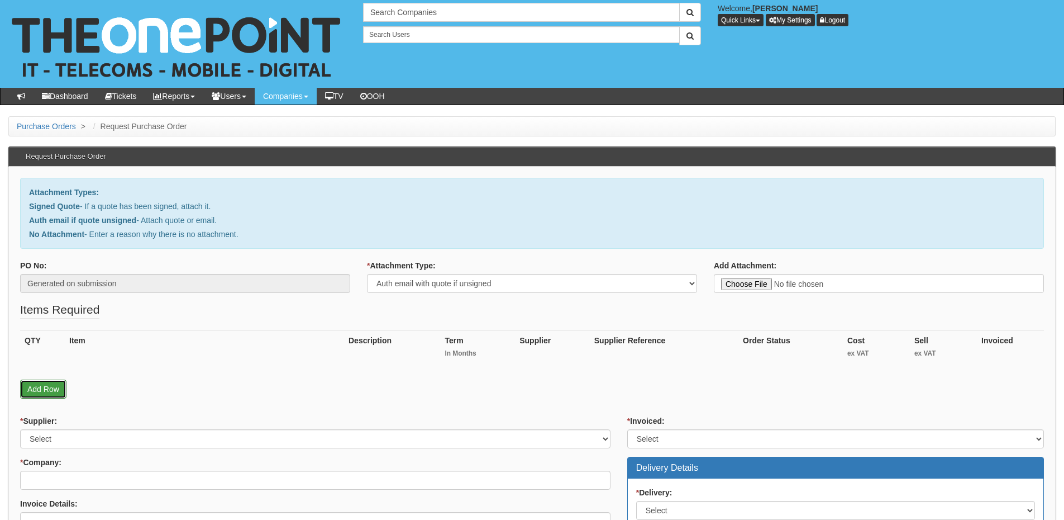
click at [51, 386] on link "Add Row" at bounding box center [43, 388] width 46 height 19
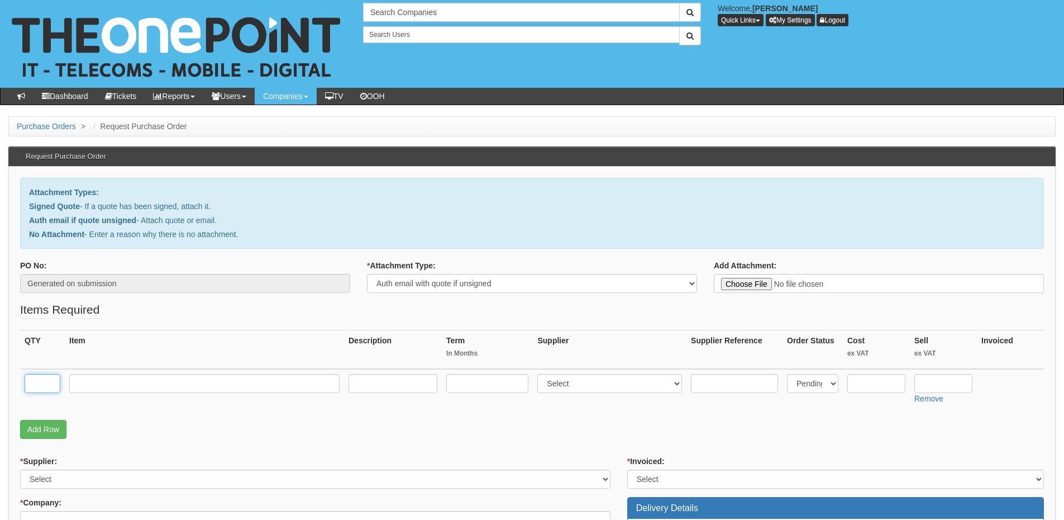
click at [46, 389] on input "text" at bounding box center [43, 383] width 36 height 19
type input "2"
click at [44, 426] on link "Add Row" at bounding box center [43, 429] width 46 height 19
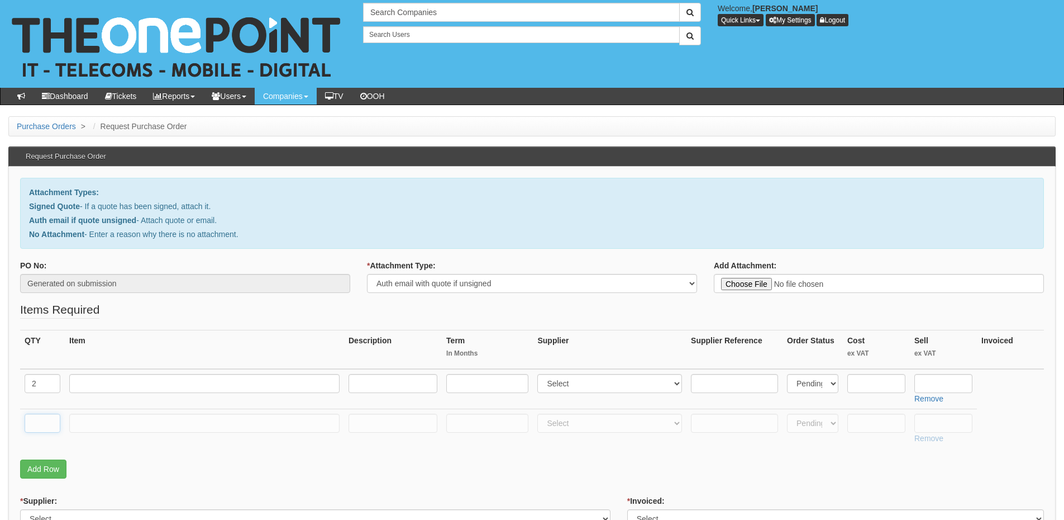
click at [45, 425] on input "text" at bounding box center [43, 423] width 36 height 19
type input "2"
click at [41, 470] on link "Add Row" at bounding box center [43, 468] width 46 height 19
click at [41, 454] on input "text" at bounding box center [43, 462] width 36 height 19
type input "1"
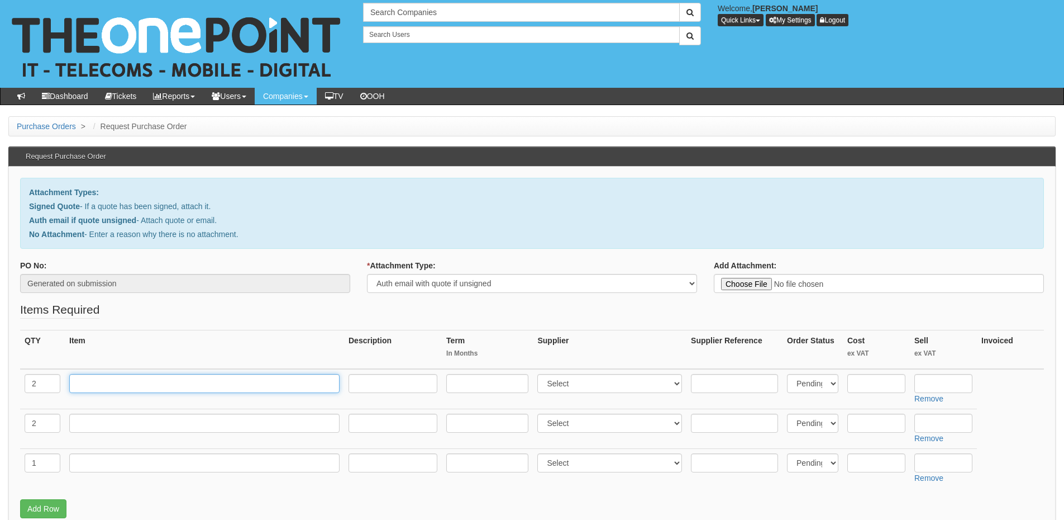
click at [111, 382] on input "text" at bounding box center [204, 383] width 270 height 19
type input "Small Biz 6GB"
click at [479, 386] on input "text" at bounding box center [487, 383] width 82 height 19
type input "24"
click at [358, 386] on input "text" at bounding box center [393, 383] width 89 height 19
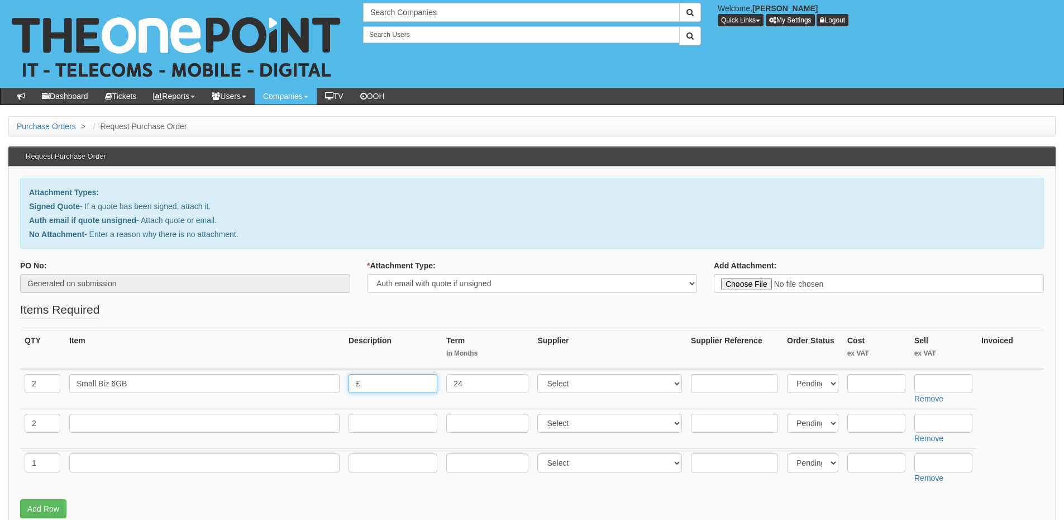
type input "£"
click at [591, 386] on select "Select 123 REG.co.uk 1Password 3 4Gon AA Jones Electric Ltd Abzorb Access Group…" at bounding box center [610, 383] width 145 height 19
select select "54"
click at [540, 374] on select "Select 123 REG.co.uk 1Password 3 4Gon AA Jones Electric Ltd Abzorb Access Group…" at bounding box center [610, 383] width 145 height 19
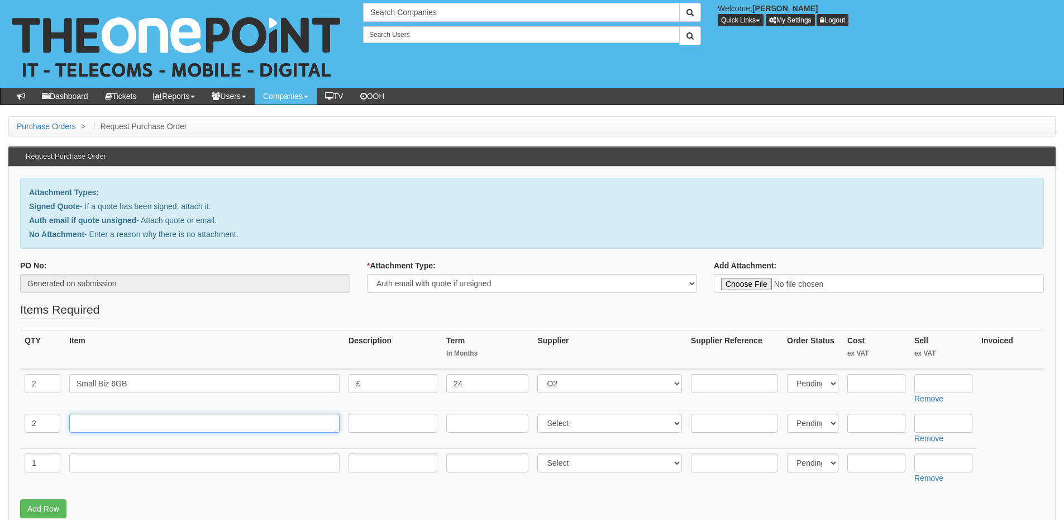
click at [179, 417] on input "text" at bounding box center [204, 423] width 270 height 19
type input "iPhone 16e DEP Enabled"
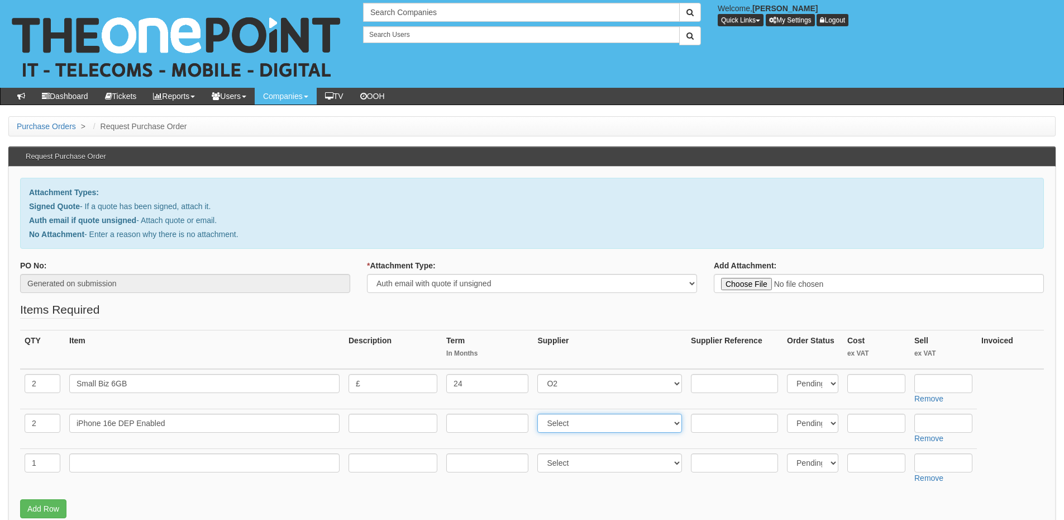
click at [576, 419] on select "Select 123 REG.co.uk 1Password 3 4Gon AA Jones Electric Ltd Abzorb Access Group…" at bounding box center [610, 423] width 145 height 19
select select "54"
click at [540, 414] on select "Select 123 REG.co.uk 1Password 3 4Gon AA Jones Electric Ltd Abzorb Access Group…" at bounding box center [610, 423] width 145 height 19
click at [891, 422] on input "text" at bounding box center [877, 423] width 58 height 19
type input "465"
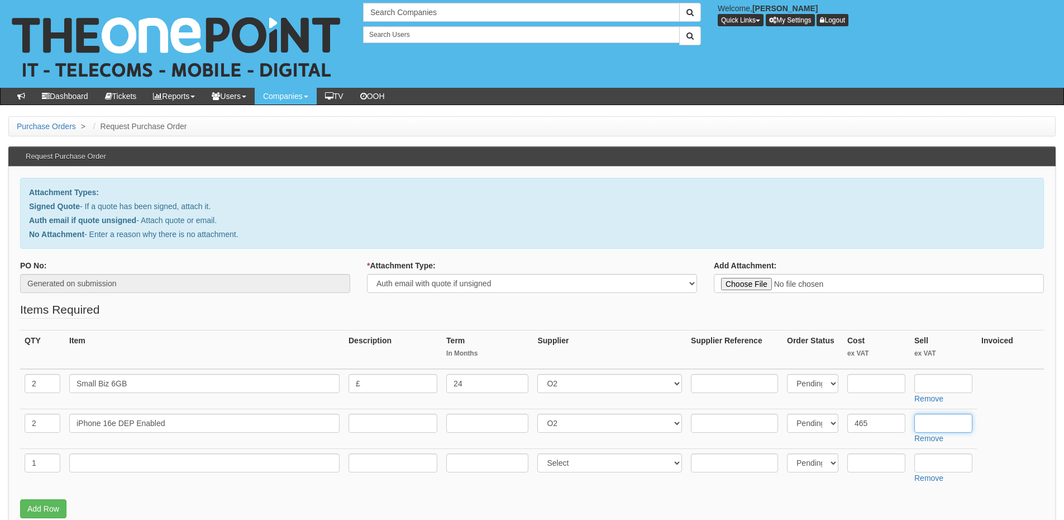
click at [940, 420] on input "text" at bounding box center [944, 423] width 58 height 19
type input "222"
click at [403, 386] on input "£" at bounding box center [393, 383] width 89 height 19
type input "£22 p/m"
click at [927, 383] on input "text" at bounding box center [944, 383] width 58 height 19
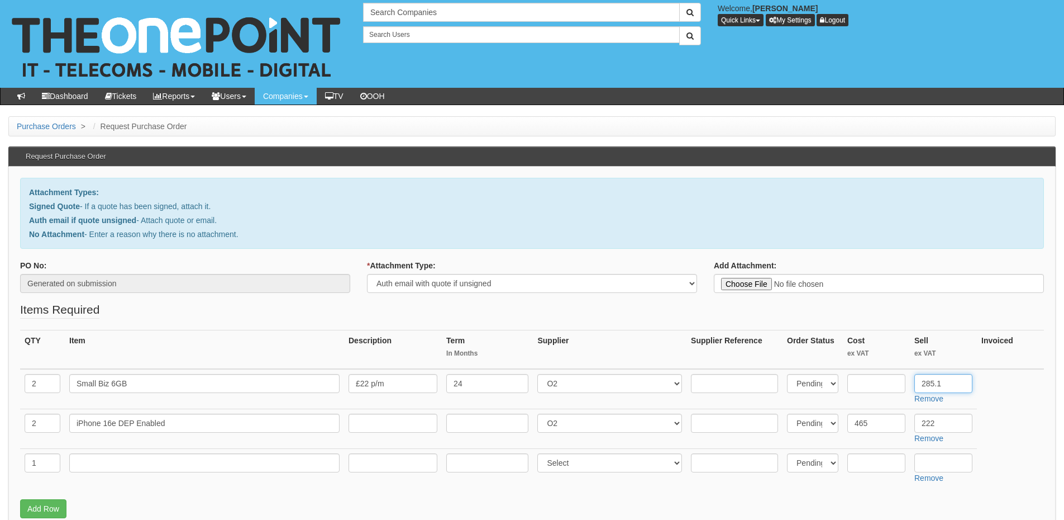
type input "285.12"
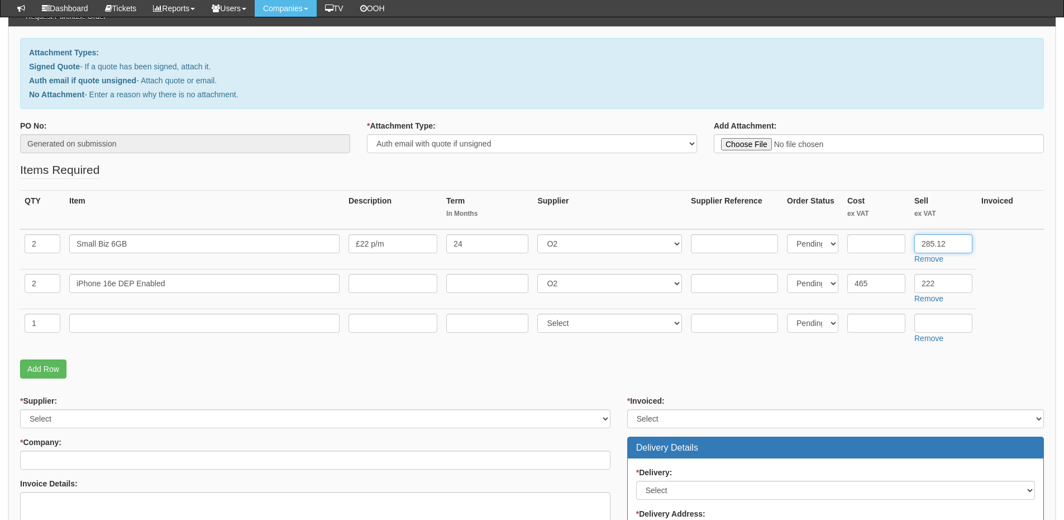
scroll to position [112, 0]
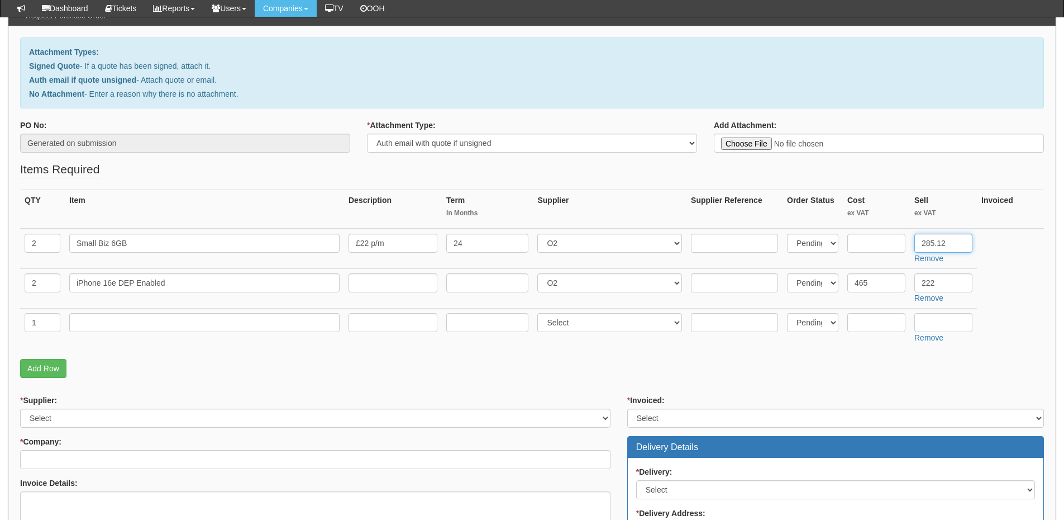
drag, startPoint x: 960, startPoint y: 239, endPoint x: 914, endPoint y: 244, distance: 46.7
click at [914, 244] on td "285.12 Remove" at bounding box center [943, 249] width 67 height 40
type input "285.12"
click at [116, 325] on input "text" at bounding box center [204, 322] width 270 height 19
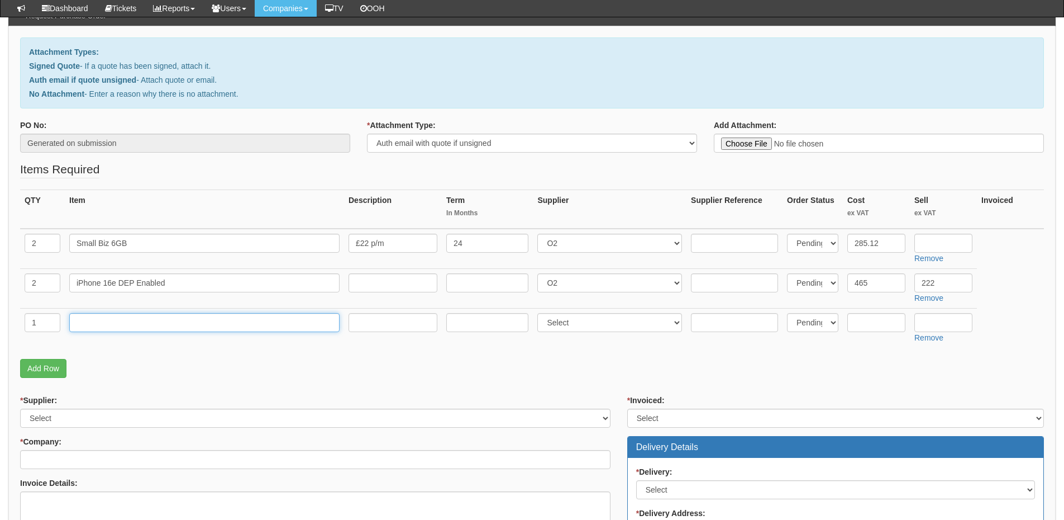
type input "F"
type input "Delivery"
click at [862, 316] on input "text" at bounding box center [877, 322] width 58 height 19
type input "12.50"
click at [252, 325] on input "Delivery" at bounding box center [204, 322] width 270 height 19
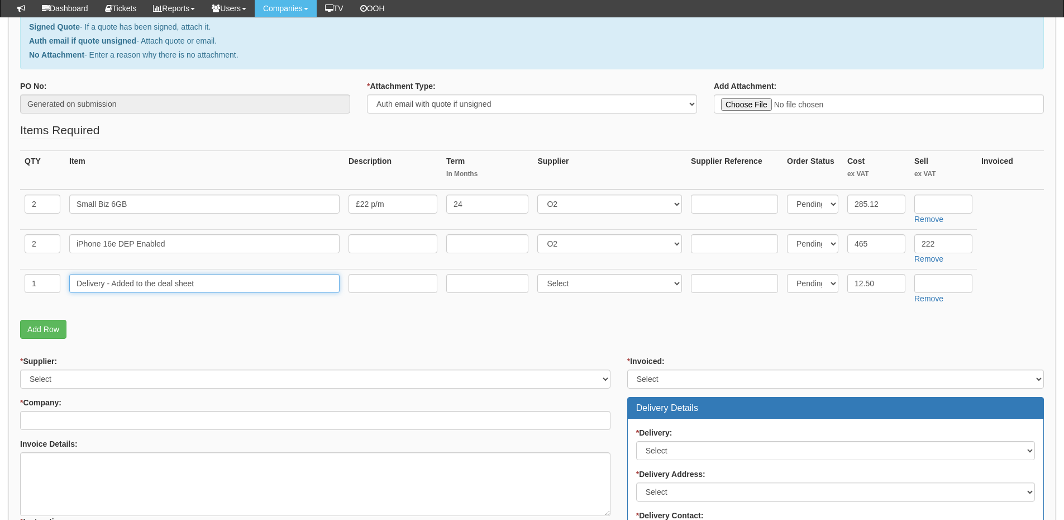
scroll to position [224, 0]
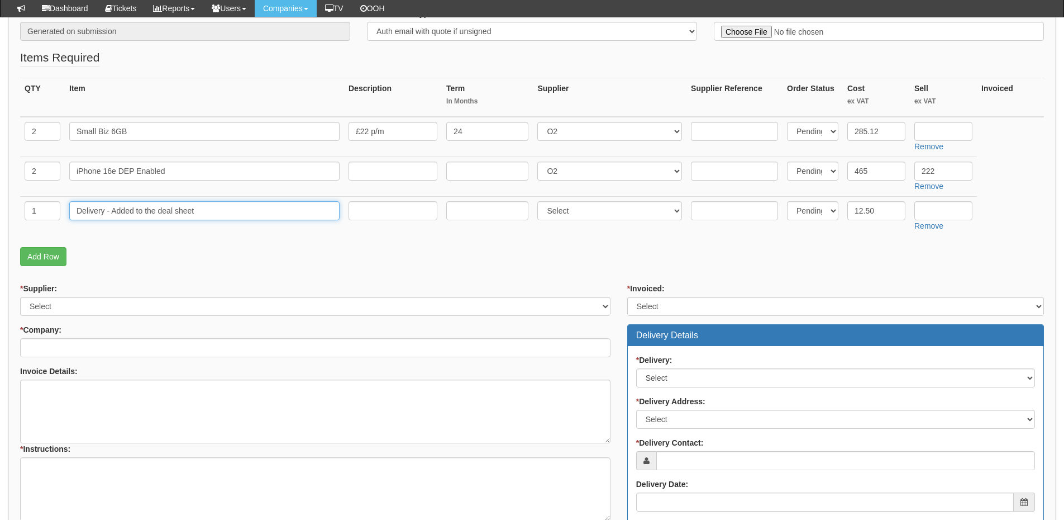
type input "Delivery - Added to the deal sheet"
drag, startPoint x: 887, startPoint y: 131, endPoint x: 853, endPoint y: 132, distance: 34.1
click at [853, 132] on input "285.12" at bounding box center [877, 131] width 58 height 19
type input "285.12"
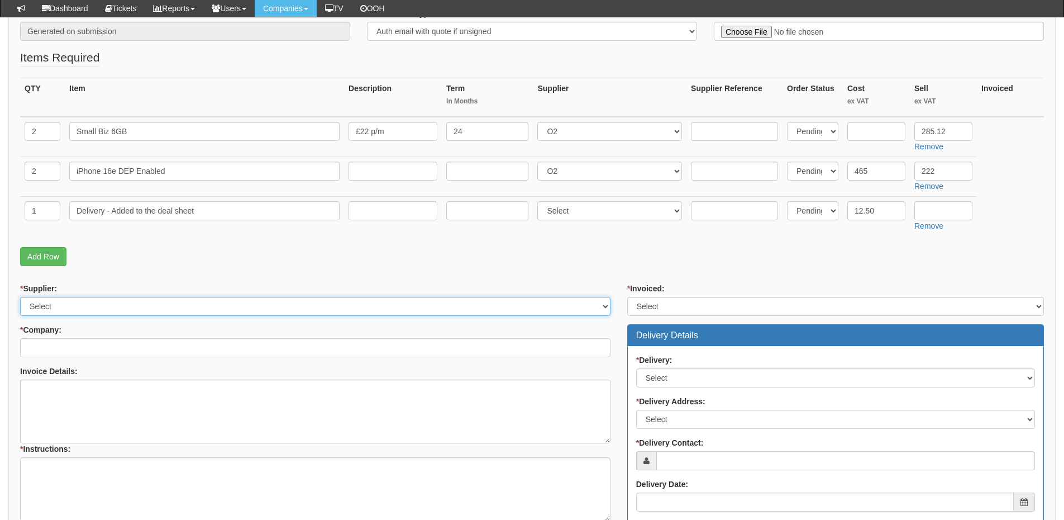
click at [97, 312] on select "Select 123 REG.co.uk 1Password 3 4Gon AA Jones Electric Ltd Abzorb Access Group…" at bounding box center [315, 306] width 591 height 19
select select "54"
click at [20, 297] on select "Select 123 REG.co.uk 1Password 3 4Gon AA Jones Electric Ltd Abzorb Access Group…" at bounding box center [315, 306] width 591 height 19
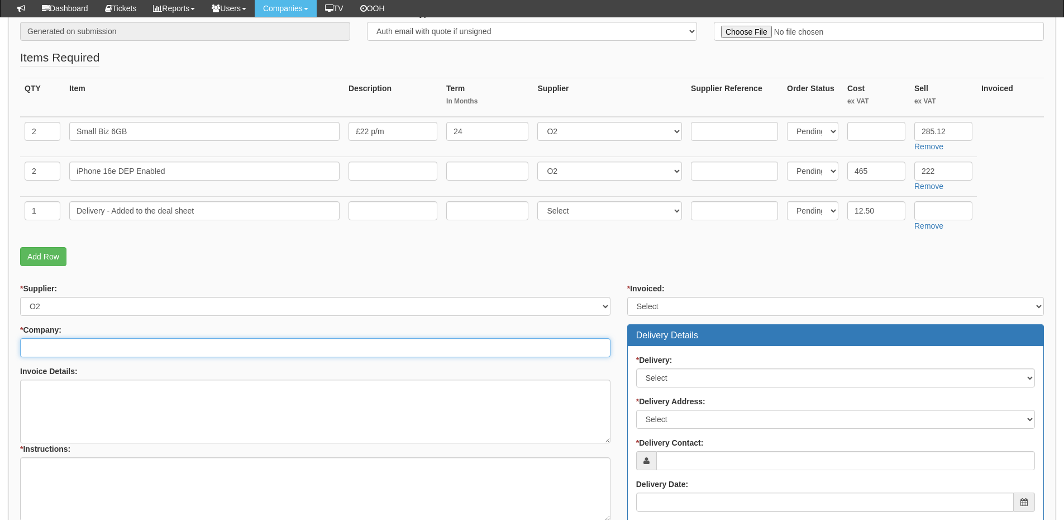
click at [59, 345] on input "* Company:" at bounding box center [315, 347] width 591 height 19
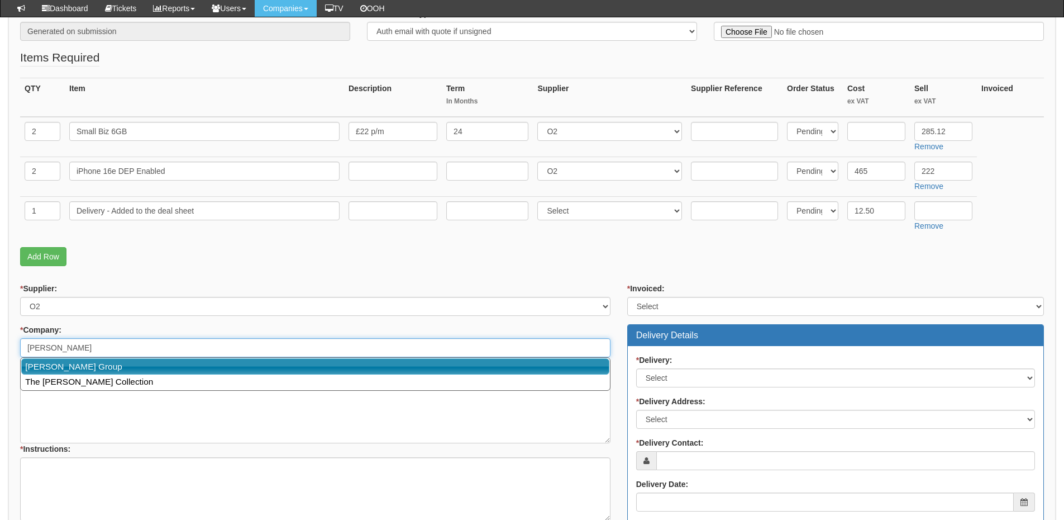
click at [78, 365] on link "[PERSON_NAME] Group" at bounding box center [315, 366] width 588 height 16
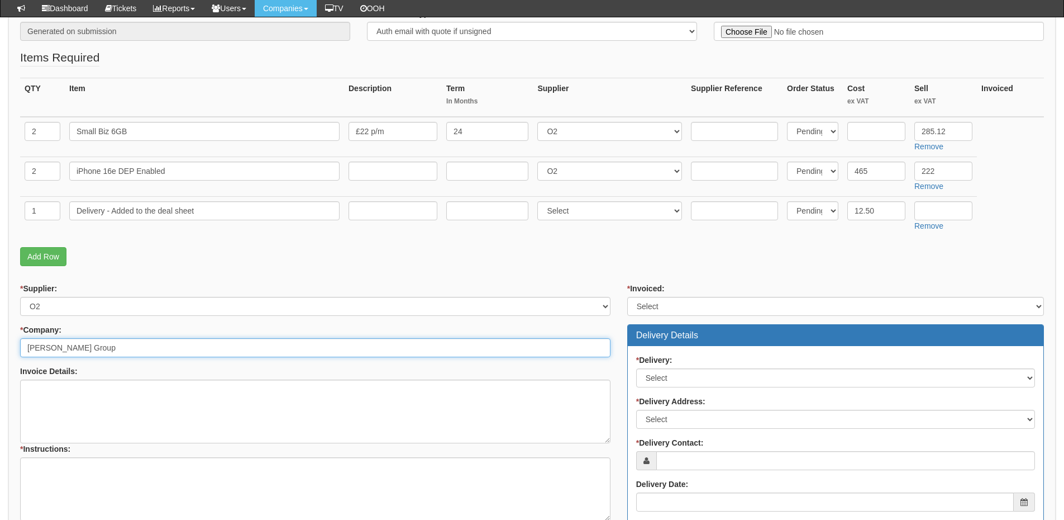
type input "[PERSON_NAME] Group"
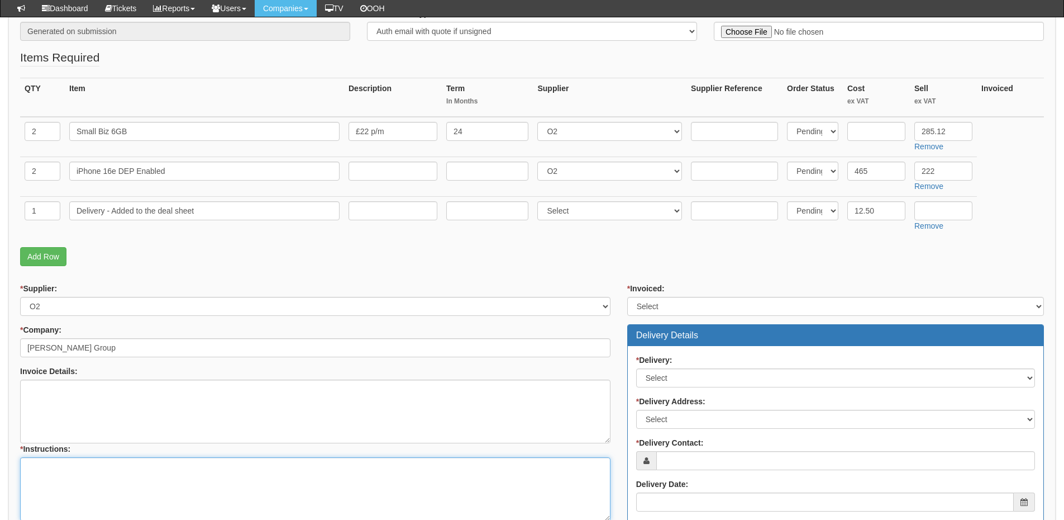
click at [69, 484] on textarea "* Instructions:" at bounding box center [315, 489] width 591 height 64
type textarea "2x new connections"
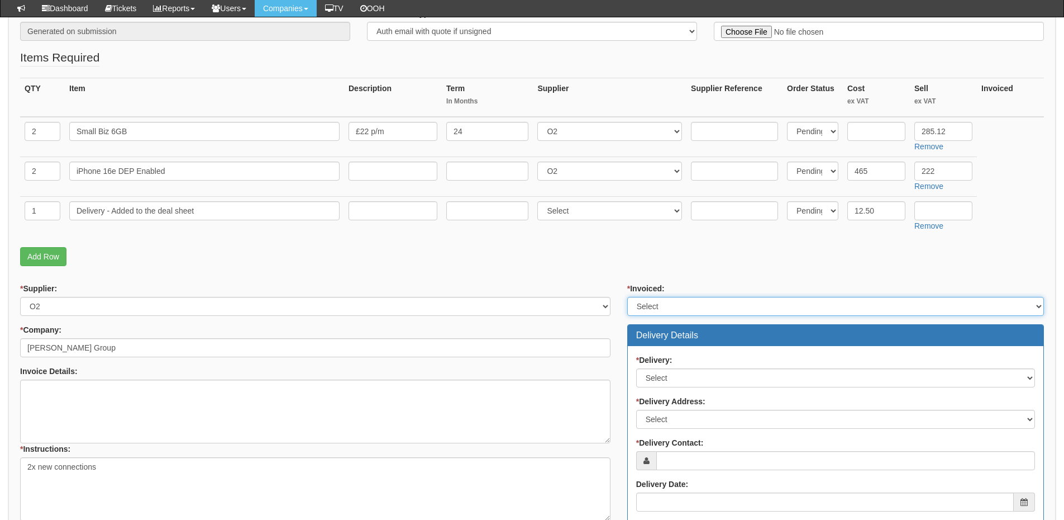
click at [692, 308] on select "Select Yes No N/A STB (part of order)" at bounding box center [836, 306] width 417 height 19
select select "2"
click at [628, 297] on select "Select Yes No N/A STB (part of order)" at bounding box center [836, 306] width 417 height 19
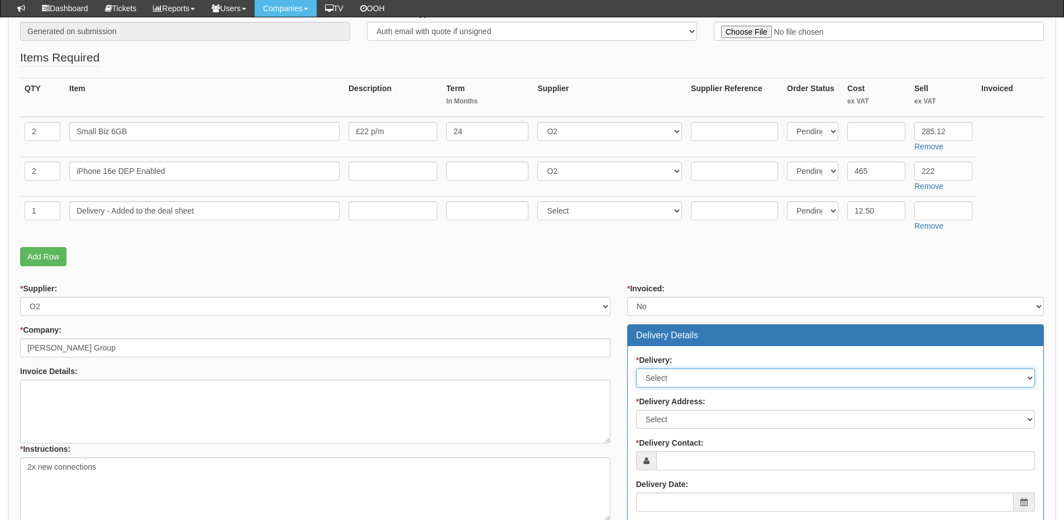
click at [677, 377] on select "Select No Not Applicable Yes" at bounding box center [835, 377] width 399 height 19
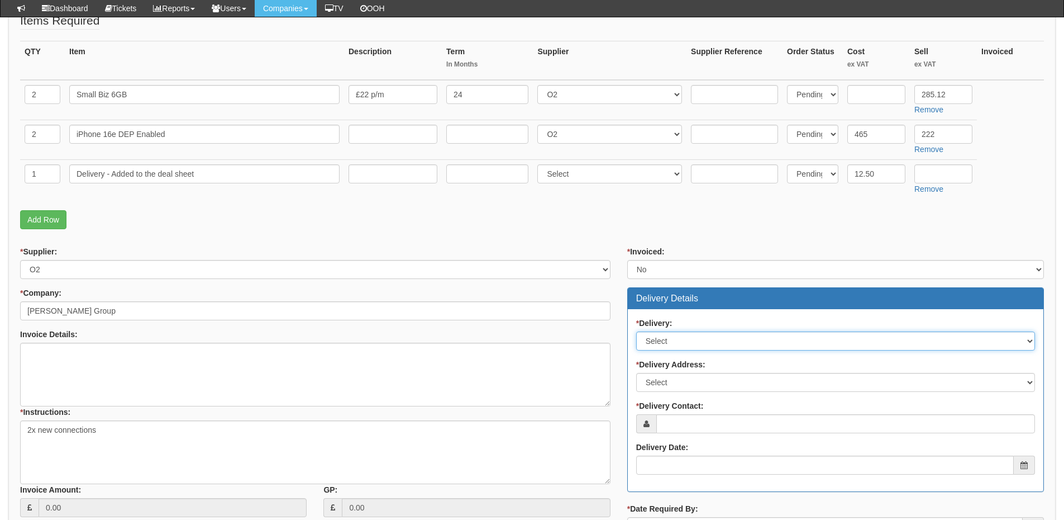
scroll to position [335, 0]
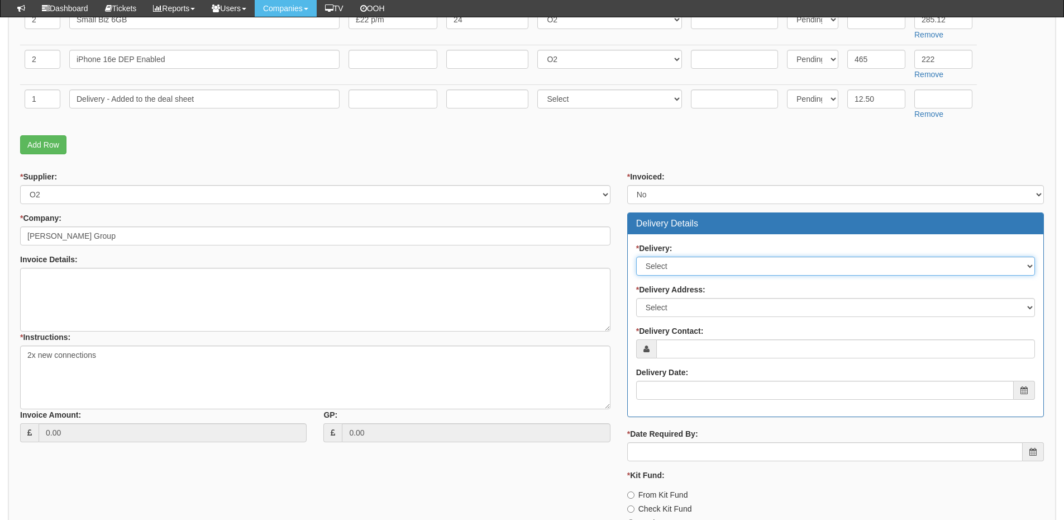
click at [670, 265] on select "Select No Not Applicable Yes" at bounding box center [835, 265] width 399 height 19
select select "1"
click at [636, 256] on select "Select No Not Applicable Yes" at bounding box center [835, 265] width 399 height 19
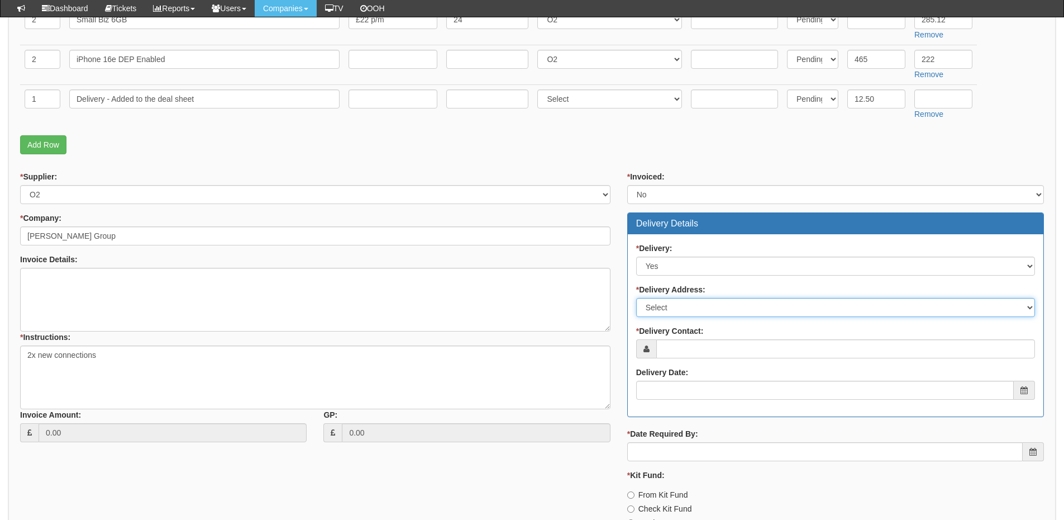
click at [677, 313] on select "Select Not Applicable Main Address - HU13 0LH Other" at bounding box center [835, 307] width 399 height 19
select select "company_main_address"
click at [636, 298] on select "Select Not Applicable Main Address - HU13 0LH Other" at bounding box center [835, 307] width 399 height 19
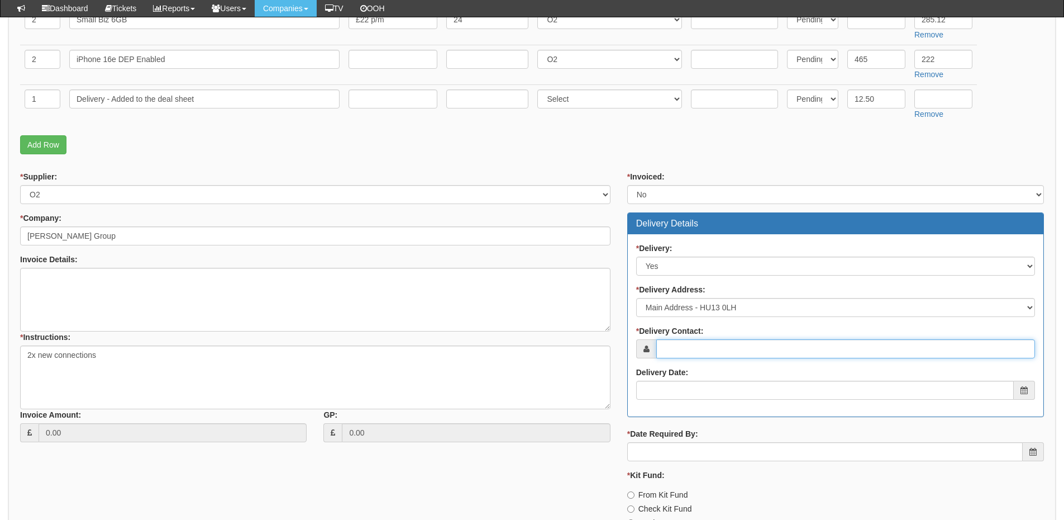
click at [681, 351] on input "* Delivery Contact:" at bounding box center [846, 348] width 379 height 19
type input "Darren Howden"
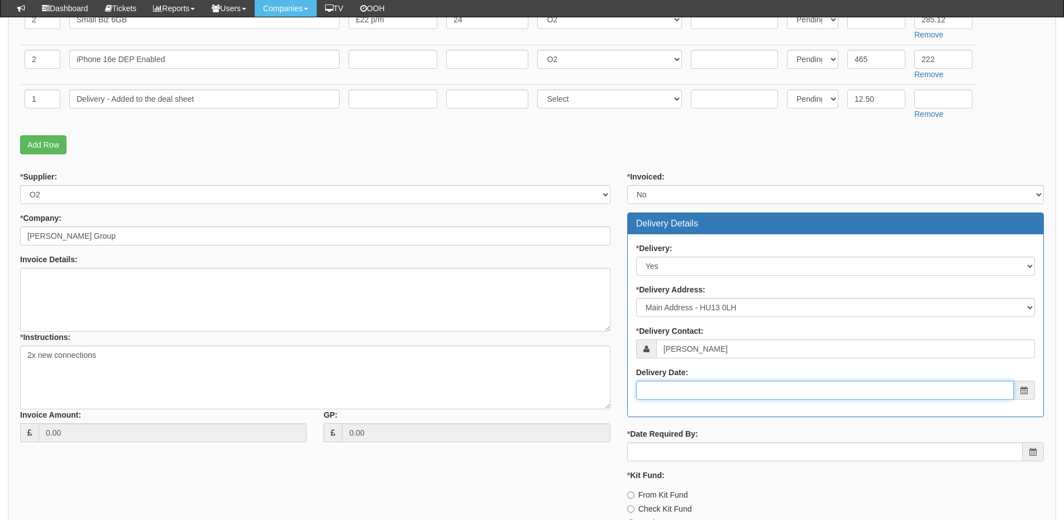
click at [698, 389] on input "Delivery Date:" at bounding box center [825, 390] width 378 height 19
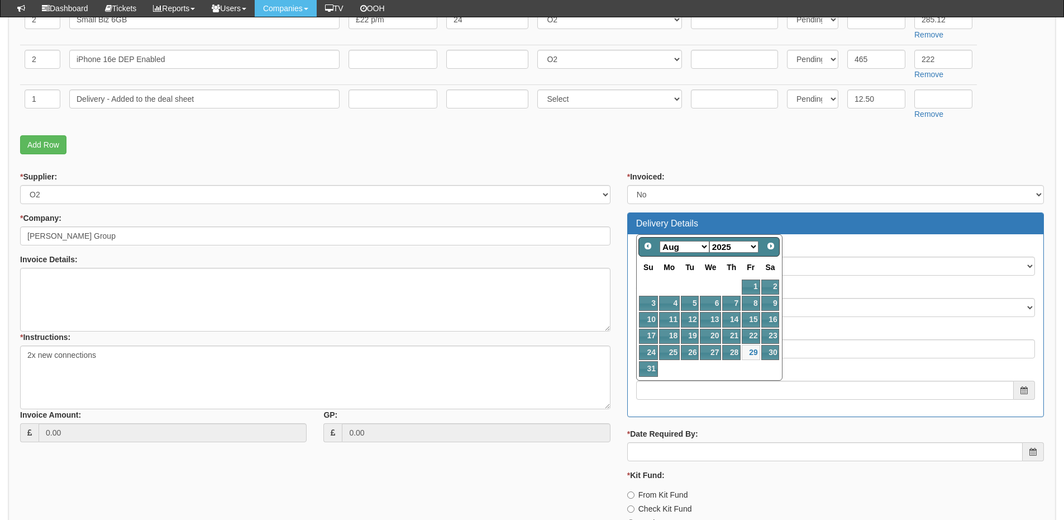
click at [687, 252] on select "Jan Feb Mar Apr May Jun Jul Aug Sep Oct Nov Dec" at bounding box center [685, 247] width 50 height 12
click at [674, 287] on link "1" at bounding box center [669, 286] width 21 height 15
type input "2025-09-01"
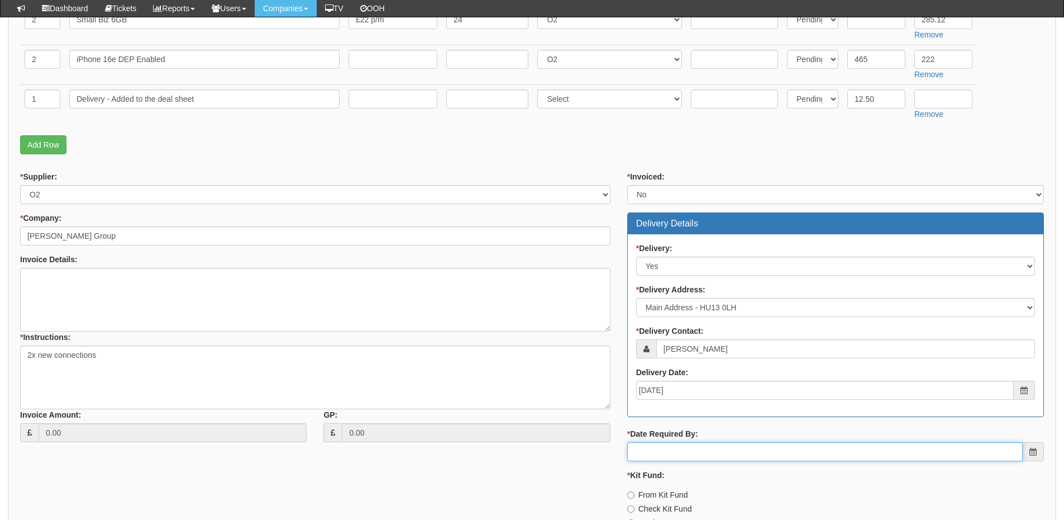
click at [690, 454] on input "* Date Required By:" at bounding box center [826, 451] width 396 height 19
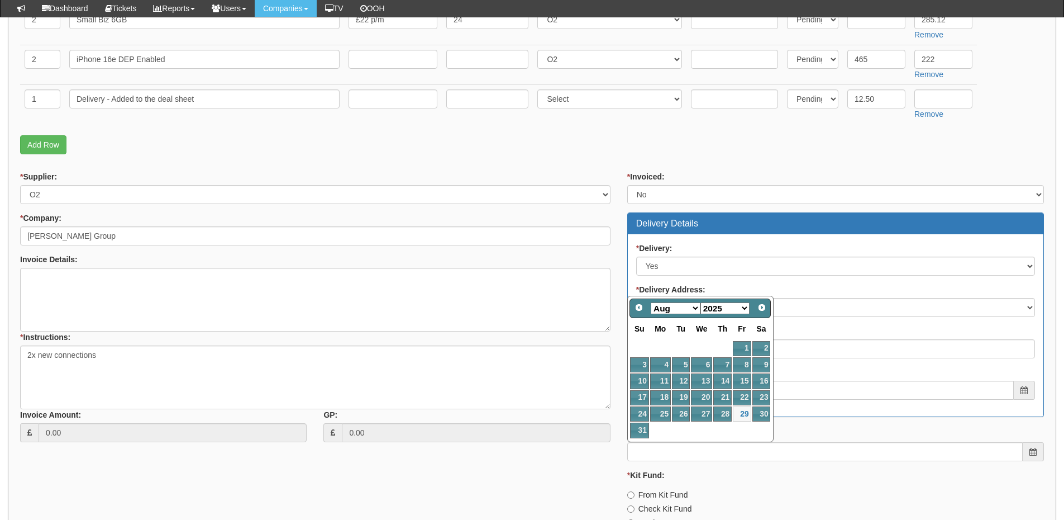
click at [690, 309] on select "Jan Feb Mar Apr May Jun Jul Aug Sep Oct Nov Dec" at bounding box center [676, 308] width 50 height 12
click at [664, 348] on link "1" at bounding box center [660, 348] width 21 height 15
type input "2025-09-01"
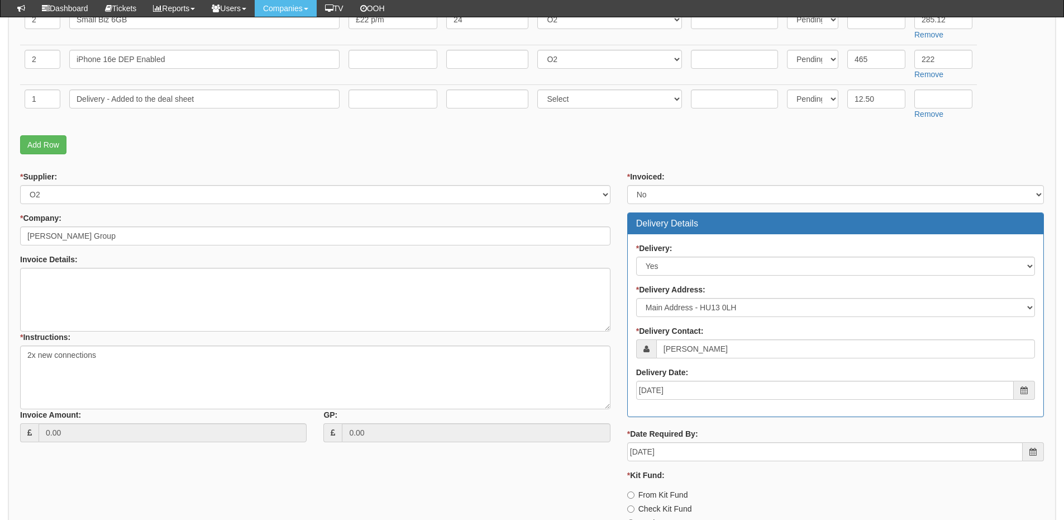
scroll to position [444, 0]
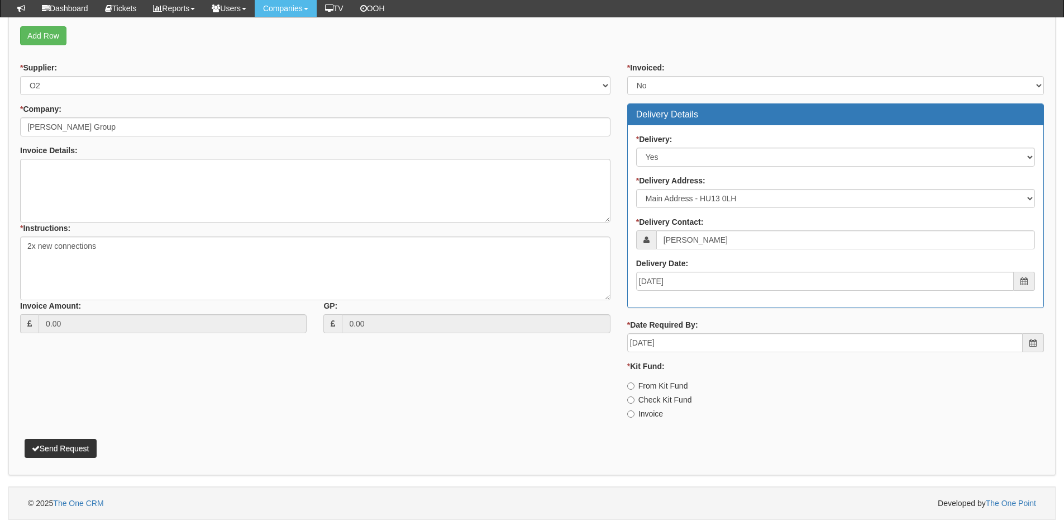
click at [644, 381] on label "From Kit Fund" at bounding box center [658, 385] width 61 height 11
click at [635, 382] on input "From Kit Fund" at bounding box center [631, 385] width 7 height 7
radio input "true"
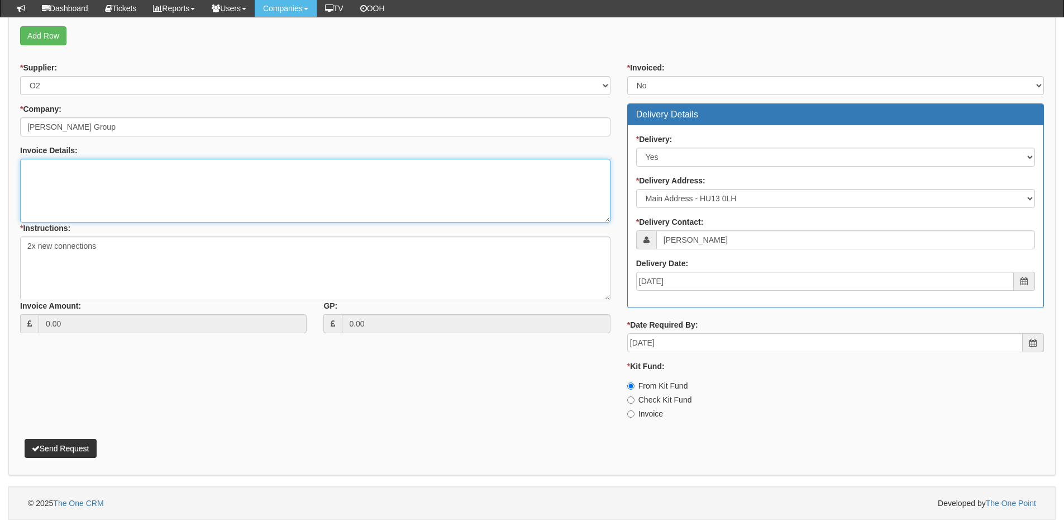
click at [89, 175] on textarea "Invoice Details:" at bounding box center [315, 191] width 591 height 64
click at [165, 171] on textarea "Please take the balance of the handset" at bounding box center [315, 191] width 591 height 64
type textarea "Please take the balance of the handsets from the kit fund."
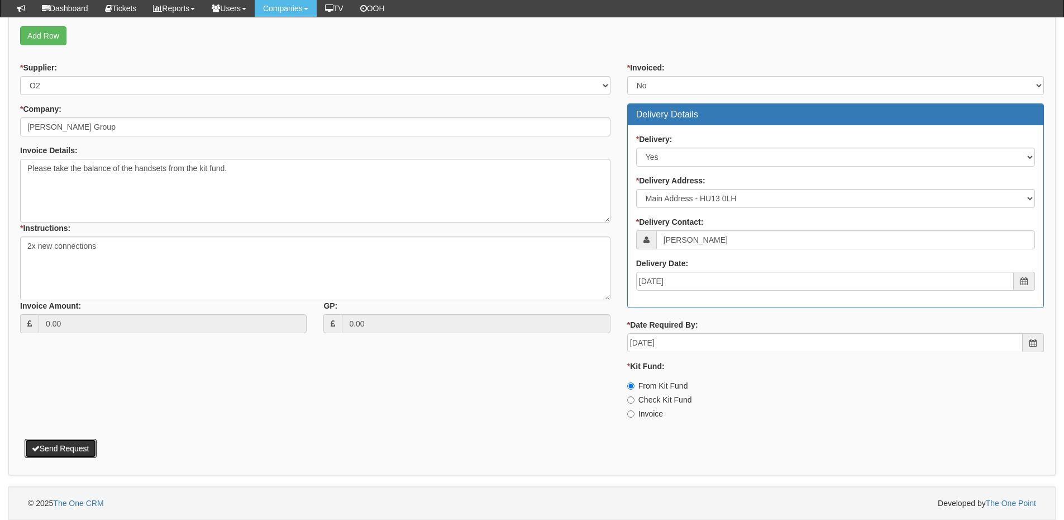
click at [86, 450] on button "Send Request" at bounding box center [61, 448] width 72 height 19
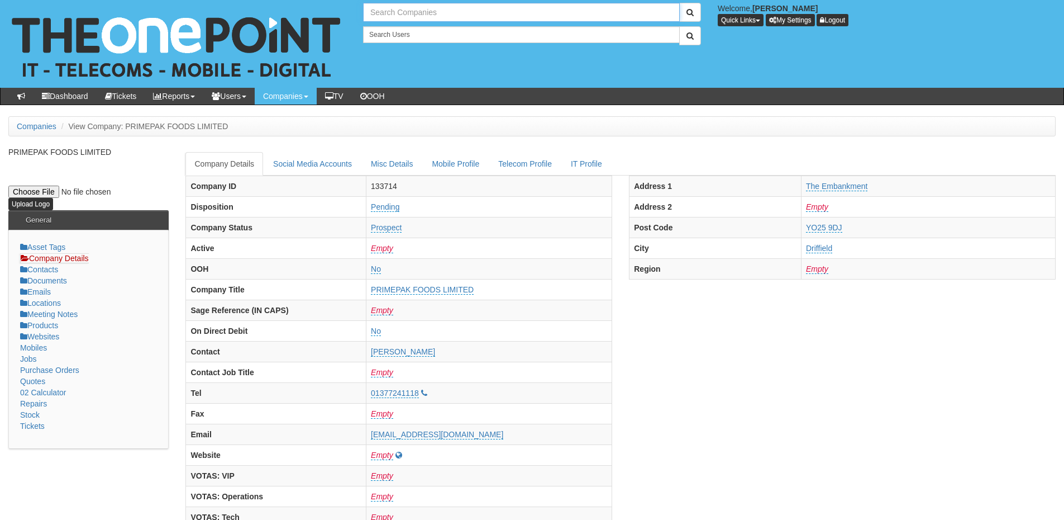
click at [413, 16] on input "text" at bounding box center [521, 12] width 317 height 19
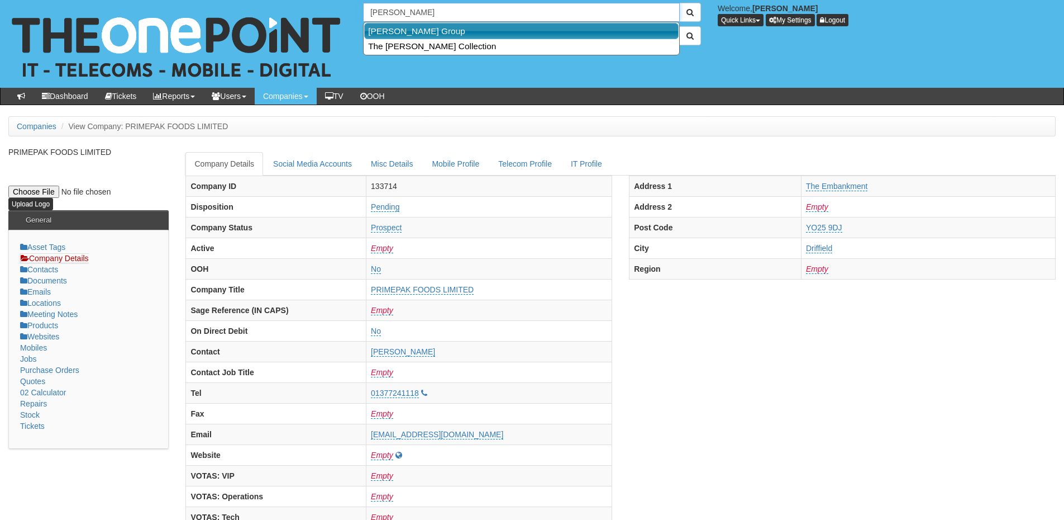
click at [421, 31] on link "[PERSON_NAME] Group" at bounding box center [521, 31] width 315 height 16
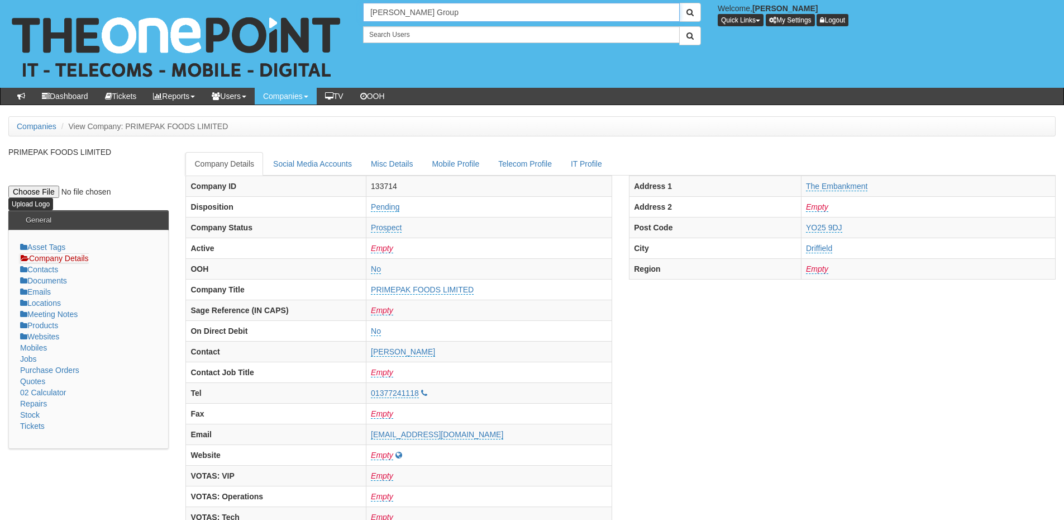
type input "[PERSON_NAME] Group"
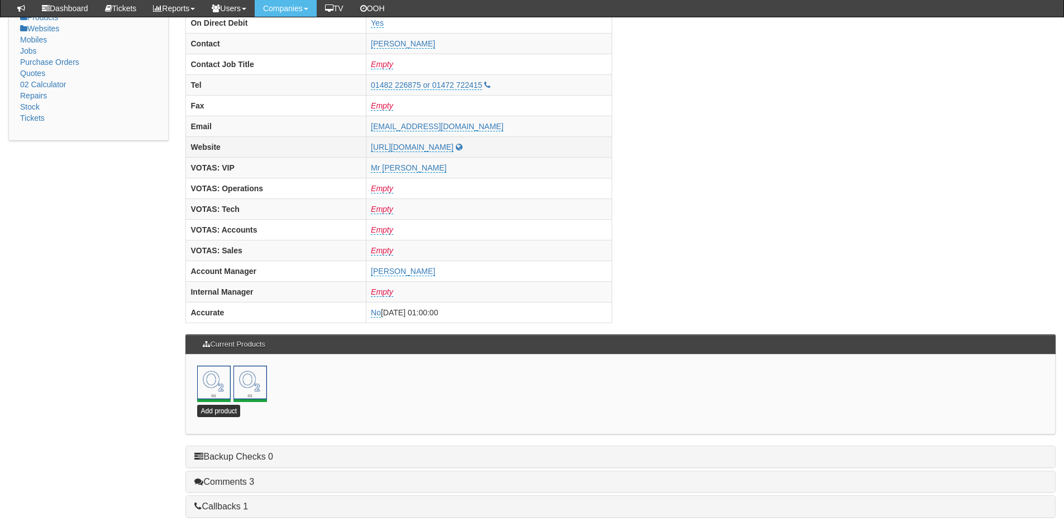
scroll to position [493, 0]
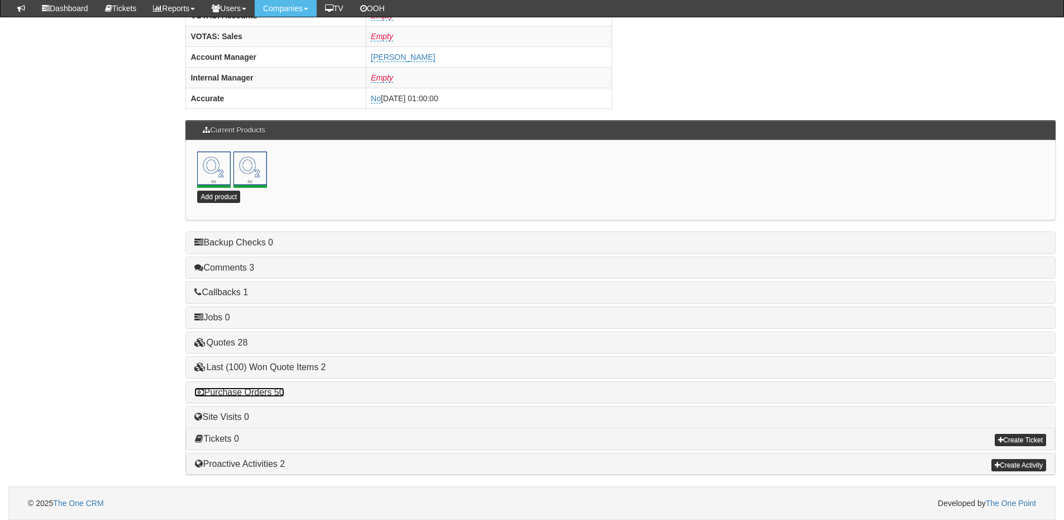
drag, startPoint x: 264, startPoint y: 396, endPoint x: 278, endPoint y: 396, distance: 14.5
click at [264, 396] on link "Purchase Orders 50" at bounding box center [238, 391] width 89 height 9
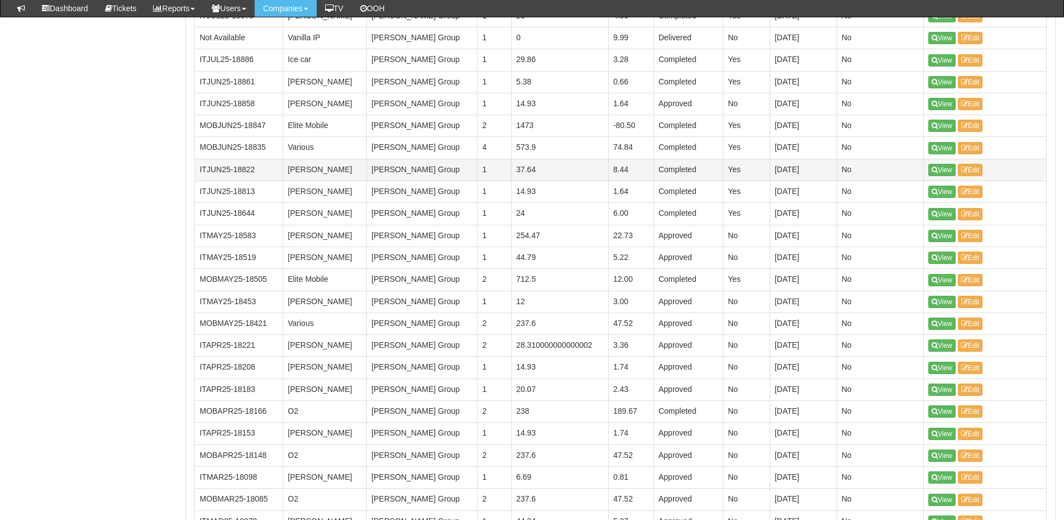
scroll to position [1220, 0]
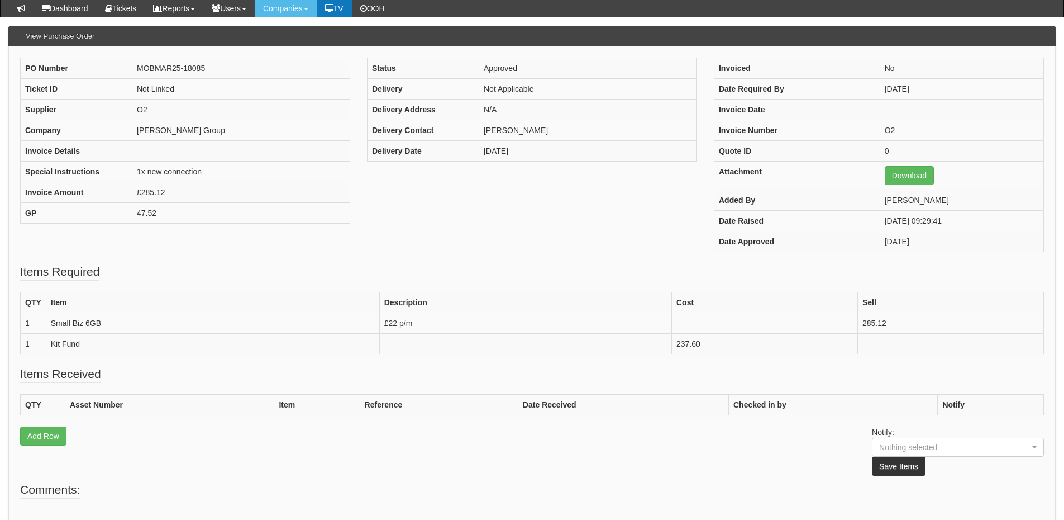
scroll to position [112, 0]
